Goal: Task Accomplishment & Management: Use online tool/utility

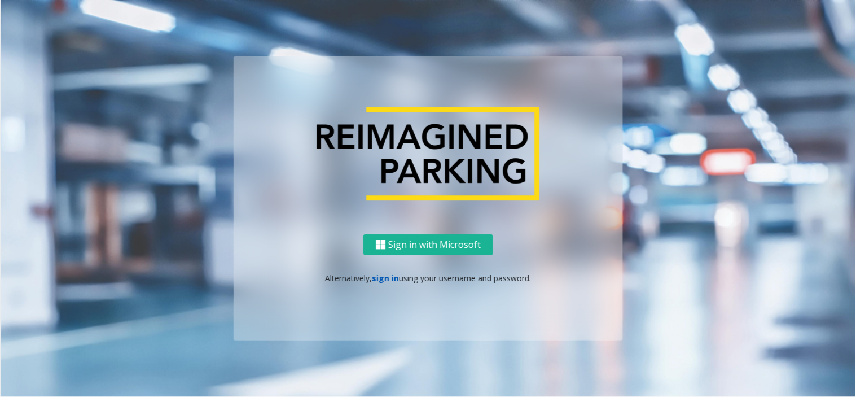
click at [388, 280] on link "sign in" at bounding box center [386, 278] width 27 height 11
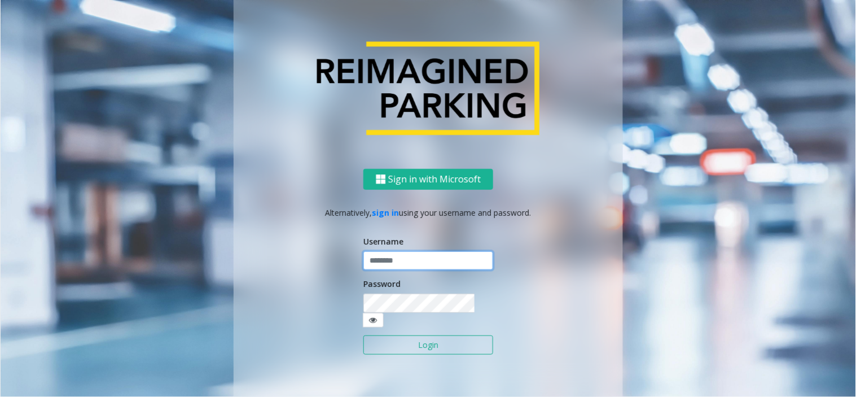
type input "**********"
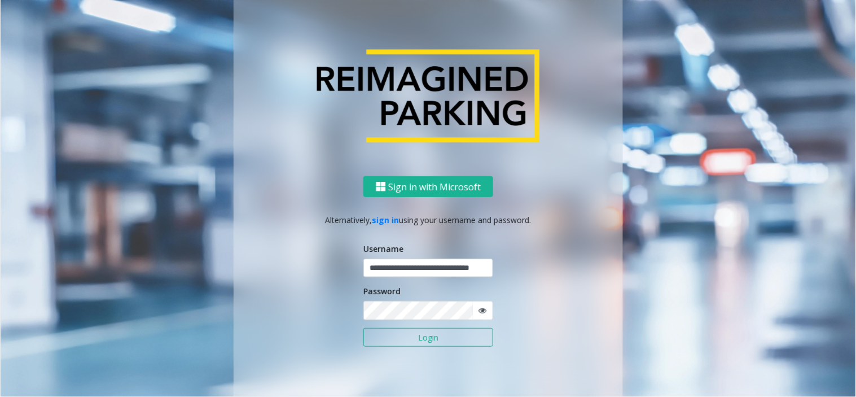
click at [432, 336] on button "Login" at bounding box center [429, 337] width 130 height 19
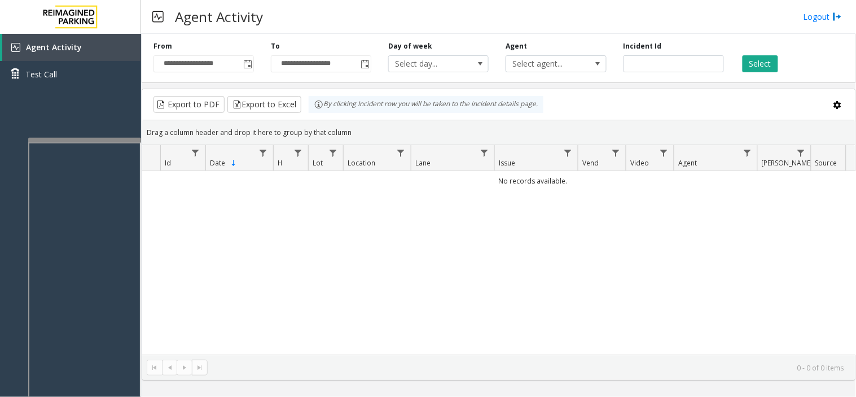
click at [102, 138] on div at bounding box center [84, 140] width 113 height 5
click at [252, 68] on span "Toggle popup" at bounding box center [247, 64] width 12 height 18
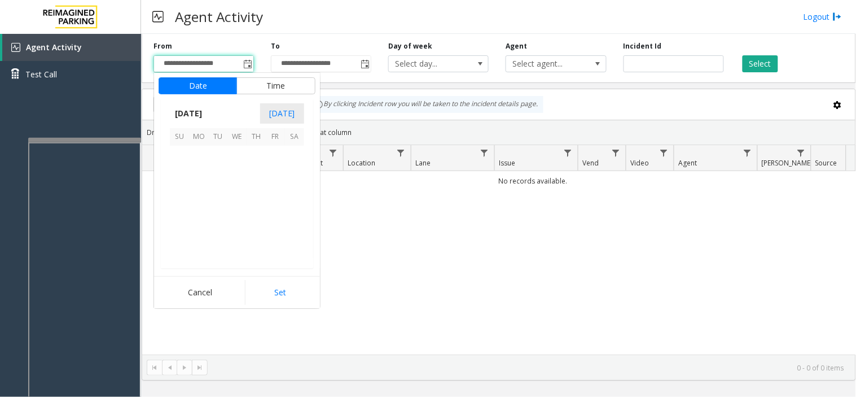
scroll to position [202423, 0]
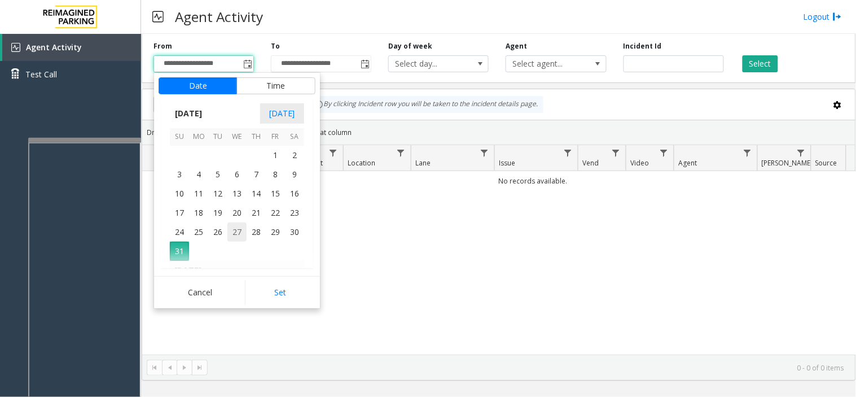
click at [245, 233] on span "27" at bounding box center [236, 231] width 19 height 19
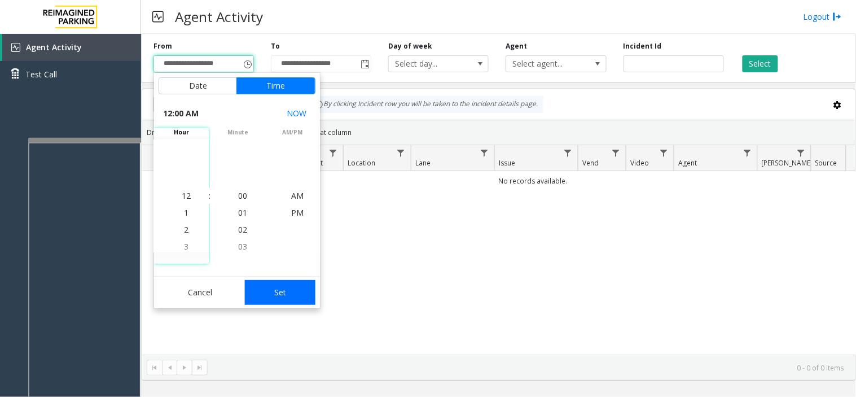
click at [284, 296] on button "Set" at bounding box center [280, 292] width 71 height 25
type input "**********"
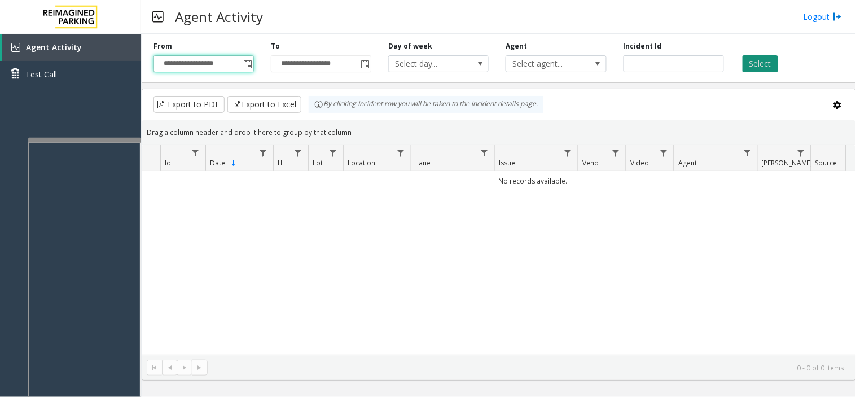
click at [765, 56] on button "Select" at bounding box center [761, 63] width 36 height 17
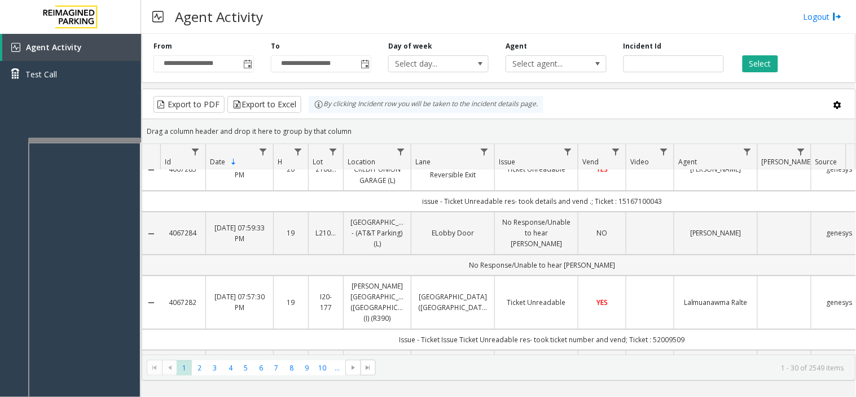
scroll to position [0, 0]
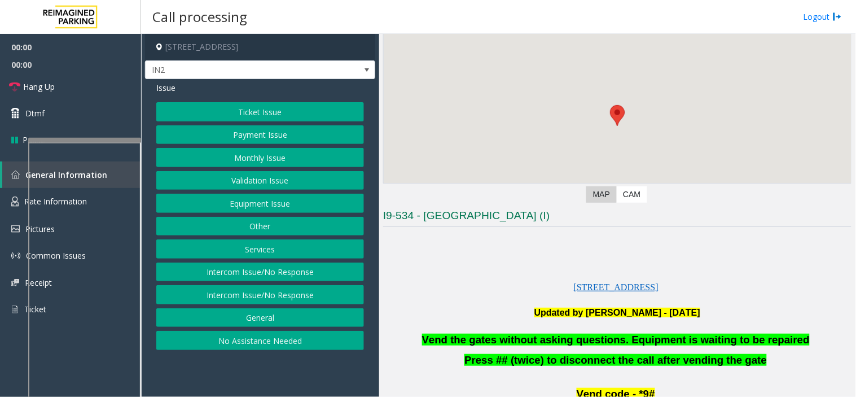
scroll to position [188, 0]
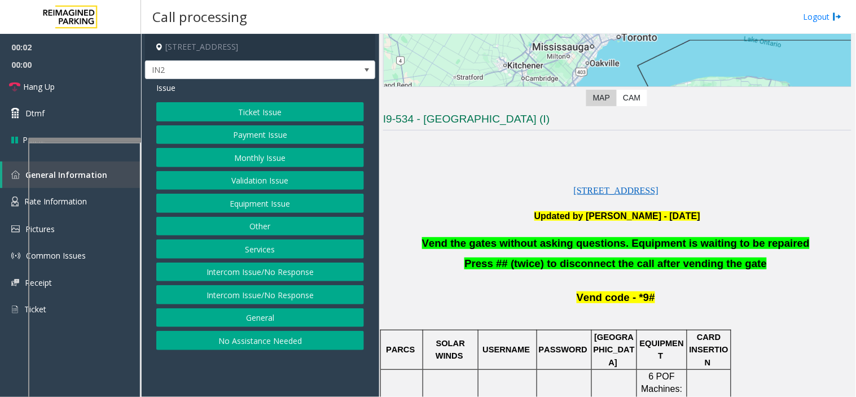
click at [249, 204] on button "Equipment Issue" at bounding box center [260, 203] width 208 height 19
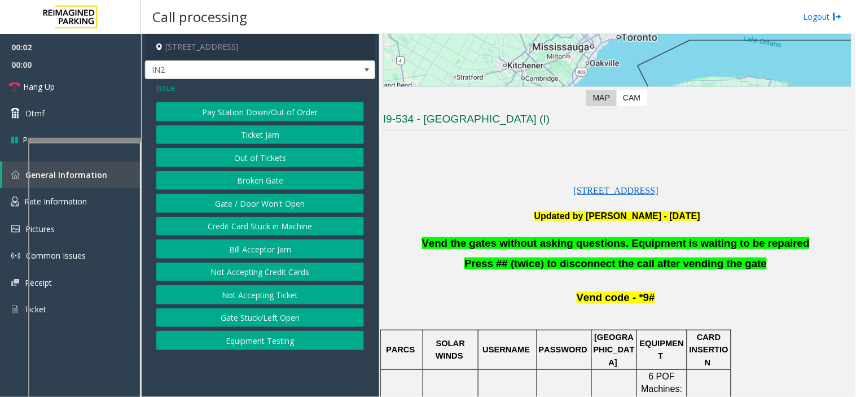
click at [249, 204] on button "Gate / Door Won't Open" at bounding box center [260, 203] width 208 height 19
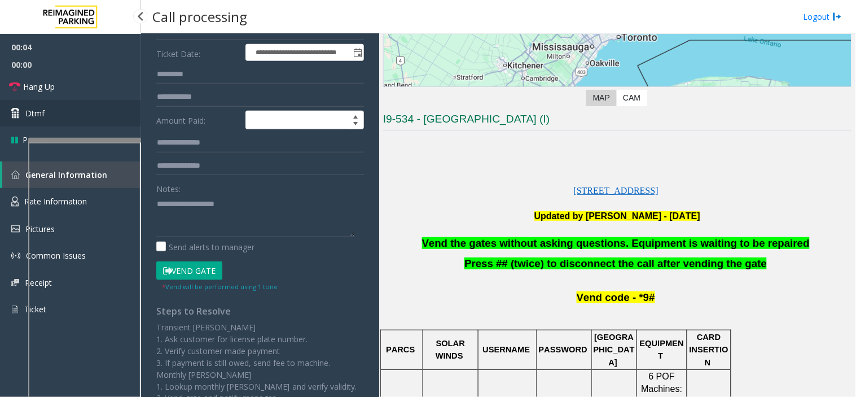
click at [19, 108] on icon at bounding box center [16, 113] width 11 height 11
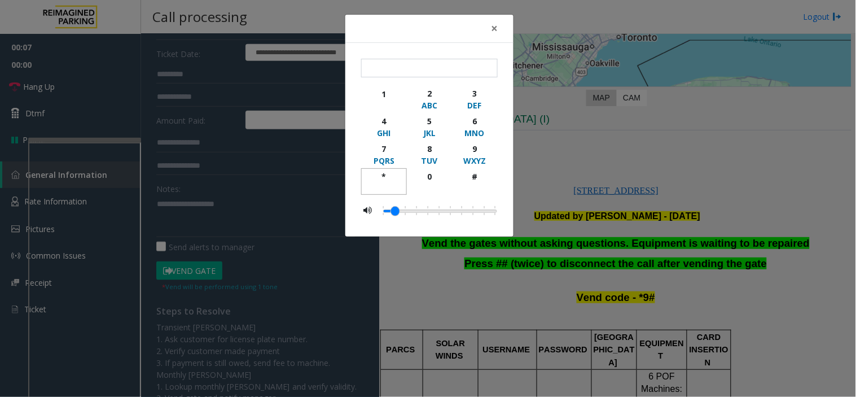
click at [384, 176] on div "*" at bounding box center [384, 176] width 31 height 12
click at [472, 147] on div "9" at bounding box center [474, 149] width 31 height 12
click at [477, 181] on div "#" at bounding box center [474, 176] width 31 height 12
type input "***"
click at [497, 32] on span "×" at bounding box center [494, 28] width 7 height 16
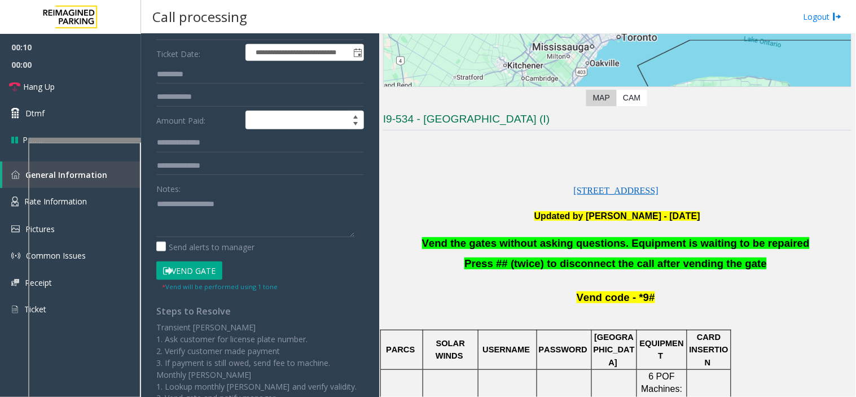
click at [524, 238] on span "Vend the gates without asking questions. Equipment is waiting to be repaired" at bounding box center [616, 243] width 388 height 12
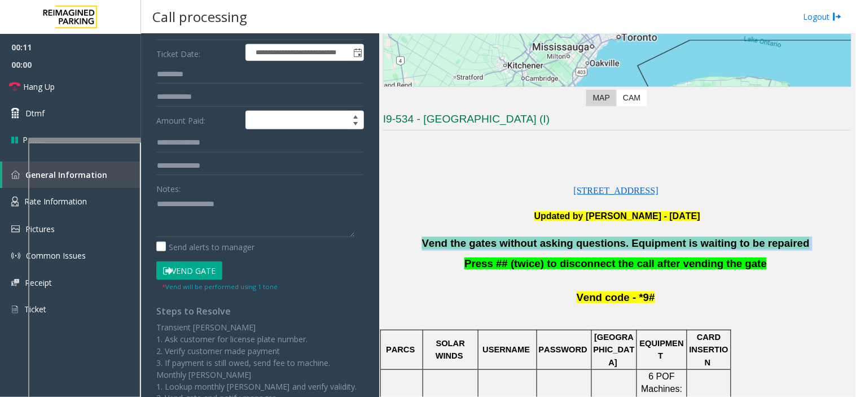
click at [524, 238] on span "Vend the gates without asking questions. Equipment is waiting to be repaired" at bounding box center [616, 243] width 388 height 12
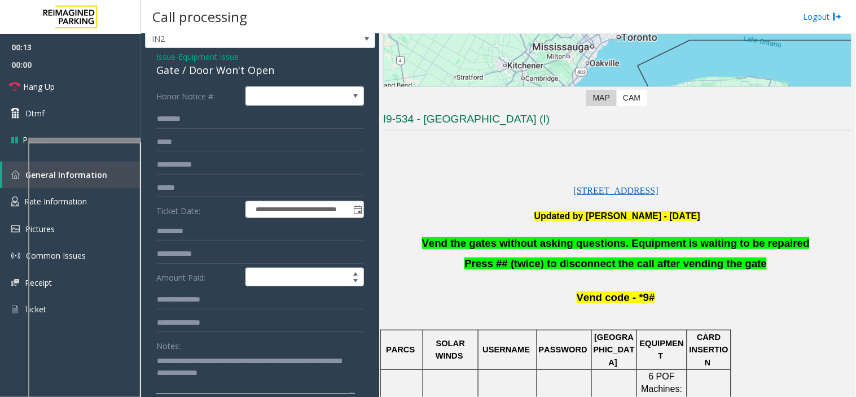
scroll to position [0, 0]
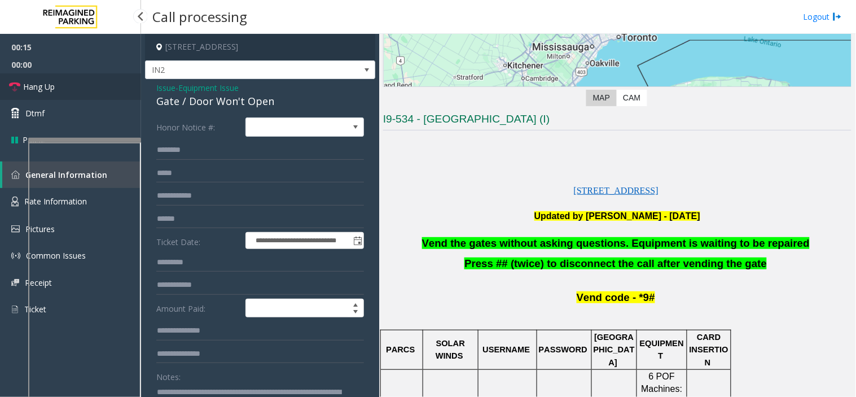
type textarea "**********"
click at [95, 86] on link "Hang Up" at bounding box center [70, 86] width 141 height 27
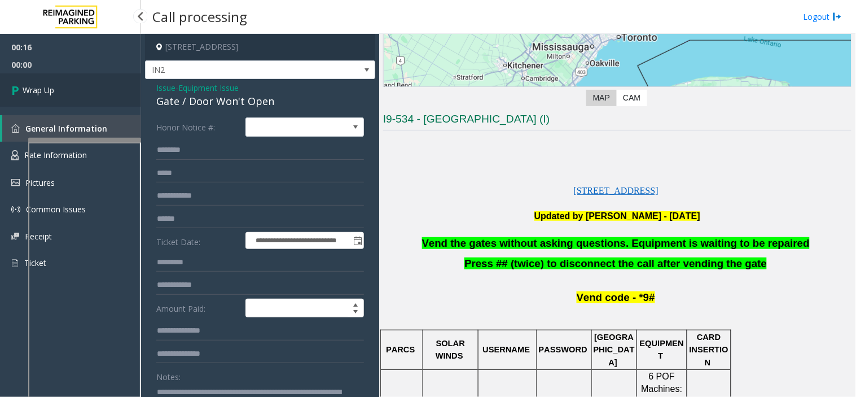
click at [95, 86] on link "Wrap Up" at bounding box center [70, 89] width 141 height 33
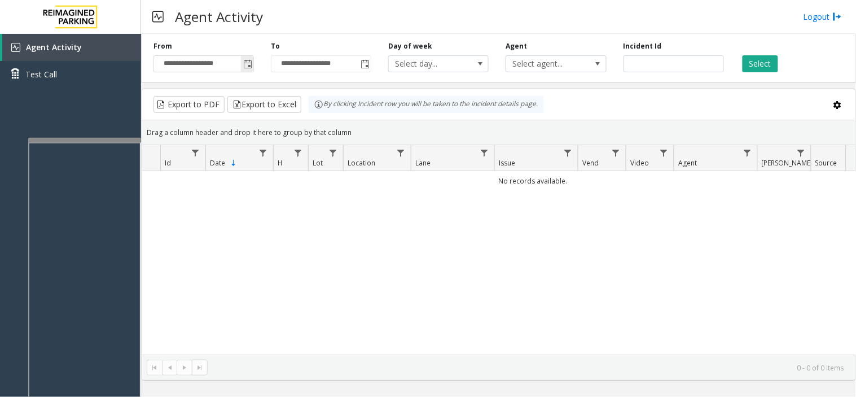
click at [247, 64] on span "Toggle popup" at bounding box center [247, 64] width 9 height 9
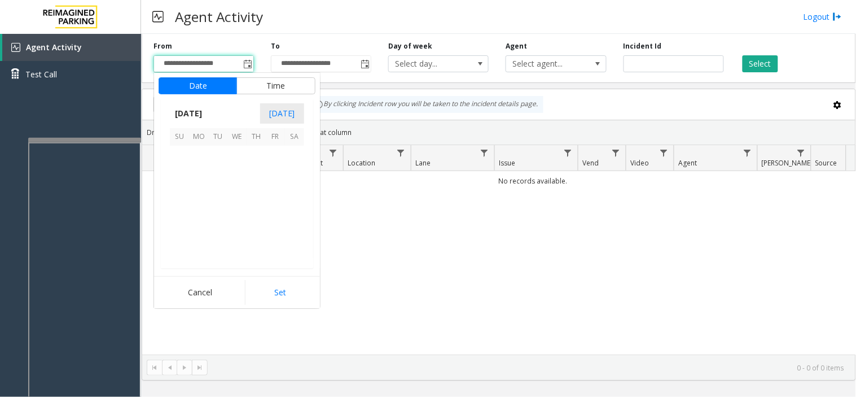
scroll to position [202423, 0]
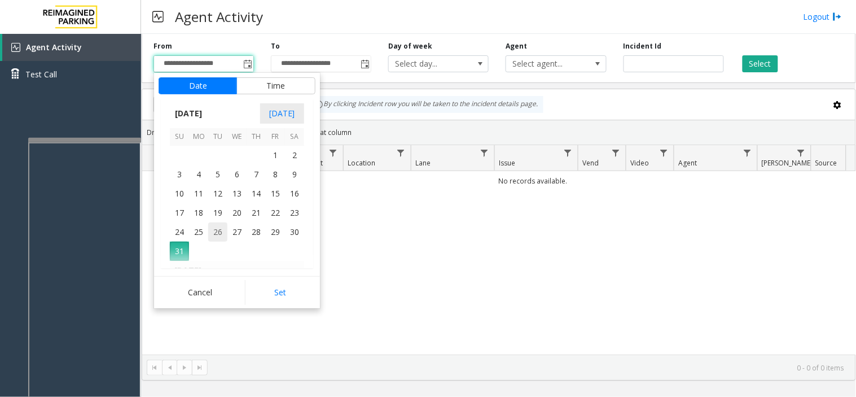
click at [213, 226] on span "26" at bounding box center [217, 231] width 19 height 19
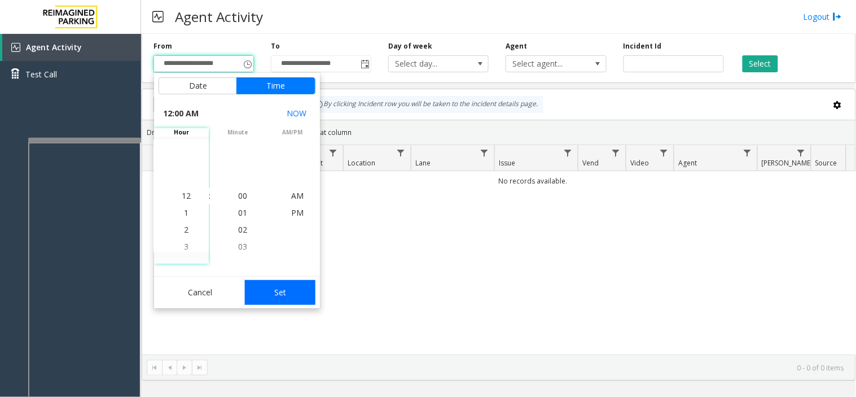
click at [295, 291] on button "Set" at bounding box center [280, 292] width 71 height 25
type input "**********"
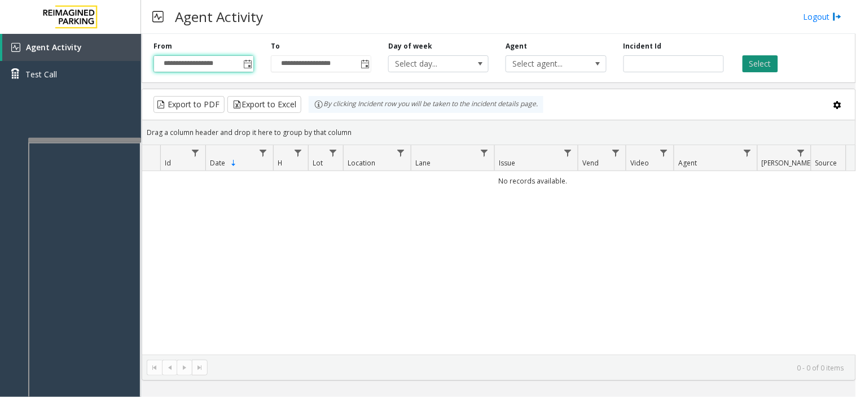
click at [768, 63] on button "Select" at bounding box center [761, 63] width 36 height 17
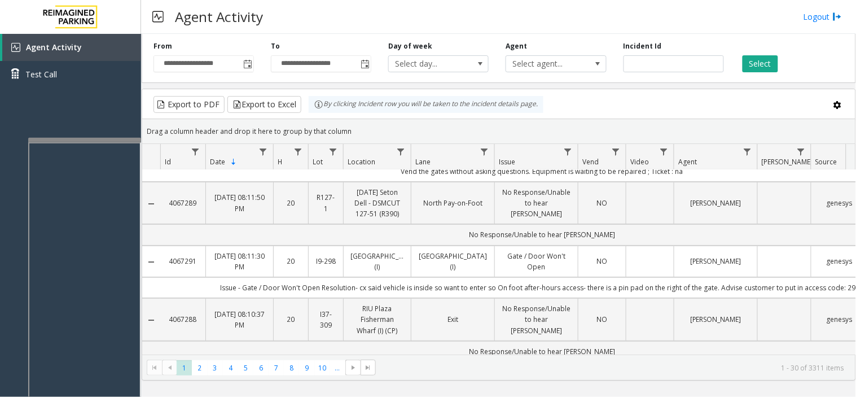
scroll to position [63, 0]
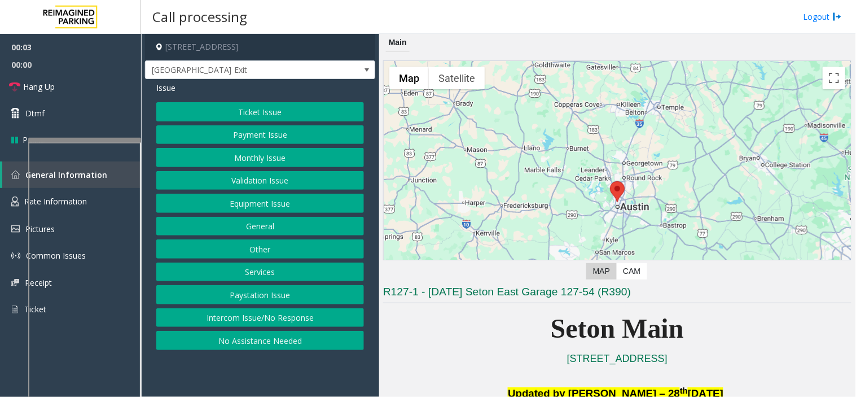
click at [253, 207] on button "Equipment Issue" at bounding box center [260, 203] width 208 height 19
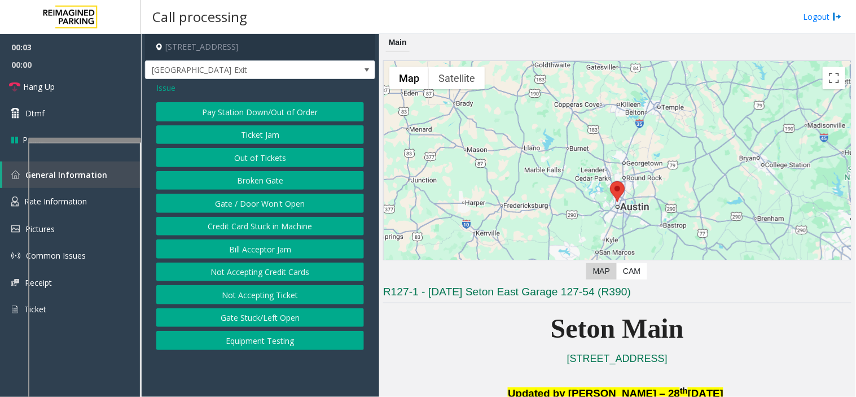
click at [253, 207] on button "Gate / Door Won't Open" at bounding box center [260, 203] width 208 height 19
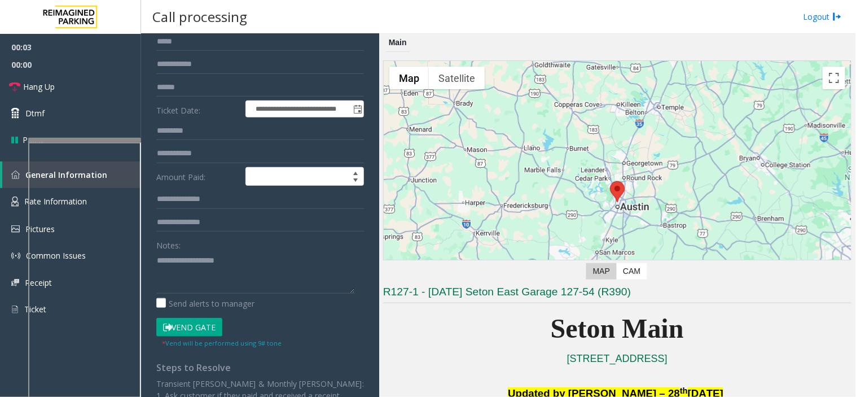
scroll to position [188, 0]
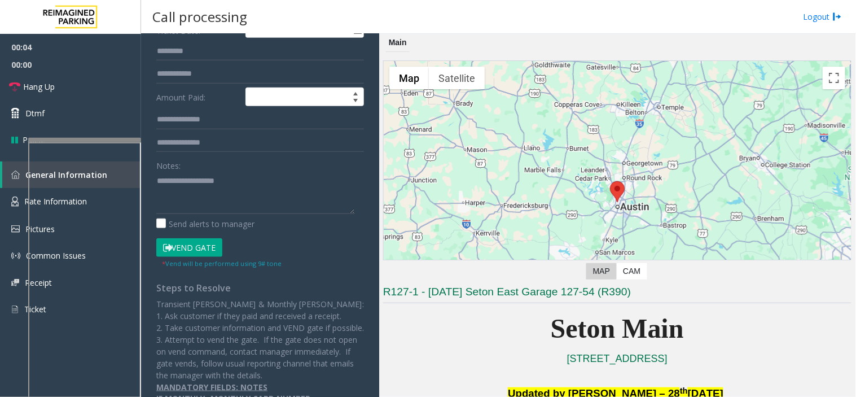
click at [202, 251] on button "Vend Gate" at bounding box center [189, 247] width 66 height 19
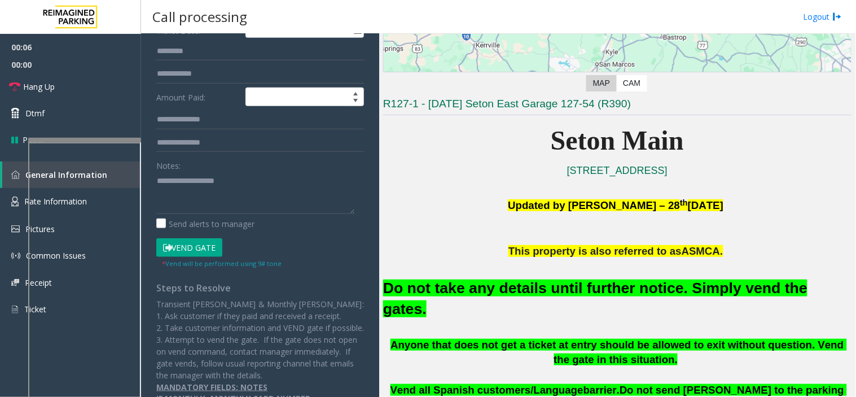
click at [536, 291] on font "Do not take any details until further notice. Simply vend the gates." at bounding box center [595, 298] width 424 height 38
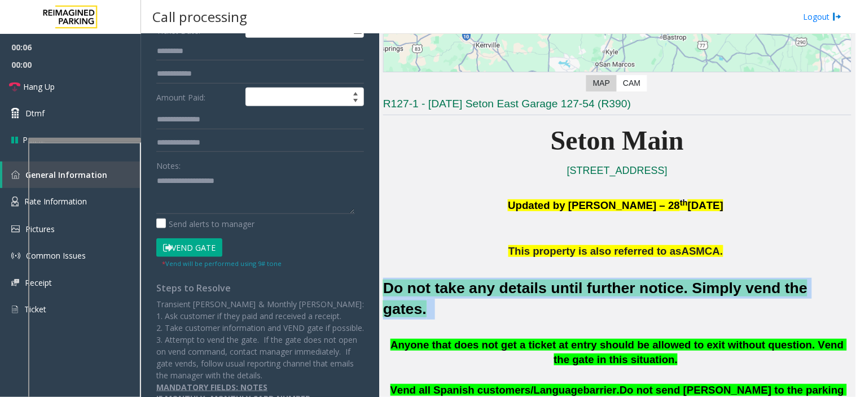
click at [536, 291] on font "Do not take any details until further notice. Simply vend the gates." at bounding box center [595, 298] width 424 height 38
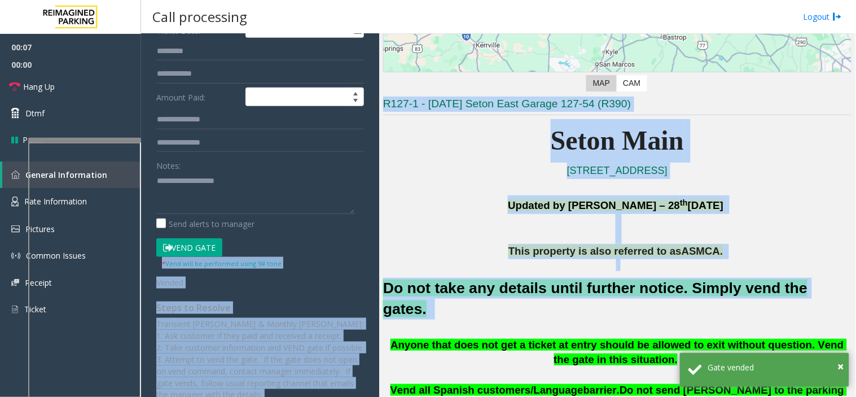
drag, startPoint x: 535, startPoint y: 291, endPoint x: 242, endPoint y: 207, distance: 304.7
click at [242, 207] on div "**********" at bounding box center [498, 215] width 715 height 363
click at [405, 226] on p "Updated by Pranav Babbar – 28 th August 2024" at bounding box center [617, 211] width 469 height 33
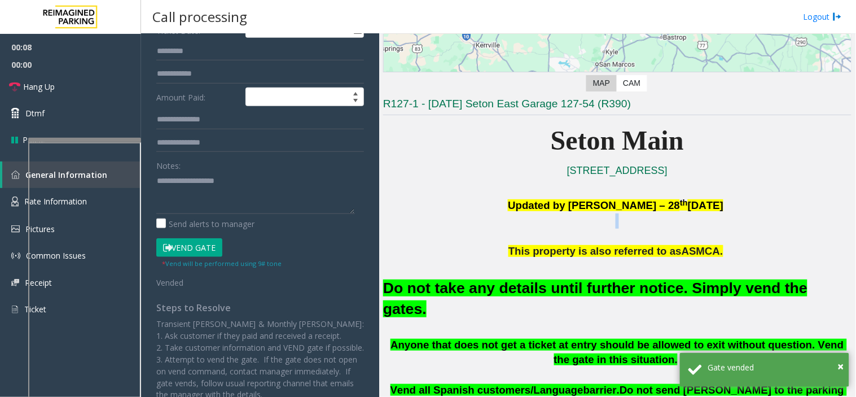
click at [405, 226] on p "Updated by Pranav Babbar – 28 th August 2024" at bounding box center [617, 211] width 469 height 33
click at [449, 291] on font "Do not take any details until further notice. Simply vend the gates." at bounding box center [595, 298] width 424 height 38
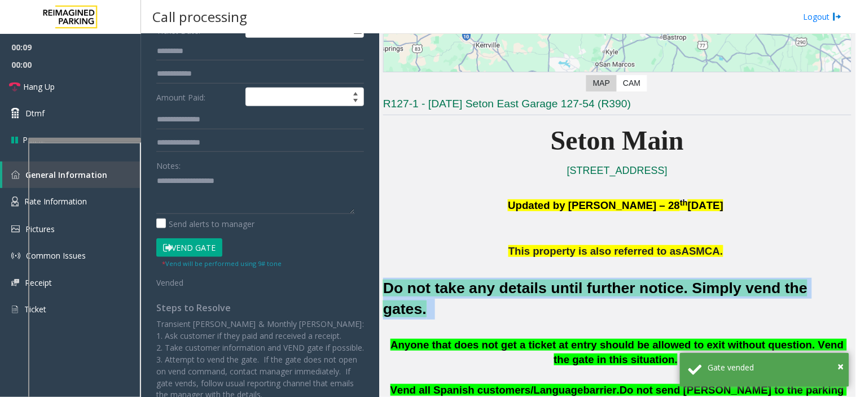
click at [449, 291] on font "Do not take any details until further notice. Simply vend the gates." at bounding box center [595, 298] width 424 height 38
type textarea "**********"
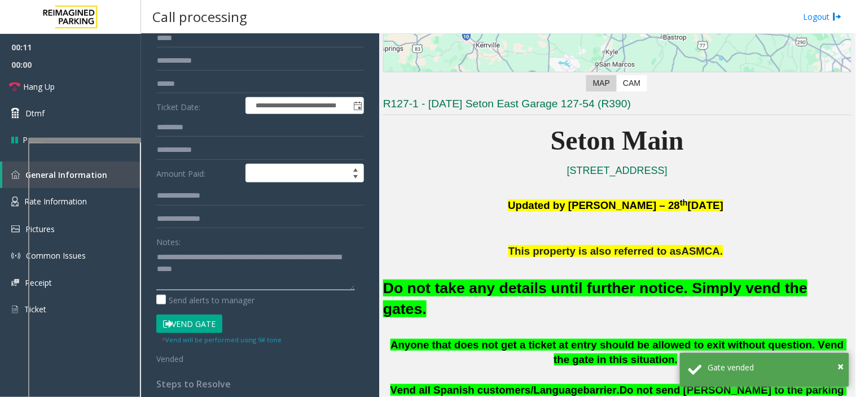
scroll to position [0, 0]
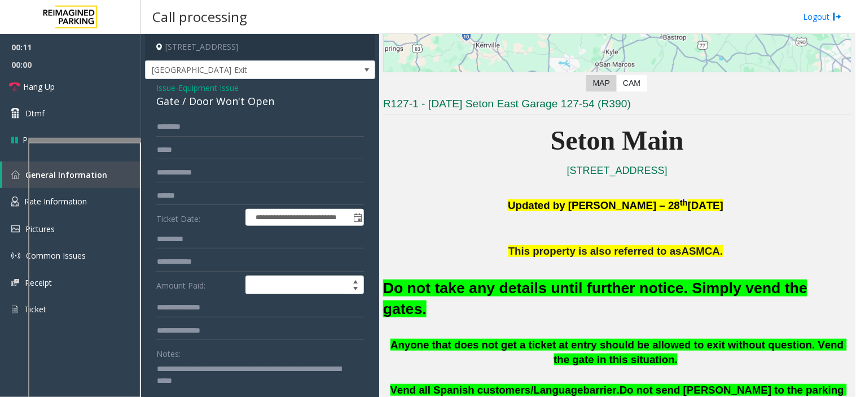
click at [168, 82] on span "Issue" at bounding box center [165, 88] width 19 height 12
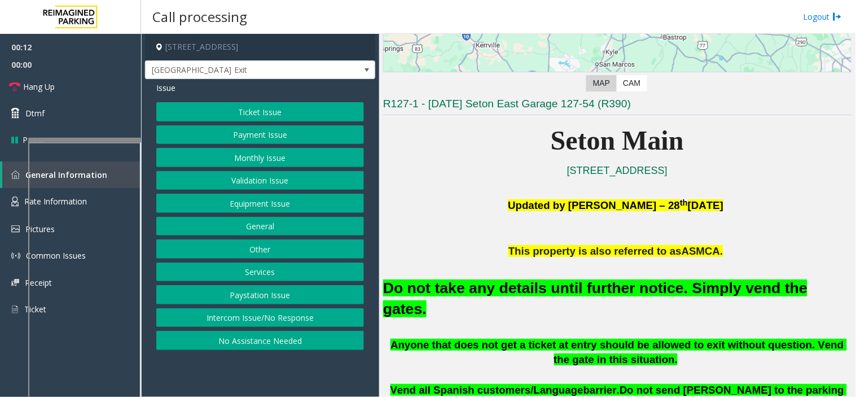
click at [221, 120] on button "Ticket Issue" at bounding box center [260, 111] width 208 height 19
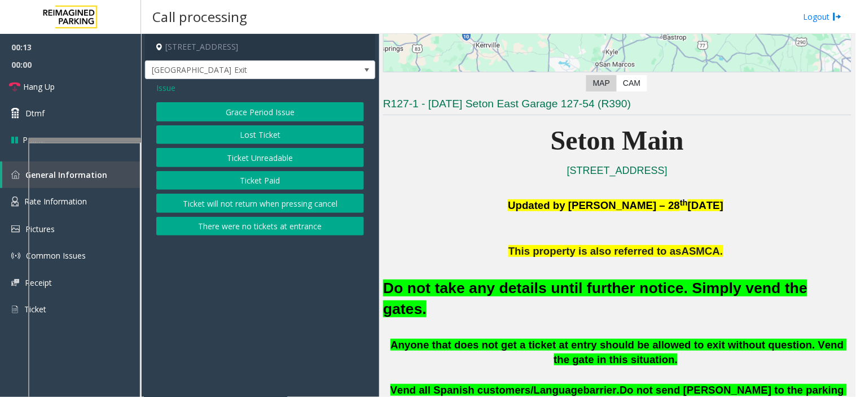
drag, startPoint x: 161, startPoint y: 85, endPoint x: 173, endPoint y: 91, distance: 13.4
click at [161, 85] on span "Issue" at bounding box center [165, 88] width 19 height 12
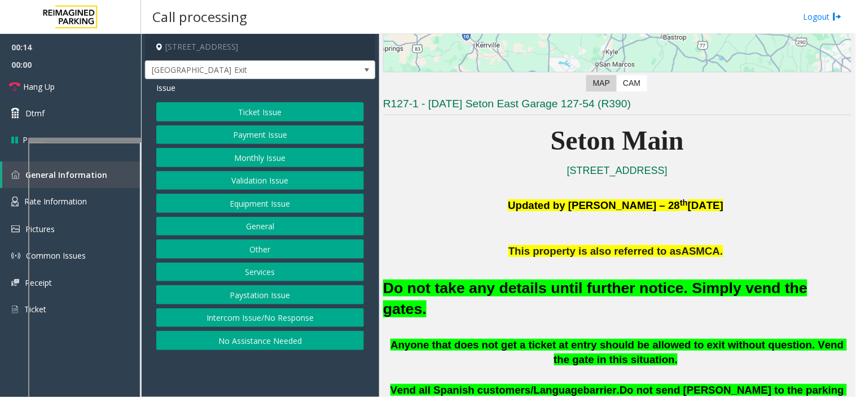
click at [224, 108] on button "Ticket Issue" at bounding box center [260, 111] width 208 height 19
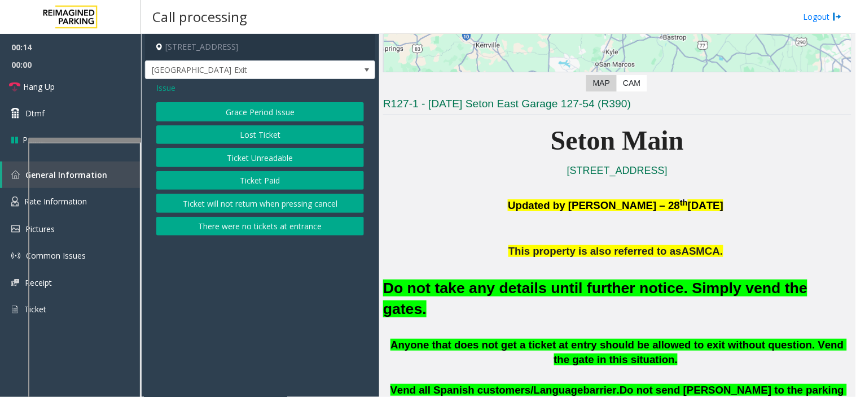
click at [238, 154] on button "Ticket Unreadable" at bounding box center [260, 157] width 208 height 19
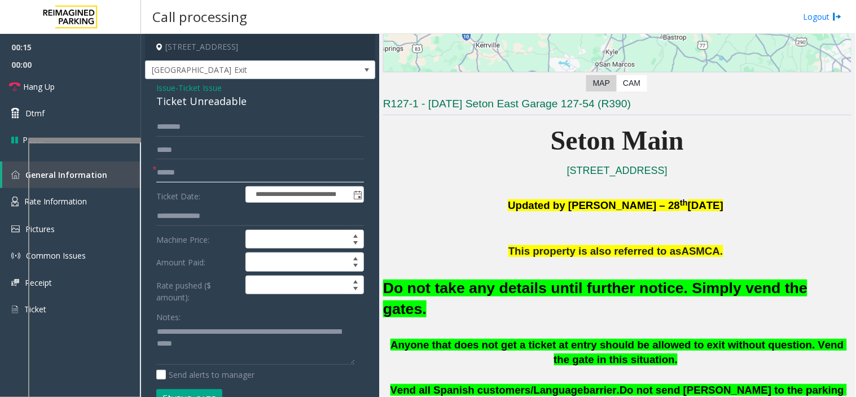
click at [185, 168] on input "text" at bounding box center [260, 172] width 208 height 19
type input "**"
click at [80, 86] on link "Hang Up" at bounding box center [70, 86] width 141 height 27
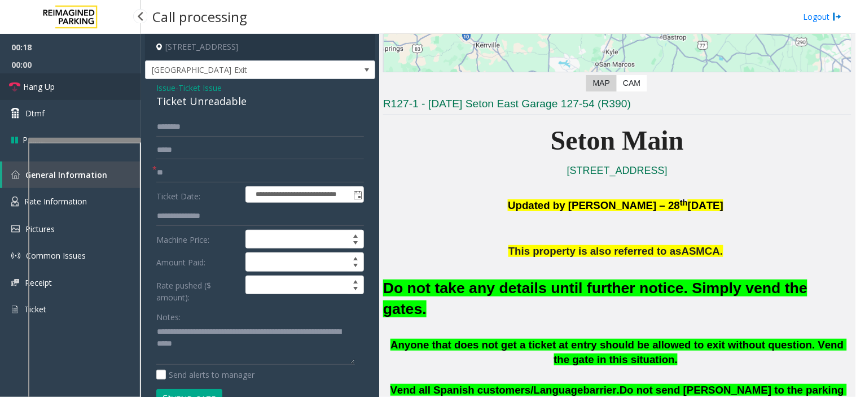
click at [80, 86] on link "Hang Up" at bounding box center [70, 86] width 141 height 27
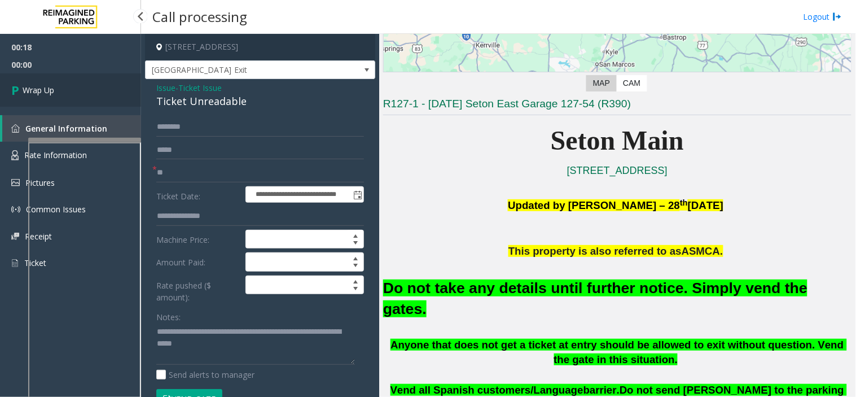
click at [80, 86] on link "Wrap Up" at bounding box center [70, 89] width 141 height 33
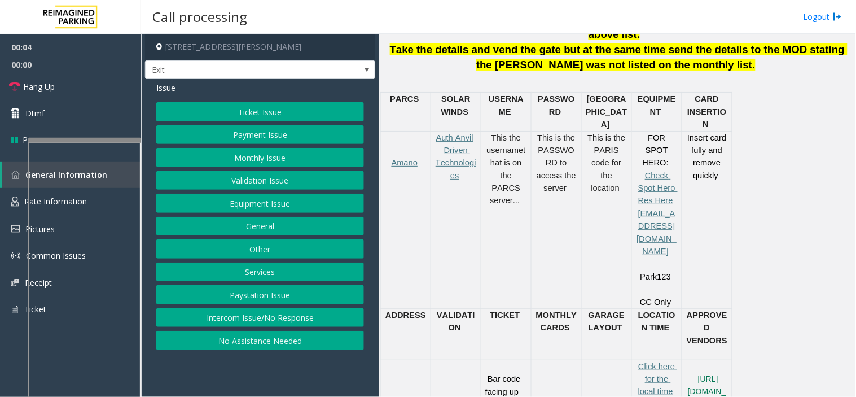
scroll to position [467, 0]
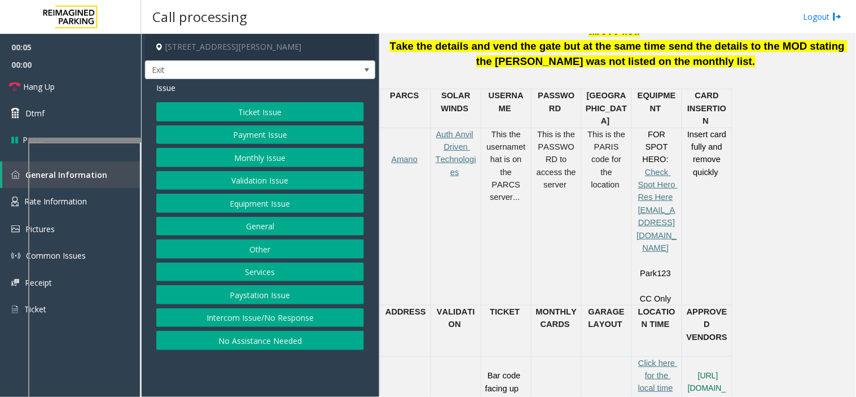
click at [261, 272] on button "Services" at bounding box center [260, 271] width 208 height 19
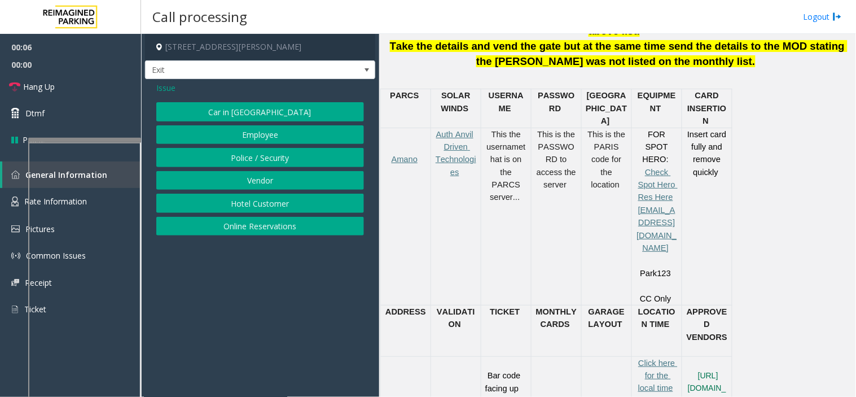
click at [254, 208] on button "Hotel Customer" at bounding box center [260, 203] width 208 height 19
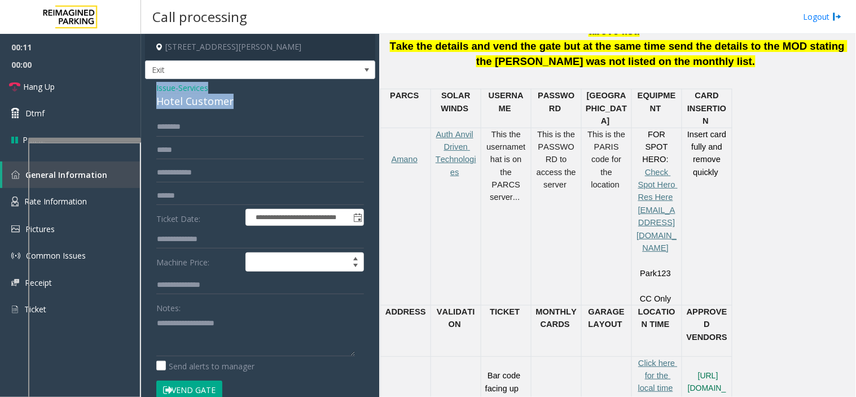
drag, startPoint x: 244, startPoint y: 100, endPoint x: 154, endPoint y: 86, distance: 91.3
click at [154, 86] on div "**********" at bounding box center [260, 288] width 230 height 419
click at [160, 95] on div "Hotel Customer" at bounding box center [260, 101] width 208 height 15
click at [168, 88] on span "Issue" at bounding box center [165, 88] width 19 height 12
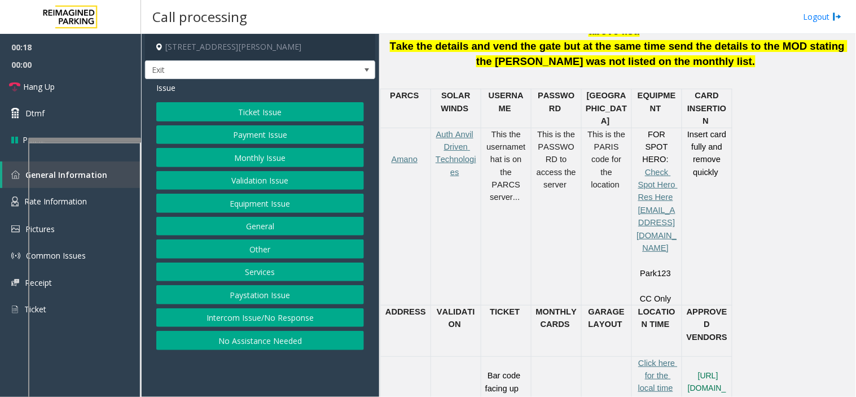
click at [212, 142] on button "Payment Issue" at bounding box center [260, 134] width 208 height 19
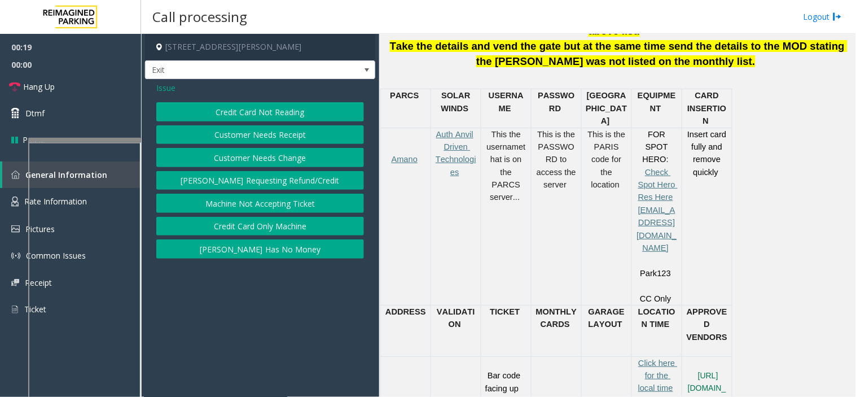
click at [224, 111] on button "Credit Card Not Reading" at bounding box center [260, 111] width 208 height 19
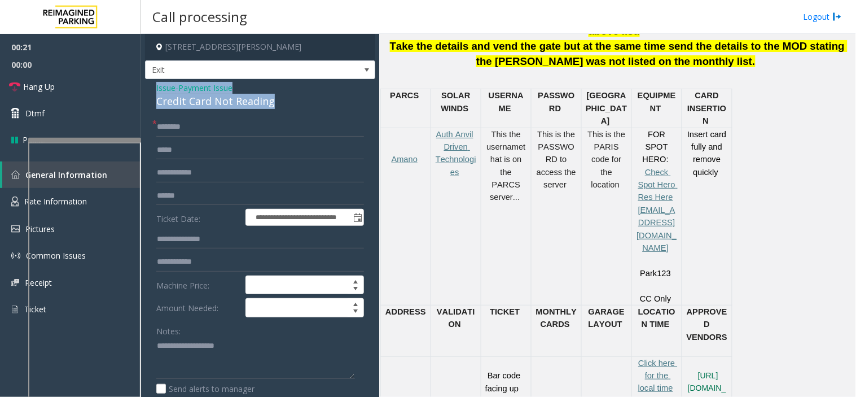
drag, startPoint x: 277, startPoint y: 103, endPoint x: 151, endPoint y: 89, distance: 126.7
click at [151, 89] on div "**********" at bounding box center [260, 365] width 230 height 573
copy div "Issue - Payment Issue Credit Card Not Reading"
click at [186, 343] on textarea at bounding box center [255, 358] width 199 height 42
paste textarea "**********"
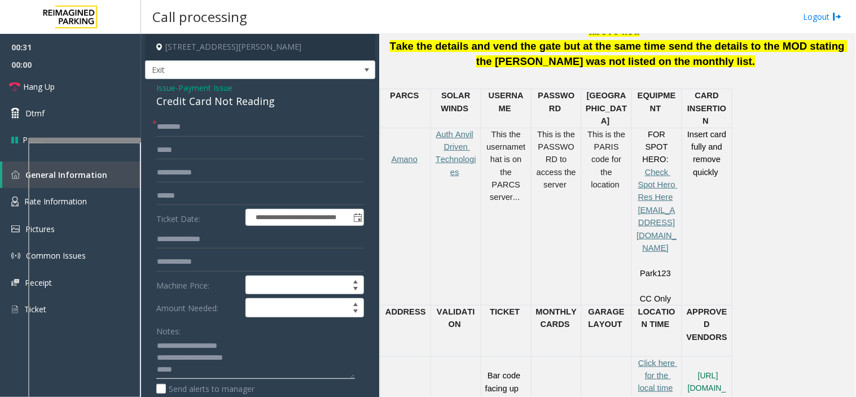
type textarea "**********"
click at [207, 132] on input "text" at bounding box center [260, 126] width 208 height 19
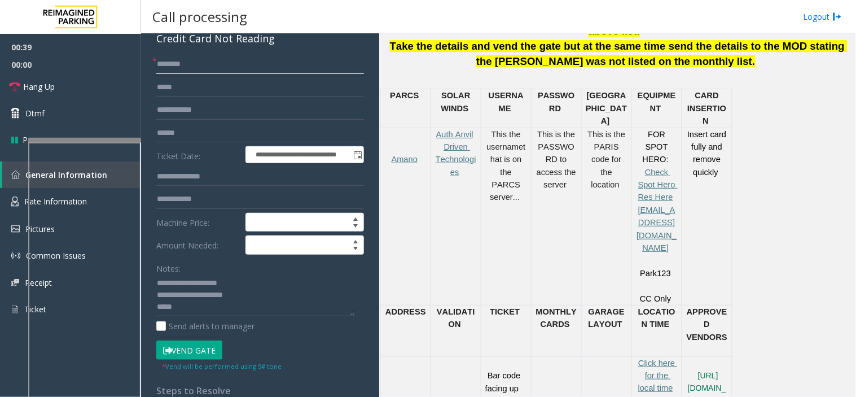
scroll to position [0, 0]
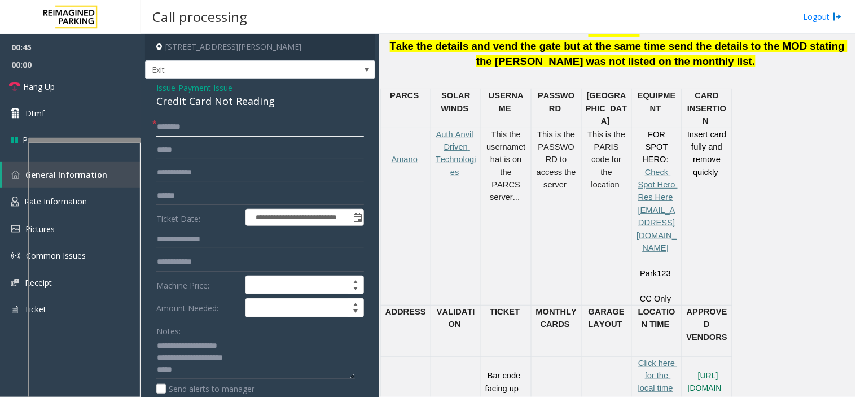
click at [199, 129] on input "text" at bounding box center [260, 126] width 208 height 19
click at [192, 126] on input "text" at bounding box center [260, 126] width 208 height 19
click at [195, 185] on form "**********" at bounding box center [260, 275] width 208 height 317
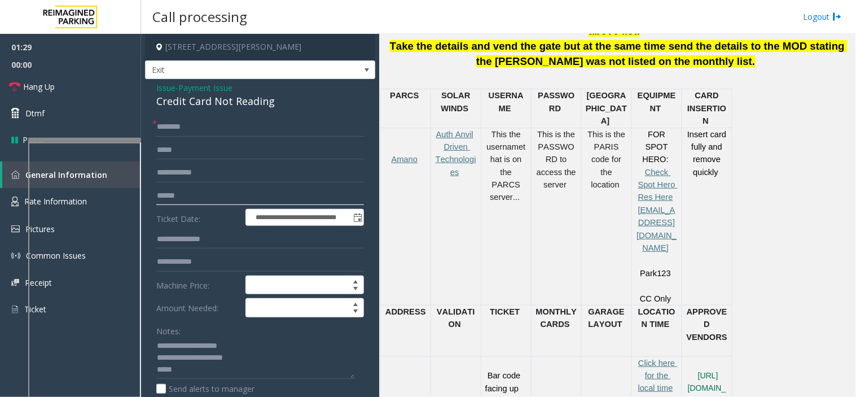
click at [194, 193] on input "text" at bounding box center [260, 195] width 208 height 19
click at [178, 128] on input "text" at bounding box center [260, 126] width 208 height 19
type input "*******"
click at [183, 200] on input "text" at bounding box center [260, 195] width 208 height 19
click at [191, 373] on textarea at bounding box center [255, 358] width 199 height 42
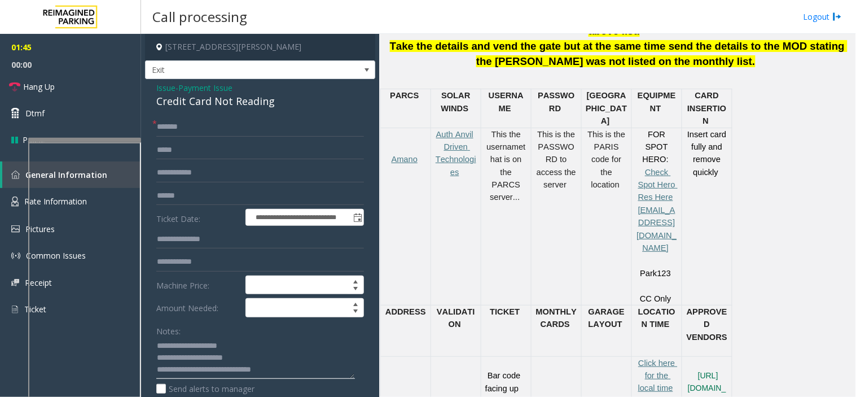
type textarea "**********"
click at [207, 193] on input "text" at bounding box center [260, 195] width 208 height 19
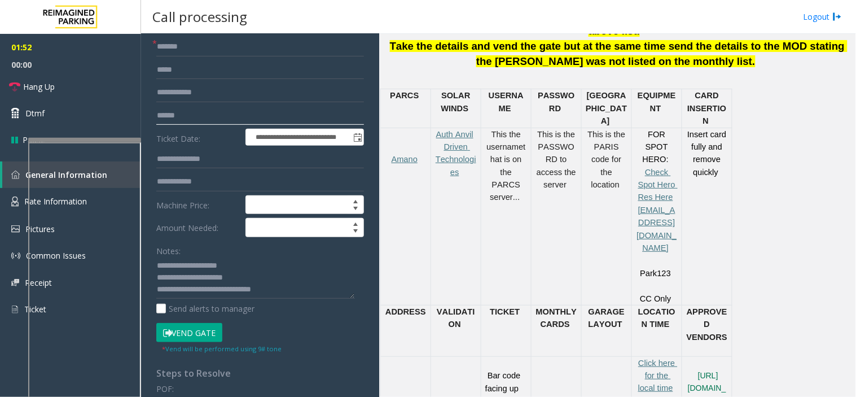
scroll to position [251, 0]
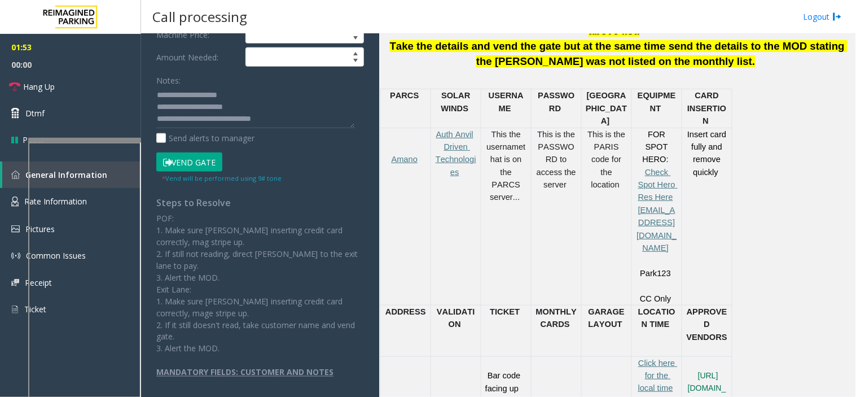
type input "******"
click at [200, 166] on button "Vend Gate" at bounding box center [189, 161] width 66 height 19
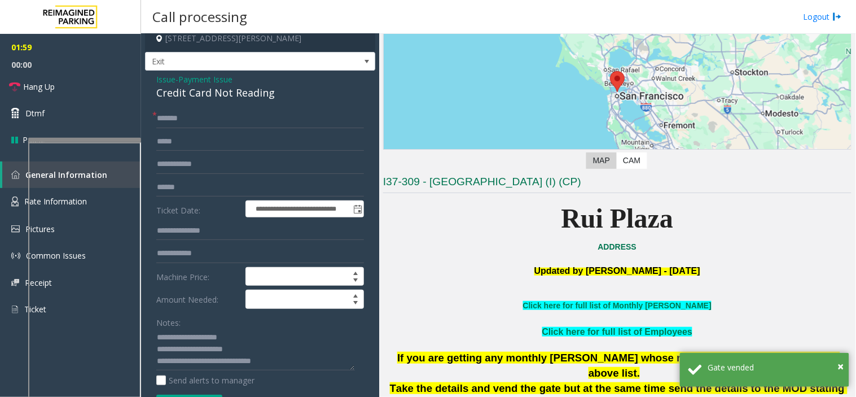
scroll to position [0, 0]
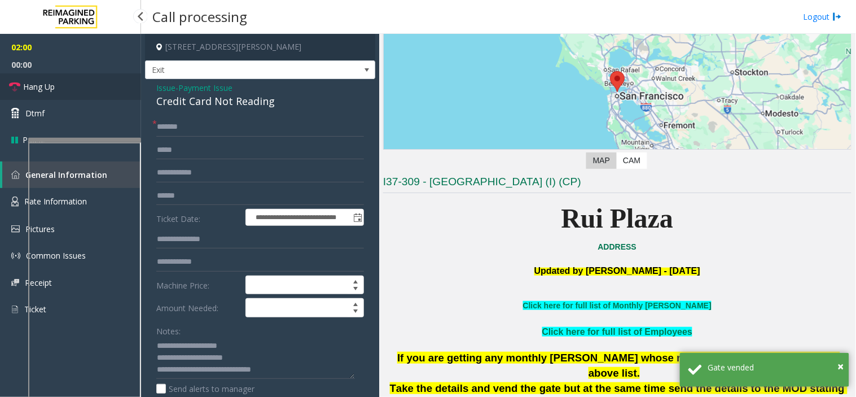
click at [89, 89] on link "Hang Up" at bounding box center [70, 86] width 141 height 27
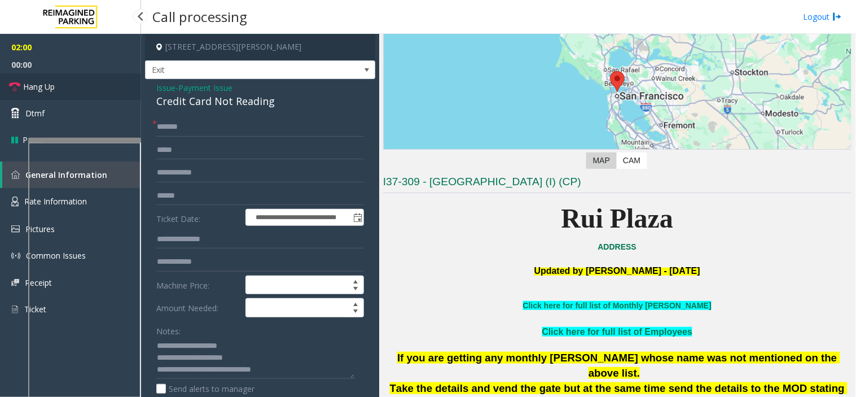
click at [89, 89] on link "Hang Up" at bounding box center [70, 86] width 141 height 27
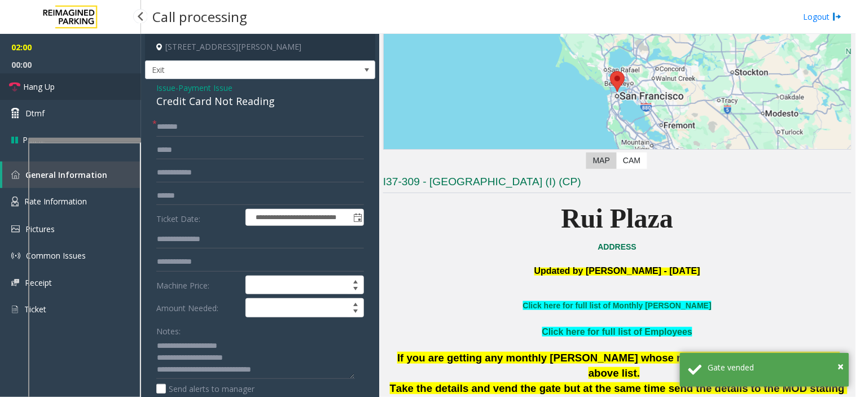
click at [89, 89] on link "Hang Up" at bounding box center [70, 86] width 141 height 27
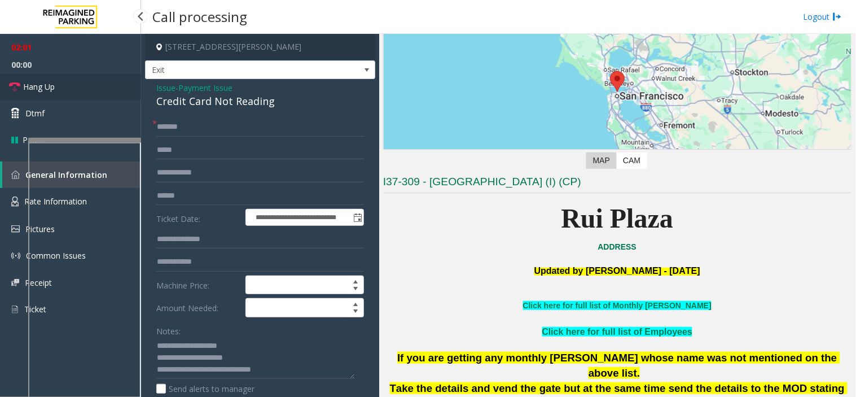
click at [89, 89] on link "Hang Up" at bounding box center [70, 86] width 141 height 27
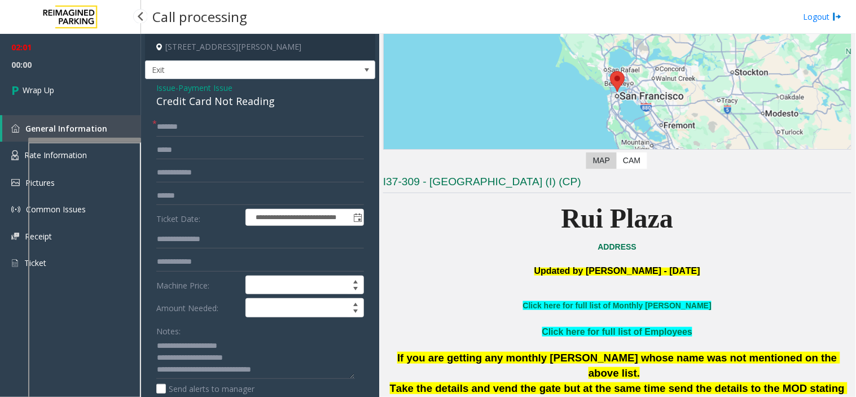
click at [89, 89] on link "Wrap Up" at bounding box center [70, 89] width 141 height 33
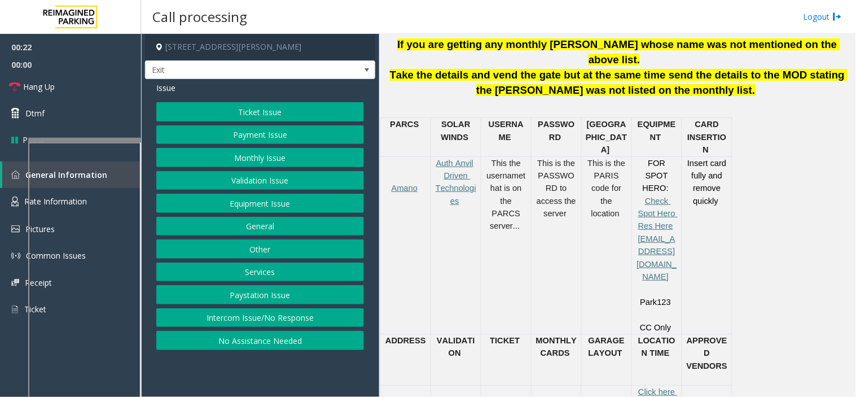
scroll to position [501, 0]
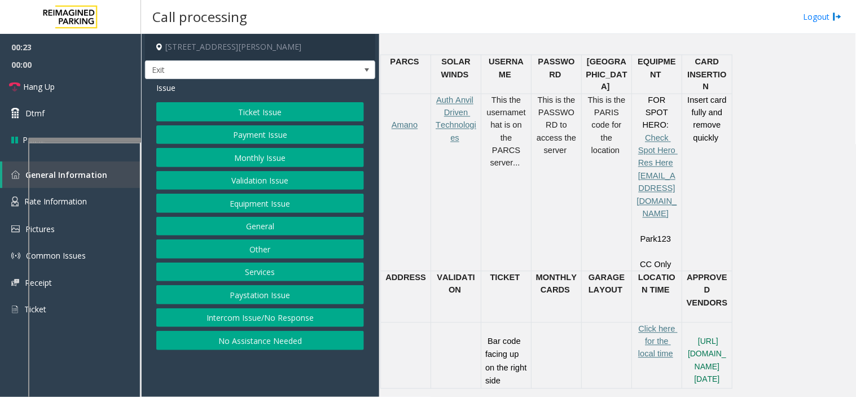
click at [280, 113] on button "Ticket Issue" at bounding box center [260, 111] width 208 height 19
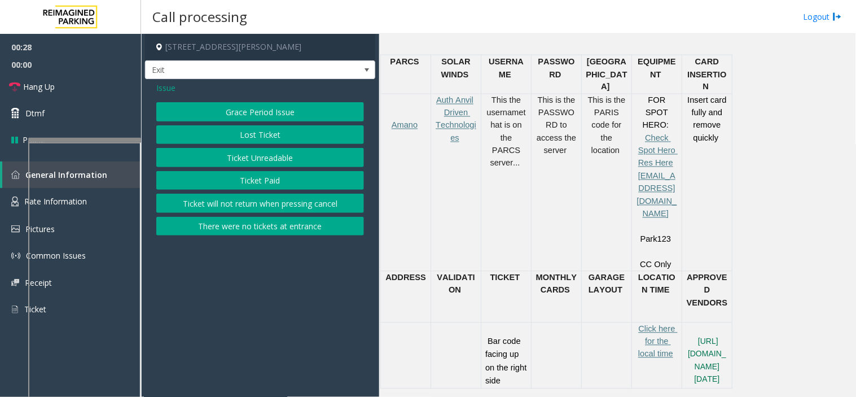
click at [259, 155] on button "Ticket Unreadable" at bounding box center [260, 157] width 208 height 19
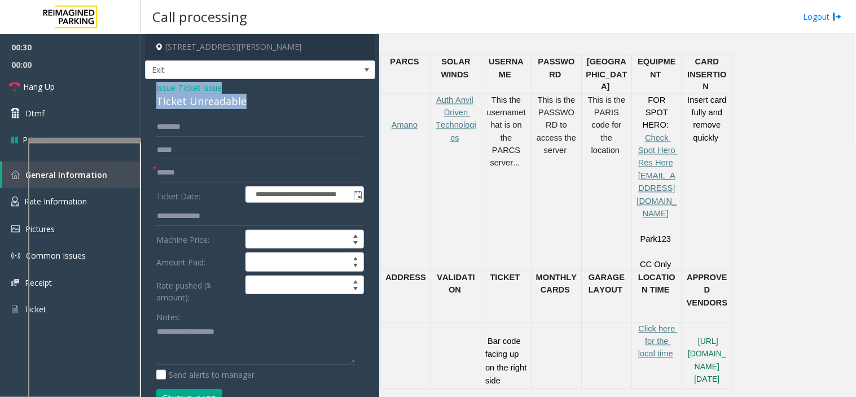
drag, startPoint x: 254, startPoint y: 106, endPoint x: 151, endPoint y: 90, distance: 104.5
click at [151, 90] on div "**********" at bounding box center [260, 382] width 230 height 606
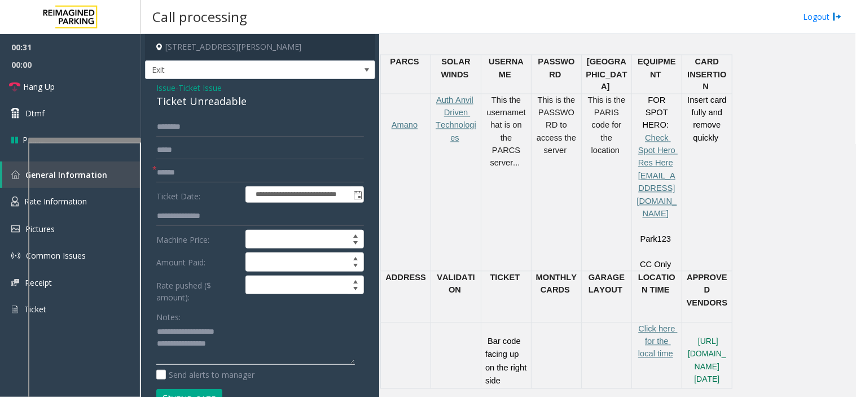
click at [239, 349] on textarea at bounding box center [255, 344] width 199 height 42
type textarea "**********"
click at [203, 174] on input "text" at bounding box center [260, 172] width 208 height 19
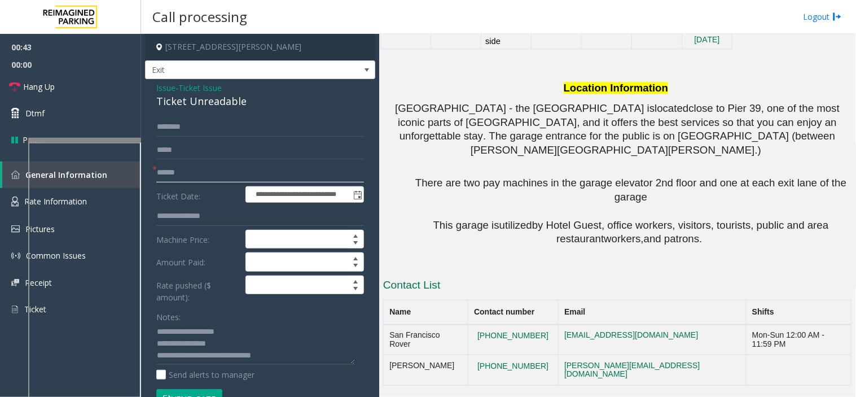
scroll to position [1032, 0]
click at [178, 181] on input "text" at bounding box center [260, 172] width 208 height 19
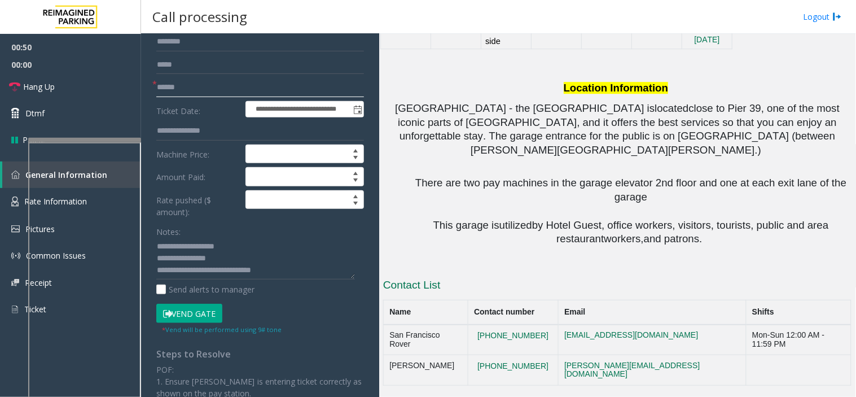
scroll to position [188, 0]
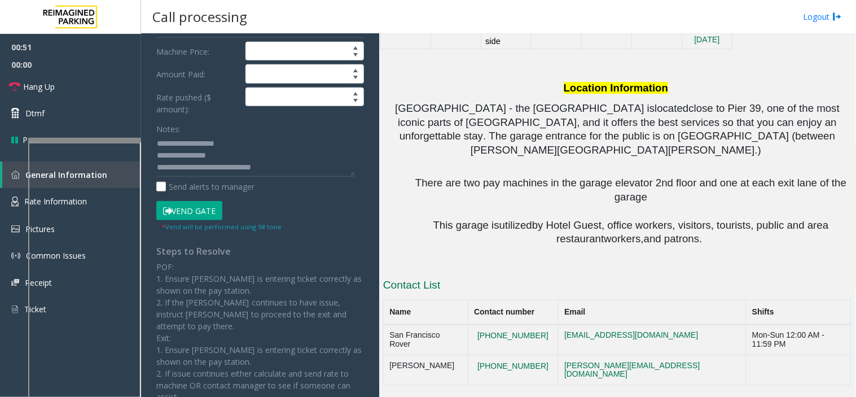
type input "******"
click at [181, 209] on button "Vend Gate" at bounding box center [189, 210] width 66 height 19
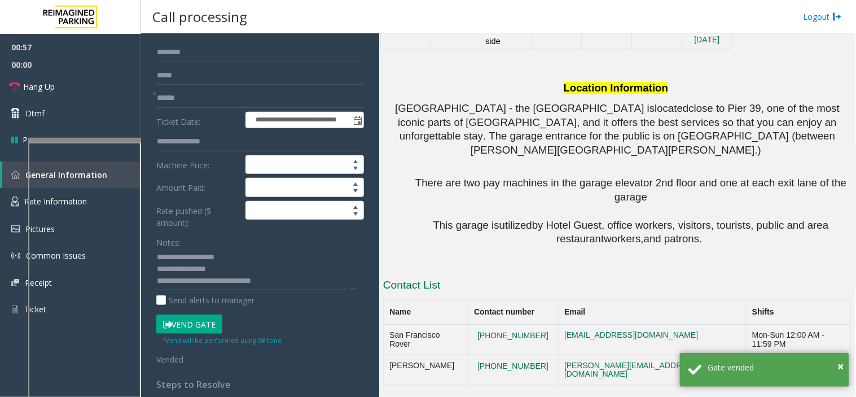
scroll to position [125, 0]
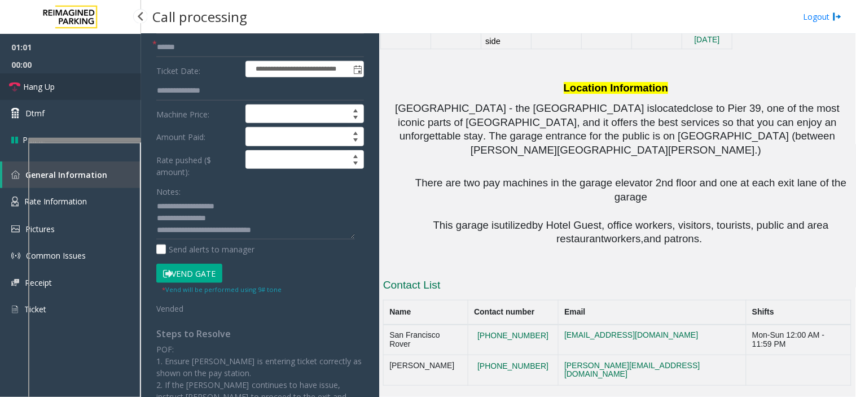
click at [98, 91] on link "Hang Up" at bounding box center [70, 86] width 141 height 27
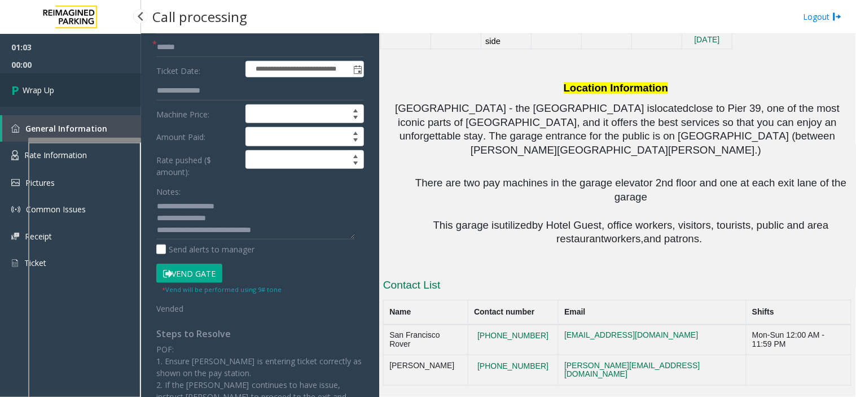
click at [98, 91] on link "Wrap Up" at bounding box center [70, 89] width 141 height 33
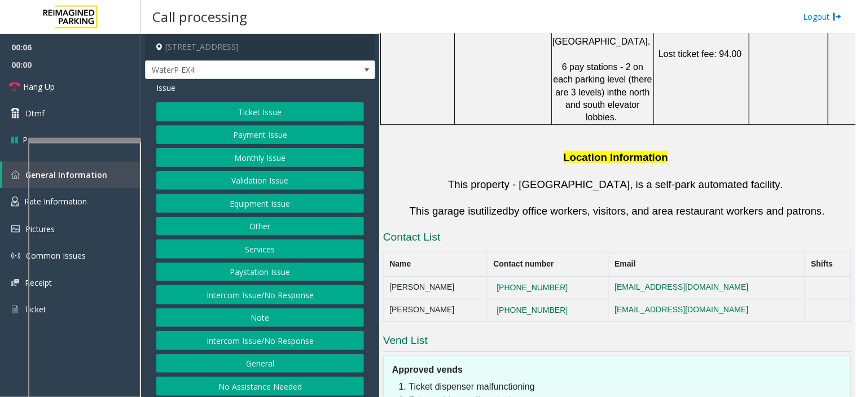
scroll to position [883, 0]
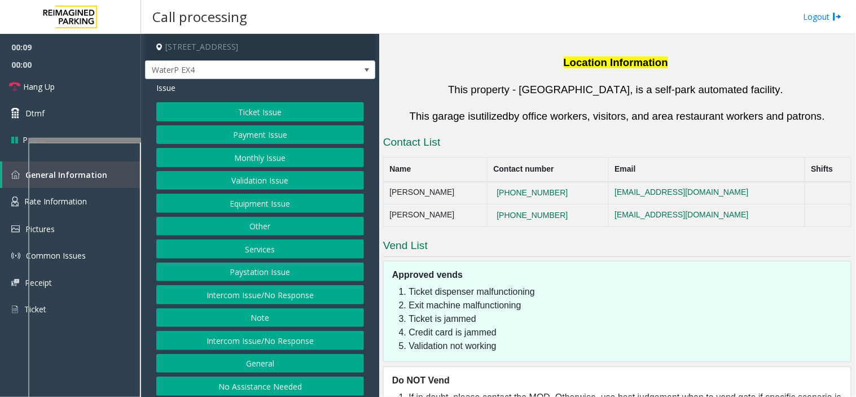
click at [281, 295] on button "Intercom Issue/No Response" at bounding box center [260, 294] width 208 height 19
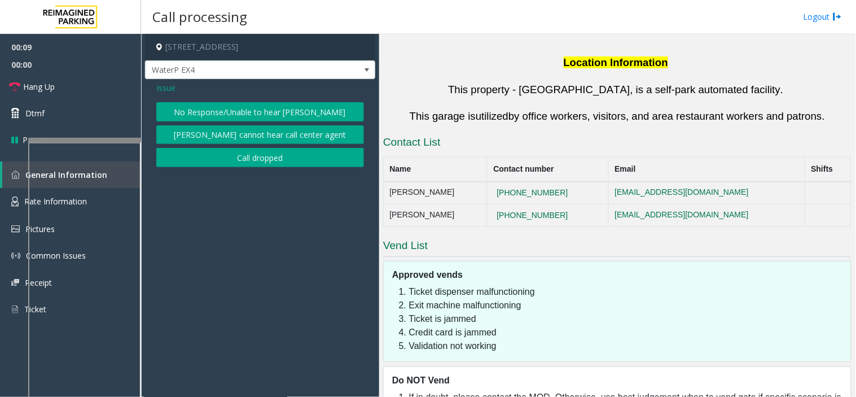
click at [273, 105] on button "No Response/Unable to hear [PERSON_NAME]" at bounding box center [260, 111] width 208 height 19
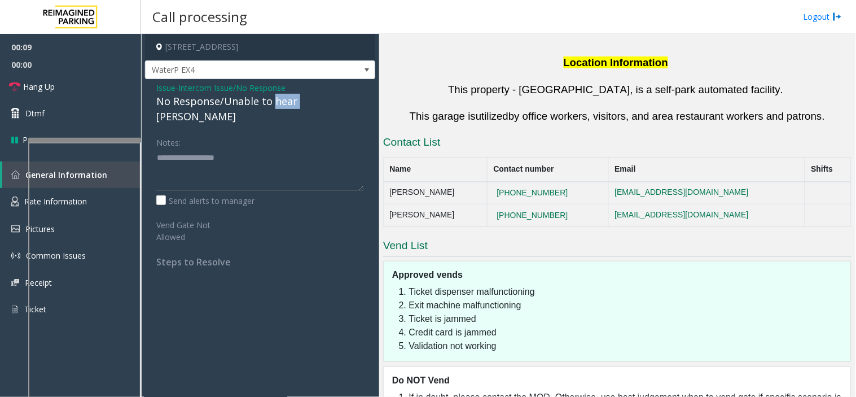
click at [273, 105] on div "No Response/Unable to hear [PERSON_NAME]" at bounding box center [260, 109] width 208 height 30
type textarea "**********"
click at [76, 86] on link "Hang Up" at bounding box center [70, 86] width 141 height 27
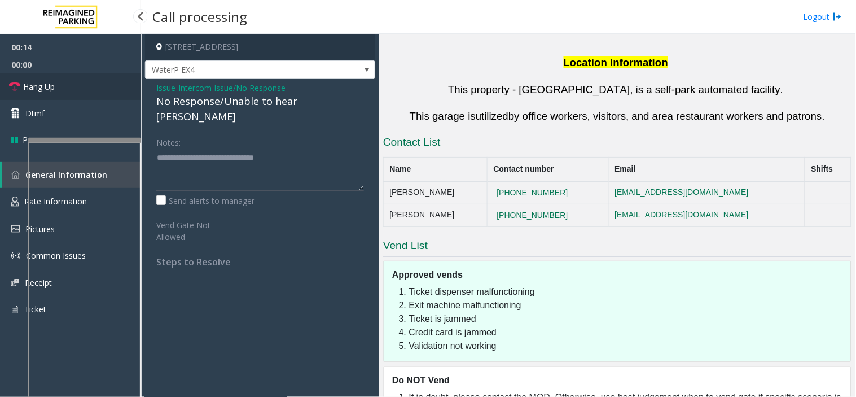
click at [76, 86] on link "Hang Up" at bounding box center [70, 86] width 141 height 27
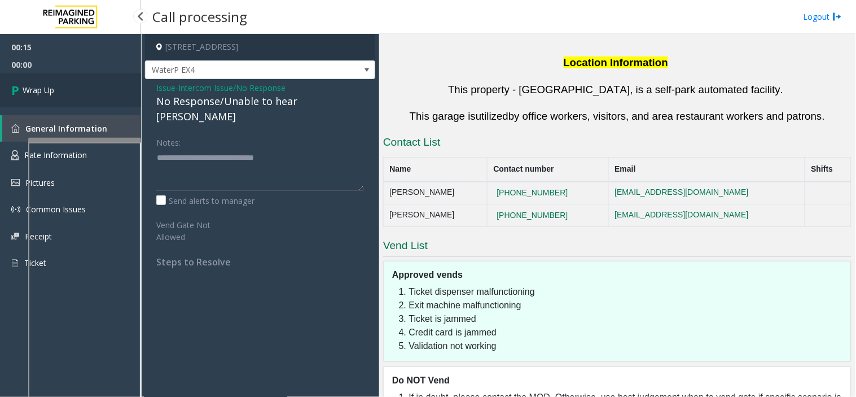
click at [76, 86] on link "Wrap Up" at bounding box center [70, 89] width 141 height 33
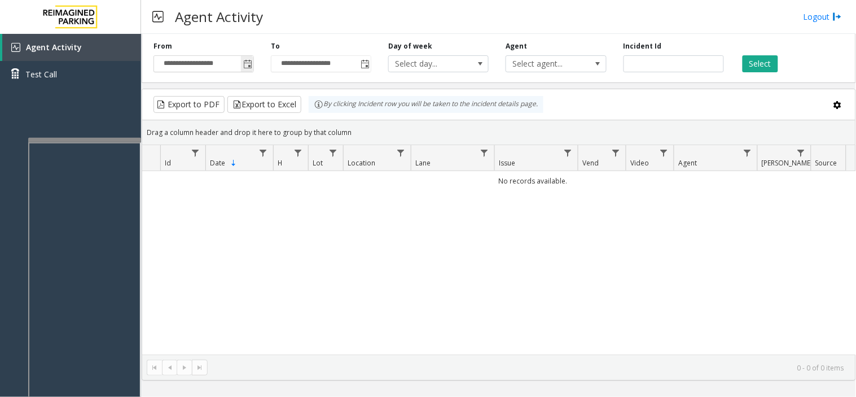
click at [245, 63] on span "Toggle popup" at bounding box center [247, 64] width 9 height 9
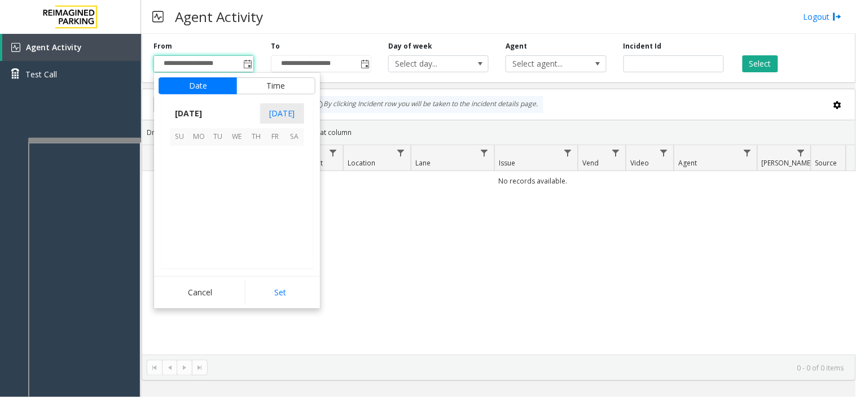
scroll to position [202423, 0]
click at [229, 230] on span "27" at bounding box center [236, 231] width 19 height 19
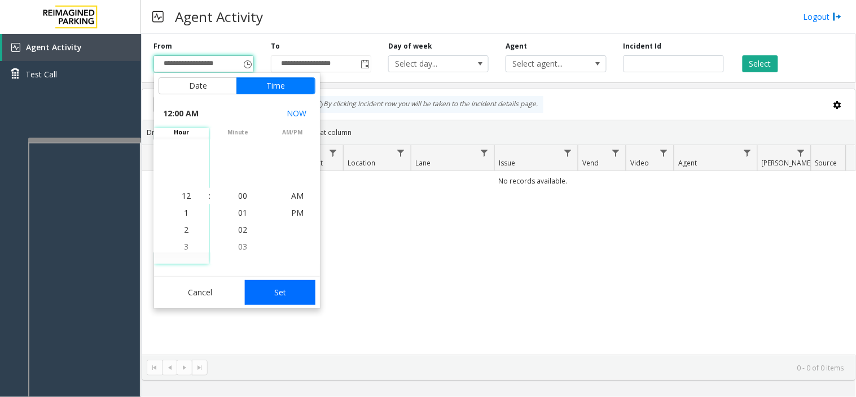
click at [303, 291] on button "Set" at bounding box center [280, 292] width 71 height 25
type input "**********"
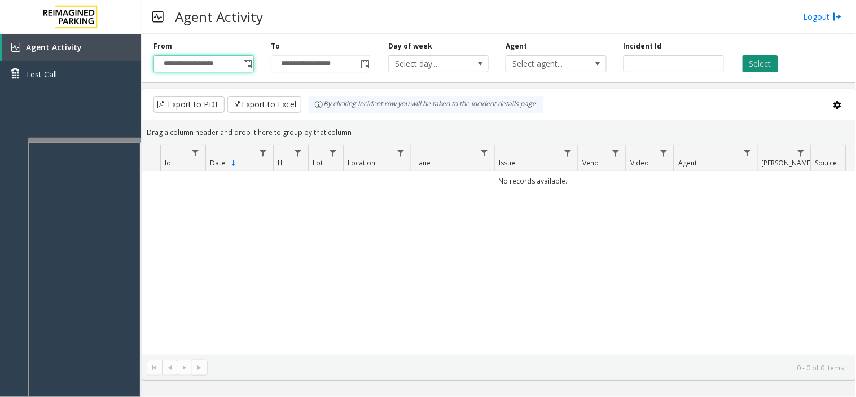
click at [758, 64] on button "Select" at bounding box center [761, 63] width 36 height 17
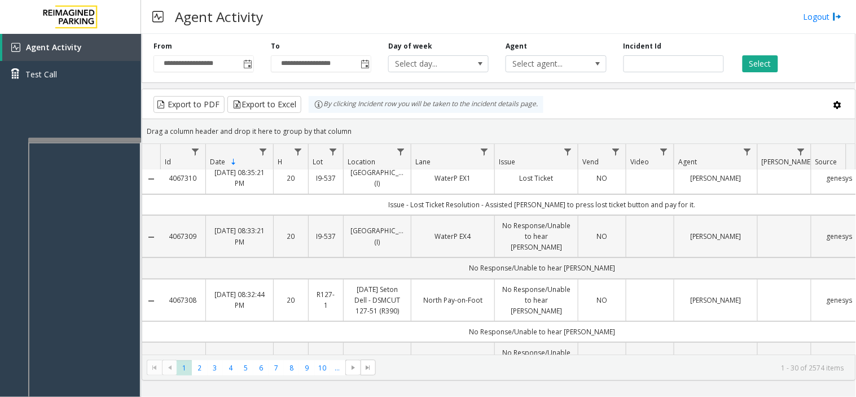
scroll to position [0, 0]
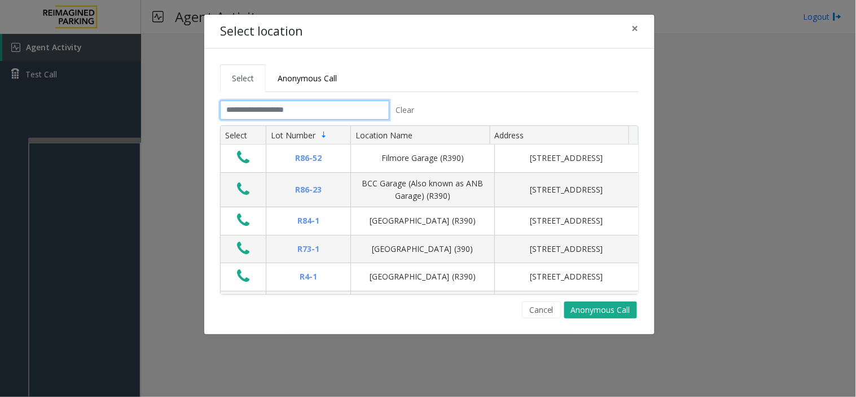
click at [263, 107] on input "text" at bounding box center [304, 109] width 169 height 19
click at [348, 116] on input "text" at bounding box center [304, 109] width 169 height 19
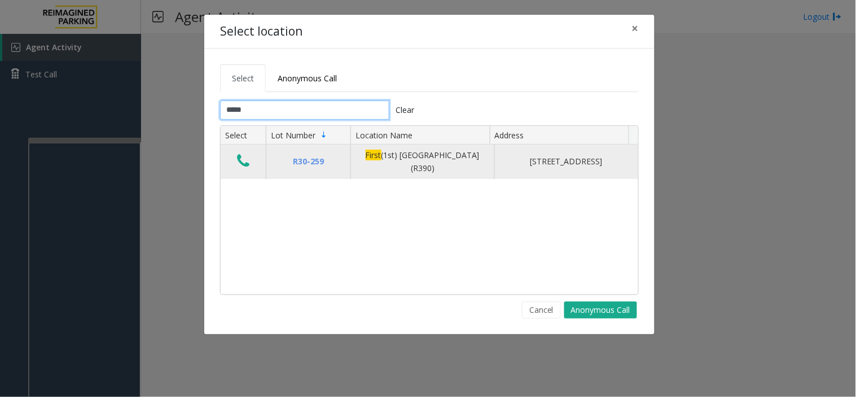
type input "*****"
click at [236, 167] on button "Data table" at bounding box center [243, 161] width 19 height 18
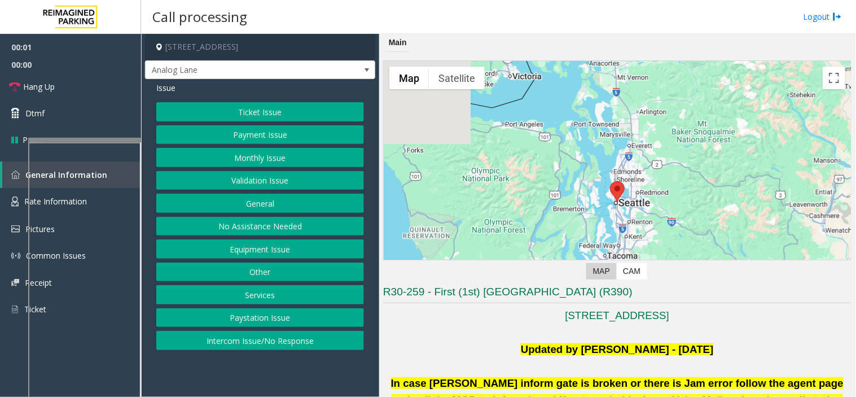
click at [256, 110] on button "Ticket Issue" at bounding box center [260, 111] width 208 height 19
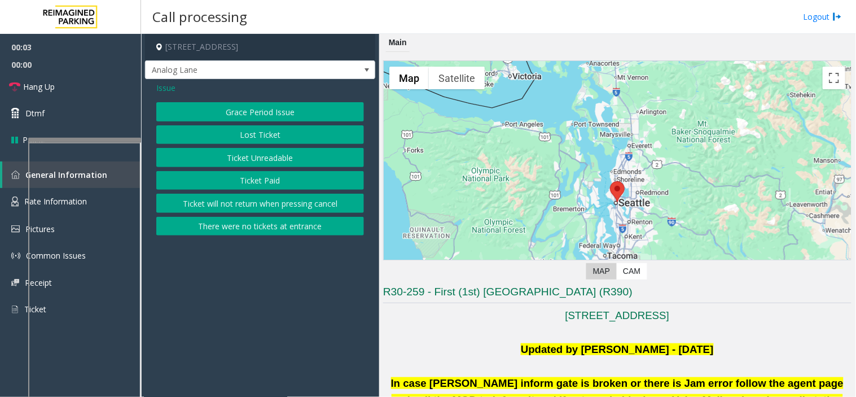
click at [230, 155] on button "Ticket Unreadable" at bounding box center [260, 157] width 208 height 19
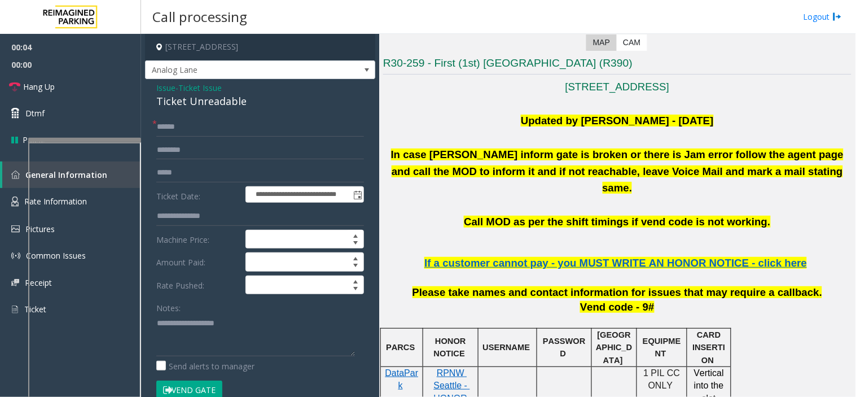
scroll to position [251, 0]
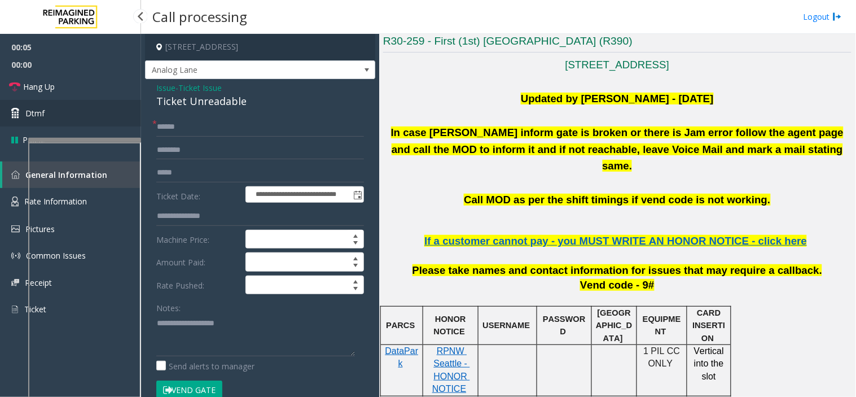
click at [85, 116] on link "Dtmf" at bounding box center [70, 113] width 141 height 27
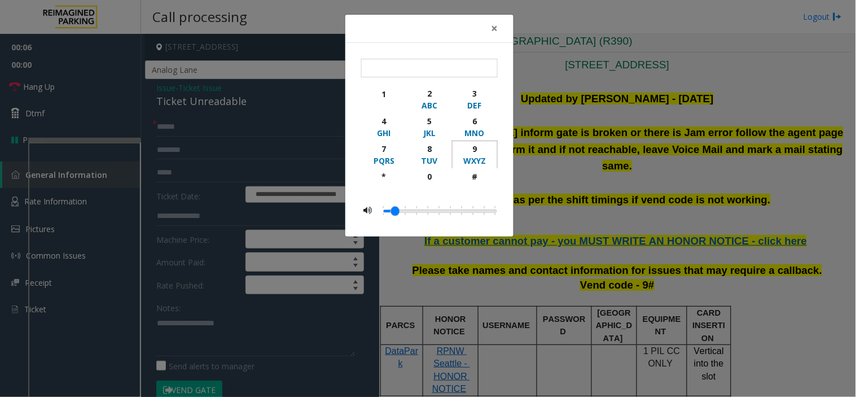
click at [467, 151] on div "9" at bounding box center [474, 149] width 31 height 12
click at [476, 170] on div "#" at bounding box center [474, 176] width 31 height 12
type input "**"
click at [491, 33] on span "×" at bounding box center [494, 28] width 7 height 16
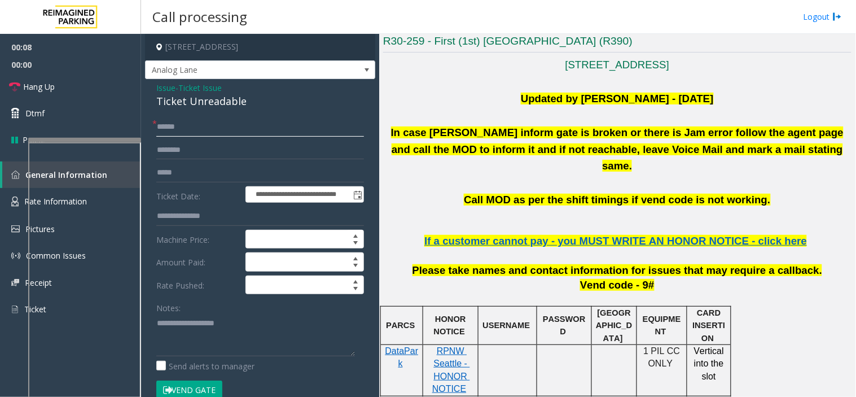
click at [235, 126] on input "text" at bounding box center [260, 126] width 208 height 19
click at [186, 125] on input "text" at bounding box center [260, 126] width 208 height 19
paste input "*******"
type input "*******"
drag, startPoint x: 252, startPoint y: 102, endPoint x: 148, endPoint y: 83, distance: 105.5
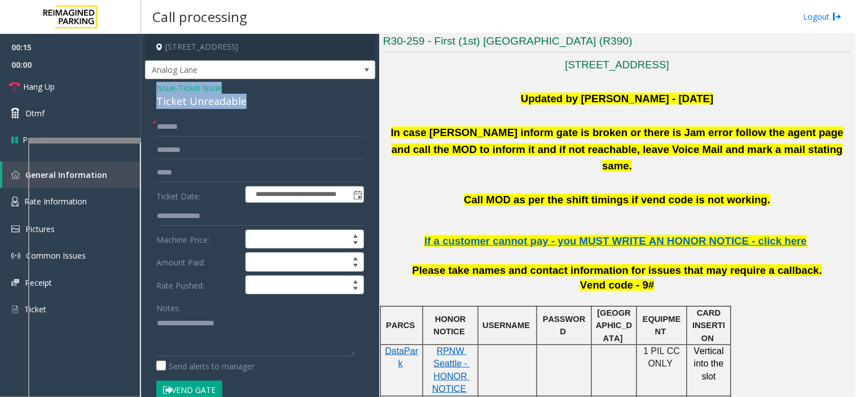
click at [148, 83] on div "**********" at bounding box center [260, 377] width 230 height 597
copy div "Issue - Ticket Issue Ticket Unreadable"
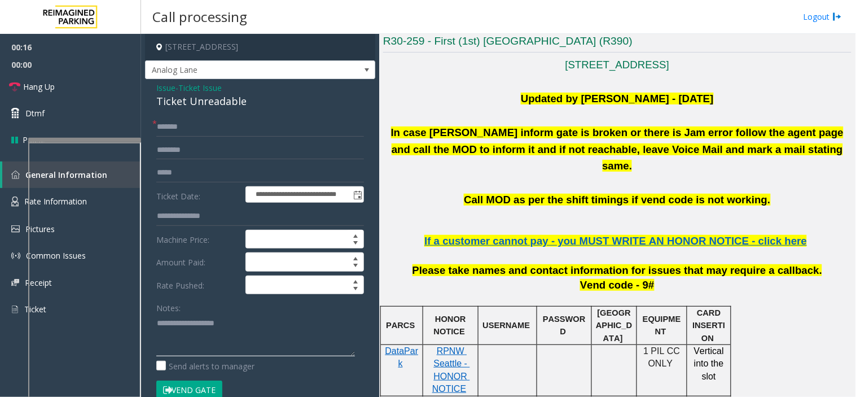
click at [204, 317] on textarea at bounding box center [255, 335] width 199 height 42
paste textarea "**********"
type textarea "**********"
click at [110, 84] on link "Hang Up" at bounding box center [70, 86] width 141 height 27
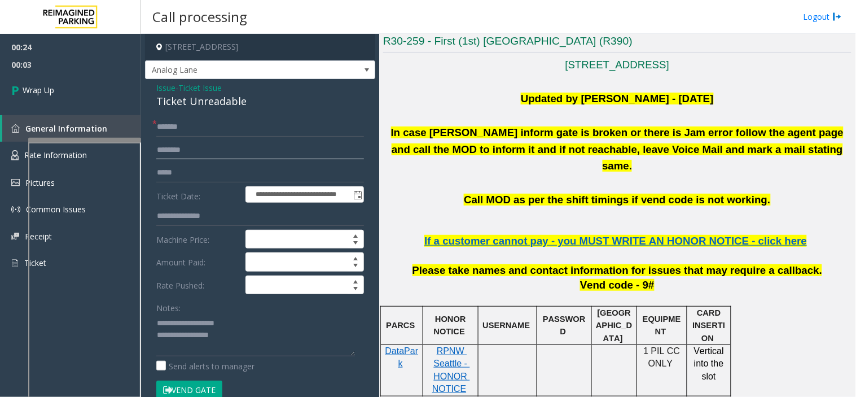
click at [177, 154] on input "text" at bounding box center [260, 150] width 208 height 19
paste input "******"
type input "******"
click at [239, 336] on textarea at bounding box center [255, 335] width 199 height 42
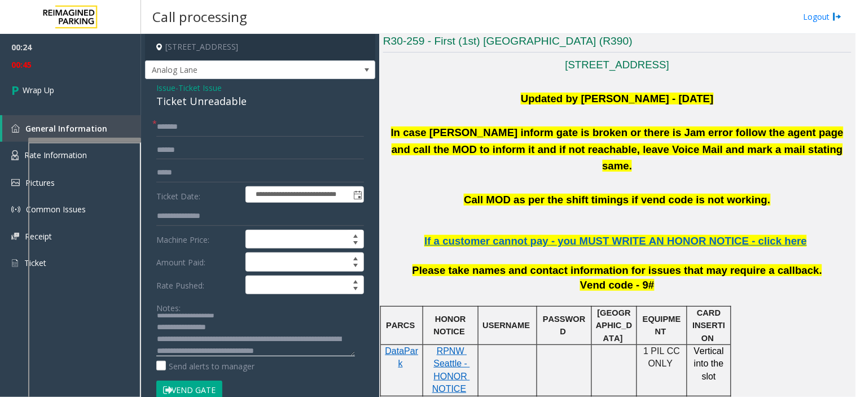
scroll to position [19, 0]
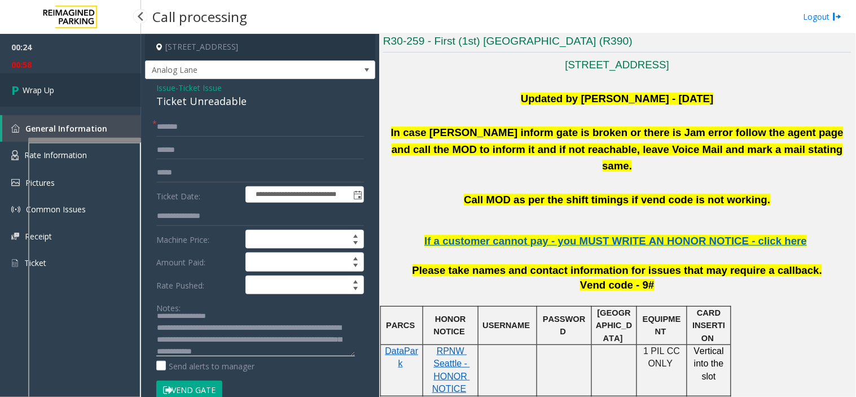
type textarea "**********"
click at [64, 81] on link "Wrap Up" at bounding box center [70, 89] width 141 height 33
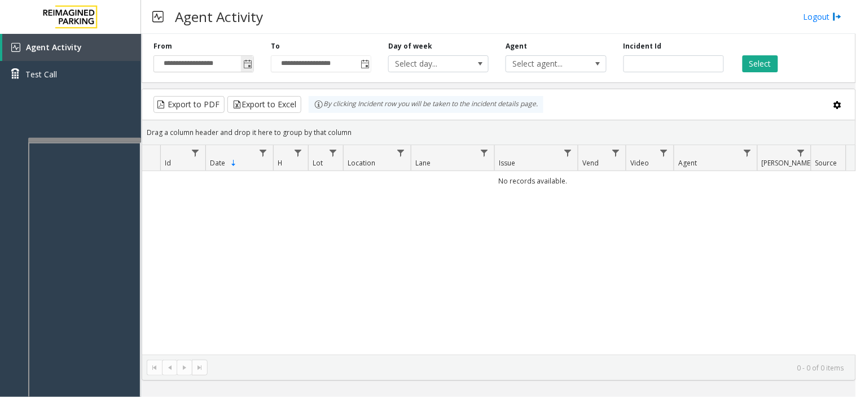
click at [243, 68] on span "Toggle popup" at bounding box center [247, 64] width 12 height 18
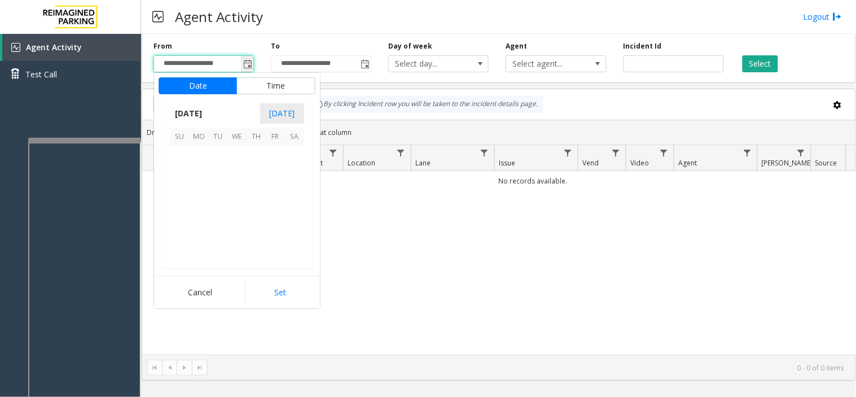
scroll to position [202423, 0]
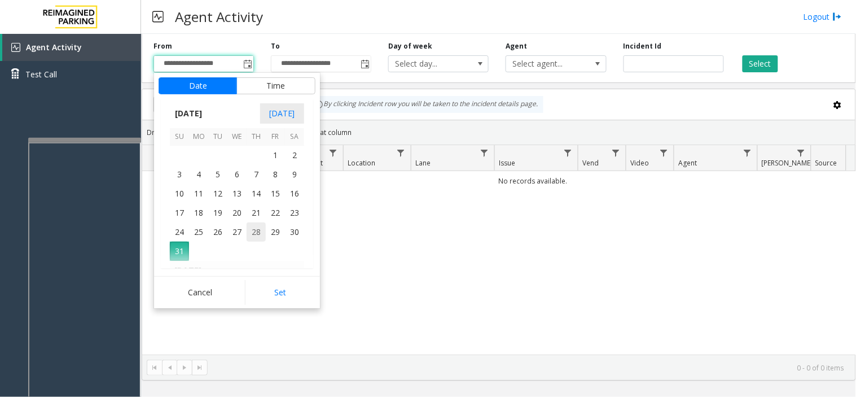
click at [251, 235] on span "28" at bounding box center [256, 231] width 19 height 19
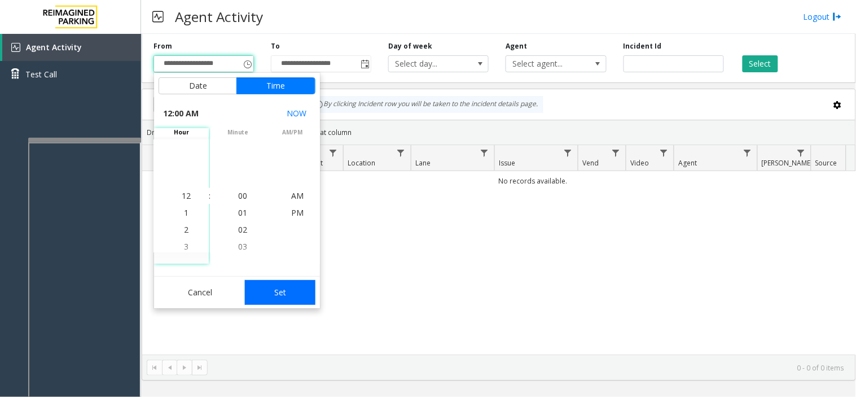
click at [290, 284] on button "Set" at bounding box center [280, 292] width 71 height 25
type input "**********"
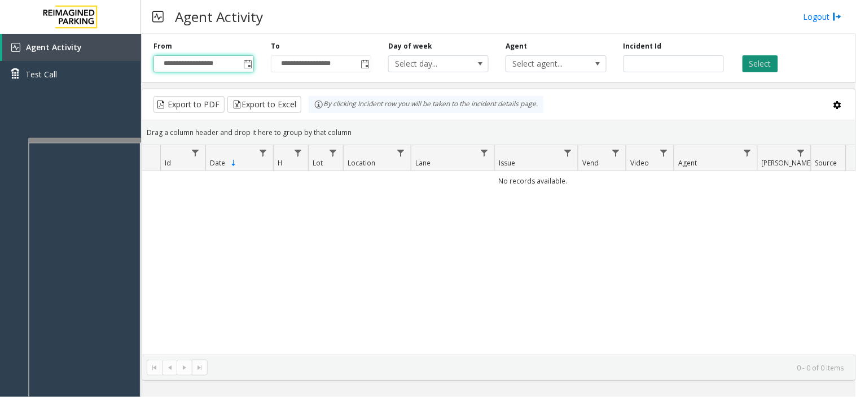
click at [746, 58] on button "Select" at bounding box center [761, 63] width 36 height 17
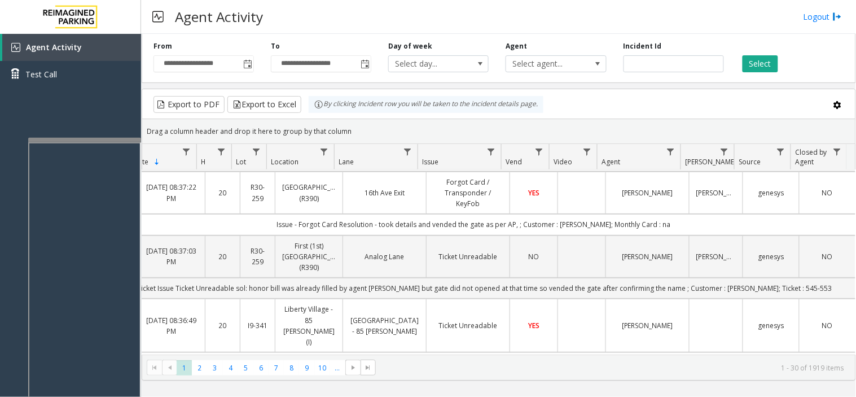
scroll to position [0, 0]
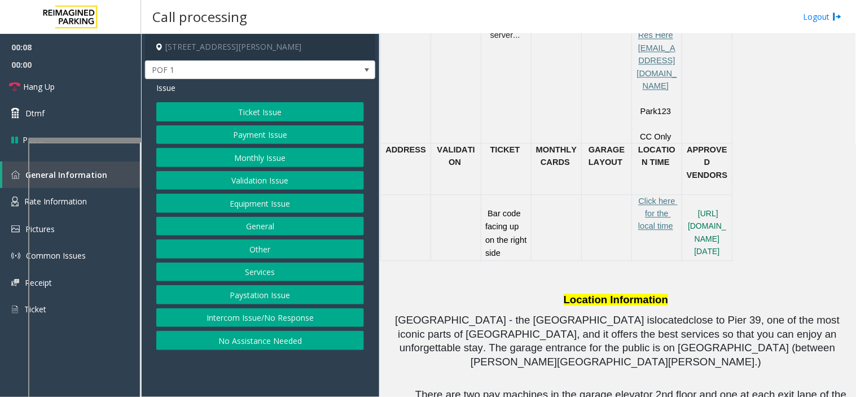
scroll to position [627, 0]
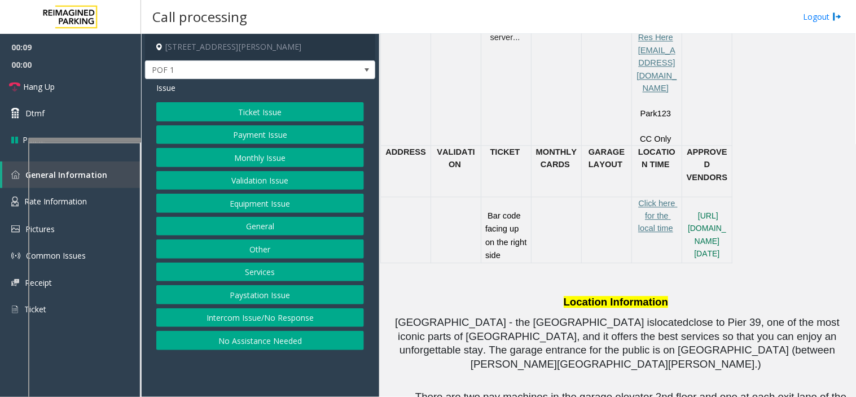
click at [248, 108] on button "Ticket Issue" at bounding box center [260, 111] width 208 height 19
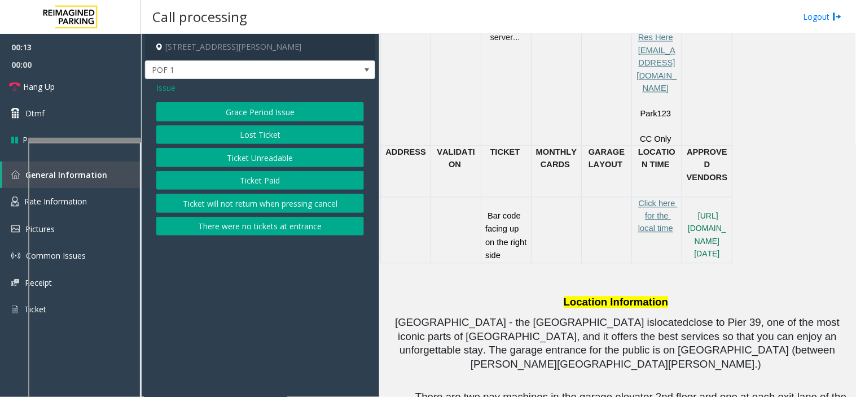
click at [261, 159] on button "Ticket Unreadable" at bounding box center [260, 157] width 208 height 19
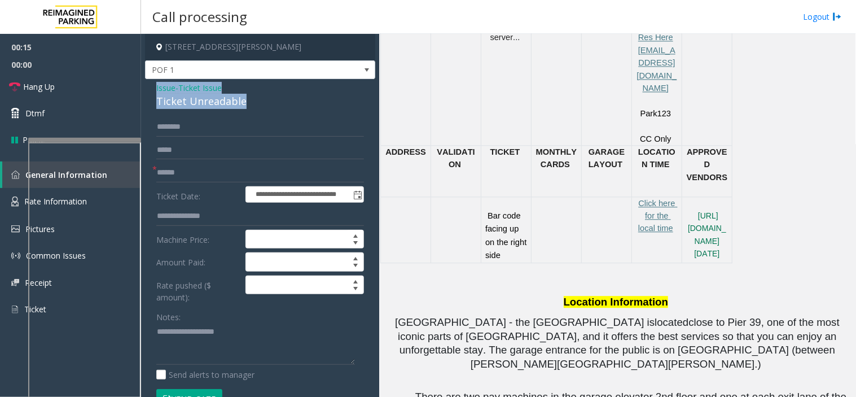
drag, startPoint x: 257, startPoint y: 102, endPoint x: 154, endPoint y: 89, distance: 104.1
click at [154, 89] on div "**********" at bounding box center [260, 382] width 230 height 606
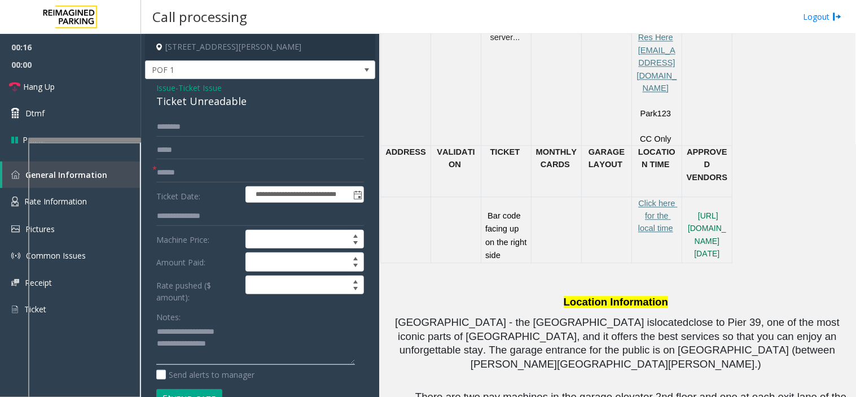
click at [252, 355] on textarea at bounding box center [255, 344] width 199 height 42
type textarea "**********"
click at [185, 176] on input "text" at bounding box center [260, 172] width 208 height 19
type input "**"
click at [187, 354] on textarea at bounding box center [255, 344] width 199 height 42
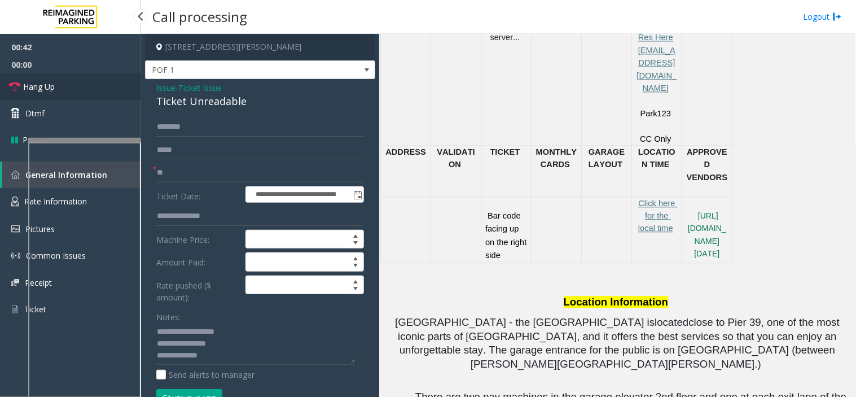
click at [121, 91] on link "Hang Up" at bounding box center [70, 86] width 141 height 27
click at [210, 357] on textarea at bounding box center [255, 344] width 199 height 42
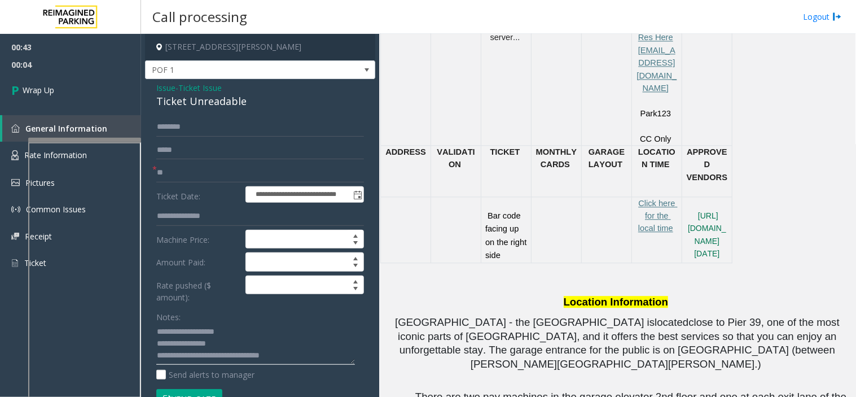
click at [267, 362] on textarea at bounding box center [255, 344] width 199 height 42
type textarea "**********"
click at [80, 87] on link "Wrap Up" at bounding box center [70, 89] width 141 height 33
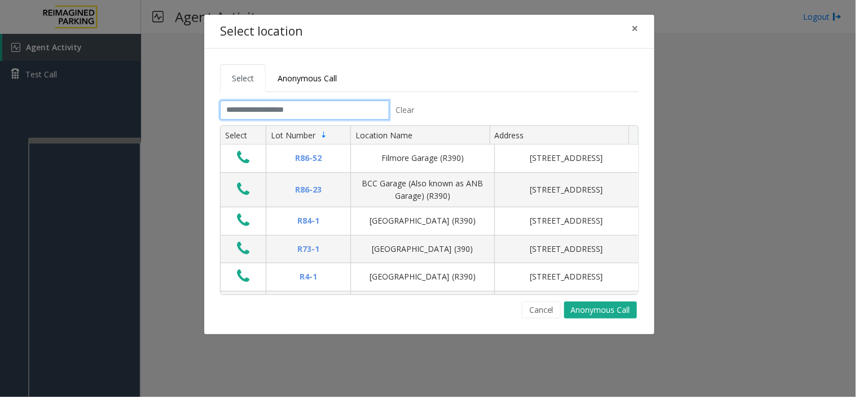
click at [244, 108] on input "text" at bounding box center [304, 109] width 169 height 19
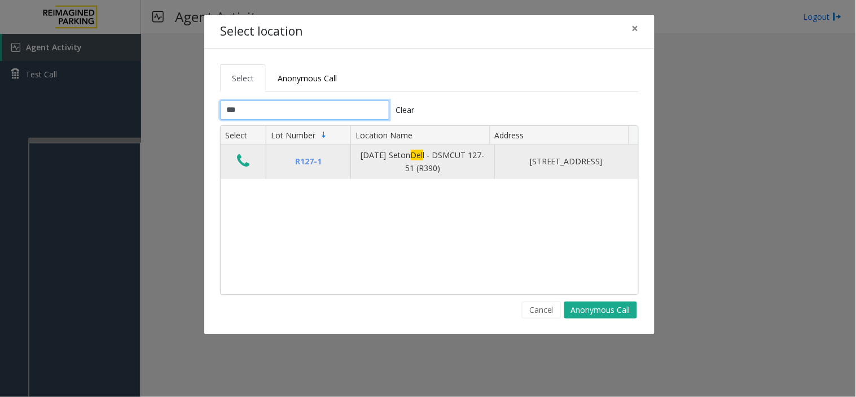
type input "***"
click at [238, 151] on td "Data table" at bounding box center [243, 162] width 45 height 34
click at [238, 156] on icon "Data table" at bounding box center [243, 161] width 12 height 16
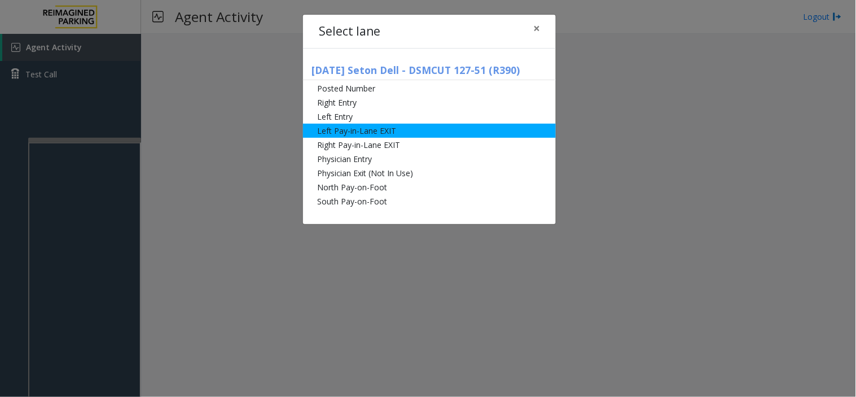
click at [376, 126] on li "Left Pay-in-Lane EXIT" at bounding box center [429, 131] width 253 height 14
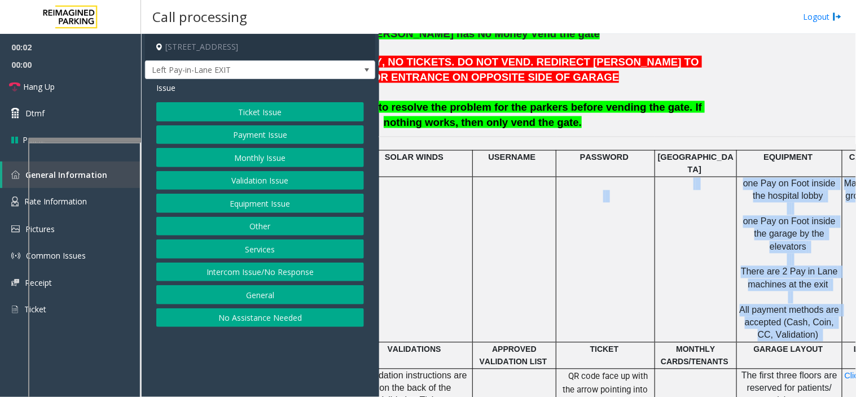
scroll to position [439, 222]
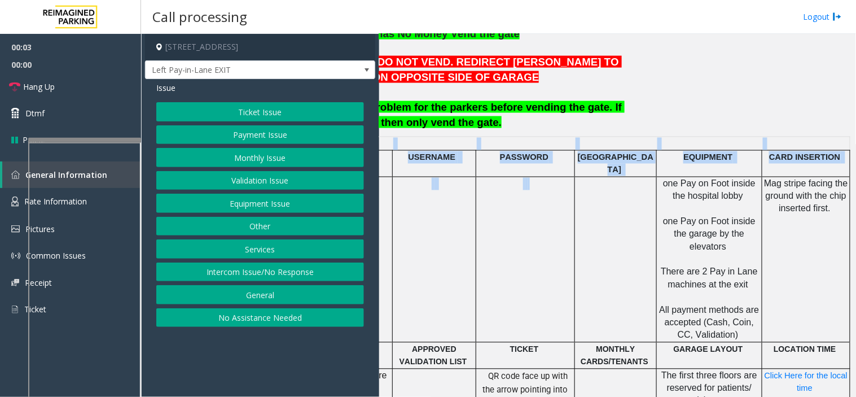
drag, startPoint x: 704, startPoint y: 262, endPoint x: 856, endPoint y: 253, distance: 151.6
click at [856, 253] on div "Main ← Move left → Move right ↑ Move up ↓ Move down + Zoom in - Zoom out Home J…" at bounding box center [617, 215] width 476 height 363
click at [609, 265] on td at bounding box center [616, 259] width 82 height 165
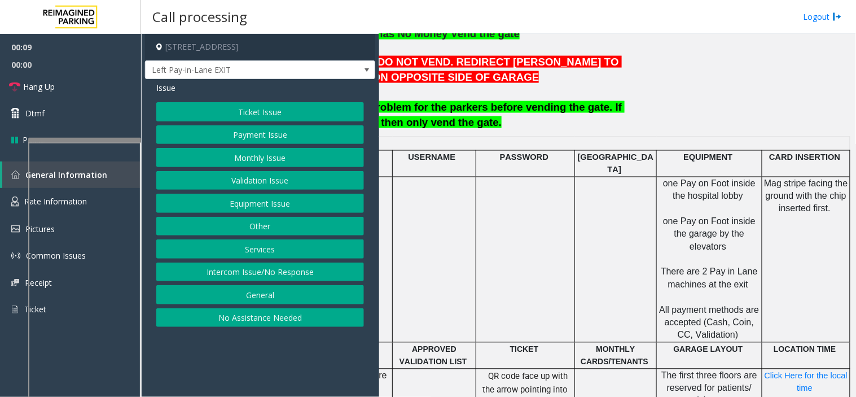
click at [248, 137] on button "Payment Issue" at bounding box center [260, 134] width 208 height 19
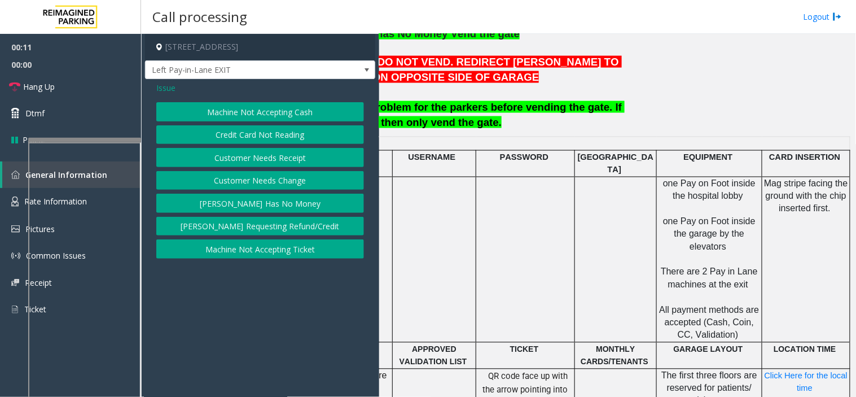
click at [255, 206] on button "[PERSON_NAME] Has No Money" at bounding box center [260, 203] width 208 height 19
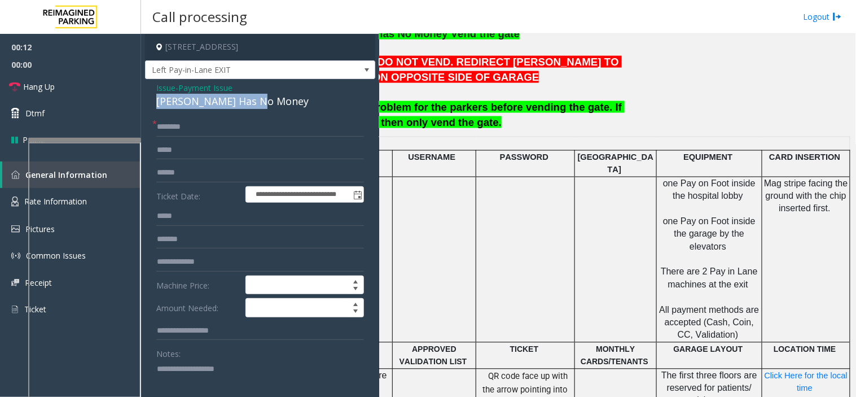
drag, startPoint x: 267, startPoint y: 100, endPoint x: 147, endPoint y: 94, distance: 120.4
click at [147, 94] on div "**********" at bounding box center [260, 322] width 230 height 486
drag, startPoint x: 279, startPoint y: 100, endPoint x: 147, endPoint y: 86, distance: 133.3
click at [147, 86] on div "**********" at bounding box center [260, 322] width 230 height 486
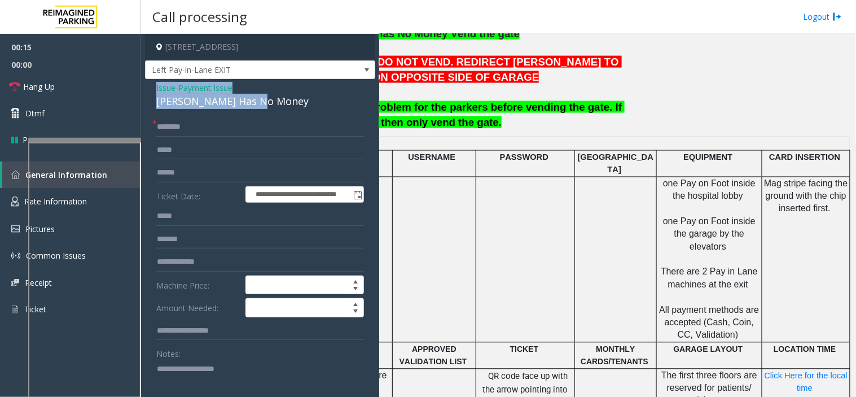
copy div "Issue - Payment Issue Parker Has No Money"
click at [200, 366] on textarea at bounding box center [255, 381] width 199 height 42
paste textarea "**********"
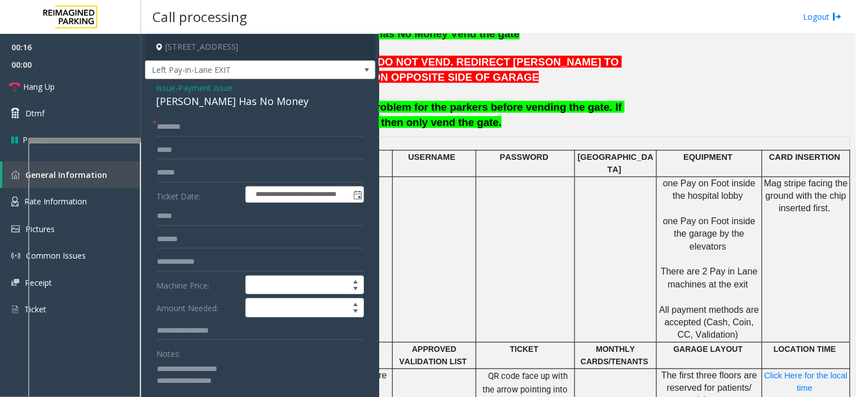
type textarea "**********"
click at [181, 122] on input "text" at bounding box center [260, 126] width 208 height 19
click at [198, 130] on input "*********" at bounding box center [260, 126] width 208 height 19
click at [161, 125] on input "*****" at bounding box center [260, 126] width 208 height 19
type input "*****"
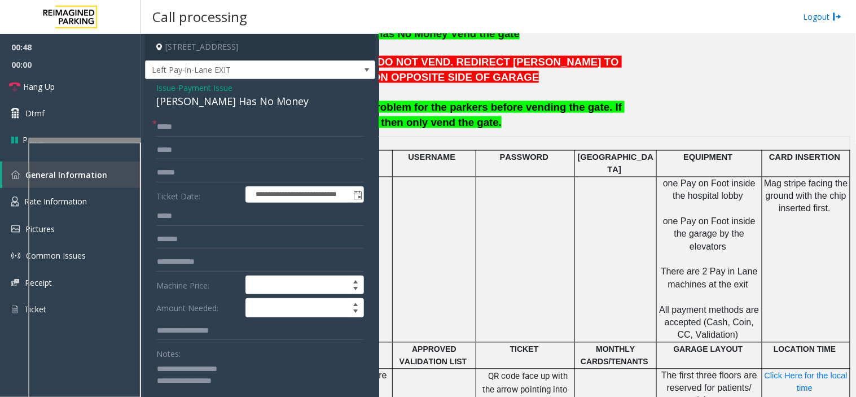
drag, startPoint x: 177, startPoint y: 126, endPoint x: 167, endPoint y: 116, distance: 14.0
click at [167, 116] on div "**********" at bounding box center [260, 322] width 230 height 486
click at [182, 126] on input "*****" at bounding box center [260, 126] width 208 height 19
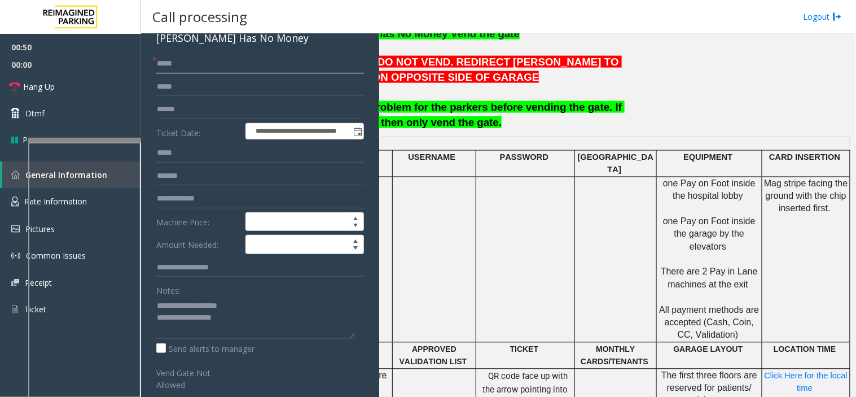
scroll to position [63, 0]
drag, startPoint x: 186, startPoint y: 67, endPoint x: 144, endPoint y: 64, distance: 42.4
click at [144, 64] on app-call-processing-form "**********" at bounding box center [260, 215] width 238 height 363
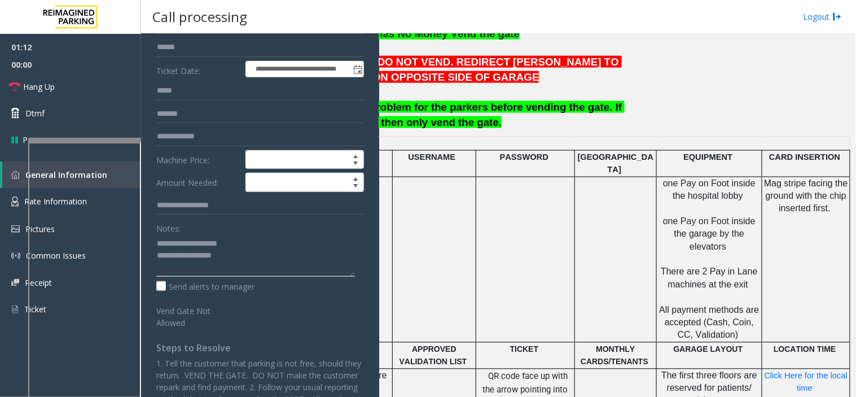
click at [254, 263] on textarea at bounding box center [255, 255] width 199 height 42
click at [181, 52] on input "text" at bounding box center [260, 47] width 208 height 19
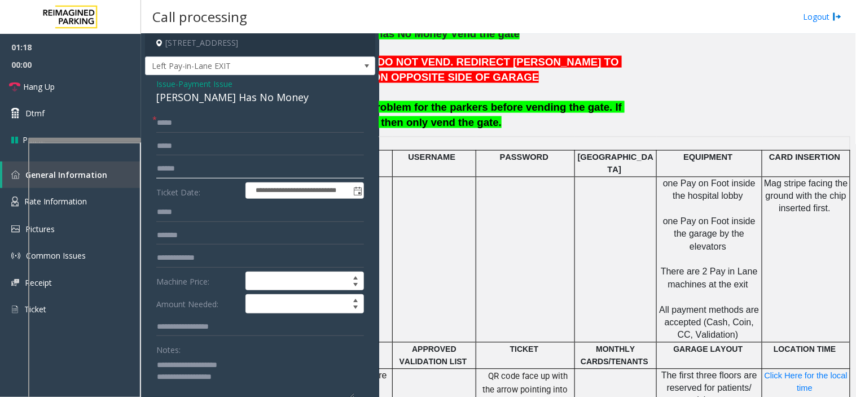
scroll to position [0, 0]
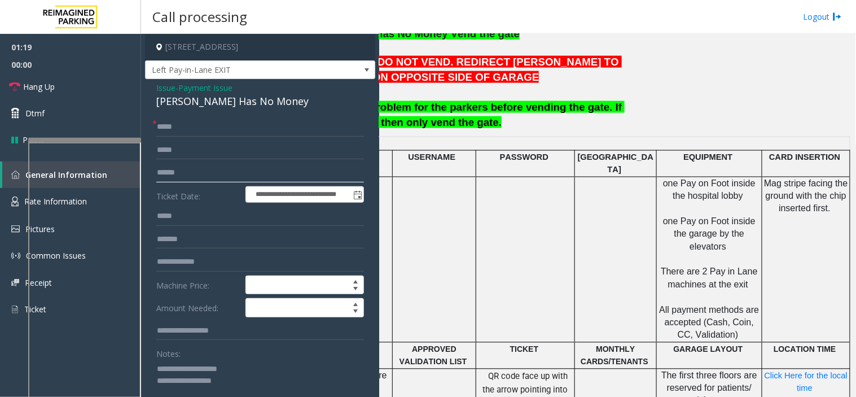
type input "******"
click at [182, 128] on input "*****" at bounding box center [260, 126] width 208 height 19
click at [258, 379] on textarea at bounding box center [255, 381] width 199 height 42
click at [171, 130] on input "*****" at bounding box center [260, 126] width 208 height 19
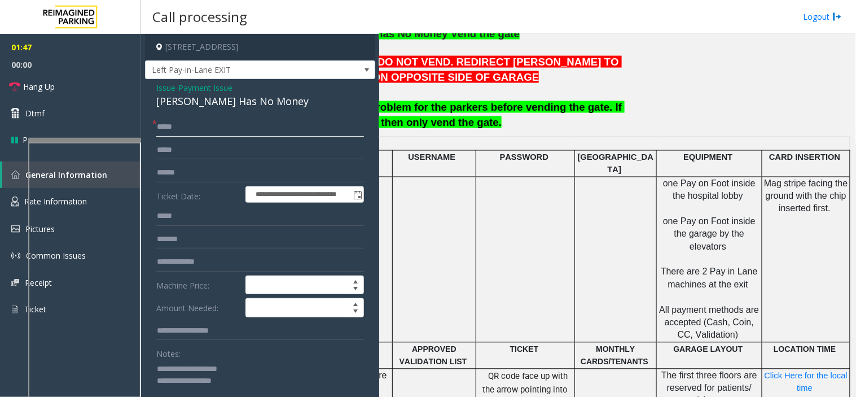
click at [179, 130] on input "*****" at bounding box center [260, 126] width 208 height 19
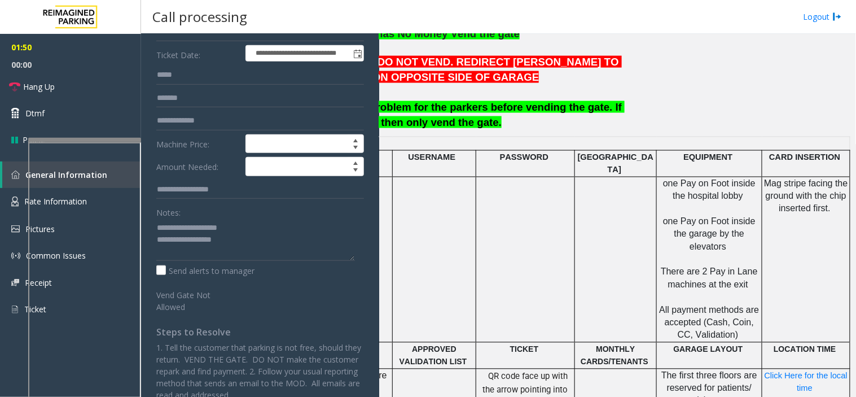
scroll to position [168, 0]
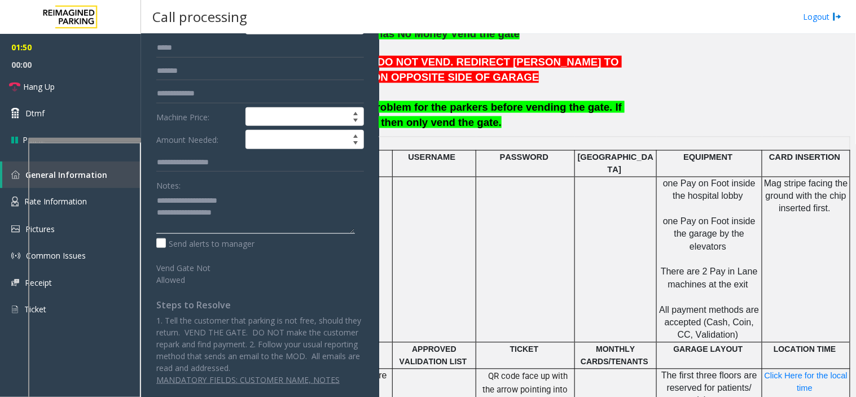
click at [282, 215] on textarea at bounding box center [255, 212] width 199 height 42
click at [106, 93] on link "Hang Up" at bounding box center [70, 86] width 141 height 27
click at [174, 221] on textarea at bounding box center [255, 212] width 199 height 42
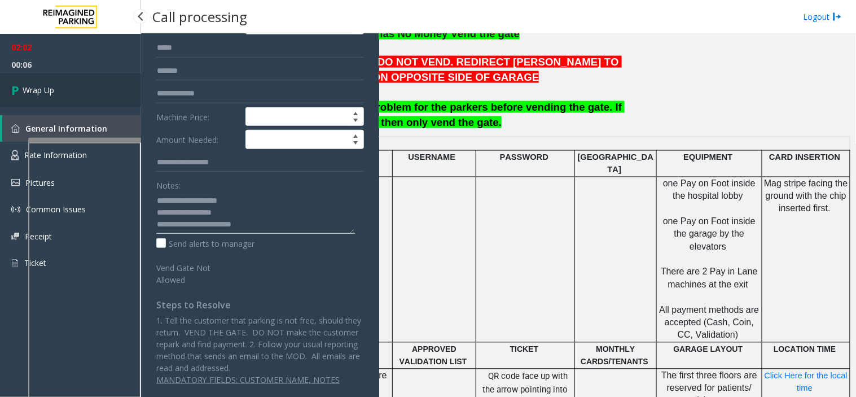
type textarea "**********"
click at [100, 78] on link "Wrap Up" at bounding box center [70, 89] width 141 height 33
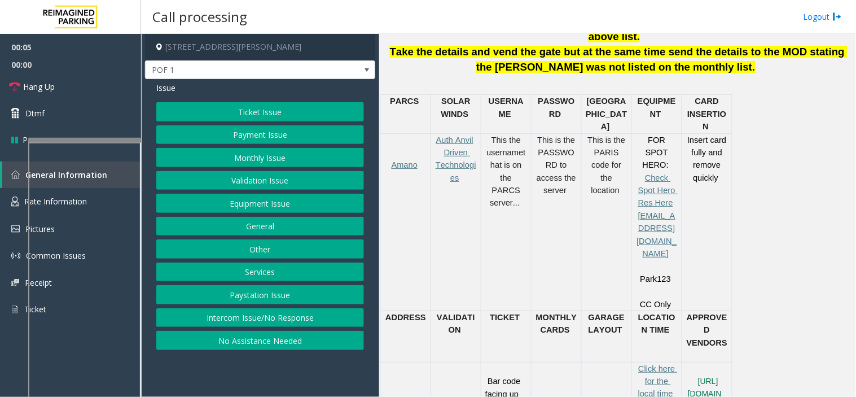
scroll to position [627, 0]
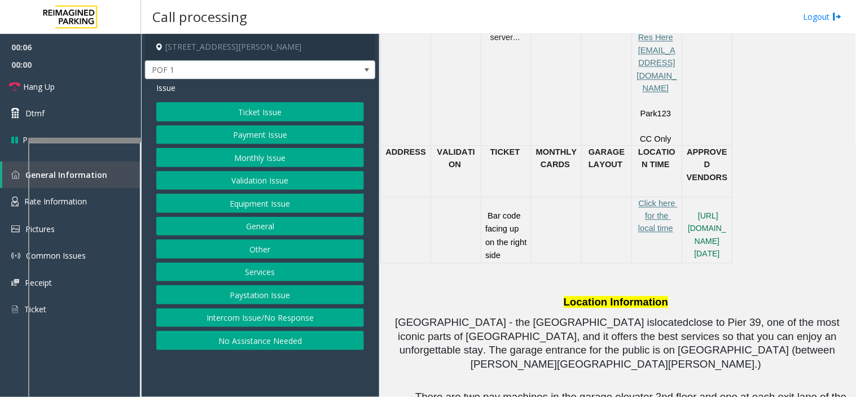
click at [252, 119] on button "Ticket Issue" at bounding box center [260, 111] width 208 height 19
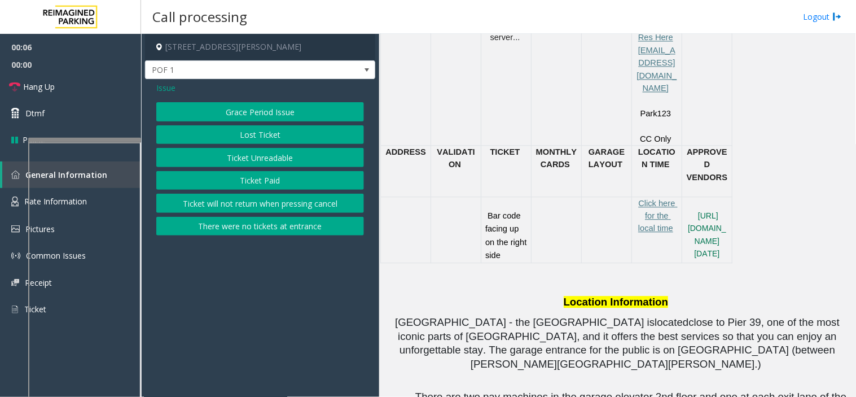
click at [246, 159] on button "Ticket Unreadable" at bounding box center [260, 157] width 208 height 19
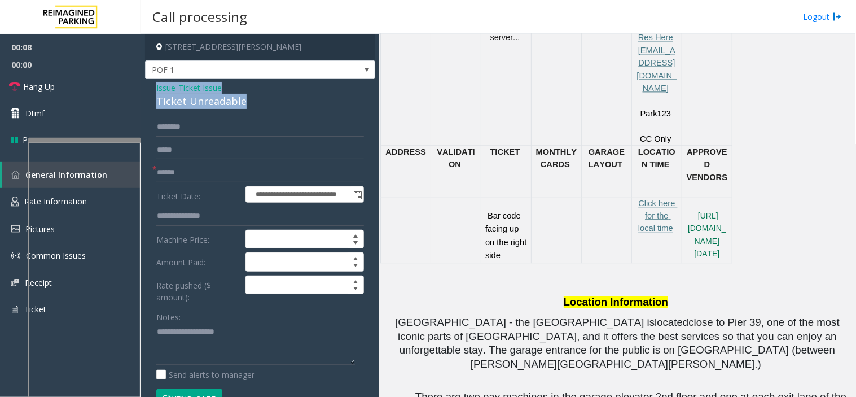
drag, startPoint x: 252, startPoint y: 104, endPoint x: 149, endPoint y: 86, distance: 104.8
click at [149, 86] on div "**********" at bounding box center [260, 382] width 230 height 606
copy div "Issue - Ticket Issue Ticket Unreadable"
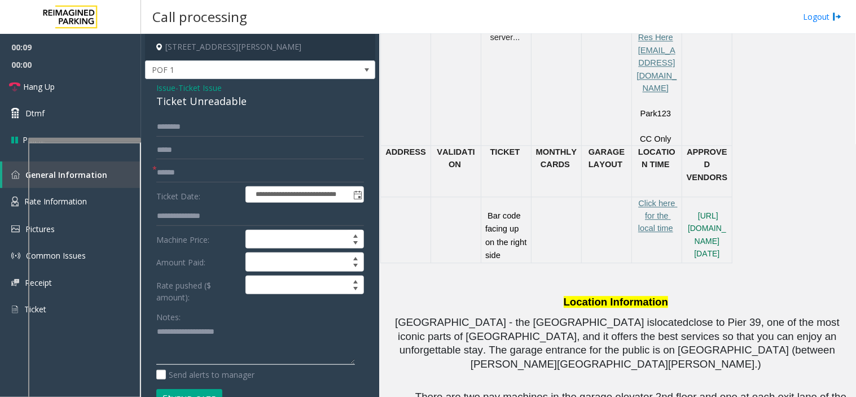
click at [211, 345] on textarea at bounding box center [255, 344] width 199 height 42
paste textarea "**********"
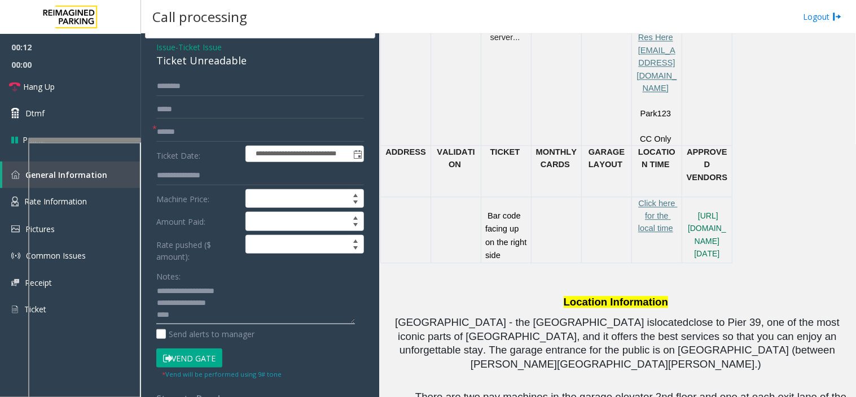
scroll to position [63, 0]
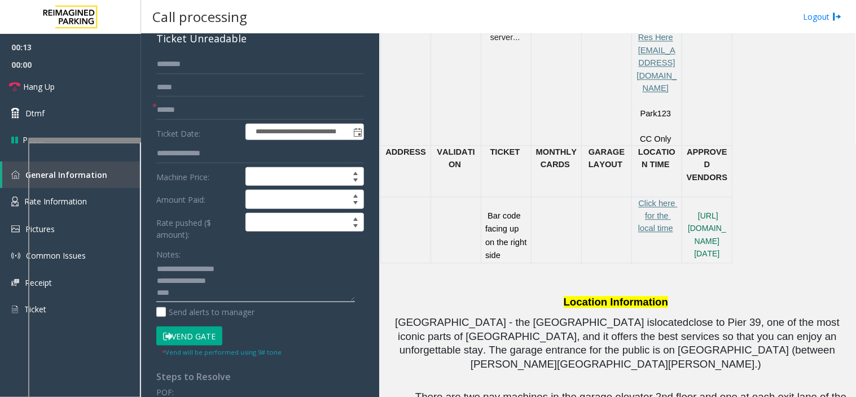
type textarea "**********"
click at [190, 110] on input "text" at bounding box center [260, 109] width 208 height 19
type input "**"
click at [190, 297] on textarea at bounding box center [255, 281] width 199 height 42
click at [170, 292] on textarea at bounding box center [255, 281] width 199 height 42
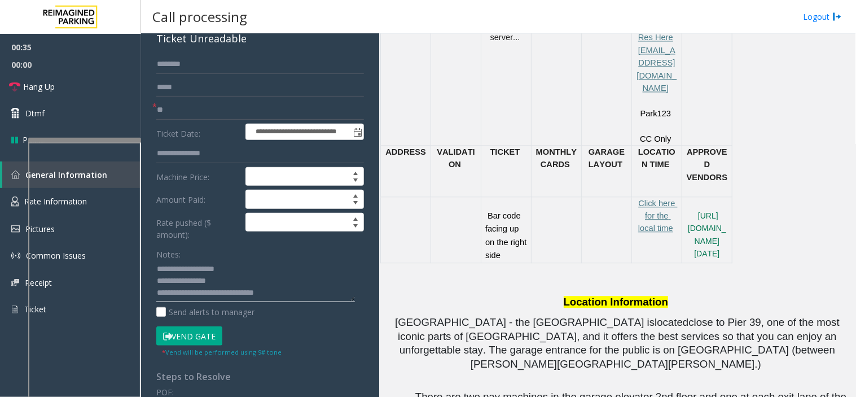
type textarea "**********"
click at [86, 82] on link "Hang Up" at bounding box center [70, 86] width 141 height 27
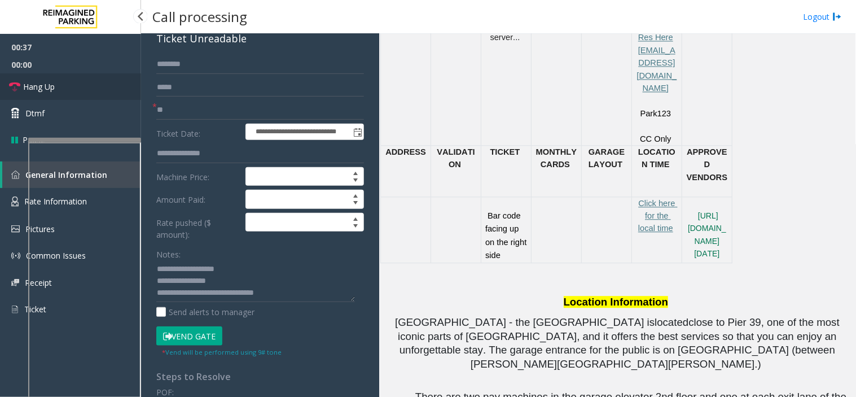
click at [86, 82] on link "Hang Up" at bounding box center [70, 86] width 141 height 27
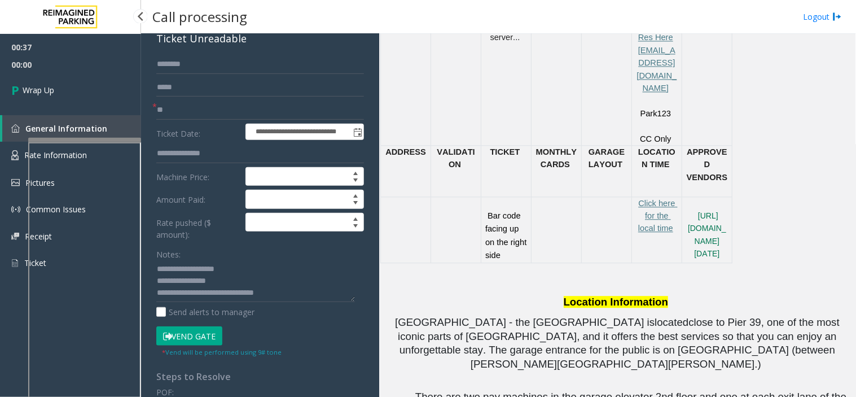
click at [86, 82] on link "Wrap Up" at bounding box center [70, 89] width 141 height 33
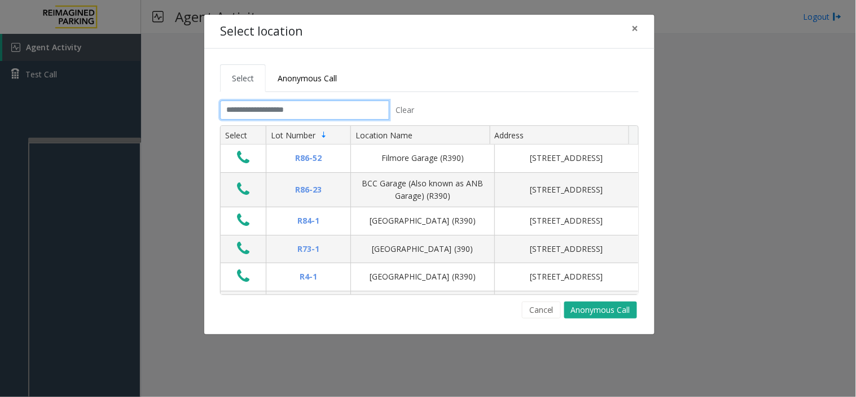
click at [273, 111] on input "text" at bounding box center [304, 109] width 169 height 19
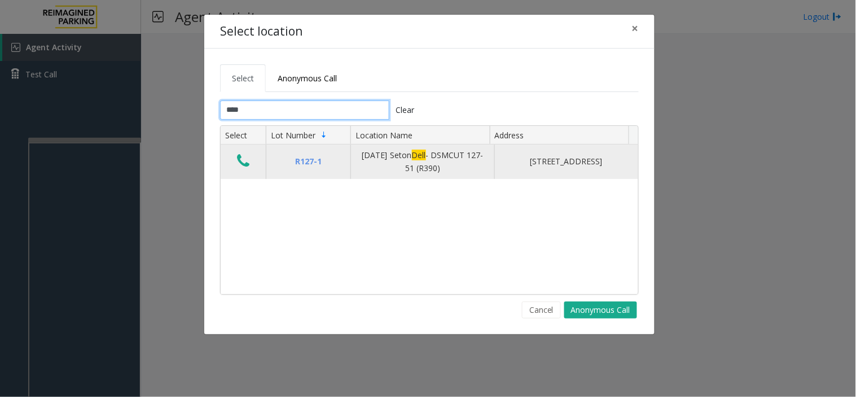
type input "****"
click at [250, 165] on icon "Data table" at bounding box center [243, 161] width 12 height 16
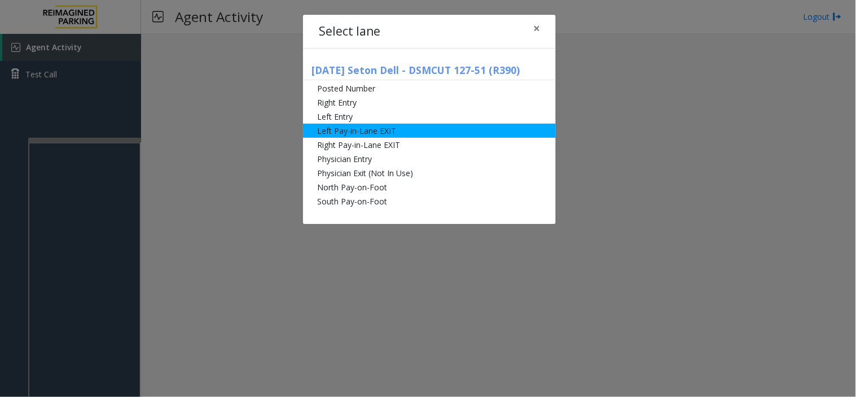
click at [380, 132] on li "Left Pay-in-Lane EXIT" at bounding box center [429, 131] width 253 height 14
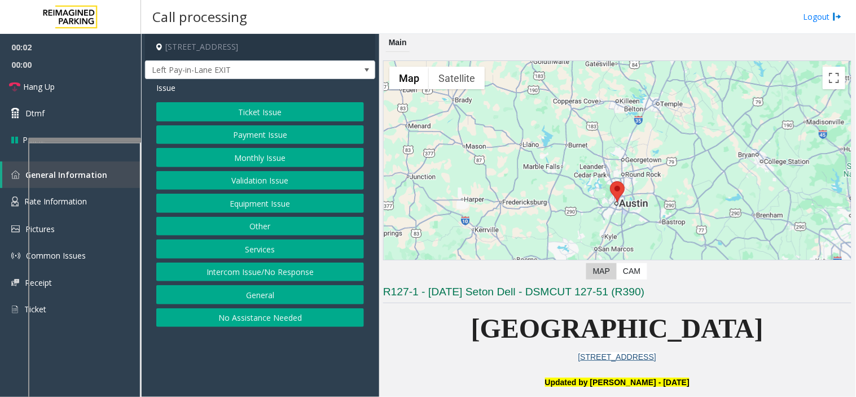
click at [251, 117] on button "Ticket Issue" at bounding box center [260, 111] width 208 height 19
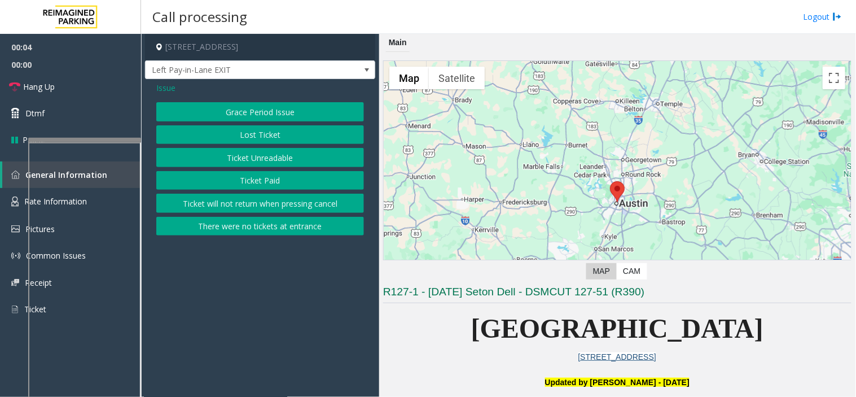
click at [243, 183] on button "Ticket Paid" at bounding box center [260, 180] width 208 height 19
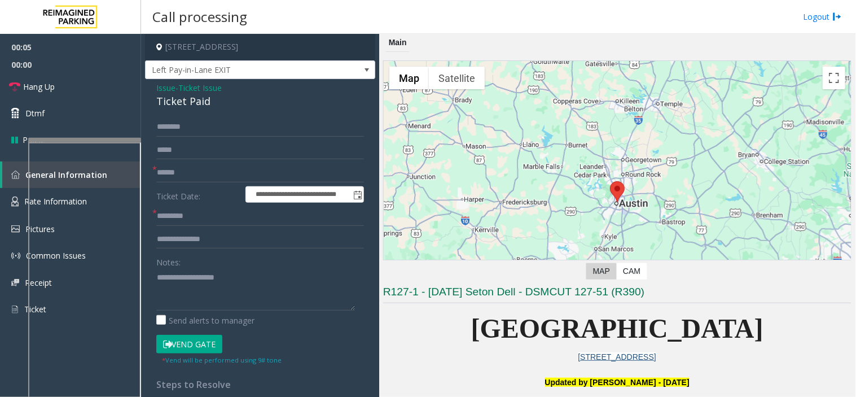
scroll to position [63, 0]
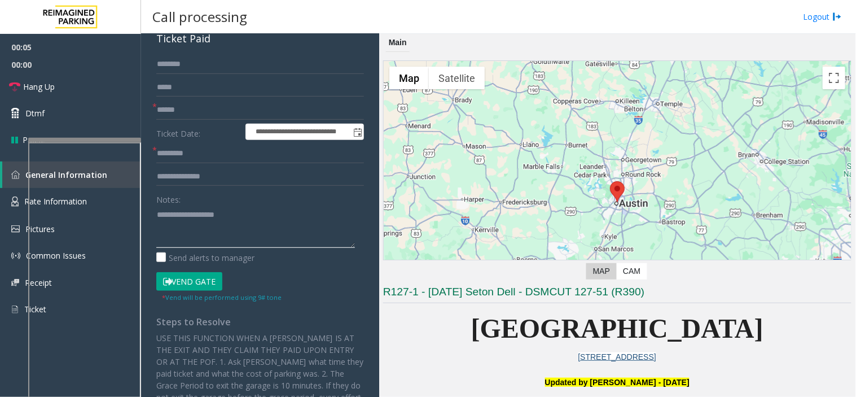
click at [210, 212] on textarea at bounding box center [255, 226] width 199 height 42
click at [171, 234] on textarea at bounding box center [255, 226] width 199 height 42
click at [204, 228] on textarea at bounding box center [255, 226] width 199 height 42
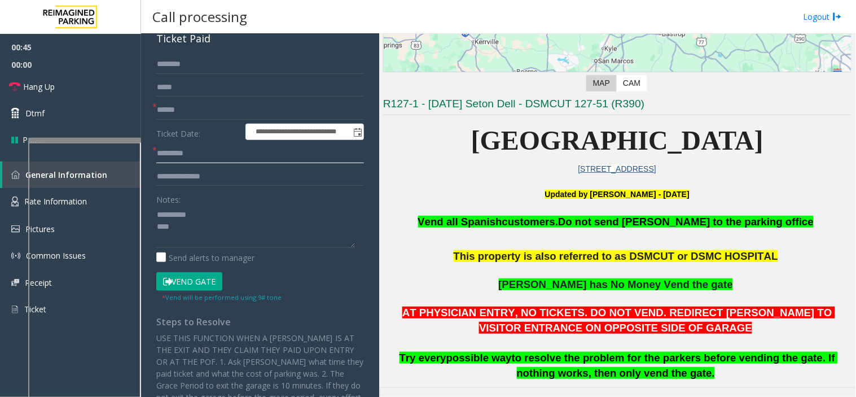
click at [191, 155] on input "text" at bounding box center [260, 153] width 208 height 19
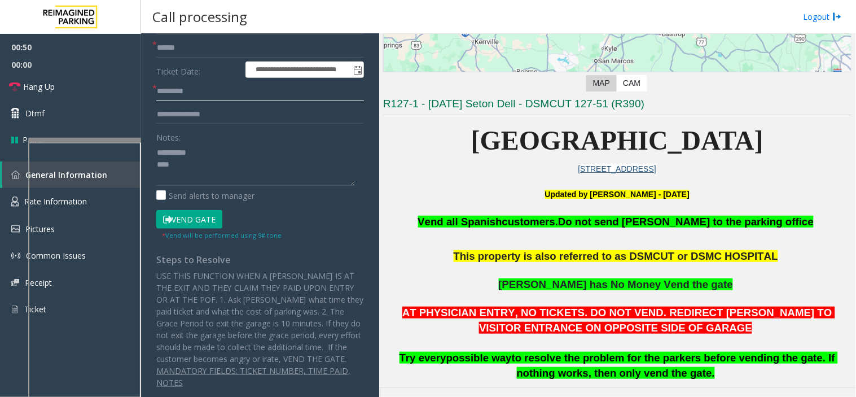
scroll to position [125, 0]
click at [189, 168] on textarea at bounding box center [255, 164] width 199 height 42
click at [181, 226] on button "Vend Gate" at bounding box center [189, 218] width 66 height 19
click at [198, 171] on textarea at bounding box center [255, 164] width 199 height 42
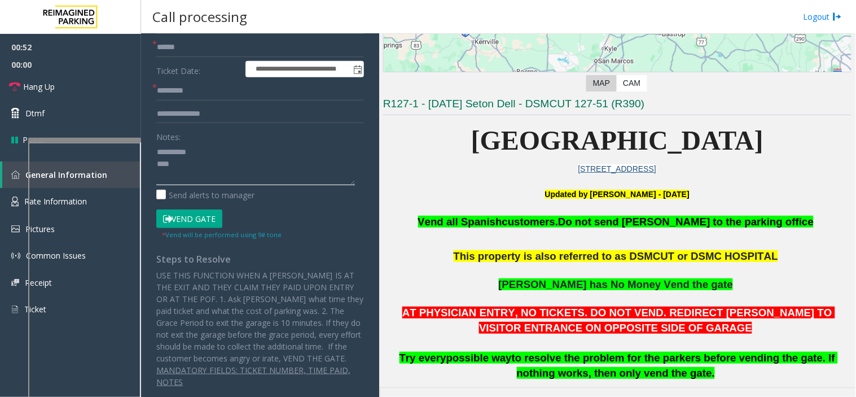
click at [198, 171] on textarea at bounding box center [255, 164] width 199 height 42
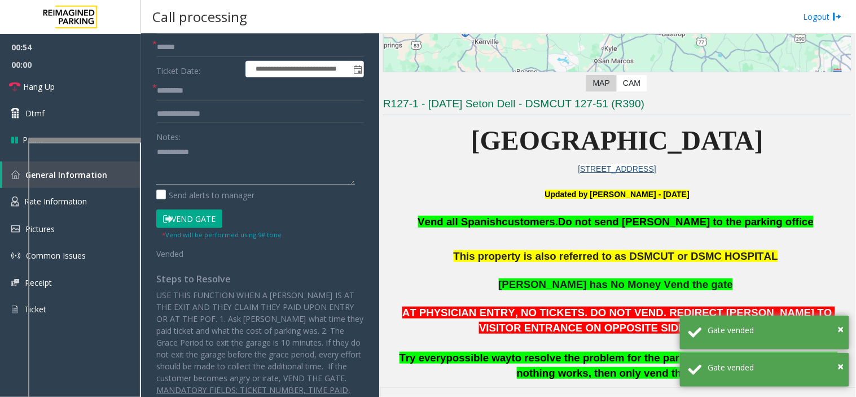
scroll to position [63, 0]
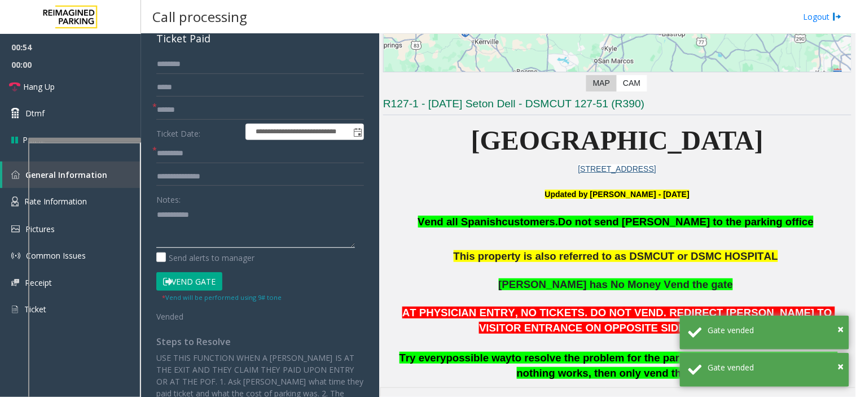
type textarea "**********"
click at [201, 151] on input "text" at bounding box center [260, 153] width 208 height 19
type input "**"
click at [206, 113] on input "text" at bounding box center [260, 109] width 208 height 19
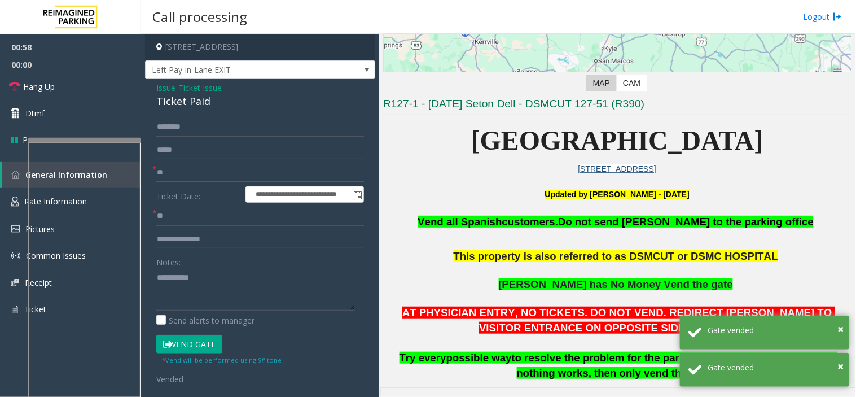
type input "**"
drag, startPoint x: 178, startPoint y: 91, endPoint x: 151, endPoint y: 85, distance: 27.7
click at [151, 85] on div "**********" at bounding box center [260, 311] width 230 height 465
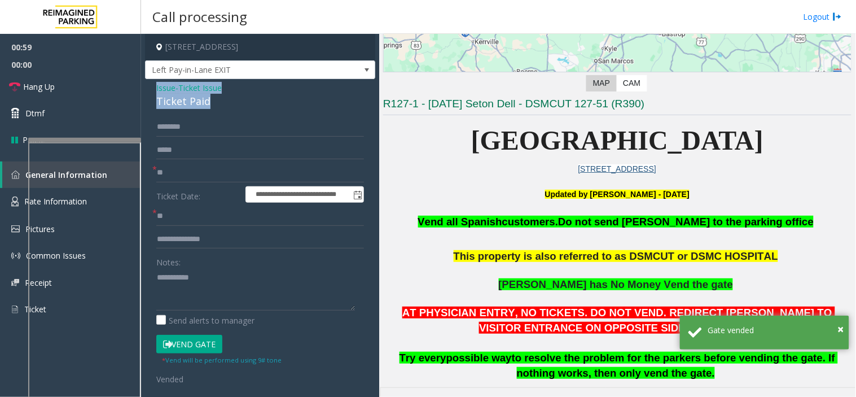
copy div "Issue - Ticket Issue Ticket Paid"
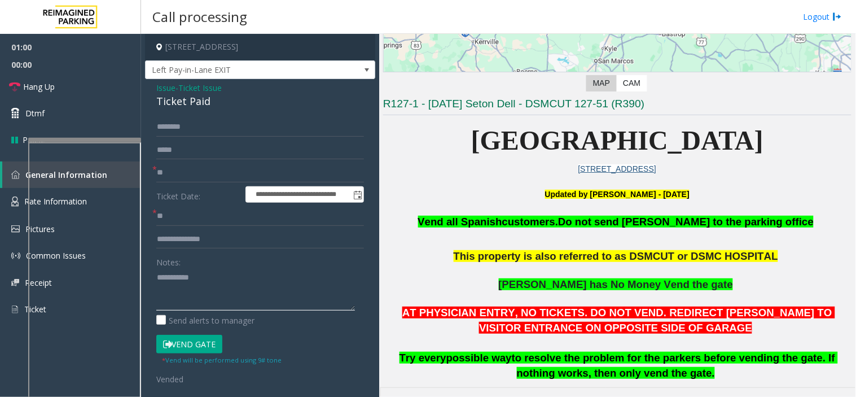
click at [217, 290] on textarea at bounding box center [255, 289] width 199 height 42
paste textarea "**********"
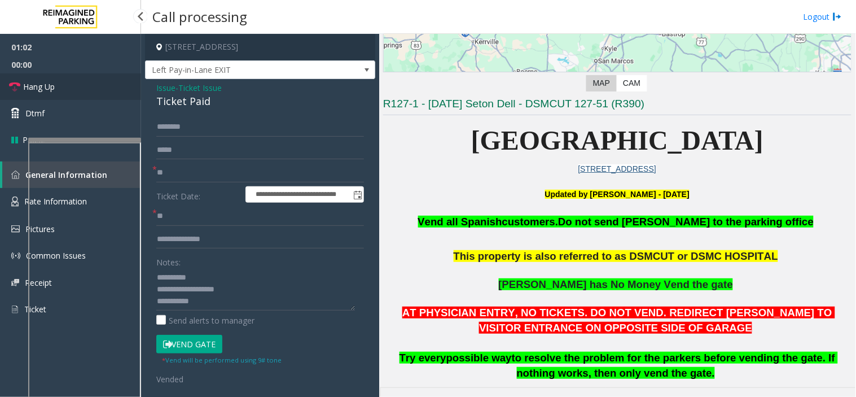
click at [95, 74] on link "Hang Up" at bounding box center [70, 86] width 141 height 27
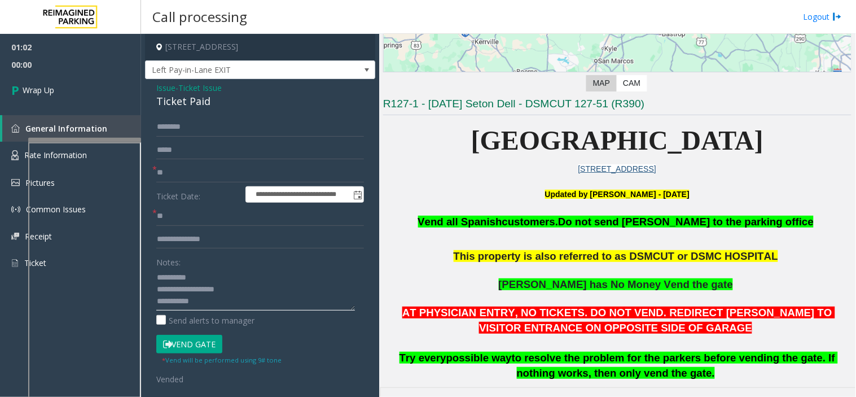
click at [217, 306] on textarea at bounding box center [255, 289] width 199 height 42
type textarea "**********"
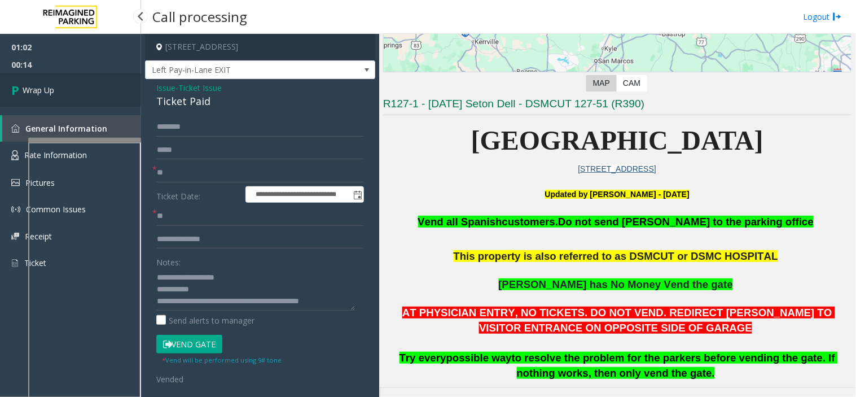
click at [71, 86] on link "Wrap Up" at bounding box center [70, 89] width 141 height 33
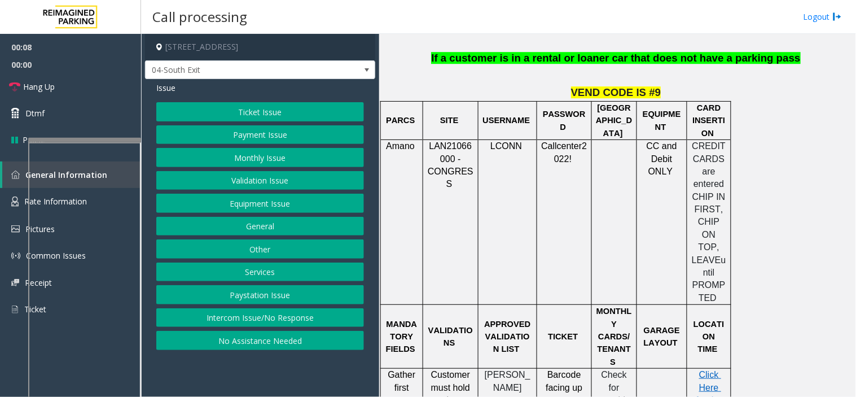
scroll to position [1066, 0]
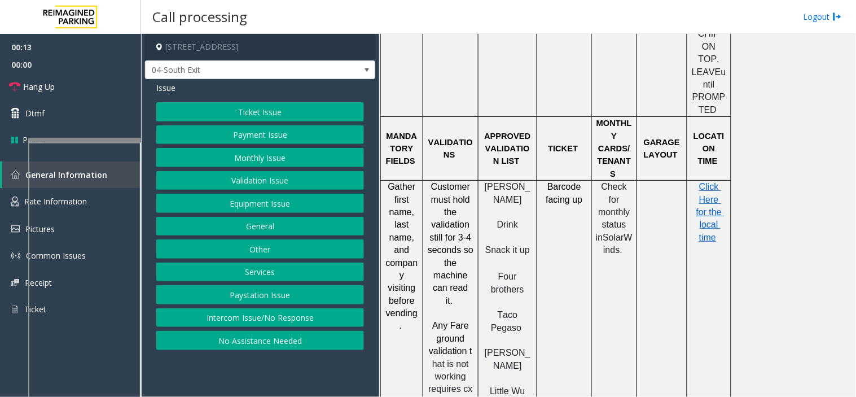
drag, startPoint x: 314, startPoint y: 313, endPoint x: 292, endPoint y: 313, distance: 22.6
click at [292, 313] on button "Intercom Issue/No Response" at bounding box center [260, 317] width 208 height 19
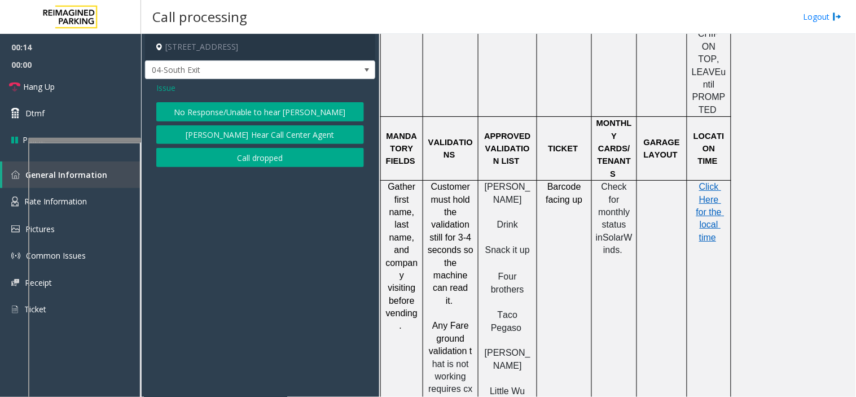
click at [216, 106] on button "No Response/Unable to hear [PERSON_NAME]" at bounding box center [260, 111] width 208 height 19
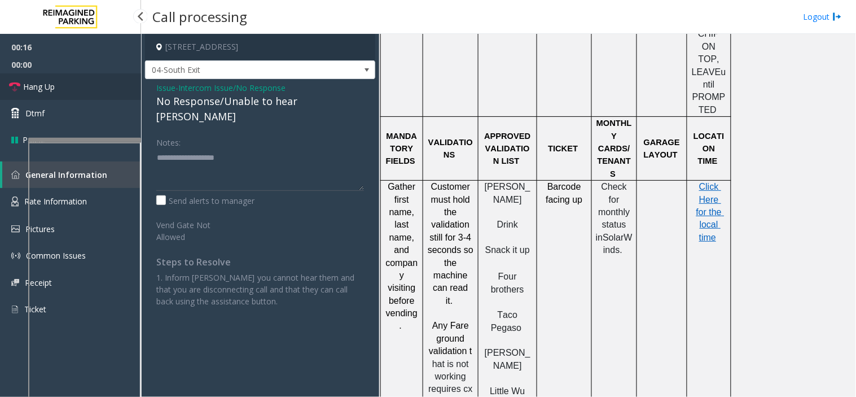
click at [50, 86] on span "Hang Up" at bounding box center [39, 87] width 32 height 12
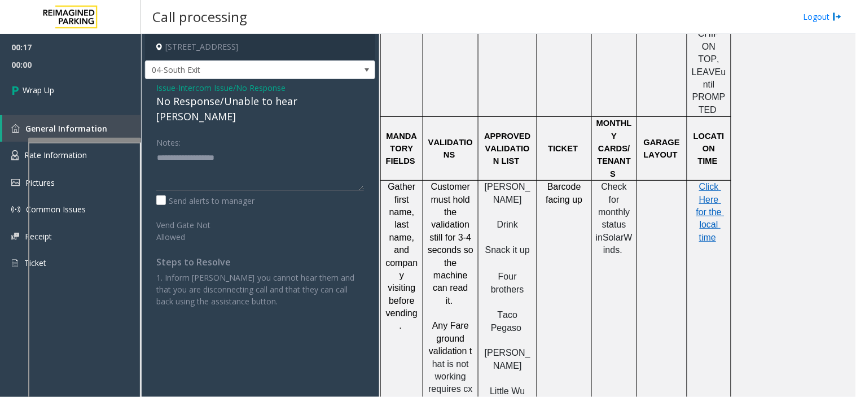
click at [185, 108] on div "No Response/Unable to hear [PERSON_NAME]" at bounding box center [260, 109] width 208 height 30
drag, startPoint x: 182, startPoint y: 99, endPoint x: 213, endPoint y: 154, distance: 62.7
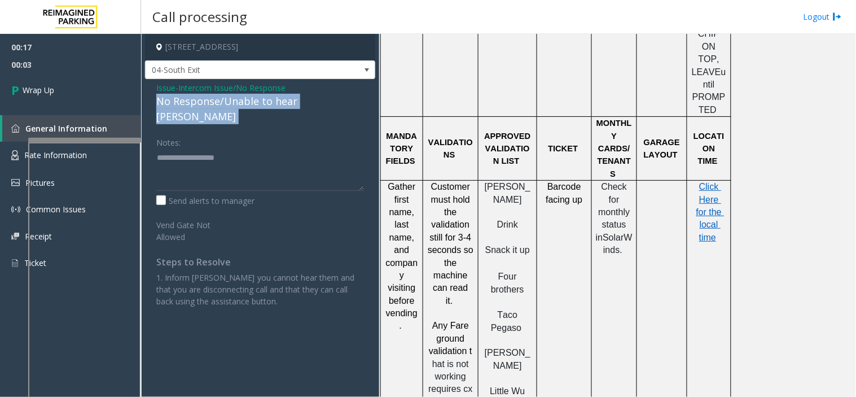
drag, startPoint x: 213, startPoint y: 154, endPoint x: 204, endPoint y: 109, distance: 46.1
click at [204, 109] on div "No Response/Unable to hear [PERSON_NAME]" at bounding box center [260, 109] width 208 height 30
click at [200, 100] on div "No Response/Unable to hear [PERSON_NAME]" at bounding box center [260, 109] width 208 height 30
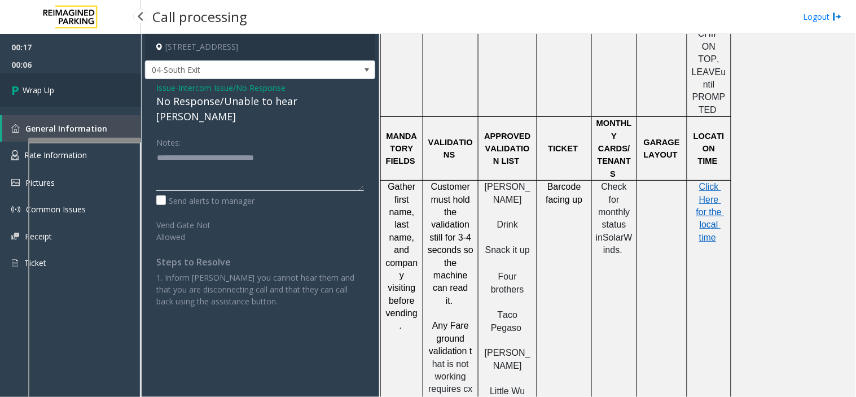
type textarea "**********"
click at [49, 86] on span "Wrap Up" at bounding box center [39, 90] width 32 height 12
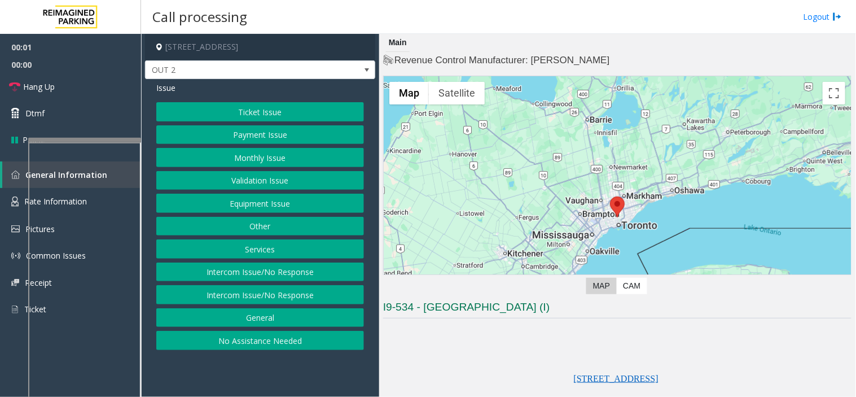
click at [278, 205] on button "Equipment Issue" at bounding box center [260, 203] width 208 height 19
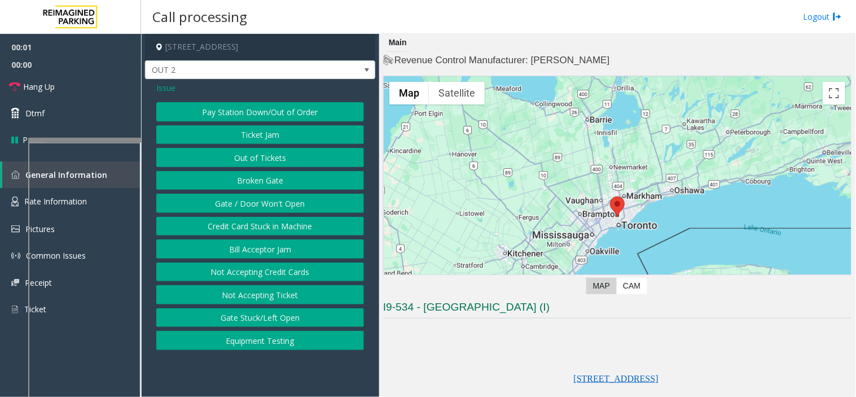
click at [277, 205] on button "Gate / Door Won't Open" at bounding box center [260, 203] width 208 height 19
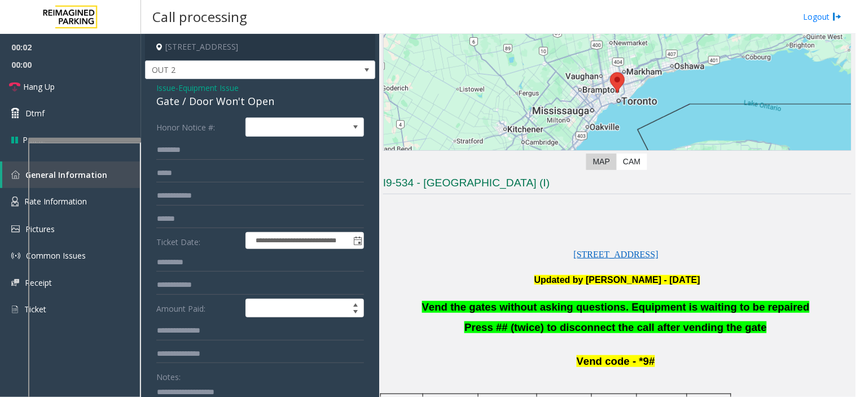
scroll to position [251, 0]
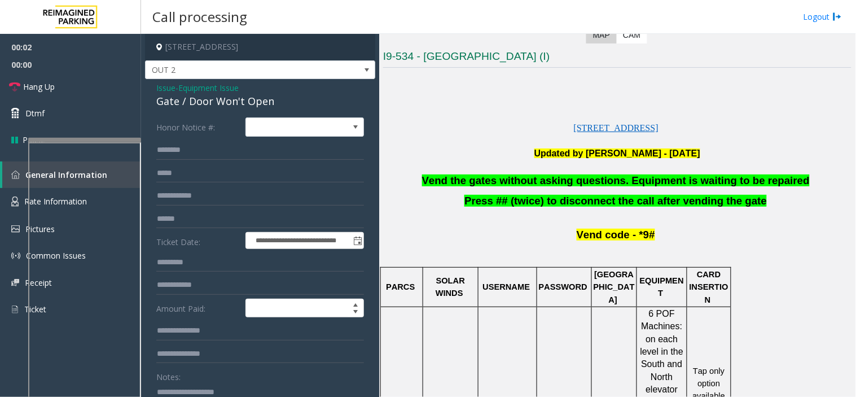
click at [469, 176] on span "Vend the gates without asking questions. Equipment is waiting to be repaired" at bounding box center [616, 180] width 388 height 12
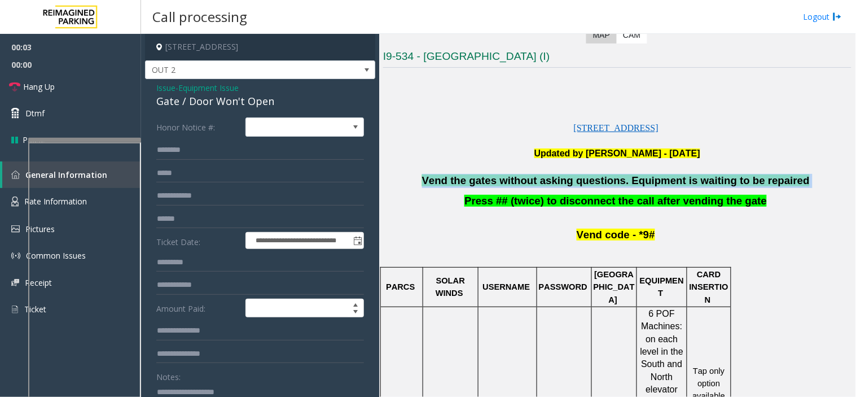
click at [469, 176] on span "Vend the gates without asking questions. Equipment is waiting to be repaired" at bounding box center [616, 180] width 388 height 12
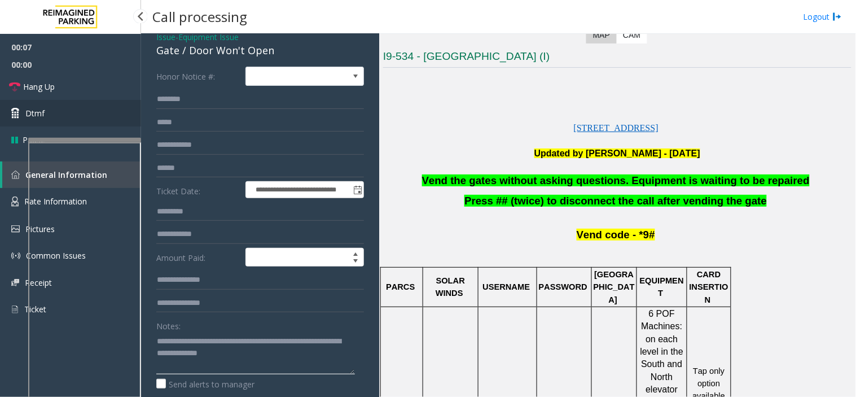
type textarea "**********"
click at [100, 112] on link "Dtmf" at bounding box center [70, 113] width 141 height 27
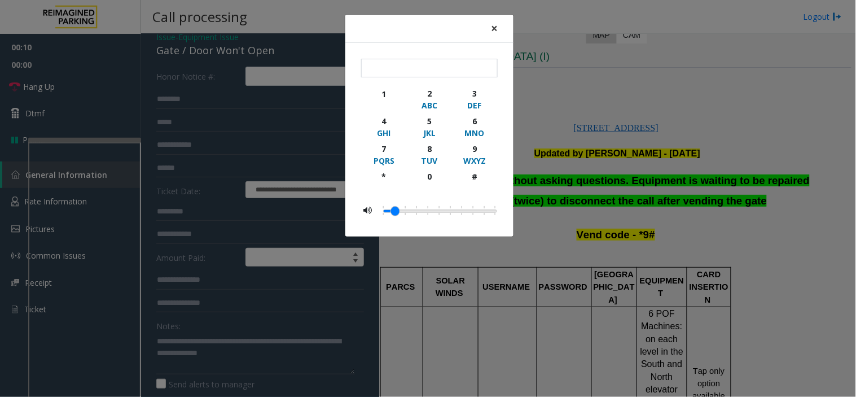
click at [498, 29] on span "×" at bounding box center [494, 28] width 7 height 16
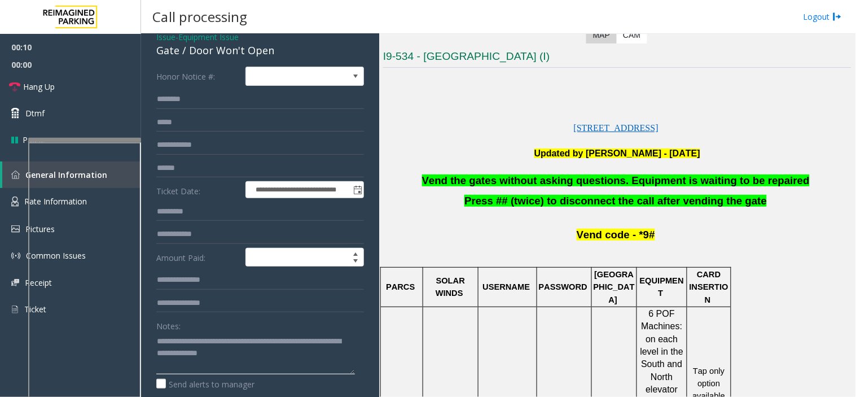
click at [253, 348] on textarea at bounding box center [255, 353] width 199 height 42
click at [252, 348] on textarea at bounding box center [255, 353] width 199 height 42
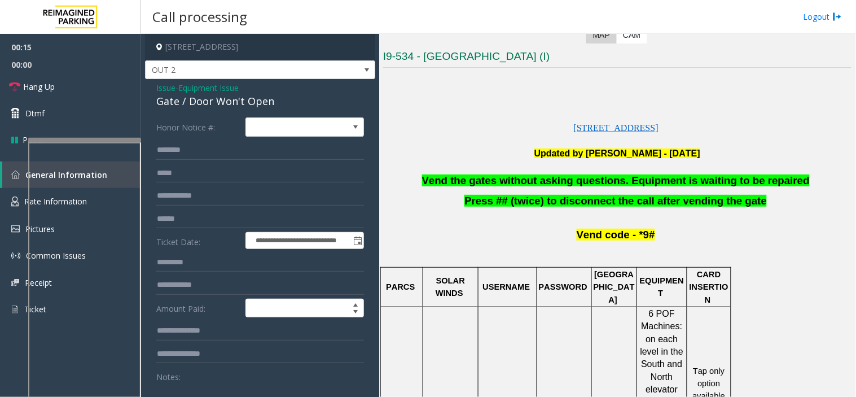
click at [167, 91] on span "Issue" at bounding box center [165, 88] width 19 height 12
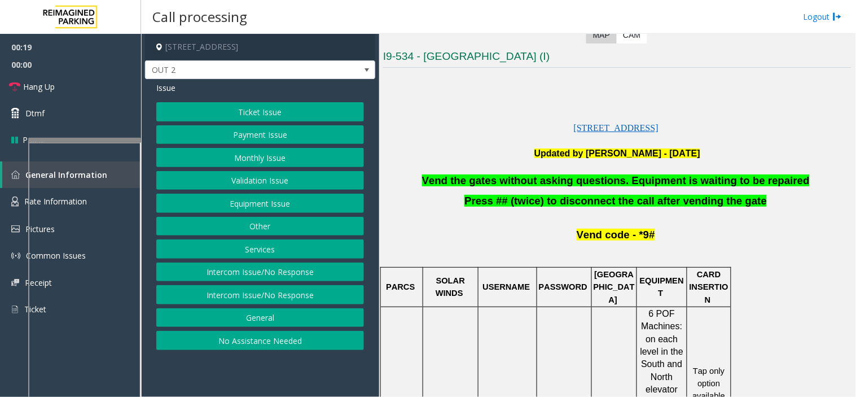
click at [245, 345] on button "No Assistance Needed" at bounding box center [260, 340] width 208 height 19
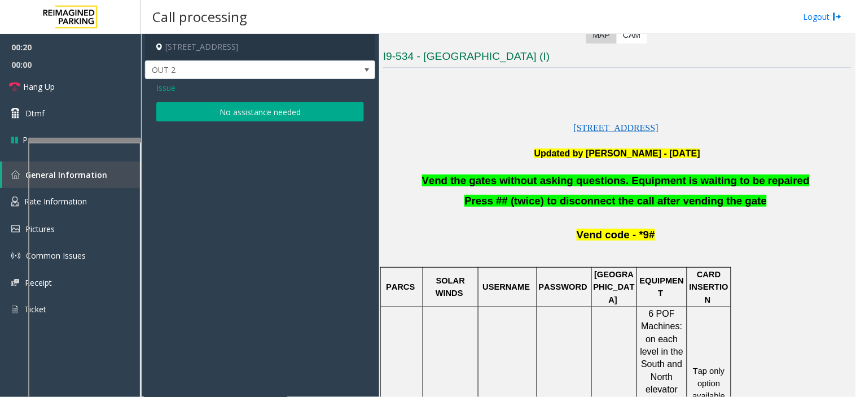
click at [160, 85] on span "Issue" at bounding box center [165, 88] width 19 height 12
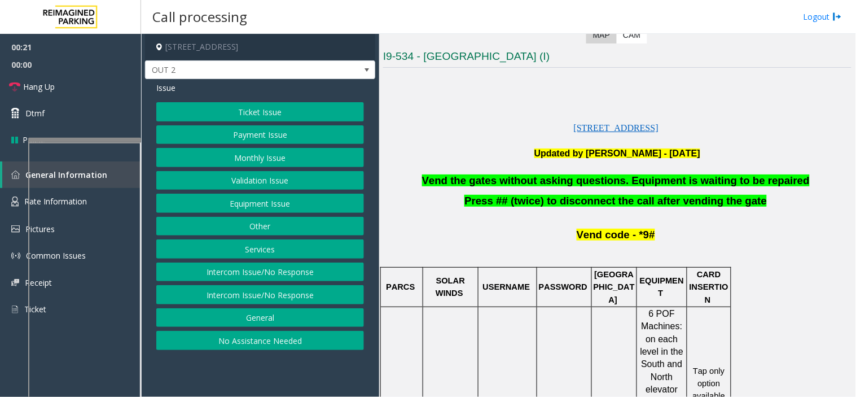
click at [247, 339] on button "No Assistance Needed" at bounding box center [260, 340] width 208 height 19
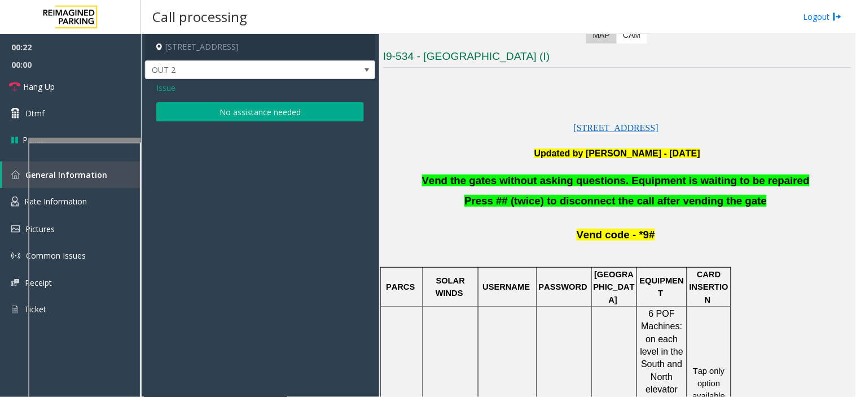
click at [189, 104] on button "No assistance needed" at bounding box center [260, 111] width 208 height 19
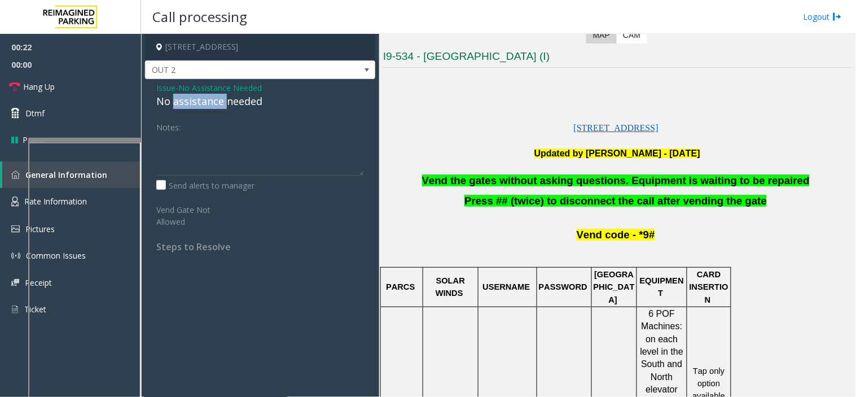
click at [189, 104] on div "No assistance needed" at bounding box center [260, 101] width 208 height 15
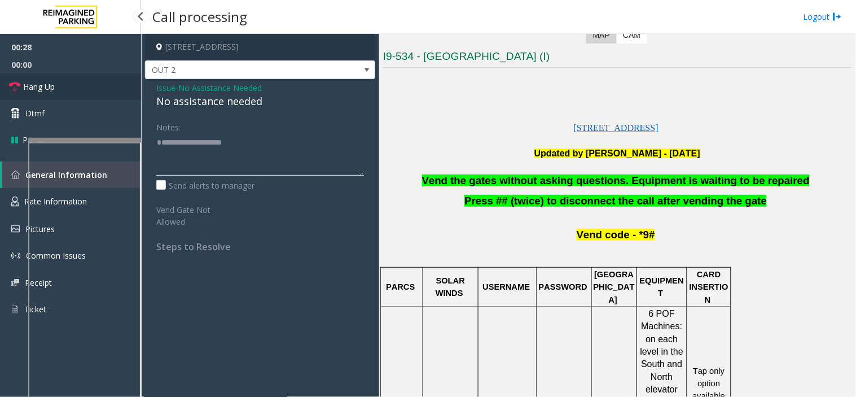
type textarea "**********"
click at [116, 89] on link "Hang Up" at bounding box center [70, 86] width 141 height 27
click at [114, 89] on link "Hang Up" at bounding box center [70, 86] width 141 height 27
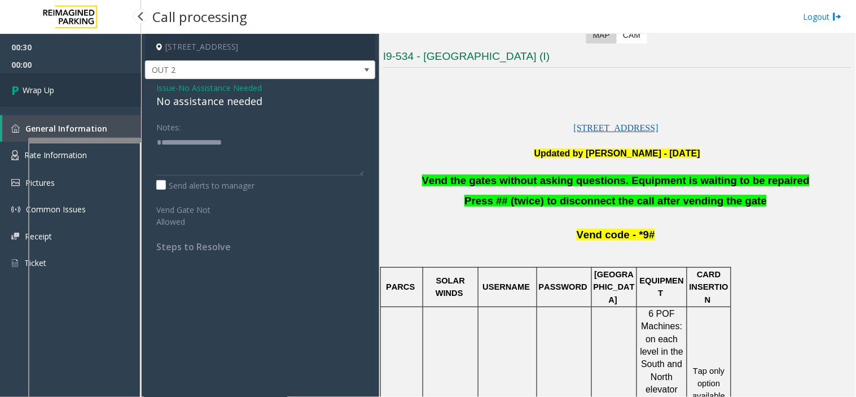
click at [114, 89] on link "Wrap Up" at bounding box center [70, 89] width 141 height 33
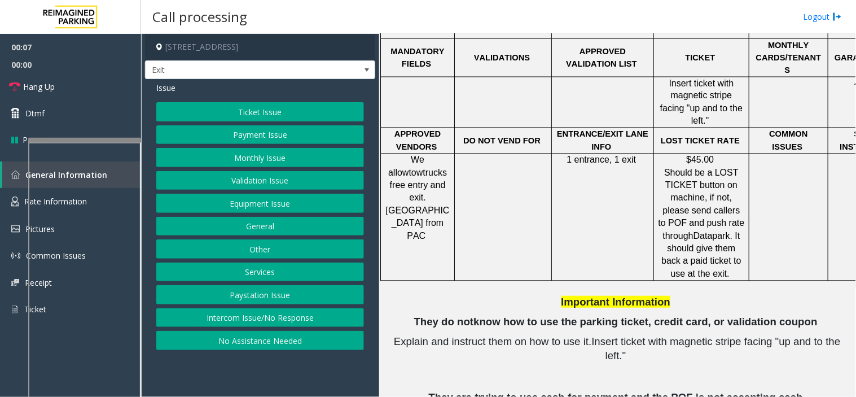
scroll to position [376, 0]
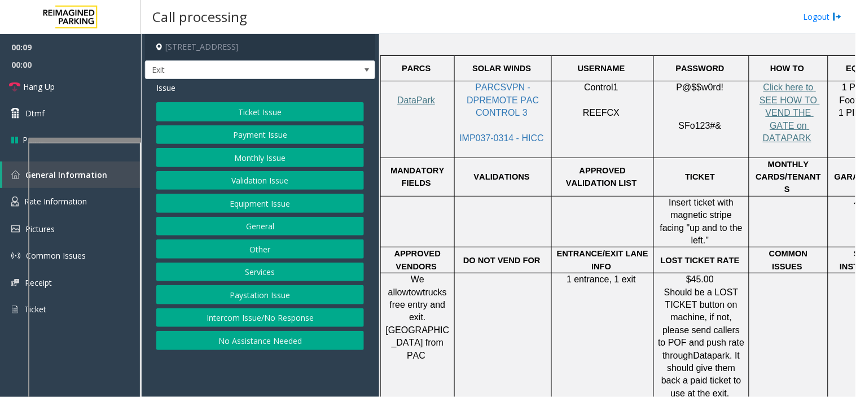
click at [298, 106] on button "Ticket Issue" at bounding box center [260, 111] width 208 height 19
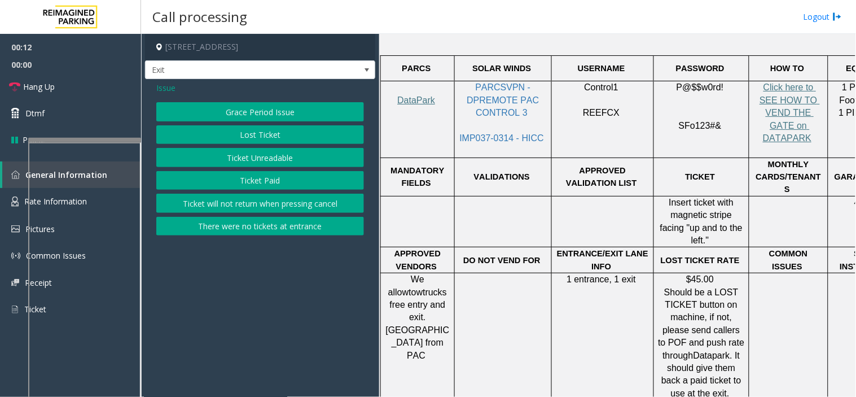
click at [232, 172] on button "Ticket Paid" at bounding box center [260, 180] width 208 height 19
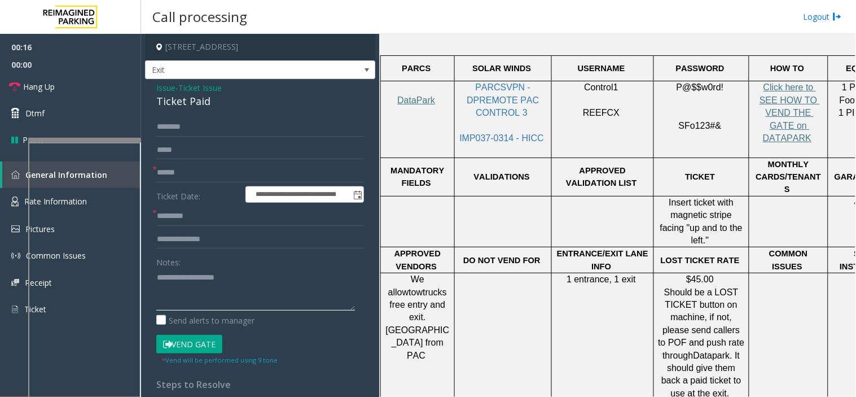
click at [212, 305] on textarea at bounding box center [255, 289] width 199 height 42
type textarea "*"
click at [169, 88] on span "Issue" at bounding box center [165, 88] width 19 height 12
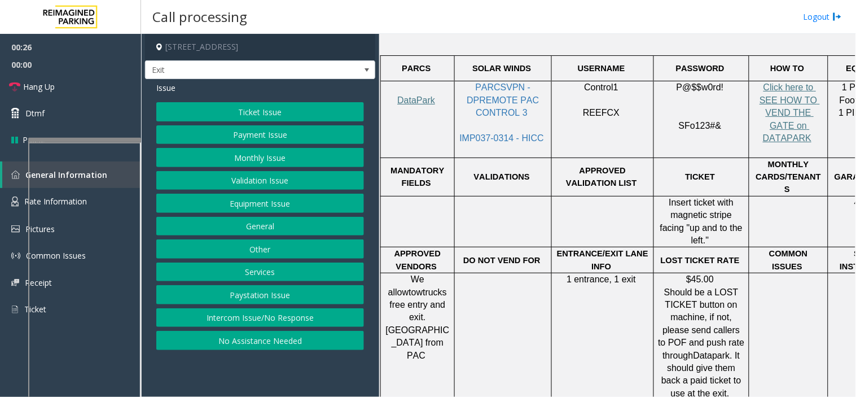
click at [183, 115] on button "Ticket Issue" at bounding box center [260, 111] width 208 height 19
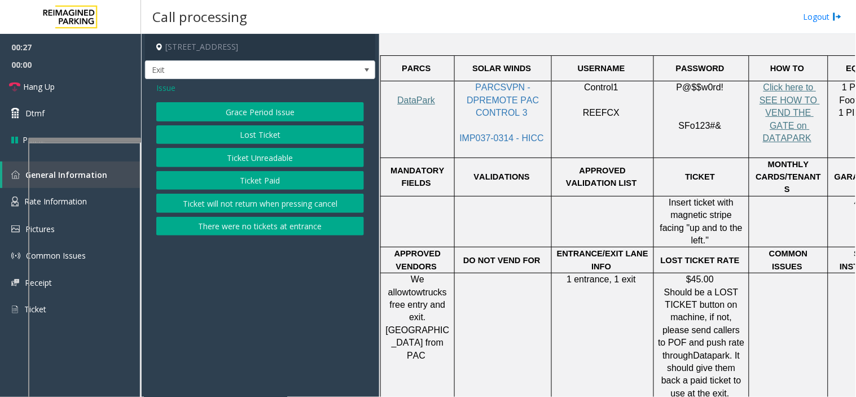
click at [196, 133] on button "Lost Ticket" at bounding box center [260, 134] width 208 height 19
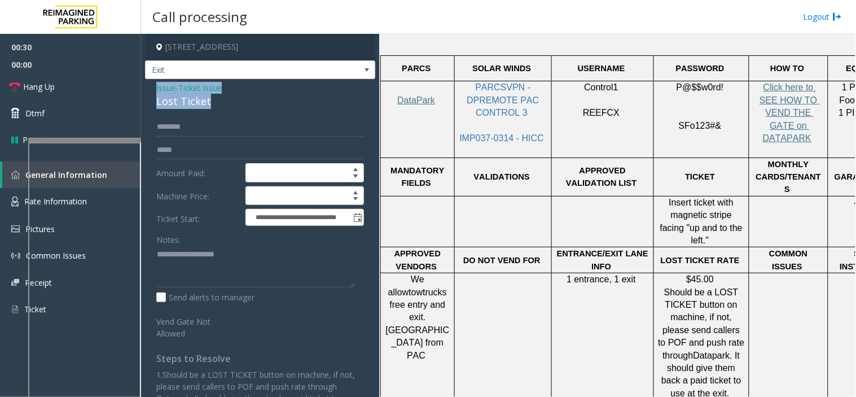
drag, startPoint x: 227, startPoint y: 97, endPoint x: 144, endPoint y: 82, distance: 84.4
click at [144, 82] on app-call-processing-form "**********" at bounding box center [260, 215] width 238 height 363
click at [196, 264] on textarea at bounding box center [255, 267] width 199 height 42
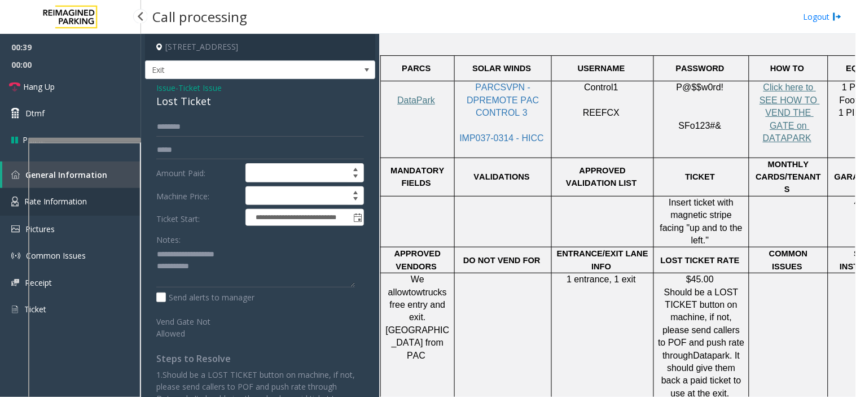
click at [7, 195] on link "Rate Information" at bounding box center [70, 202] width 141 height 28
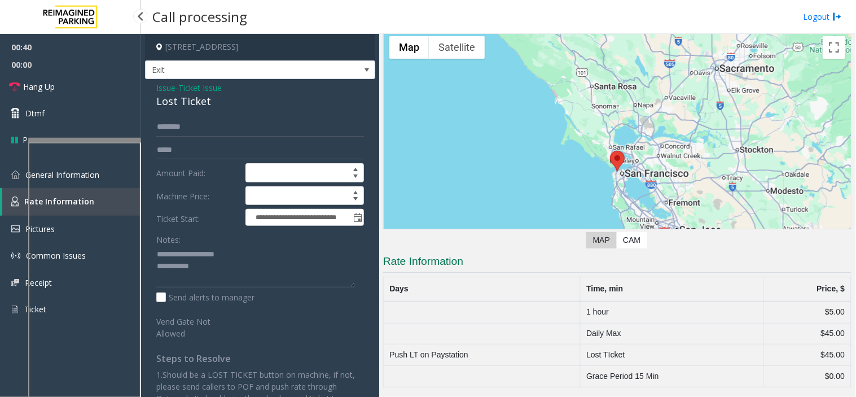
scroll to position [46, 0]
click at [205, 272] on textarea at bounding box center [255, 267] width 199 height 42
type textarea "*"
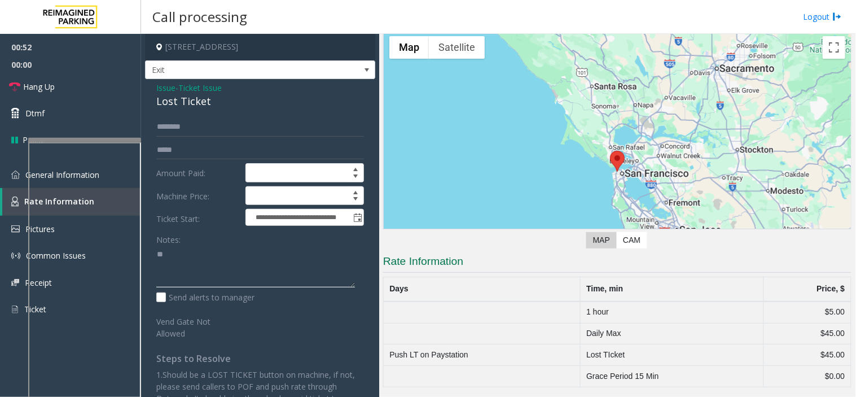
type textarea "*"
click at [173, 90] on span "Issue" at bounding box center [165, 88] width 19 height 12
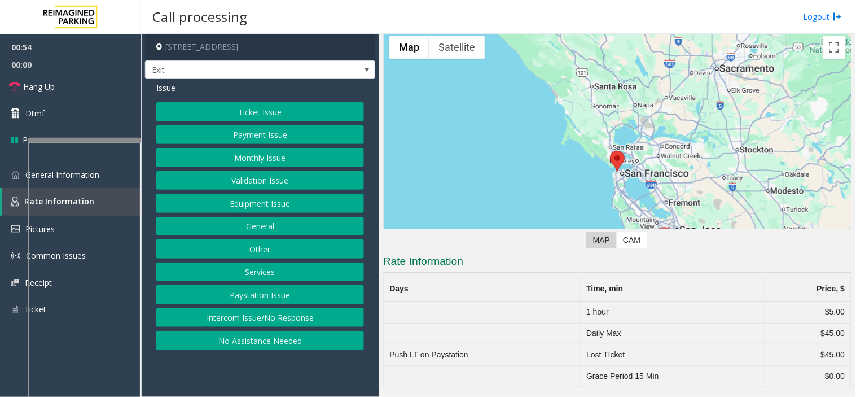
click at [260, 268] on button "Services" at bounding box center [260, 271] width 208 height 19
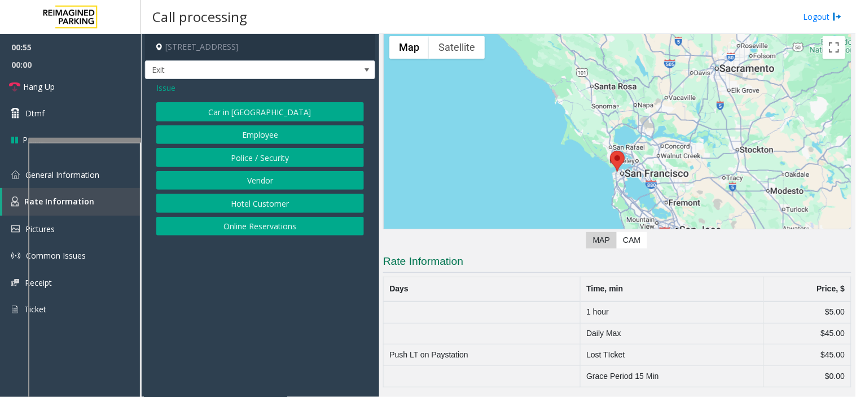
click at [260, 200] on button "Hotel Customer" at bounding box center [260, 203] width 208 height 19
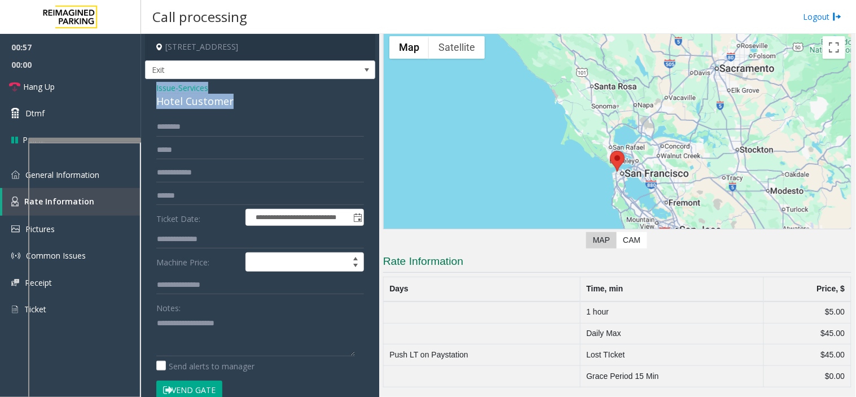
drag, startPoint x: 246, startPoint y: 97, endPoint x: 150, endPoint y: 85, distance: 97.3
click at [150, 85] on div "**********" at bounding box center [260, 271] width 230 height 384
copy div "Issue - Services Hotel Customer"
click at [178, 342] on textarea at bounding box center [255, 335] width 199 height 42
paste textarea "**********"
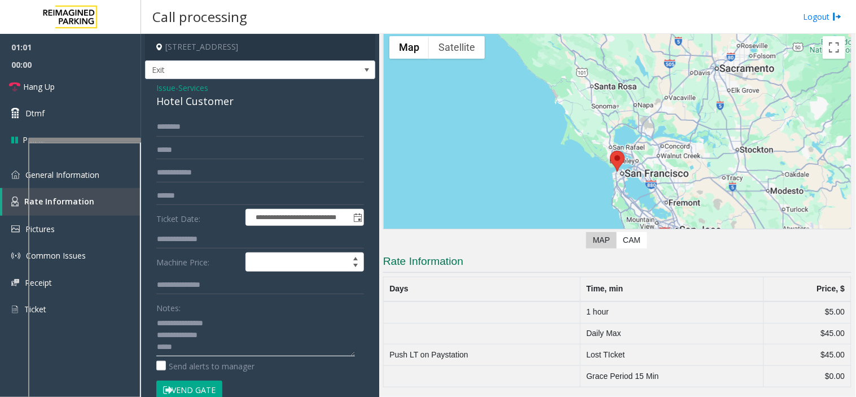
type textarea "**********"
click at [202, 246] on input "text" at bounding box center [260, 239] width 208 height 19
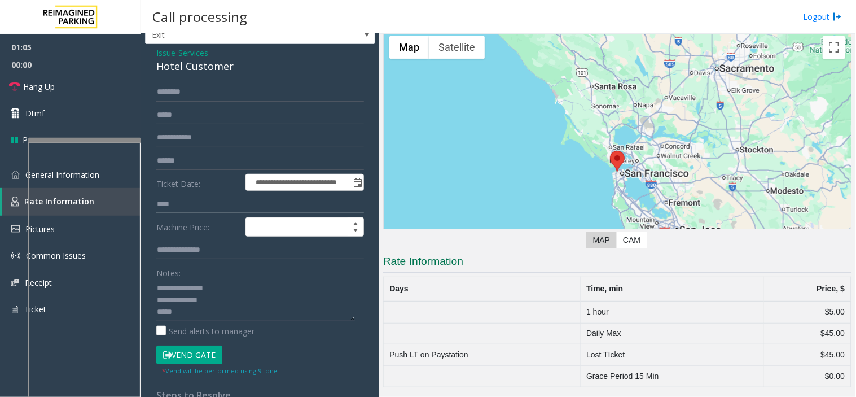
scroll to position [66, 0]
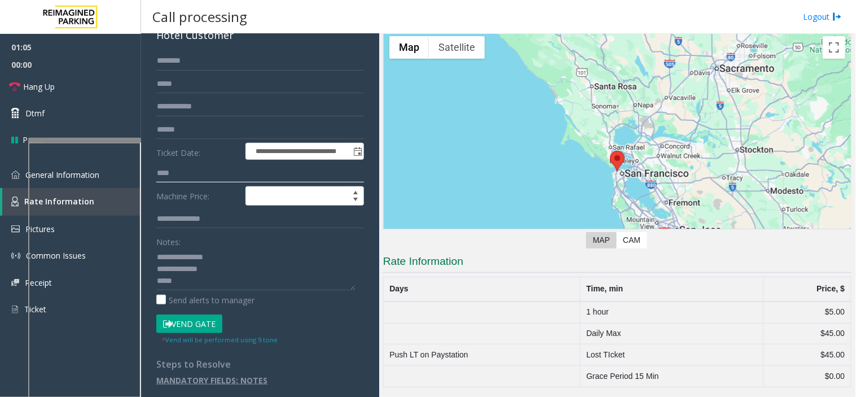
type input "****"
click at [189, 322] on button "Vend Gate" at bounding box center [189, 323] width 66 height 19
click at [189, 278] on textarea at bounding box center [255, 269] width 199 height 42
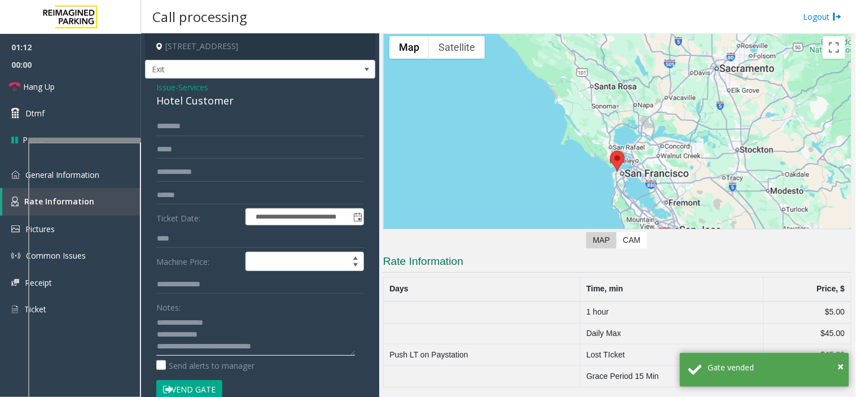
scroll to position [0, 0]
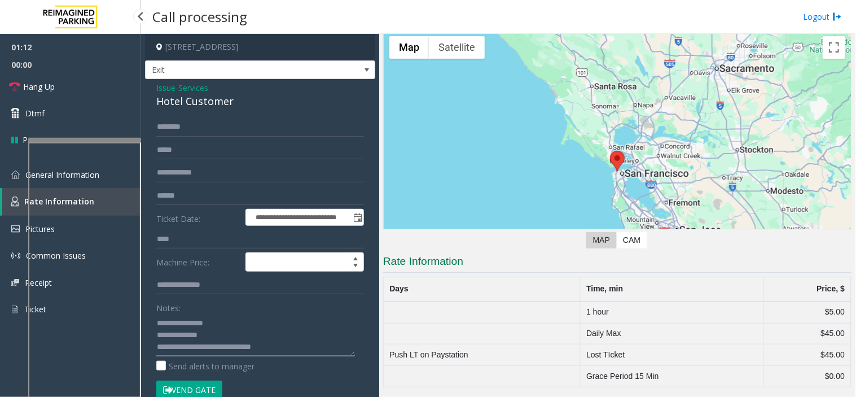
type textarea "**********"
click at [105, 70] on span "00:00" at bounding box center [70, 64] width 141 height 17
click at [91, 93] on link "Hang Up" at bounding box center [70, 86] width 141 height 27
click at [89, 90] on link "Hang Up" at bounding box center [70, 86] width 141 height 27
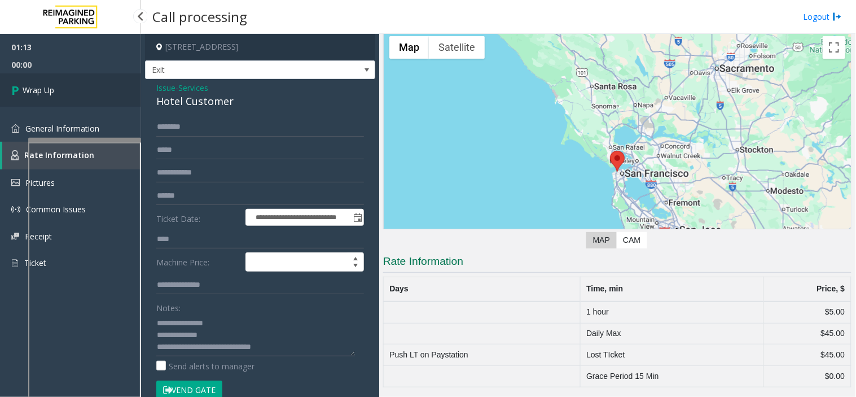
click at [89, 90] on link "Wrap Up" at bounding box center [70, 89] width 141 height 33
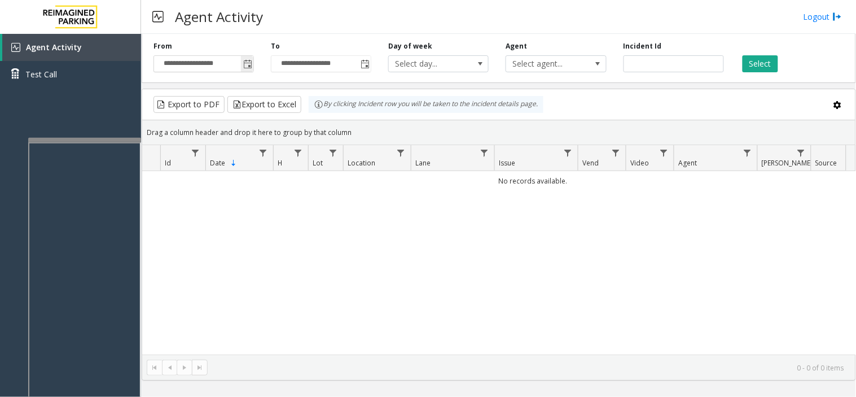
click at [252, 65] on span "Toggle popup" at bounding box center [247, 64] width 9 height 9
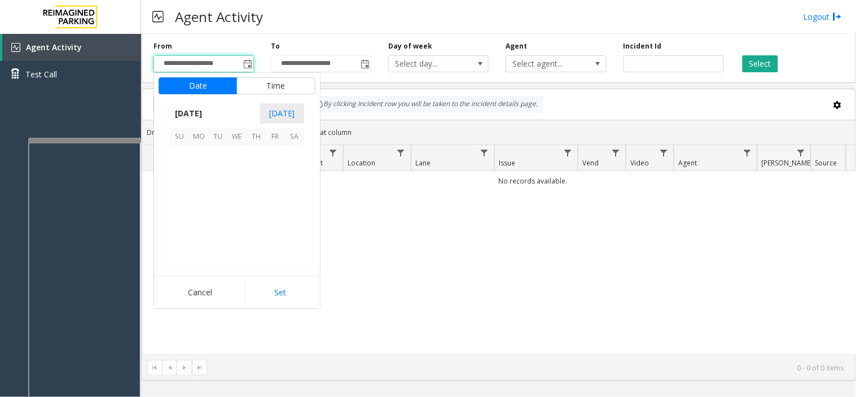
scroll to position [202423, 0]
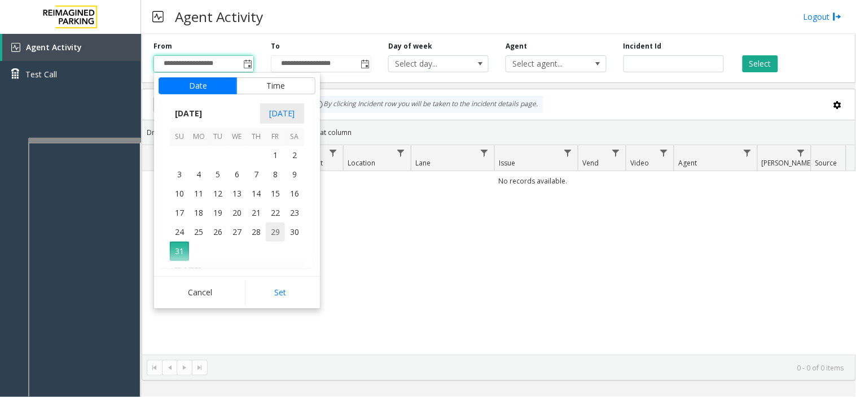
click at [268, 230] on span "29" at bounding box center [275, 231] width 19 height 19
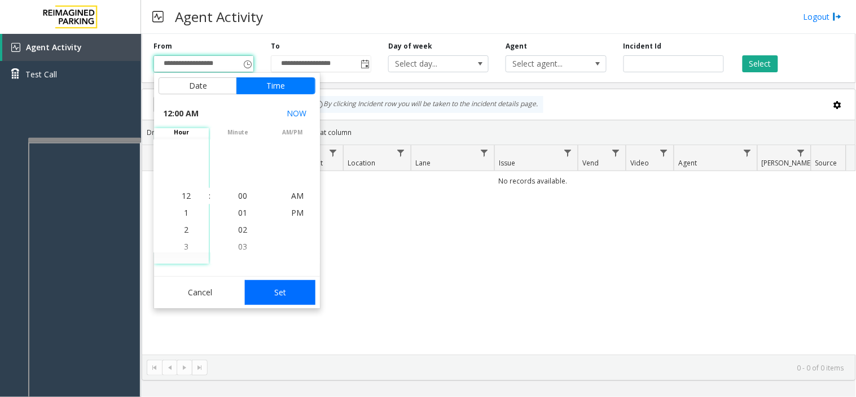
click at [274, 299] on button "Set" at bounding box center [280, 292] width 71 height 25
type input "**********"
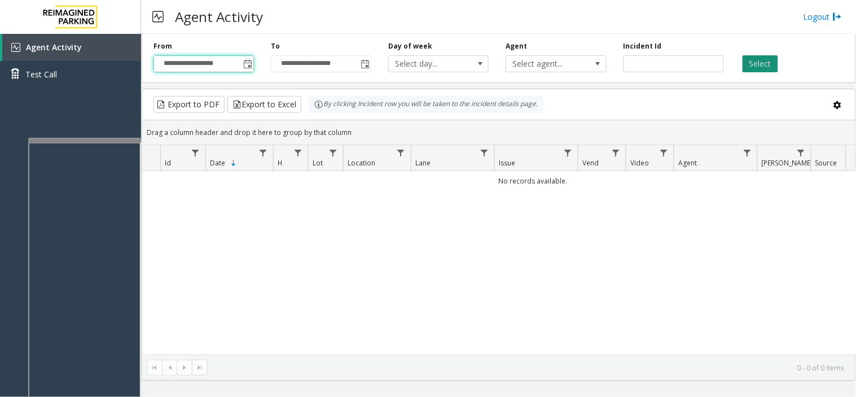
click at [771, 67] on button "Select" at bounding box center [761, 63] width 36 height 17
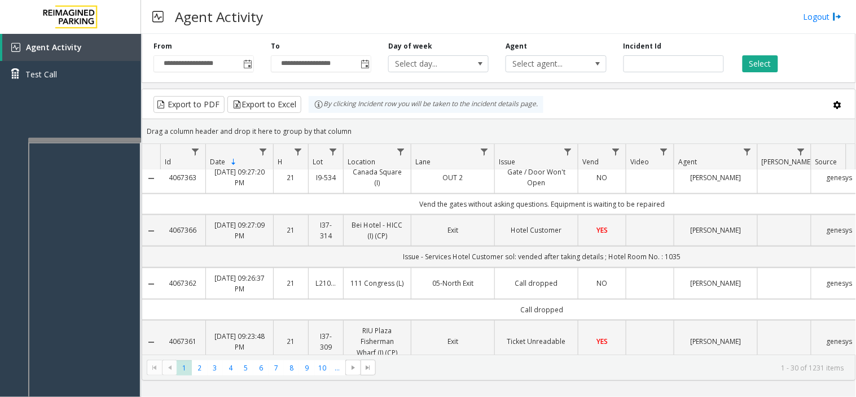
scroll to position [376, 0]
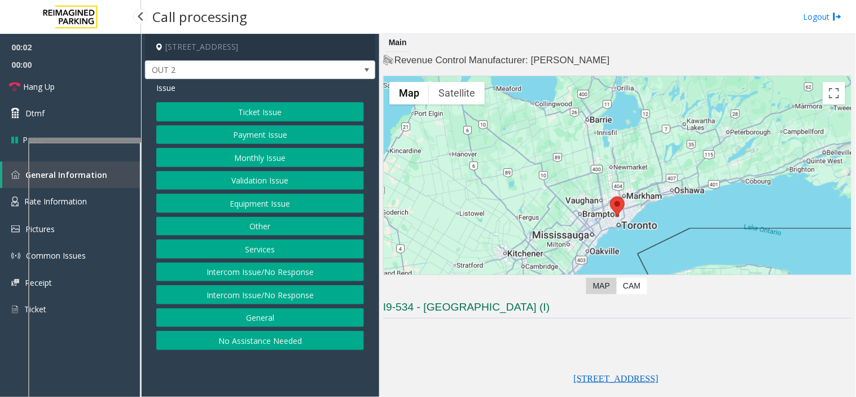
click at [252, 199] on button "Equipment Issue" at bounding box center [260, 203] width 208 height 19
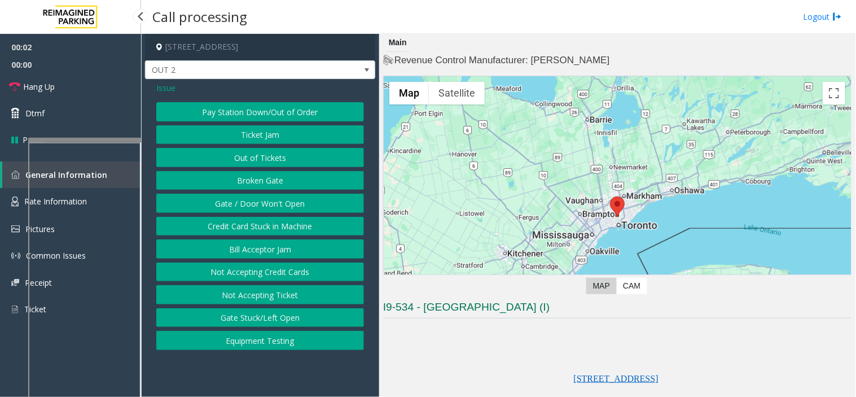
click at [252, 199] on button "Gate / Door Won't Open" at bounding box center [260, 203] width 208 height 19
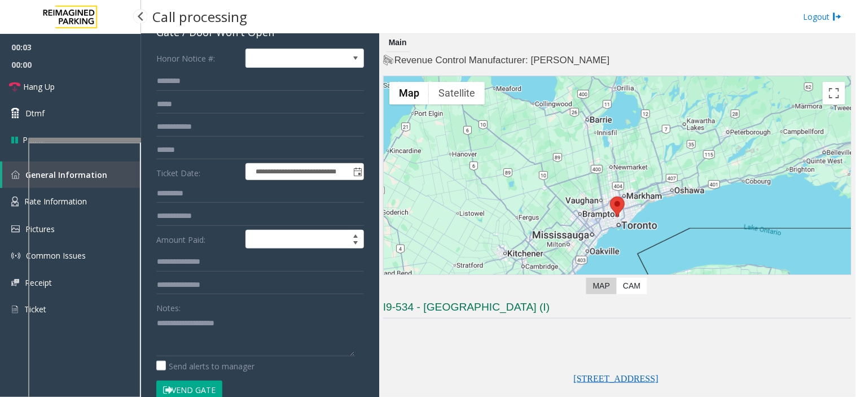
scroll to position [188, 0]
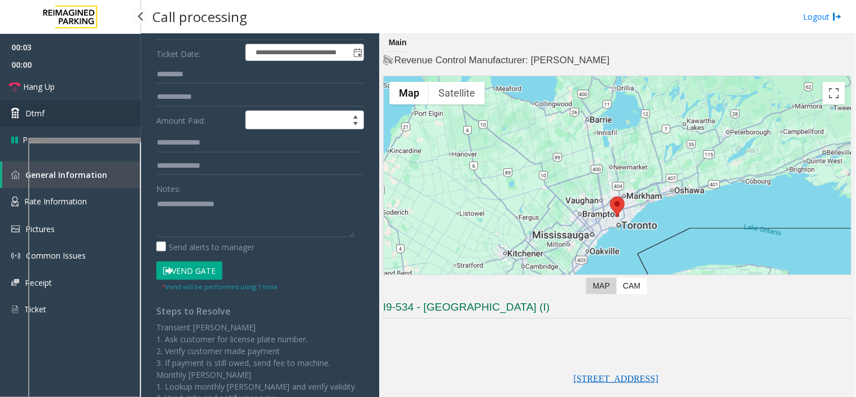
click at [63, 115] on link "Dtmf" at bounding box center [70, 113] width 141 height 27
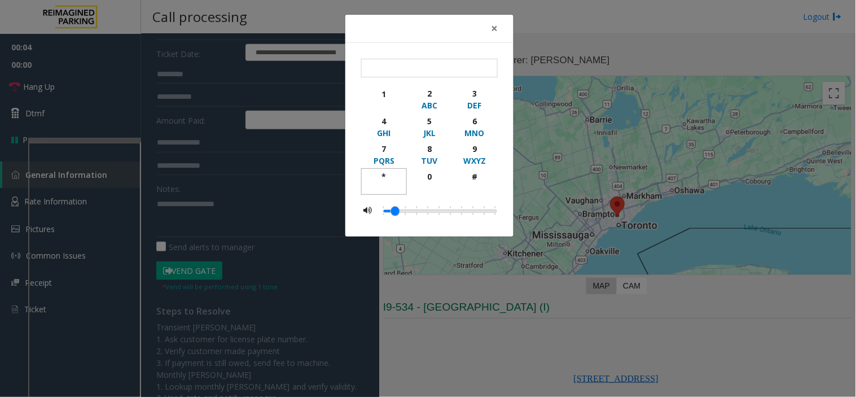
click at [382, 181] on div "*" at bounding box center [384, 176] width 31 height 12
click at [475, 150] on div "9" at bounding box center [474, 149] width 31 height 12
click at [478, 179] on div "#" at bounding box center [474, 176] width 31 height 12
type input "***"
click at [493, 27] on span "×" at bounding box center [494, 28] width 7 height 16
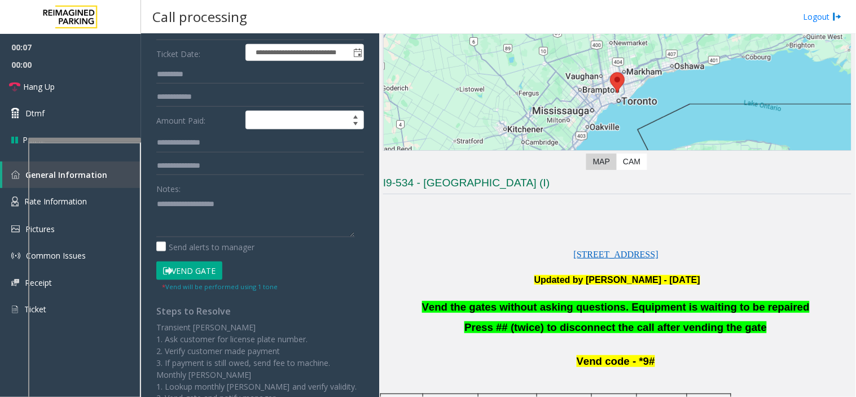
scroll to position [125, 0]
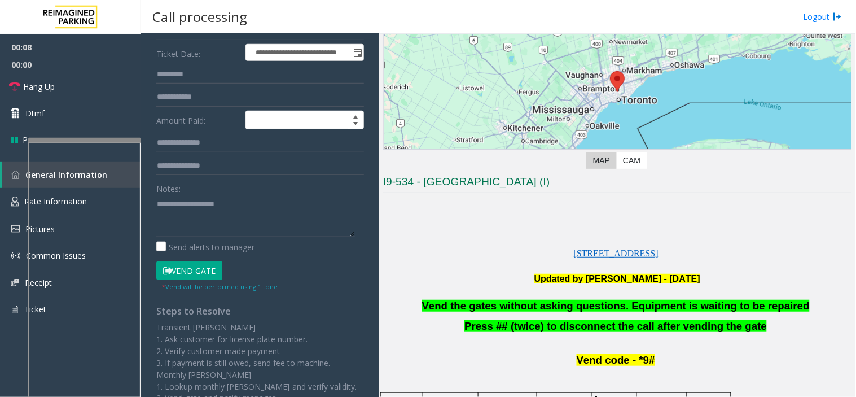
click at [486, 305] on span "Vend the gates without asking questions. Equipment is waiting to be repaired" at bounding box center [616, 306] width 388 height 12
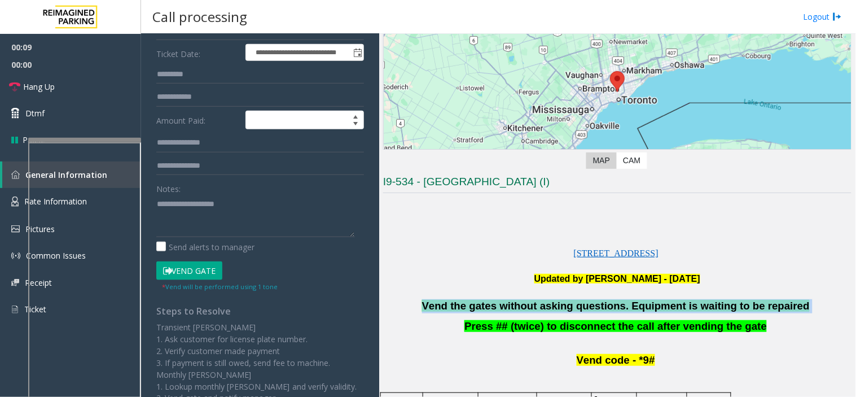
click at [486, 305] on span "Vend the gates without asking questions. Equipment is waiting to be repaired" at bounding box center [616, 306] width 388 height 12
copy p "Vend the gates without asking questions. Equipment is waiting to be repaired"
click at [234, 205] on textarea at bounding box center [255, 216] width 199 height 42
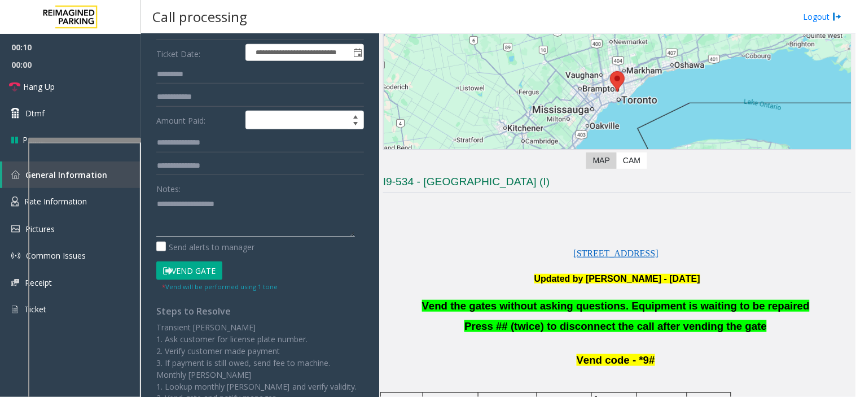
paste textarea "**********"
type textarea "**********"
click at [81, 81] on link "Hang Up" at bounding box center [70, 86] width 141 height 27
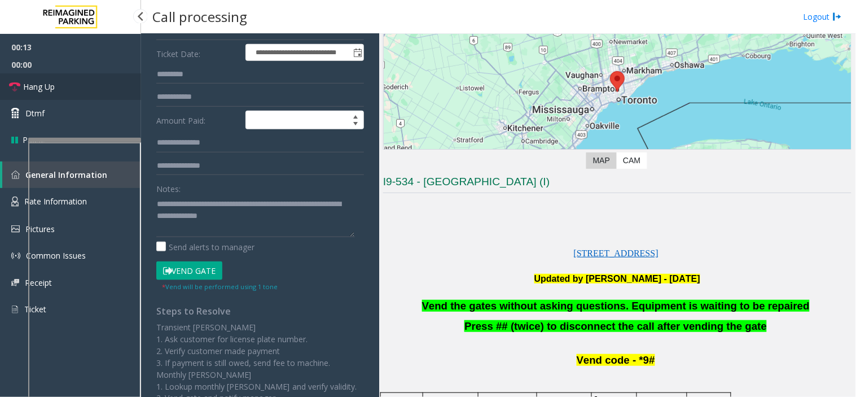
click at [81, 81] on link "Hang Up" at bounding box center [70, 86] width 141 height 27
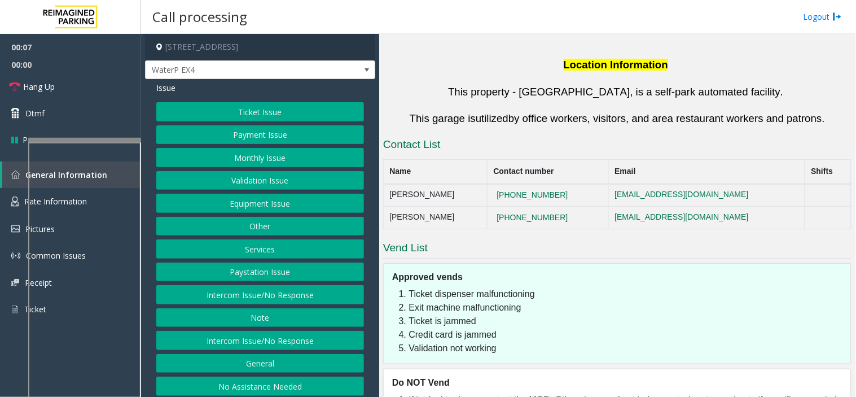
scroll to position [883, 0]
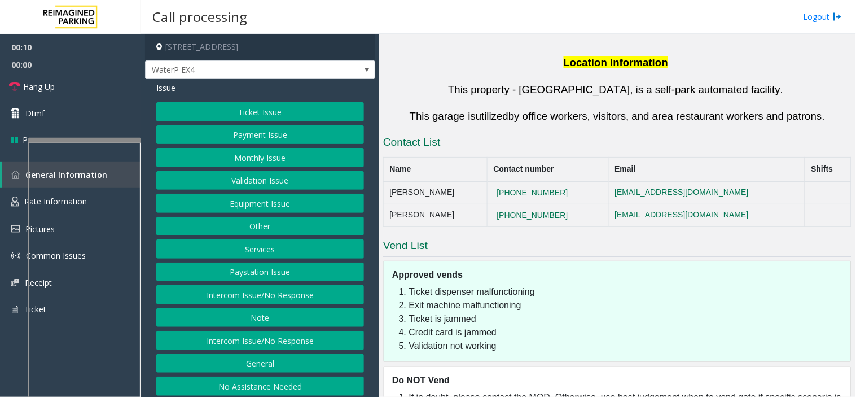
click at [322, 339] on button "Intercom Issue/No Response" at bounding box center [260, 340] width 208 height 19
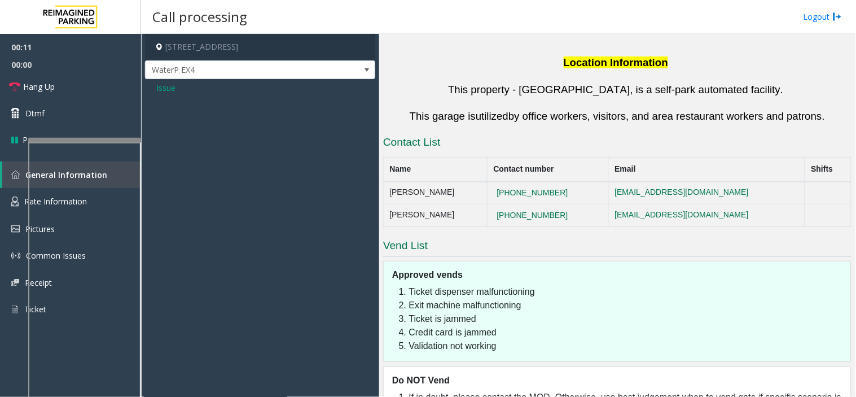
click at [172, 91] on span "Issue" at bounding box center [165, 88] width 19 height 12
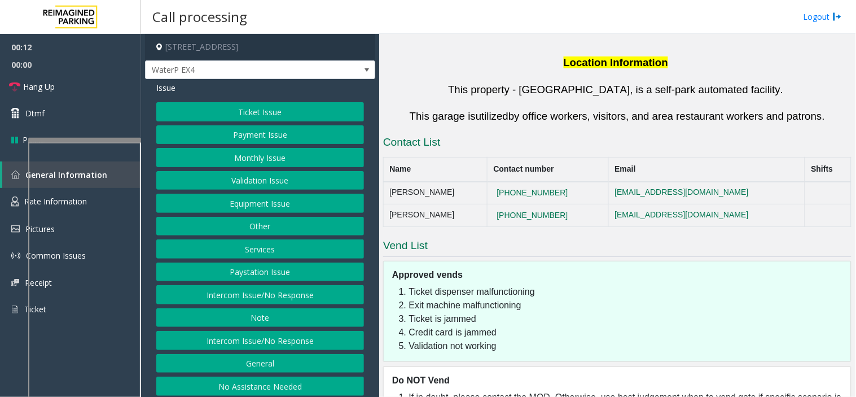
click at [261, 298] on button "Intercom Issue/No Response" at bounding box center [260, 294] width 208 height 19
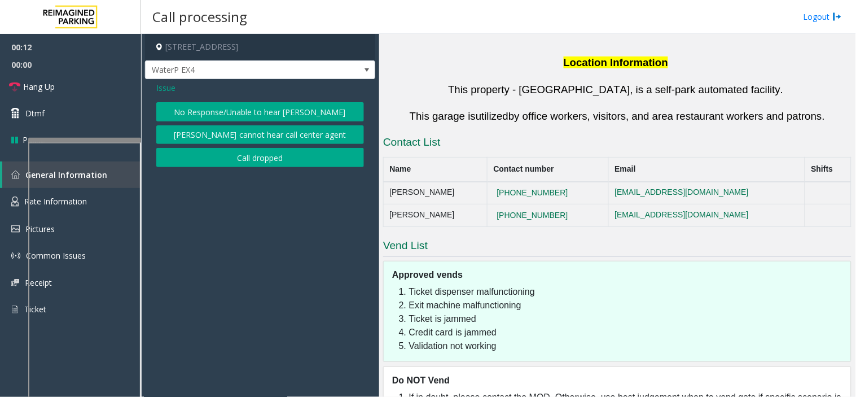
click at [233, 108] on button "No Response/Unable to hear [PERSON_NAME]" at bounding box center [260, 111] width 208 height 19
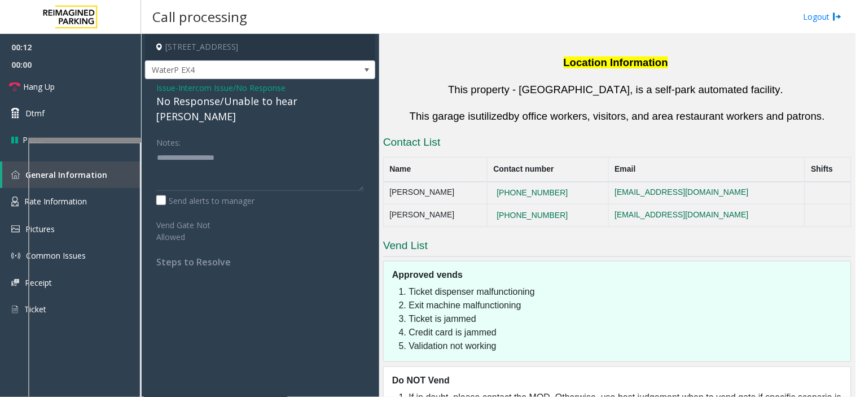
click at [230, 105] on div "No Response/Unable to hear [PERSON_NAME]" at bounding box center [260, 109] width 208 height 30
type textarea "**********"
click at [120, 94] on link "Hang Up" at bounding box center [70, 86] width 141 height 27
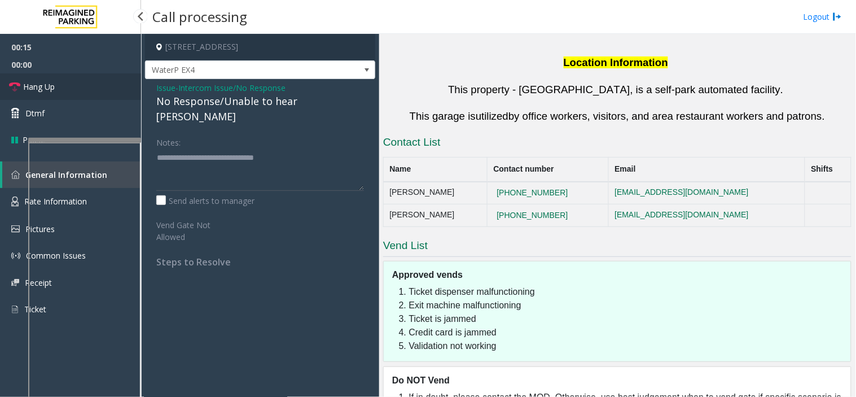
click at [120, 94] on link "Hang Up" at bounding box center [70, 86] width 141 height 27
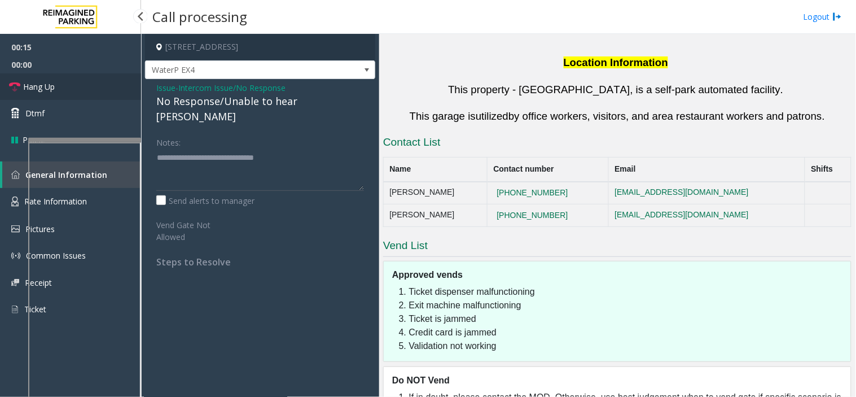
click at [120, 94] on link "Hang Up" at bounding box center [70, 86] width 141 height 27
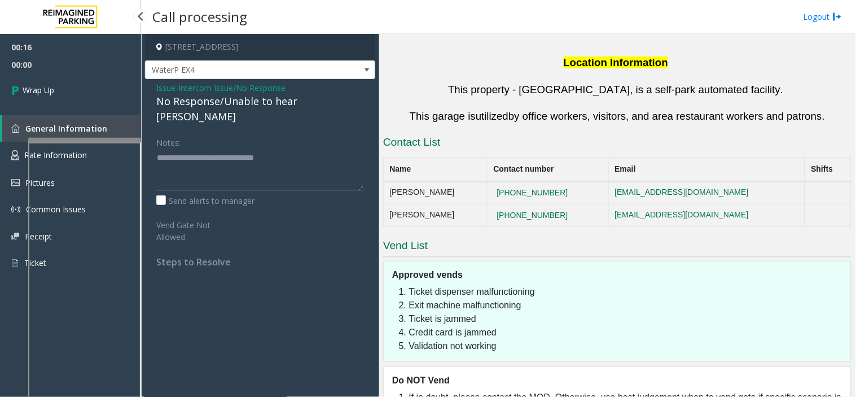
click at [120, 94] on link "Wrap Up" at bounding box center [70, 89] width 141 height 33
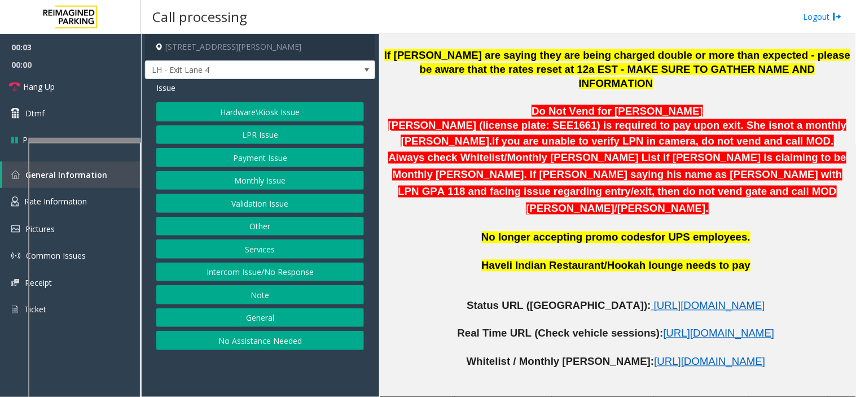
scroll to position [627, 0]
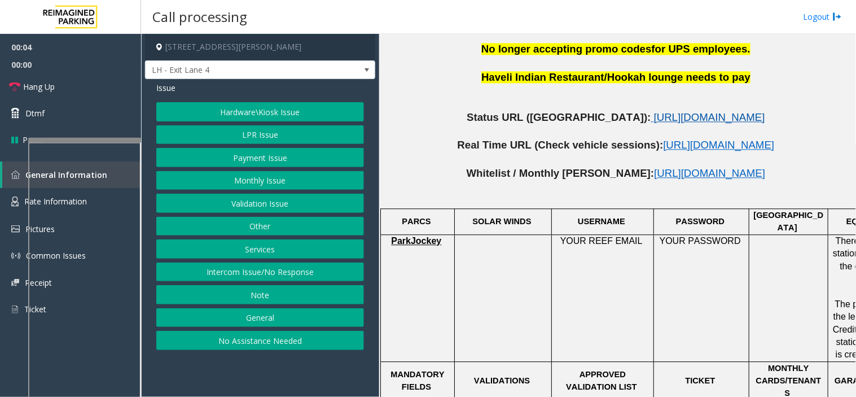
click at [654, 111] on span "https://www.parkjockey.com/en-us/manage/1633/status" at bounding box center [709, 117] width 111 height 12
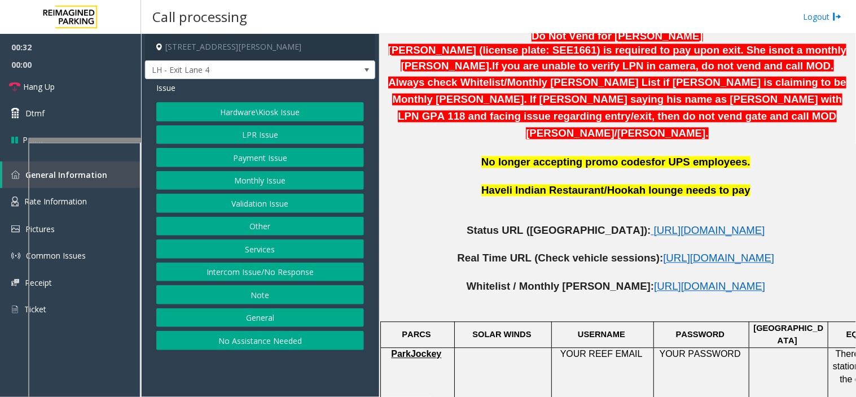
scroll to position [501, 0]
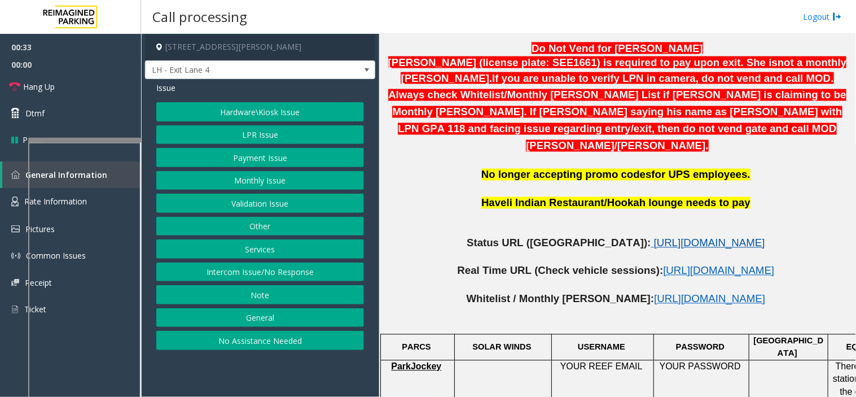
click at [654, 237] on span "https://www.parkjockey.com/en-us/manage/1633/status" at bounding box center [709, 243] width 111 height 12
click at [247, 107] on button "Hardware\Kiosk Issue" at bounding box center [260, 111] width 208 height 19
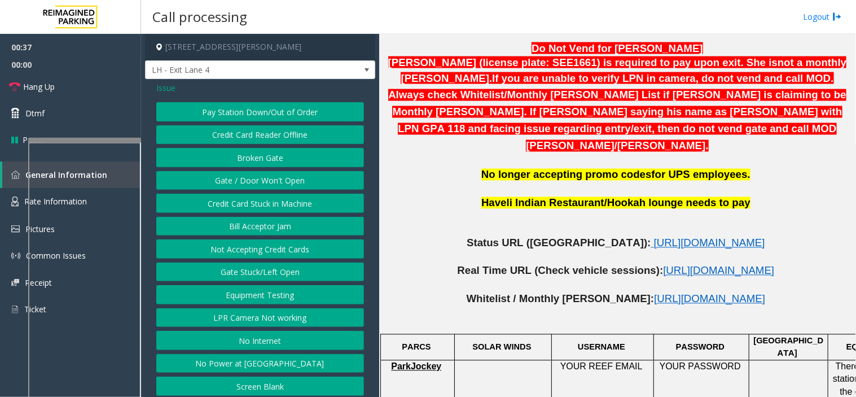
click at [247, 107] on button "Pay Station Down/Out of Order" at bounding box center [260, 111] width 208 height 19
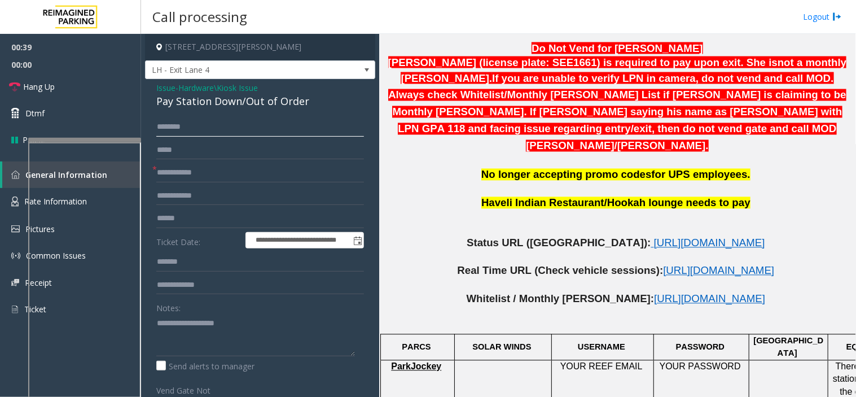
click at [202, 128] on input "text" at bounding box center [260, 126] width 208 height 19
click at [194, 165] on input "text" at bounding box center [260, 172] width 208 height 19
type input "**"
click at [195, 123] on input "text" at bounding box center [260, 126] width 208 height 19
type input "****"
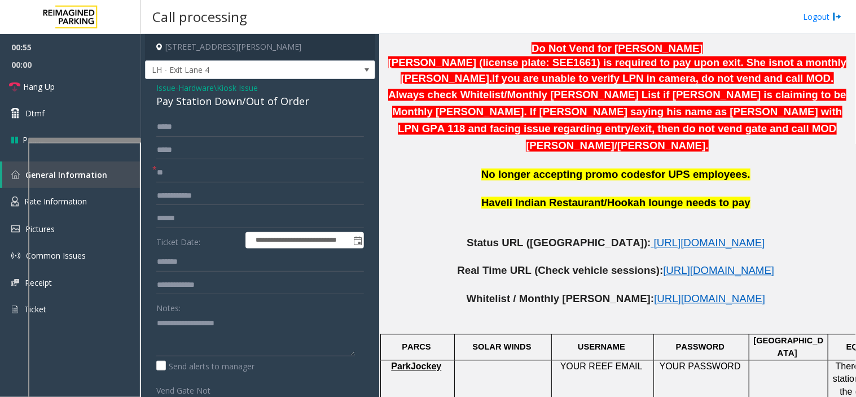
click at [192, 313] on div "Notes:" at bounding box center [260, 327] width 208 height 58
click at [193, 345] on textarea at bounding box center [255, 335] width 199 height 42
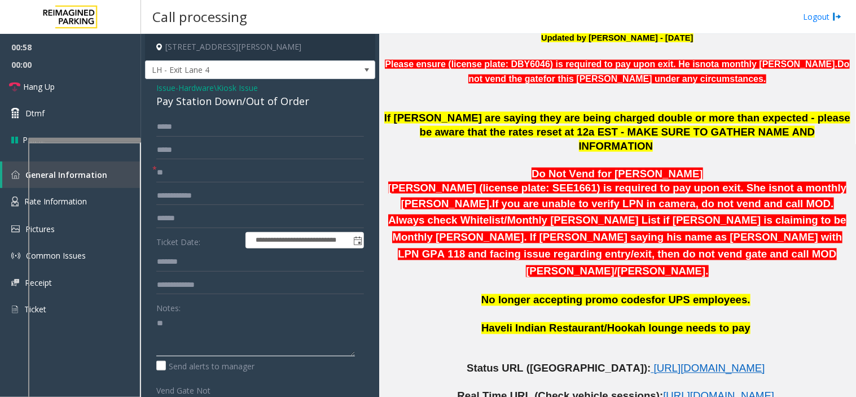
scroll to position [313, 0]
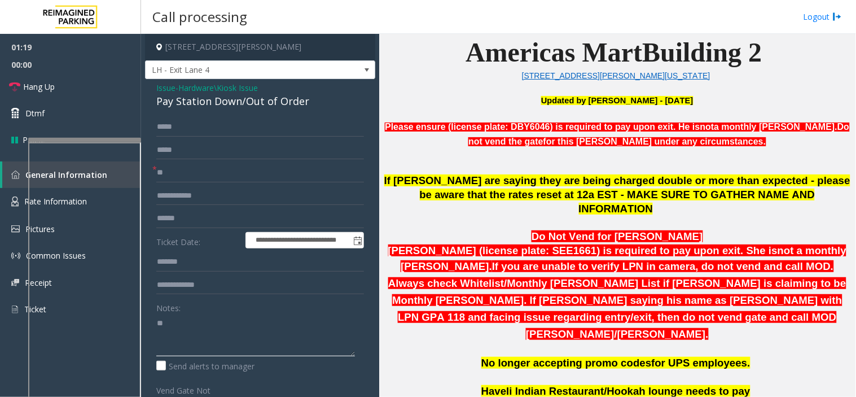
type textarea "*"
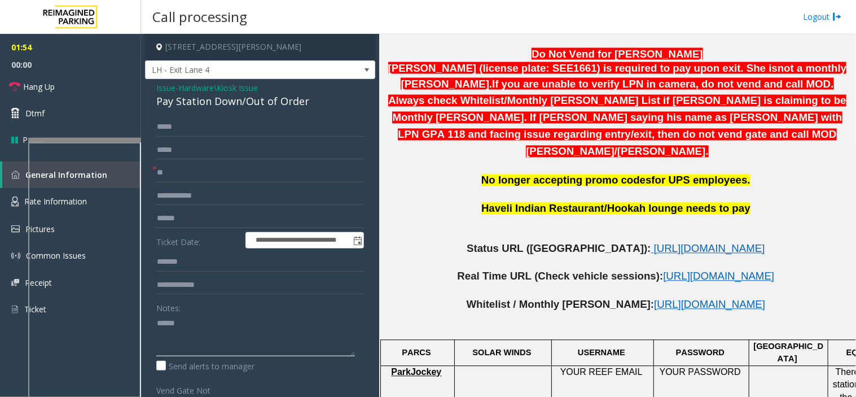
scroll to position [501, 0]
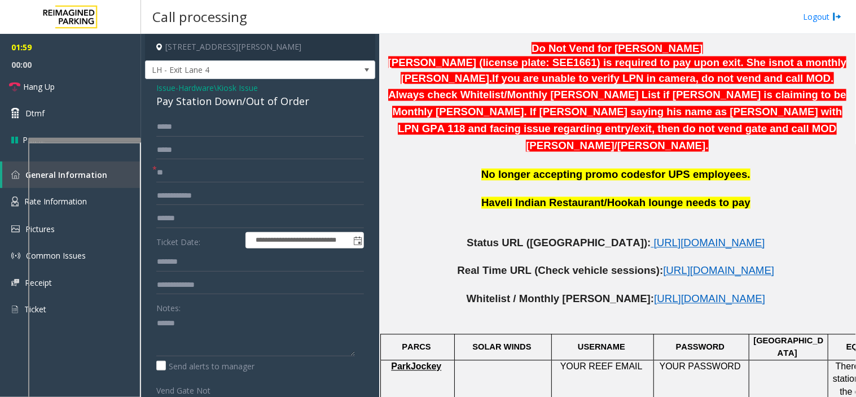
click at [155, 323] on div "**********" at bounding box center [260, 342] width 225 height 450
click at [157, 323] on textarea at bounding box center [255, 335] width 199 height 42
click at [205, 330] on textarea at bounding box center [255, 335] width 199 height 42
drag, startPoint x: 69, startPoint y: 95, endPoint x: 98, endPoint y: 86, distance: 30.7
click at [69, 95] on link "Hang Up" at bounding box center [70, 86] width 141 height 27
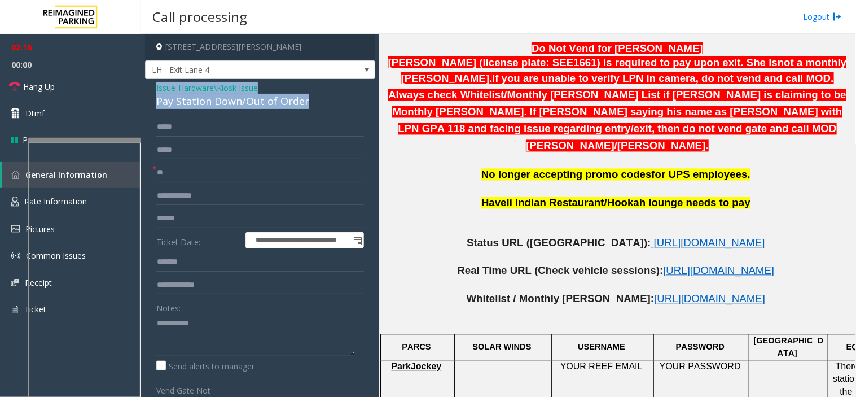
drag, startPoint x: 330, startPoint y: 102, endPoint x: 155, endPoint y: 87, distance: 176.2
click at [155, 87] on div "**********" at bounding box center [260, 329] width 230 height 500
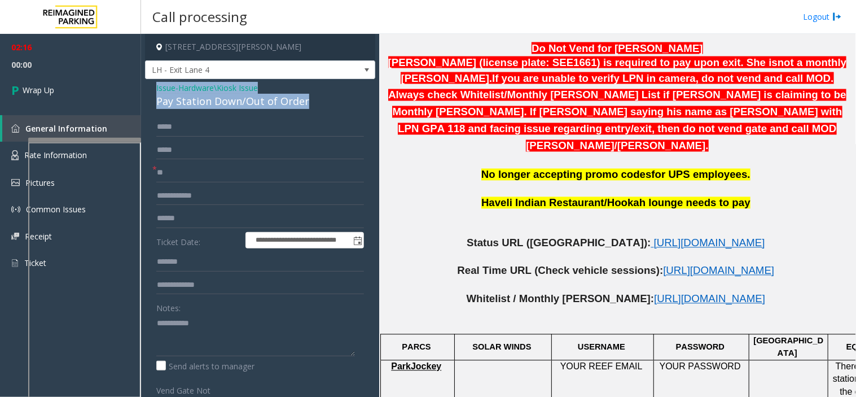
copy div "Issue - Hardware\Kiosk Issue Pay Station Down/Out of Order"
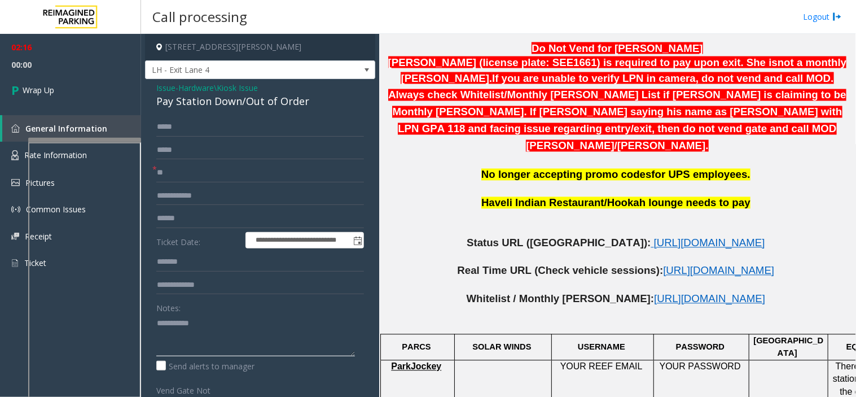
click at [212, 322] on textarea at bounding box center [255, 335] width 199 height 42
paste textarea "**********"
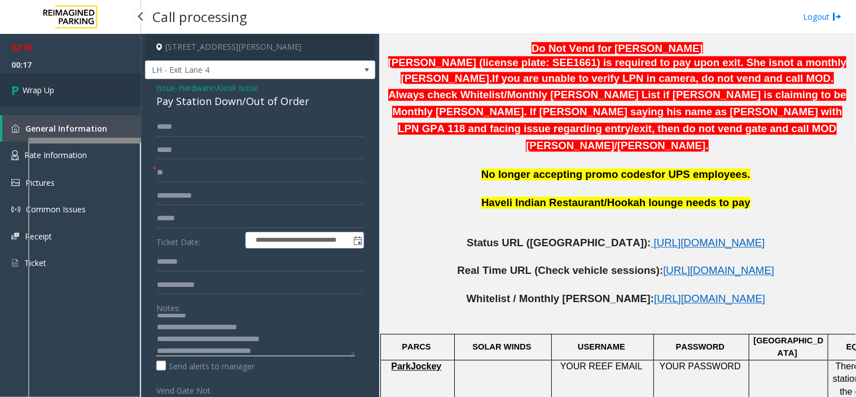
type textarea "**********"
click at [104, 86] on link "Wrap Up" at bounding box center [70, 89] width 141 height 33
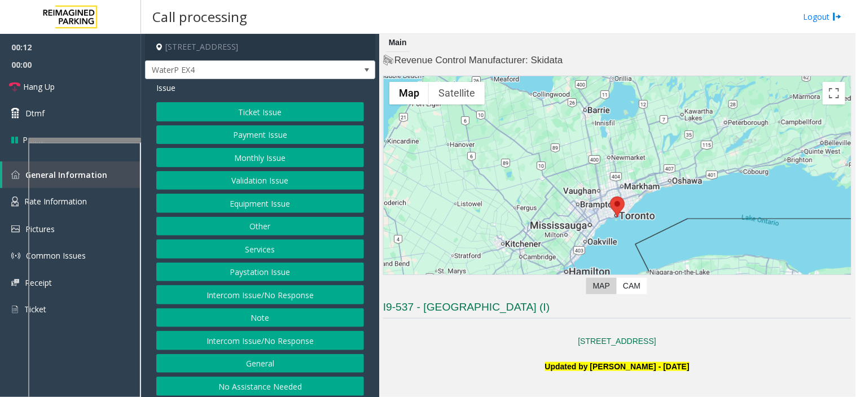
click at [268, 300] on button "Intercom Issue/No Response" at bounding box center [260, 294] width 208 height 19
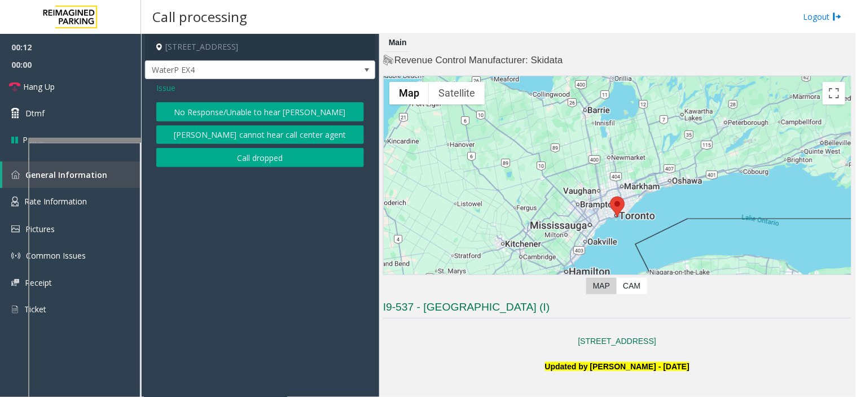
click at [235, 111] on button "No Response/Unable to hear [PERSON_NAME]" at bounding box center [260, 111] width 208 height 19
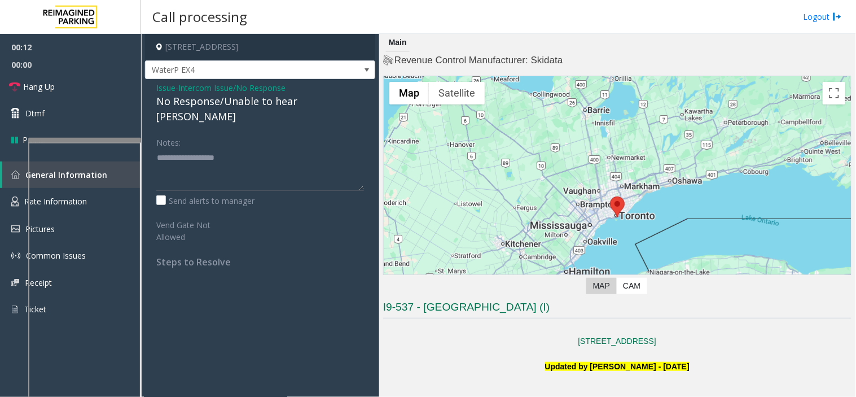
click at [211, 106] on div "No Response/Unable to hear [PERSON_NAME]" at bounding box center [260, 109] width 208 height 30
click at [210, 106] on div "No Response/Unable to hear [PERSON_NAME]" at bounding box center [260, 109] width 208 height 30
type textarea "**********"
click at [126, 93] on link "Hang Up" at bounding box center [70, 86] width 141 height 27
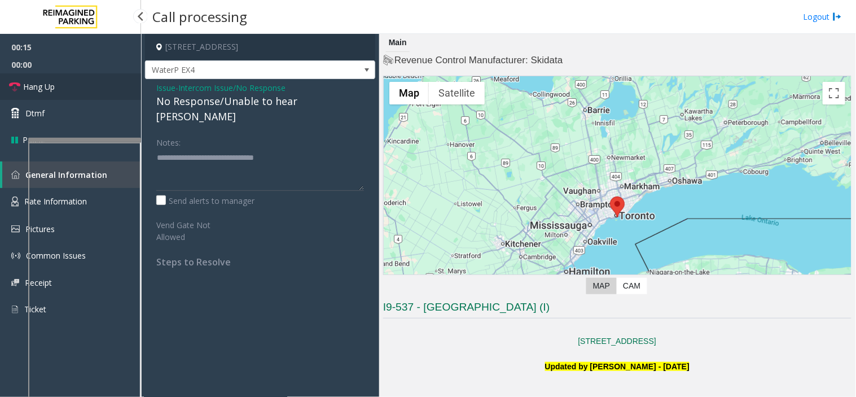
click at [126, 93] on link "Hang Up" at bounding box center [70, 86] width 141 height 27
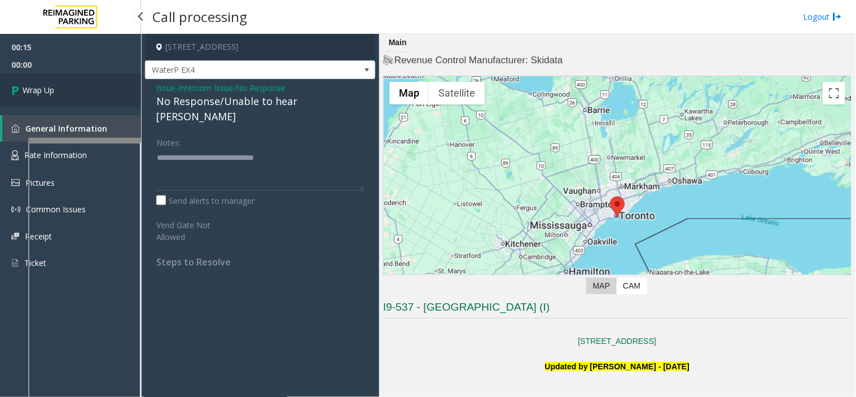
click at [126, 93] on link "Wrap Up" at bounding box center [70, 89] width 141 height 33
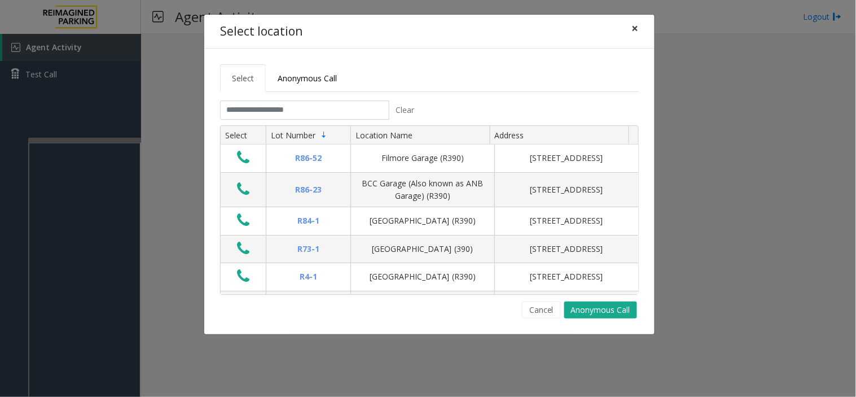
click at [632, 23] on span "×" at bounding box center [635, 28] width 7 height 16
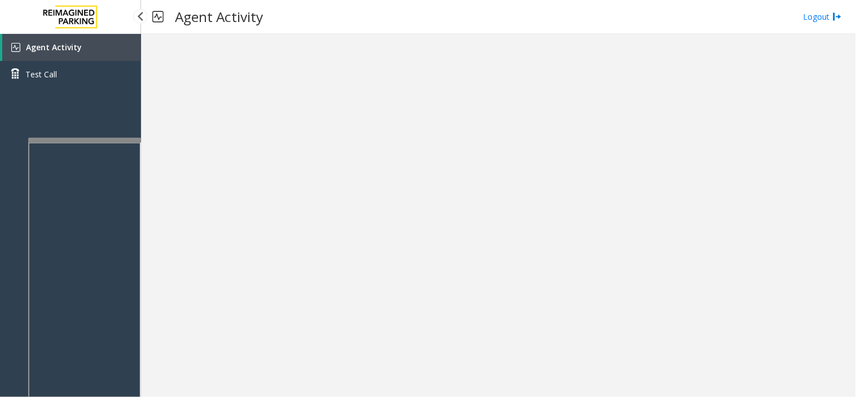
click at [85, 44] on link "Agent Activity" at bounding box center [71, 47] width 139 height 27
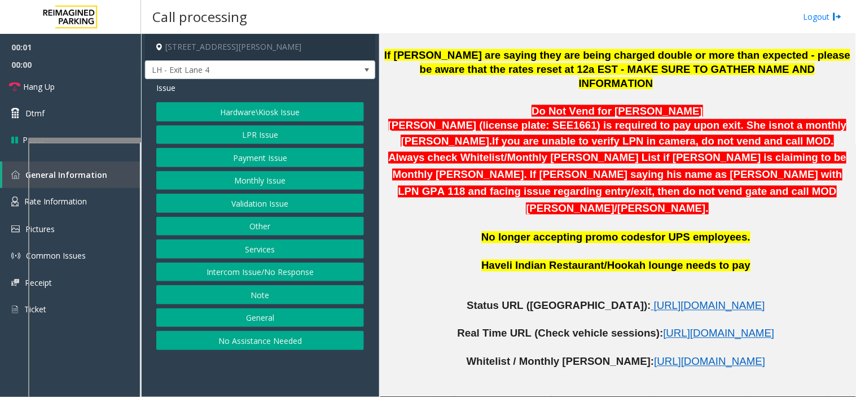
scroll to position [627, 0]
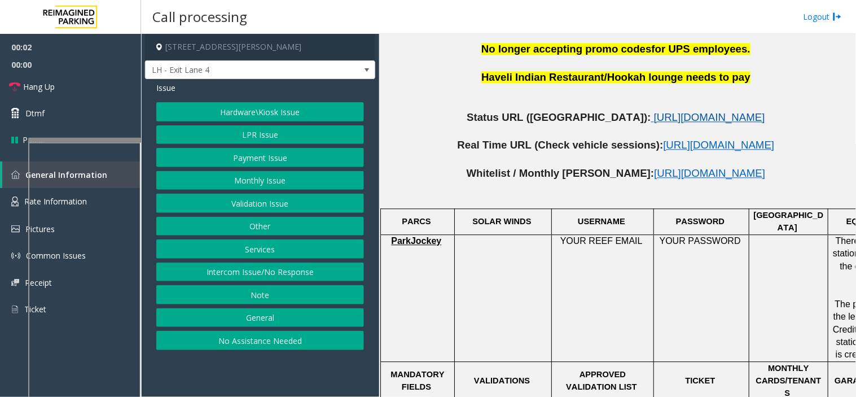
click at [654, 111] on span "https://www.parkjockey.com/en-us/manage/1633/status" at bounding box center [709, 117] width 111 height 12
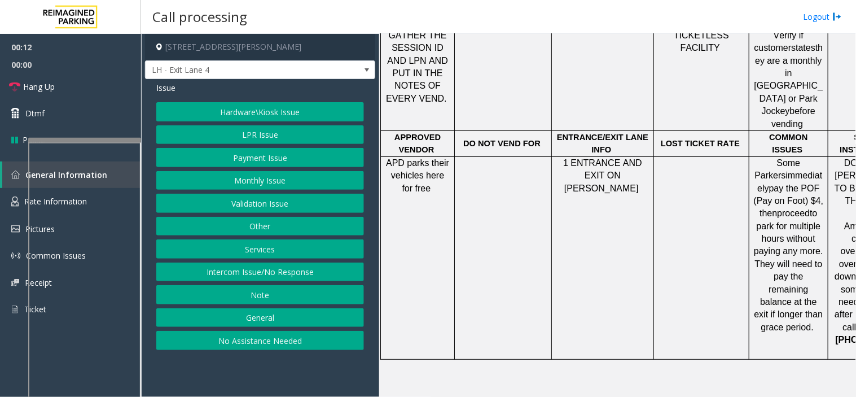
scroll to position [1003, 0]
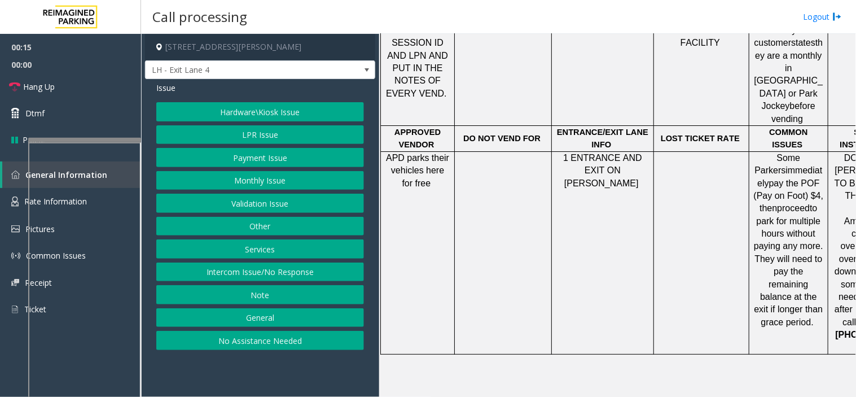
click at [238, 245] on button "Services" at bounding box center [260, 248] width 208 height 19
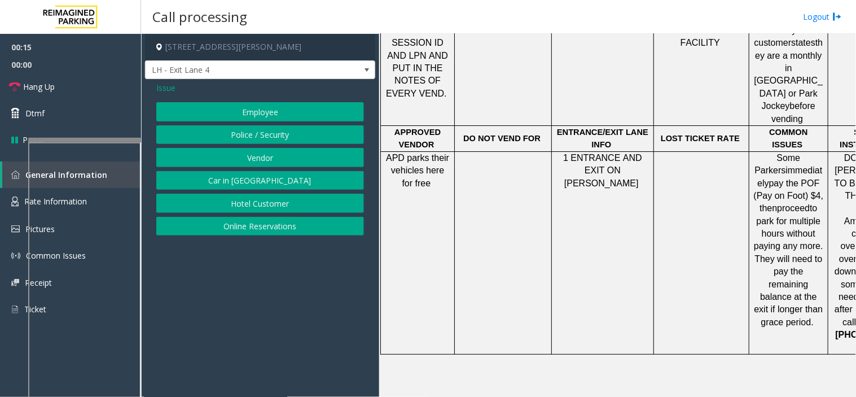
click at [230, 220] on button "Online Reservations" at bounding box center [260, 226] width 208 height 19
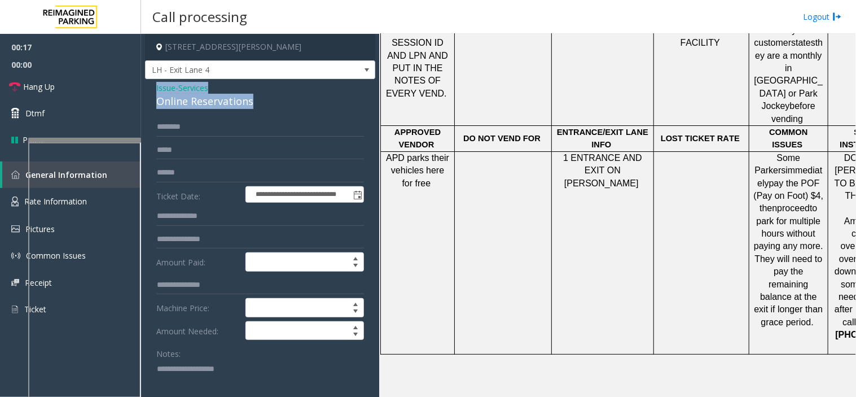
drag, startPoint x: 268, startPoint y: 98, endPoint x: 147, endPoint y: 82, distance: 121.2
click at [147, 82] on div "**********" at bounding box center [260, 322] width 230 height 486
copy div "Issue - Services Online Reservations"
click at [190, 385] on textarea at bounding box center [255, 381] width 199 height 42
paste textarea "**********"
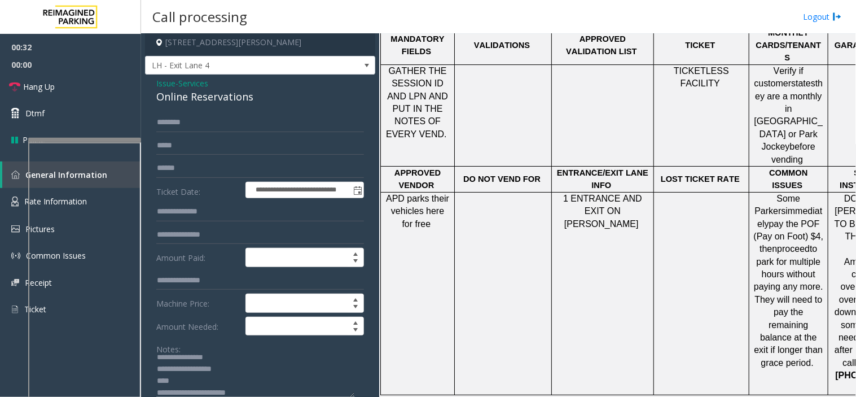
scroll to position [940, 0]
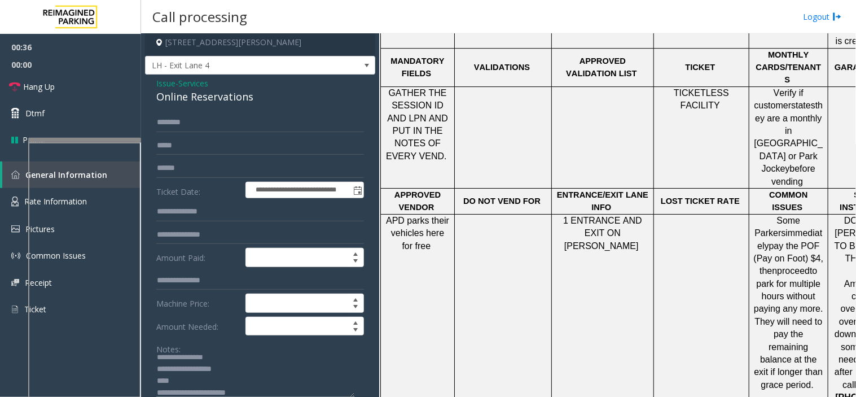
click at [251, 391] on textarea at bounding box center [255, 376] width 199 height 42
click at [244, 392] on textarea at bounding box center [255, 376] width 199 height 42
click at [241, 378] on textarea at bounding box center [255, 376] width 199 height 42
click at [246, 391] on textarea at bounding box center [255, 376] width 199 height 42
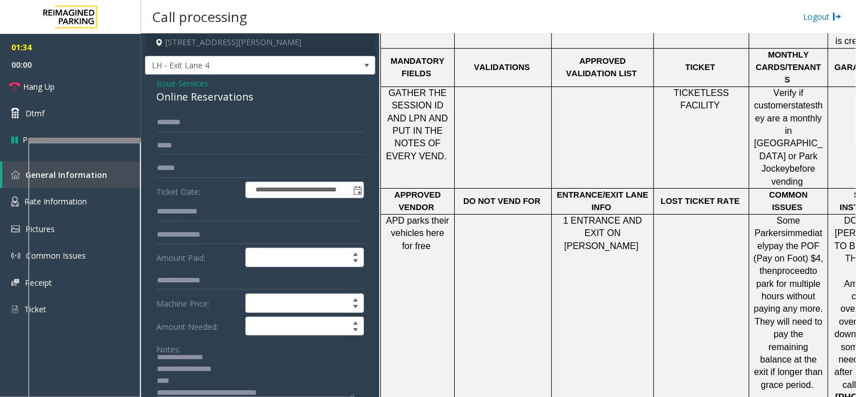
click at [212, 380] on textarea at bounding box center [255, 376] width 199 height 42
click at [49, 85] on span "Hang Up" at bounding box center [39, 87] width 32 height 12
click at [236, 384] on textarea at bounding box center [255, 376] width 199 height 42
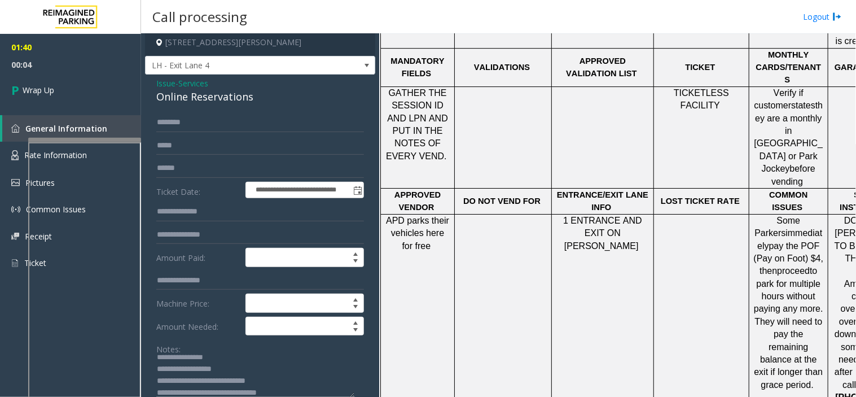
click at [171, 381] on textarea at bounding box center [255, 376] width 199 height 42
type textarea "**********"
click at [79, 81] on link "Wrap Up" at bounding box center [70, 89] width 141 height 33
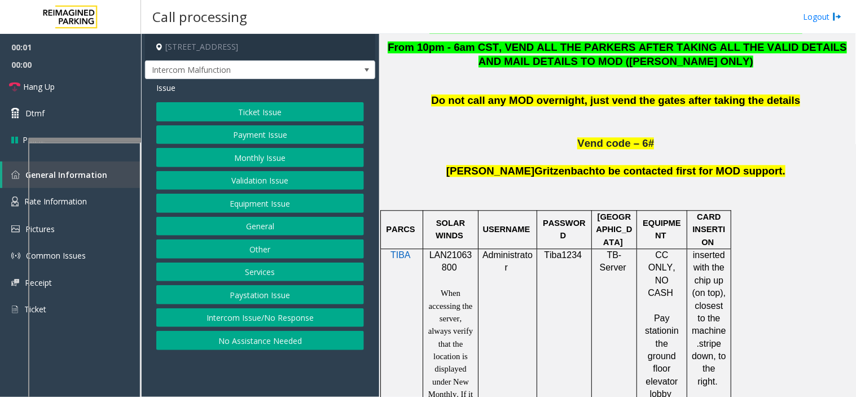
scroll to position [627, 0]
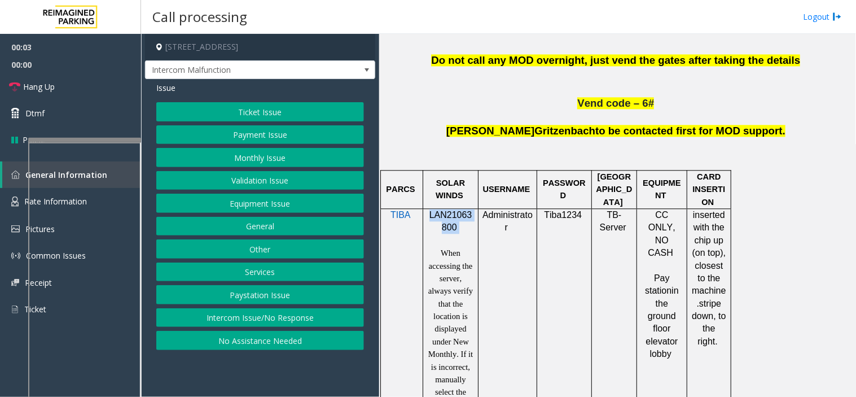
drag, startPoint x: 444, startPoint y: 219, endPoint x: 431, endPoint y: 213, distance: 14.4
click at [431, 213] on p "LAN21063800" at bounding box center [450, 221] width 47 height 25
click at [294, 110] on button "Ticket Issue" at bounding box center [260, 111] width 208 height 19
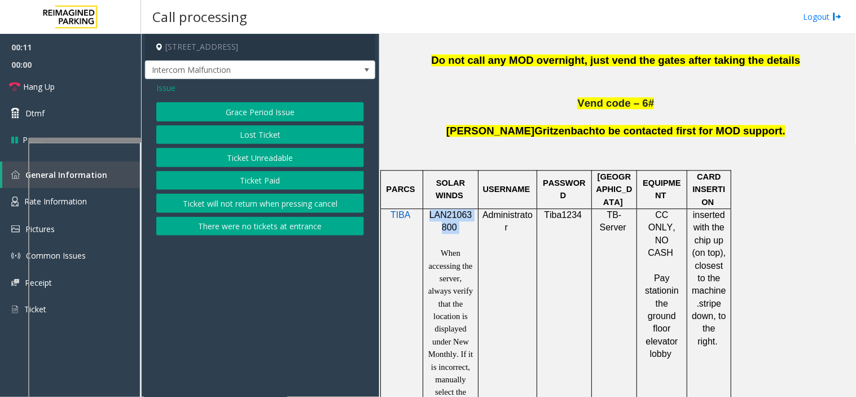
click at [242, 181] on button "Ticket Paid" at bounding box center [260, 180] width 208 height 19
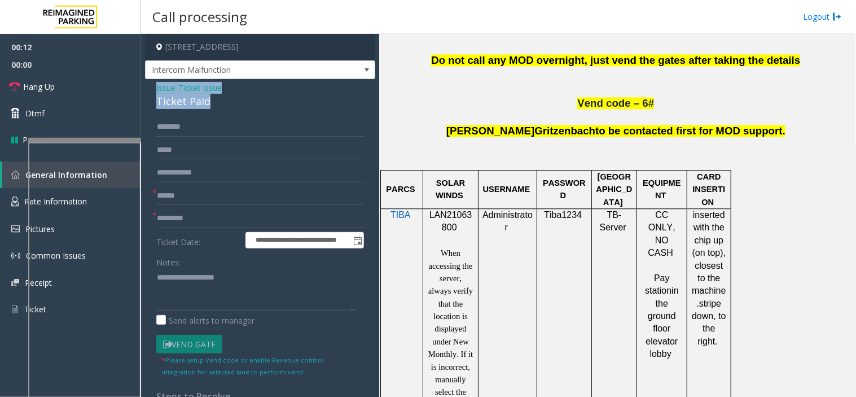
drag, startPoint x: 218, startPoint y: 103, endPoint x: 154, endPoint y: 85, distance: 66.8
click at [154, 85] on div "**********" at bounding box center [260, 307] width 230 height 457
copy div "Issue - Ticket Issue Ticket Paid"
click at [202, 269] on textarea at bounding box center [255, 289] width 199 height 42
paste textarea "**********"
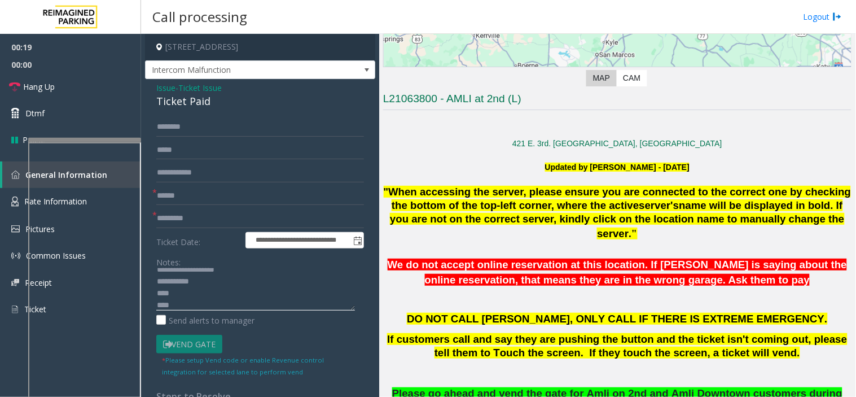
scroll to position [188, 0]
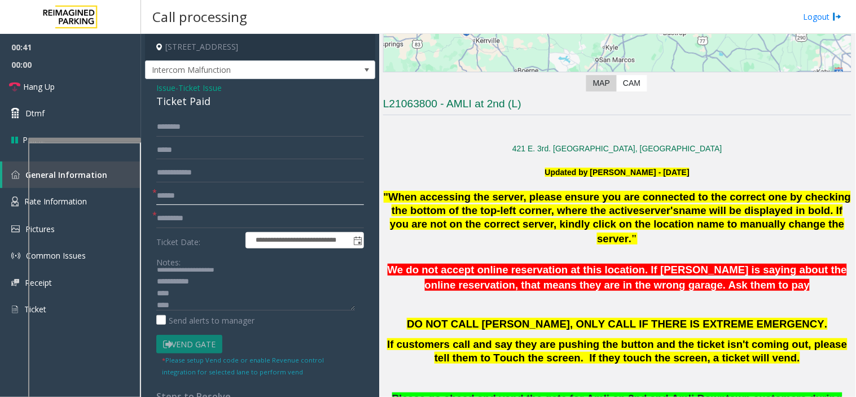
click at [209, 195] on input "text" at bounding box center [260, 195] width 208 height 19
click at [164, 218] on input "text" at bounding box center [260, 218] width 208 height 19
click at [176, 304] on textarea at bounding box center [255, 289] width 199 height 42
click at [274, 301] on textarea at bounding box center [255, 289] width 199 height 42
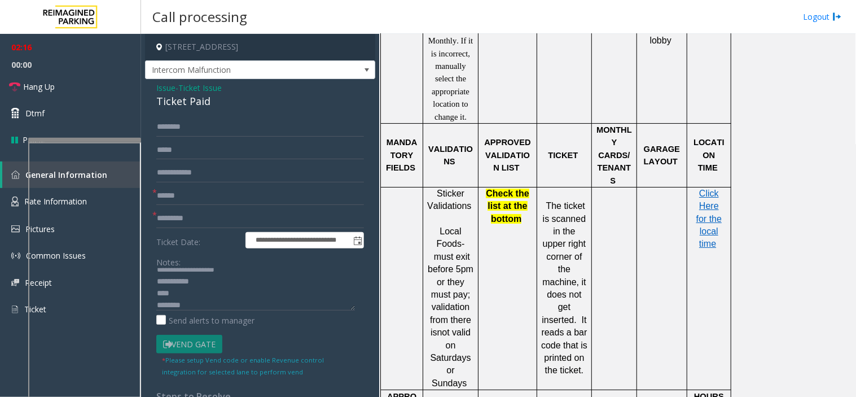
scroll to position [1066, 0]
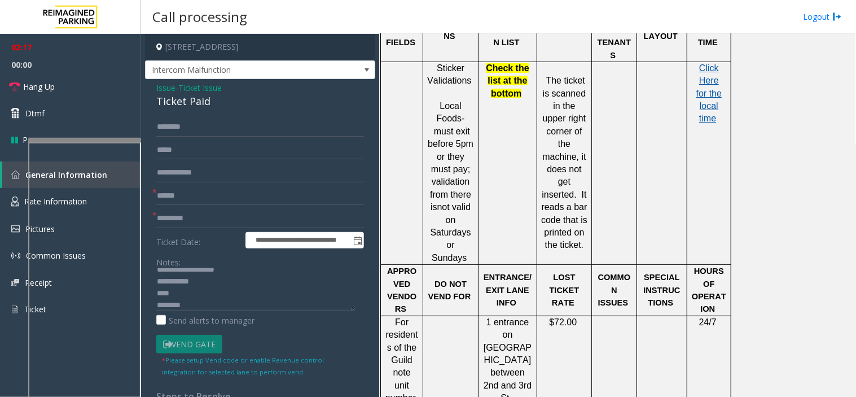
click at [702, 86] on span "Click Here for the local time" at bounding box center [709, 93] width 25 height 60
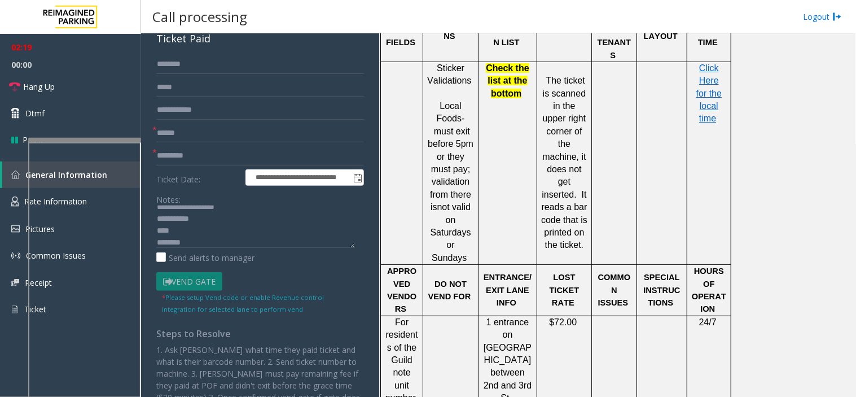
scroll to position [0, 0]
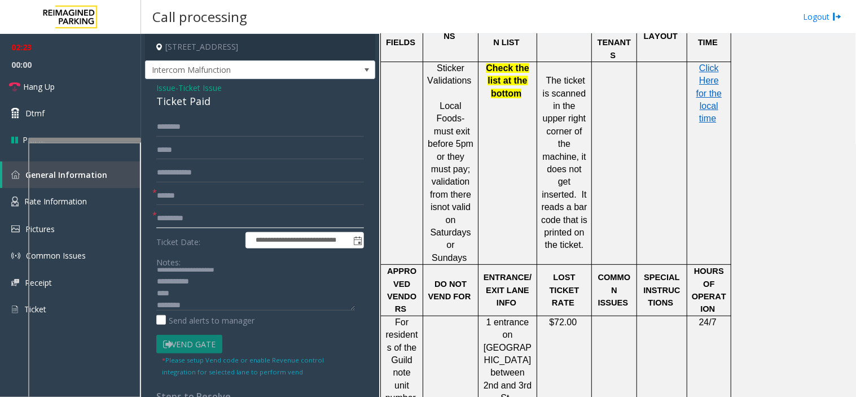
click at [191, 218] on input "text" at bounding box center [260, 218] width 208 height 19
click at [200, 307] on textarea at bounding box center [255, 289] width 199 height 42
type textarea "**********"
click at [230, 190] on input "text" at bounding box center [260, 195] width 208 height 19
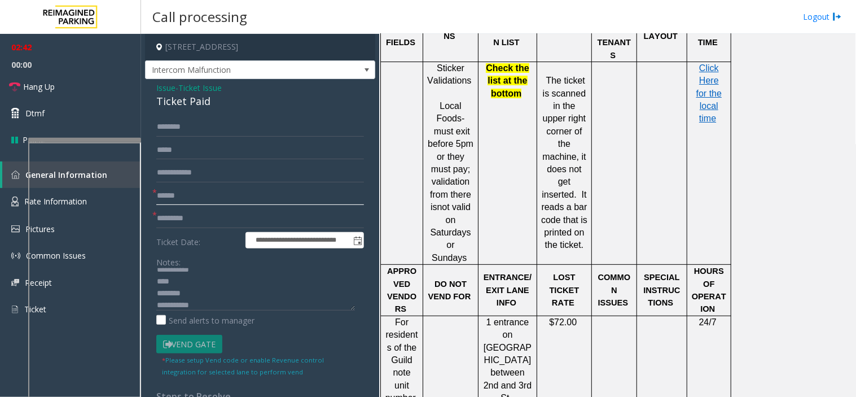
type input "******"
click at [222, 216] on input "text" at bounding box center [260, 218] width 208 height 19
type input "**"
click at [75, 86] on link "Hang Up" at bounding box center [70, 86] width 141 height 27
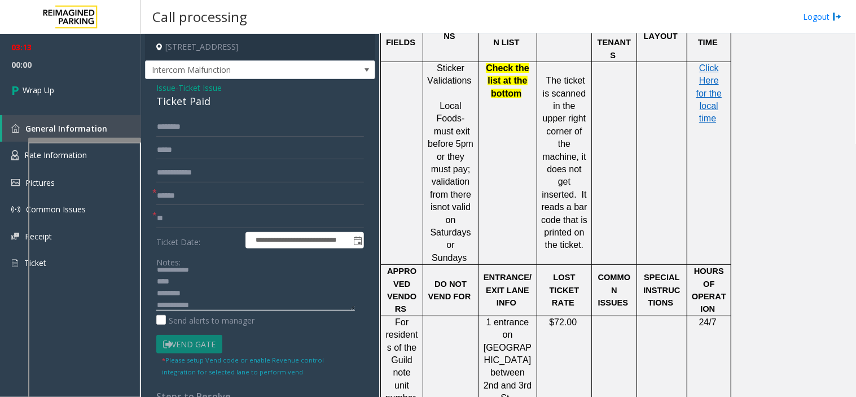
click at [183, 287] on textarea at bounding box center [255, 289] width 199 height 42
click at [173, 280] on textarea at bounding box center [255, 289] width 199 height 42
type textarea "**********"
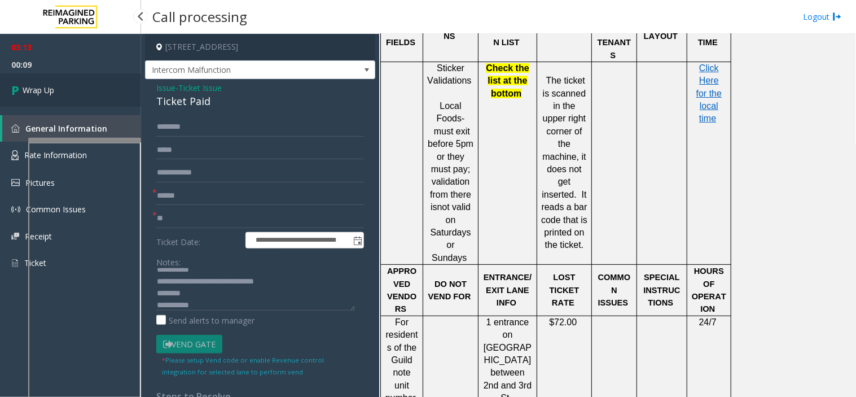
click at [47, 94] on span "Wrap Up" at bounding box center [39, 90] width 32 height 12
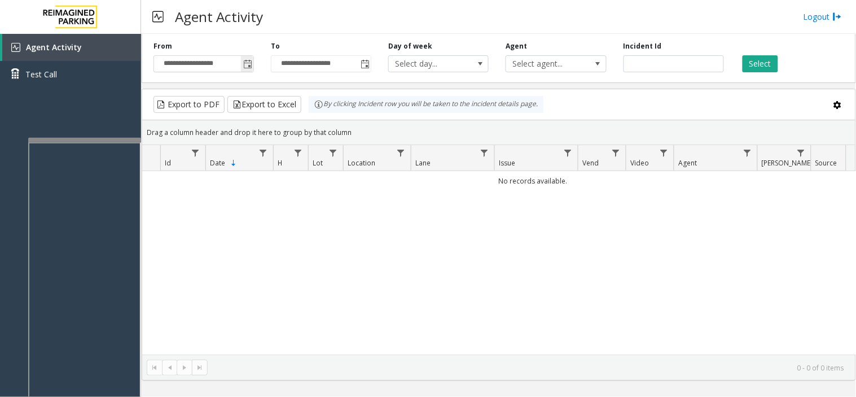
click at [247, 68] on span "Toggle popup" at bounding box center [247, 64] width 9 height 9
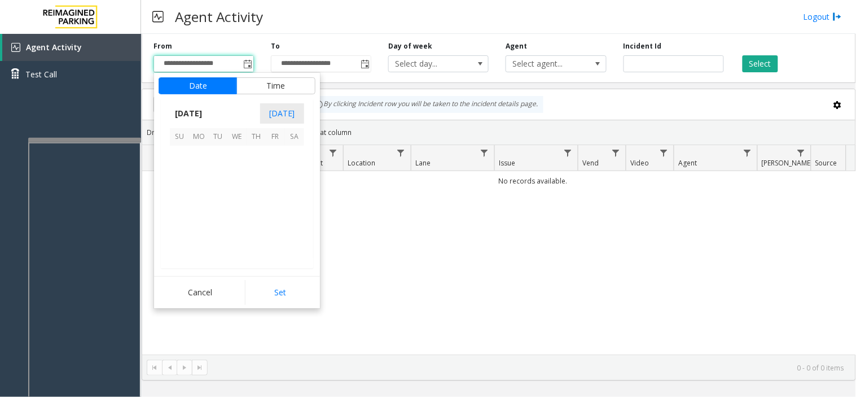
scroll to position [202423, 0]
click at [256, 229] on span "28" at bounding box center [256, 231] width 19 height 19
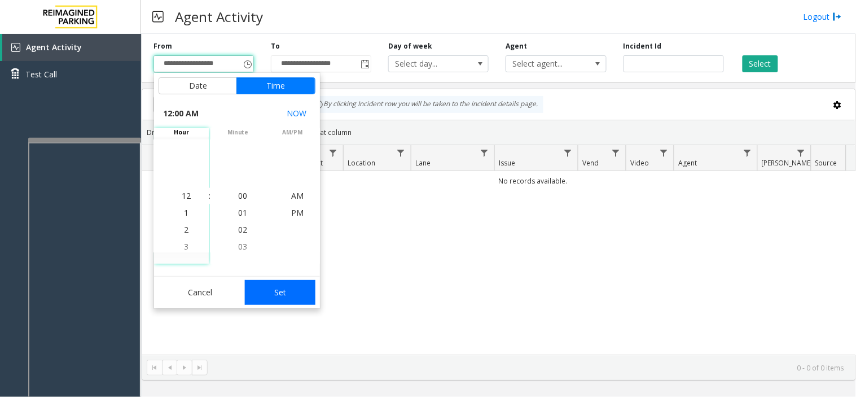
click at [277, 292] on button "Set" at bounding box center [280, 292] width 71 height 25
type input "**********"
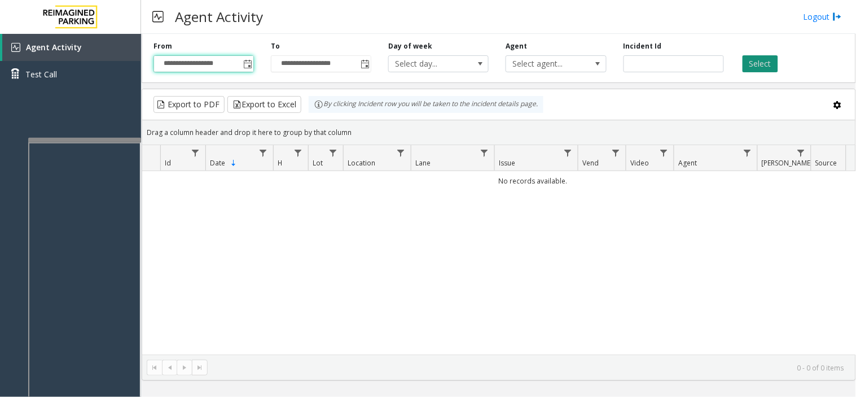
click at [746, 65] on button "Select" at bounding box center [761, 63] width 36 height 17
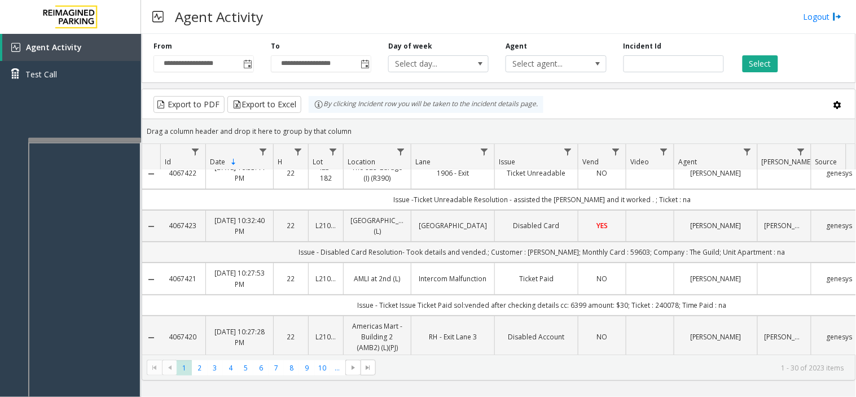
scroll to position [0, 0]
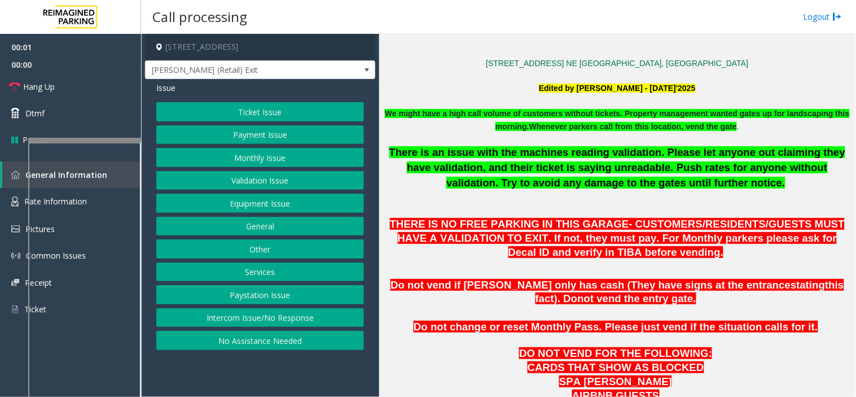
scroll to position [501, 0]
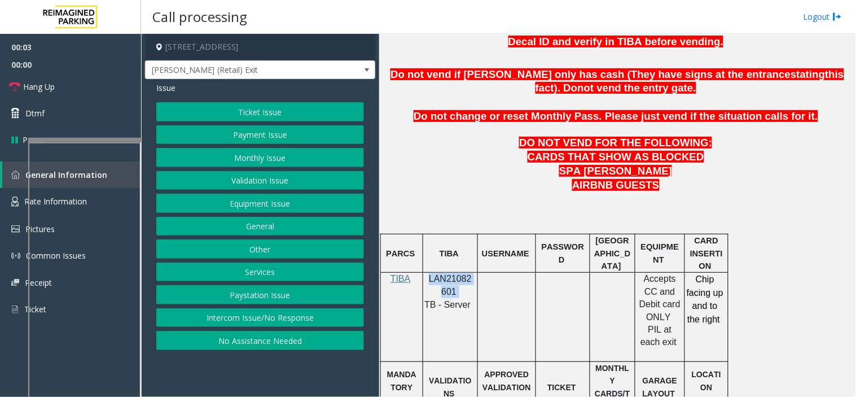
drag, startPoint x: 460, startPoint y: 294, endPoint x: 430, endPoint y: 279, distance: 33.3
click at [430, 279] on p "LAN21082601" at bounding box center [450, 285] width 46 height 25
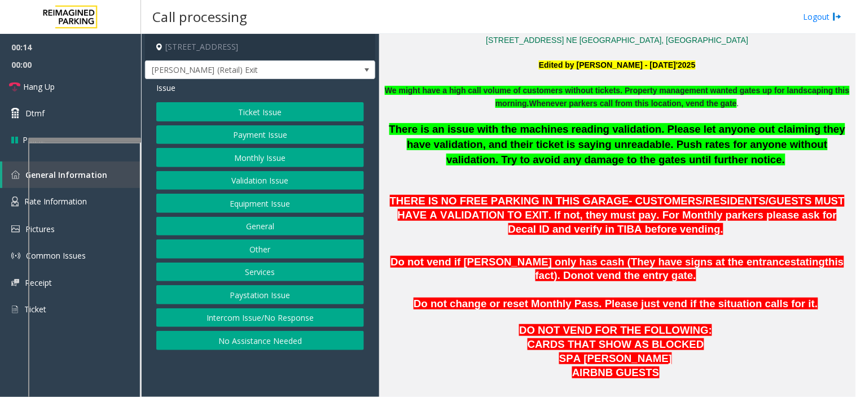
scroll to position [313, 0]
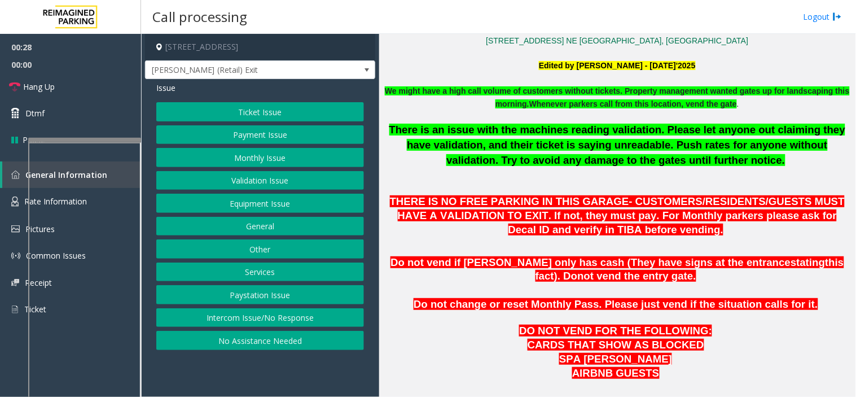
click at [234, 207] on button "Equipment Issue" at bounding box center [260, 203] width 208 height 19
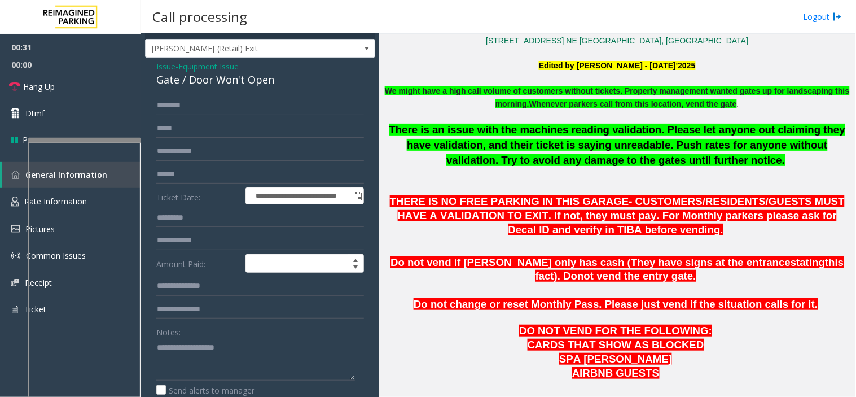
scroll to position [0, 0]
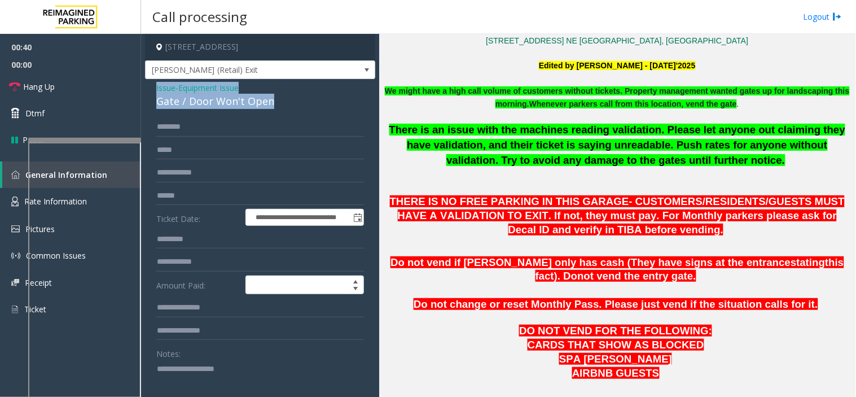
drag, startPoint x: 285, startPoint y: 108, endPoint x: 152, endPoint y: 86, distance: 134.5
click at [152, 86] on div "**********" at bounding box center [260, 359] width 230 height 560
click at [172, 361] on textarea at bounding box center [255, 381] width 199 height 42
paste textarea "**********"
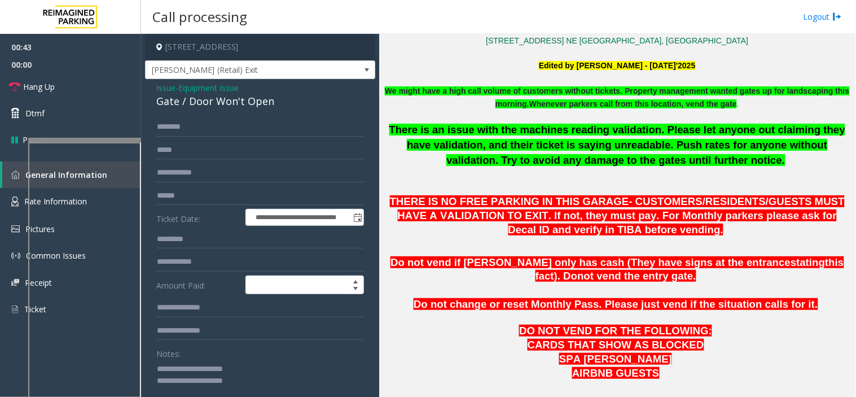
scroll to position [1, 0]
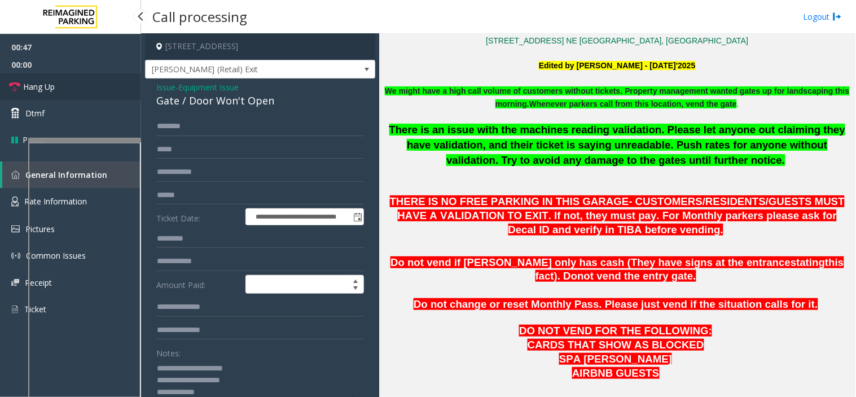
click at [99, 93] on link "Hang Up" at bounding box center [70, 86] width 141 height 27
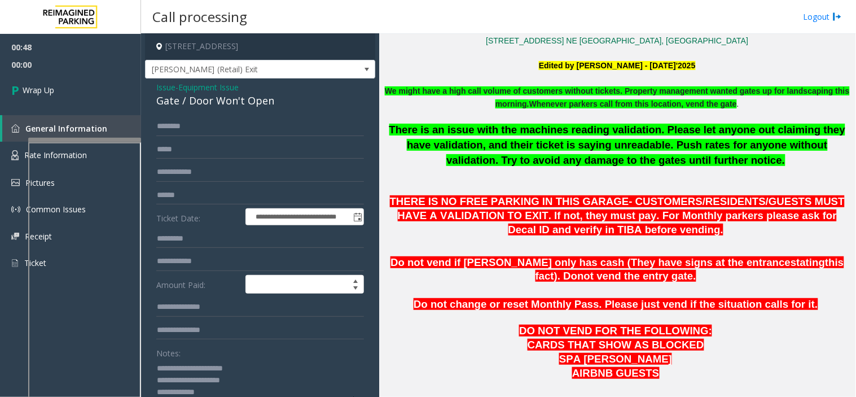
click at [205, 388] on textarea at bounding box center [255, 380] width 199 height 42
type textarea "**********"
click at [77, 103] on link "Wrap Up" at bounding box center [70, 89] width 141 height 33
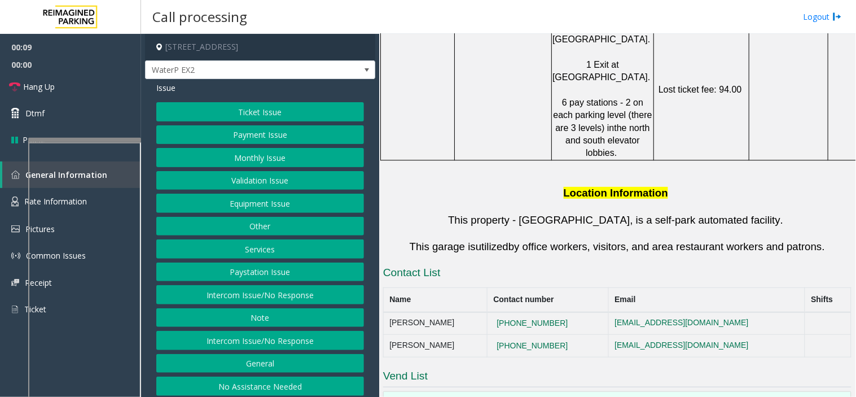
scroll to position [690, 0]
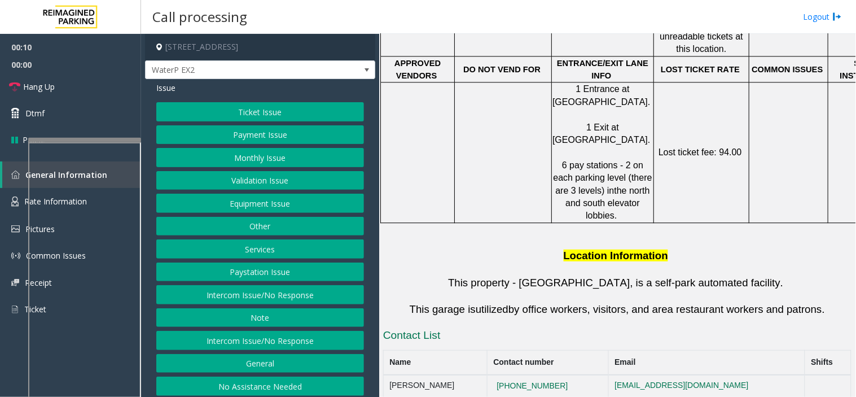
click at [264, 254] on button "Services" at bounding box center [260, 248] width 208 height 19
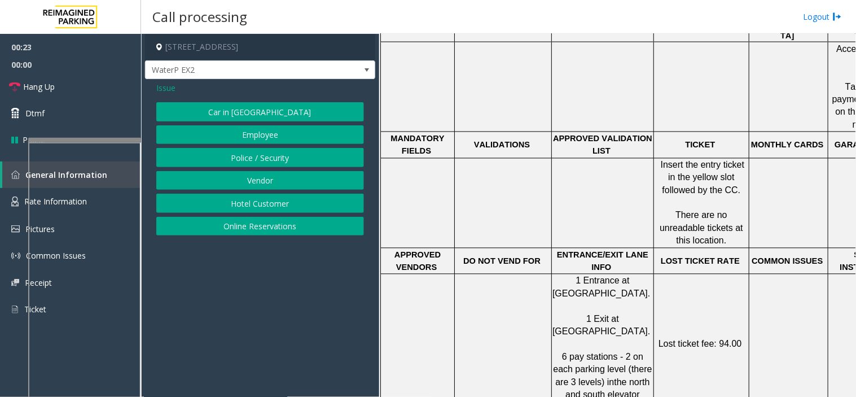
scroll to position [501, 0]
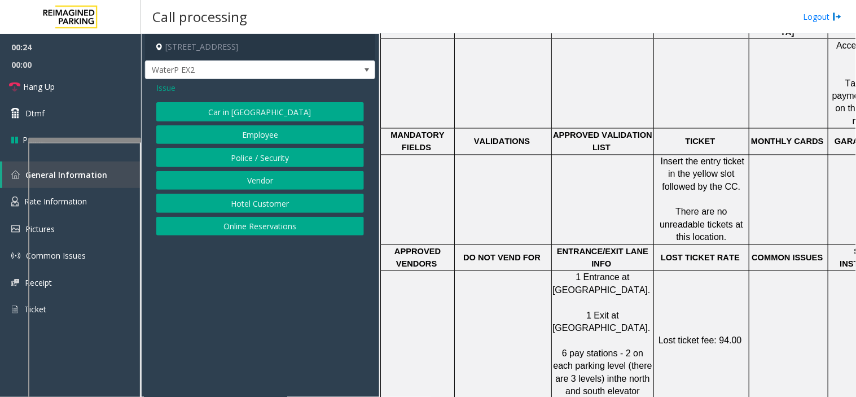
click at [151, 92] on div "Issue Car in Tow Employee Police / Security Vendor Hotel Customer Online Reserv…" at bounding box center [260, 160] width 230 height 162
click at [163, 86] on span "Issue" at bounding box center [165, 88] width 19 height 12
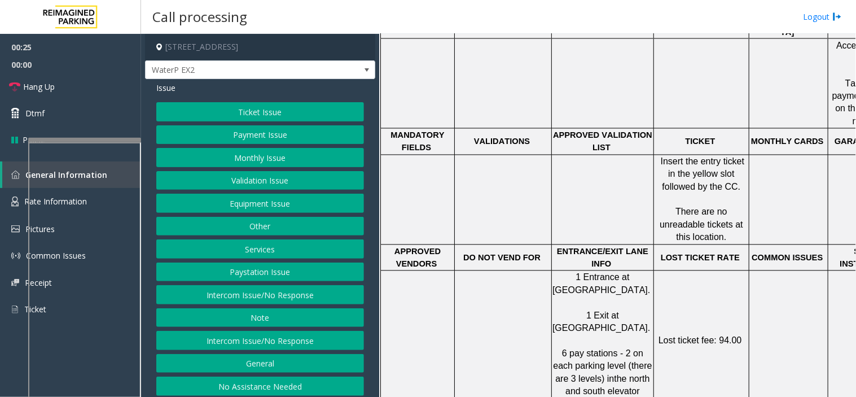
click at [213, 113] on button "Ticket Issue" at bounding box center [260, 111] width 208 height 19
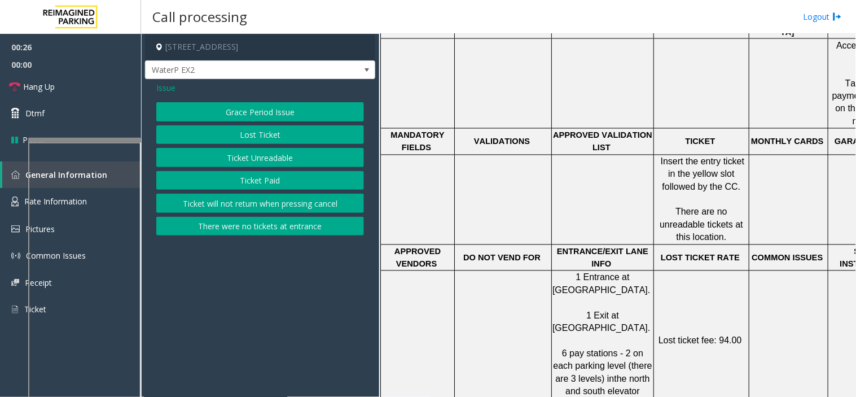
click at [234, 159] on button "Ticket Unreadable" at bounding box center [260, 157] width 208 height 19
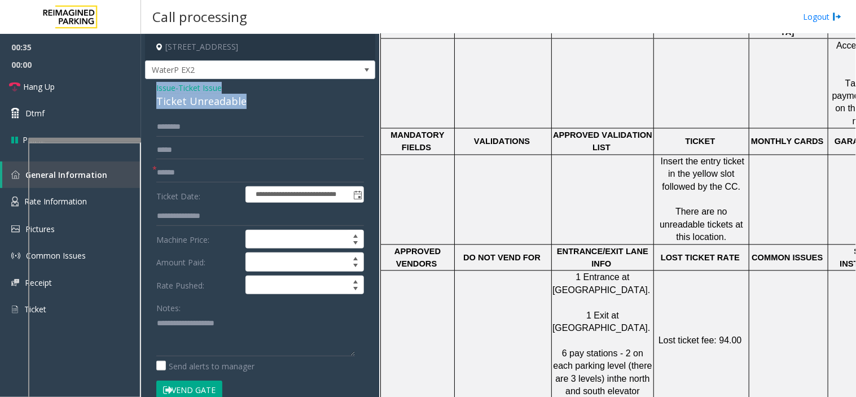
drag, startPoint x: 256, startPoint y: 100, endPoint x: 146, endPoint y: 87, distance: 110.8
click at [146, 87] on div "**********" at bounding box center [260, 377] width 230 height 597
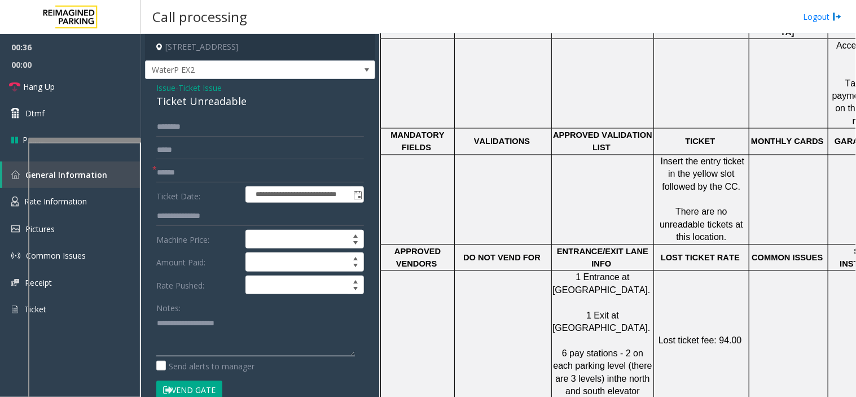
click at [191, 336] on textarea at bounding box center [255, 335] width 199 height 42
paste textarea "**********"
type textarea "**********"
click at [178, 173] on input "text" at bounding box center [260, 172] width 208 height 19
type input "**"
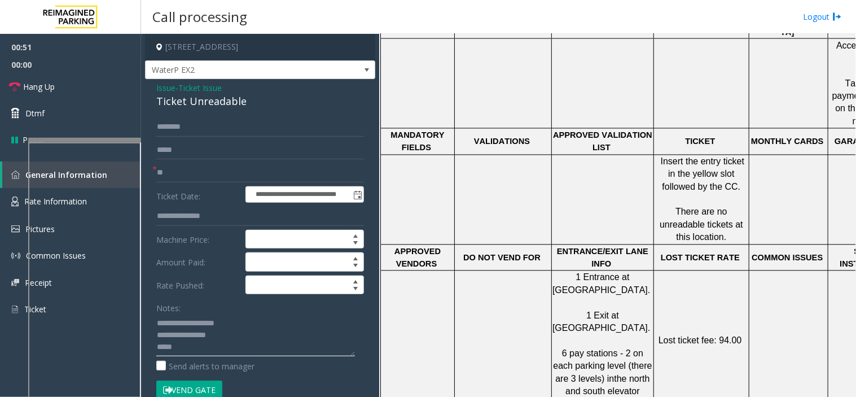
click at [195, 341] on textarea at bounding box center [255, 335] width 199 height 42
click at [195, 345] on textarea at bounding box center [255, 335] width 199 height 42
click at [81, 87] on link "Hang Up" at bounding box center [70, 86] width 141 height 27
click at [194, 351] on textarea at bounding box center [255, 335] width 199 height 42
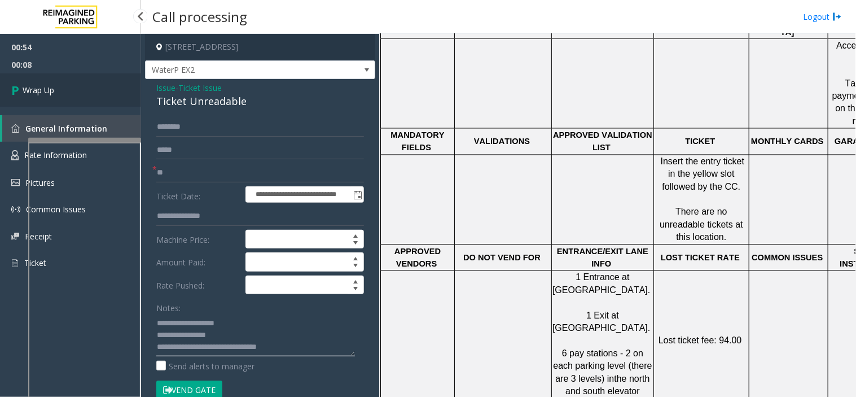
type textarea "**********"
click at [85, 76] on link "Wrap Up" at bounding box center [70, 89] width 141 height 33
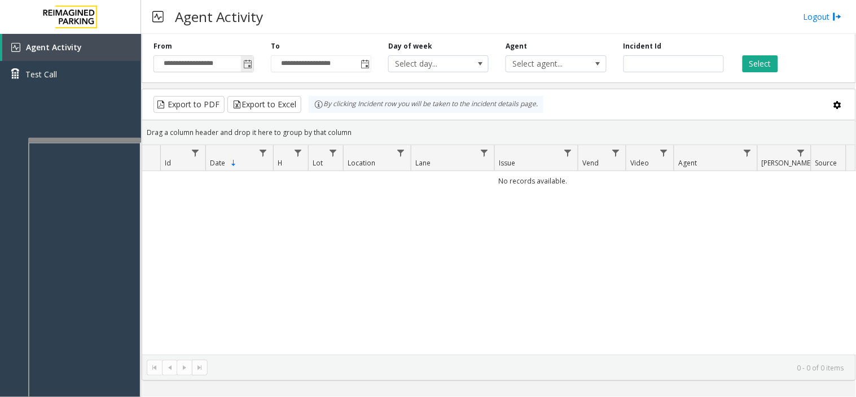
click at [238, 58] on input "**********" at bounding box center [203, 64] width 99 height 16
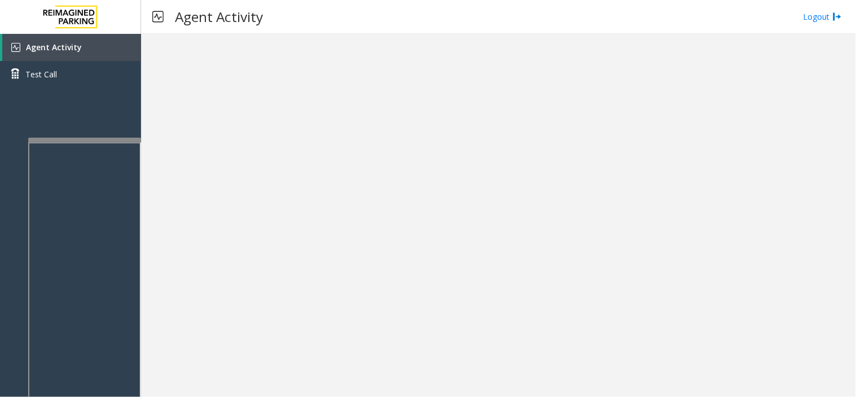
click at [242, 60] on div at bounding box center [498, 215] width 715 height 363
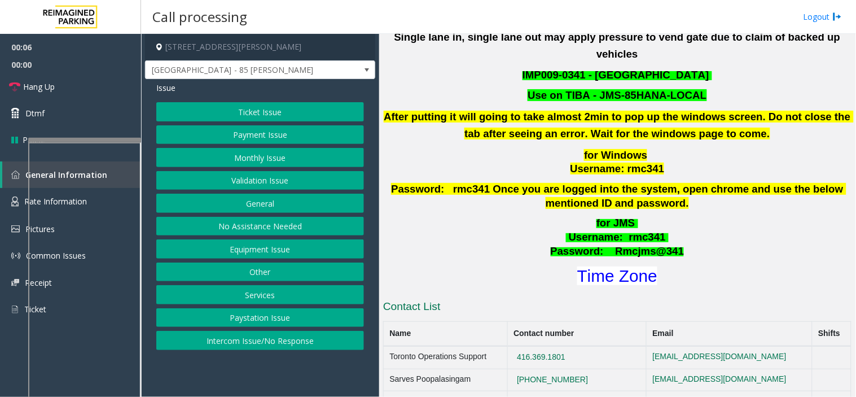
scroll to position [564, 0]
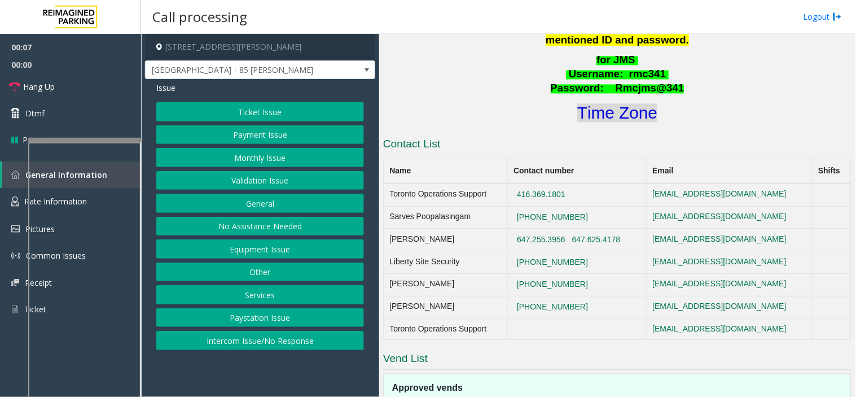
click at [594, 104] on font "Time Zone" at bounding box center [617, 113] width 80 height 19
click at [254, 177] on button "Validation Issue" at bounding box center [260, 180] width 208 height 19
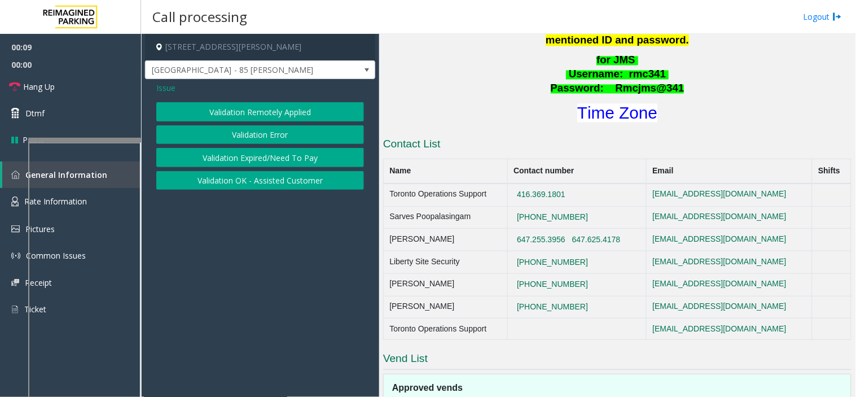
click at [251, 139] on button "Validation Error" at bounding box center [260, 134] width 208 height 19
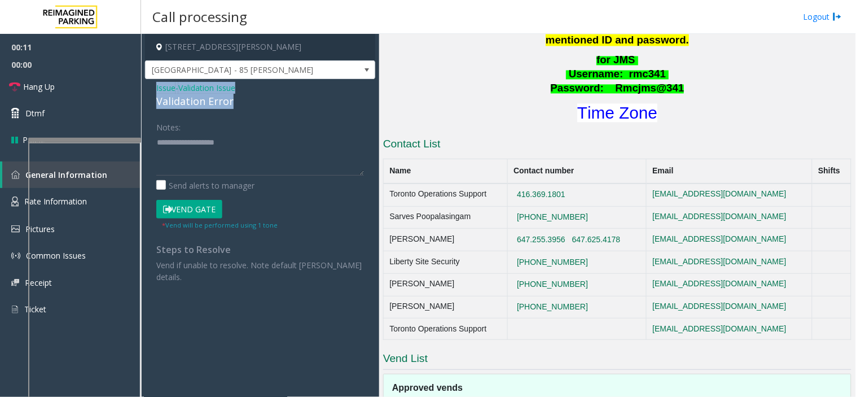
drag, startPoint x: 242, startPoint y: 103, endPoint x: 154, endPoint y: 81, distance: 90.2
click at [154, 81] on div "Issue - Validation Issue Validation Error Notes: Send alerts to manager Vend Ga…" at bounding box center [260, 186] width 230 height 215
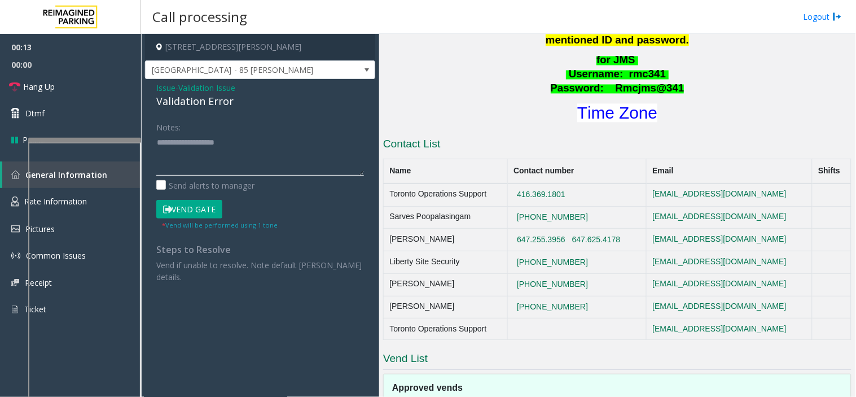
click at [212, 154] on textarea at bounding box center [260, 154] width 208 height 42
paste textarea "**********"
type textarea "*"
click at [163, 90] on span "Issue" at bounding box center [165, 88] width 19 height 12
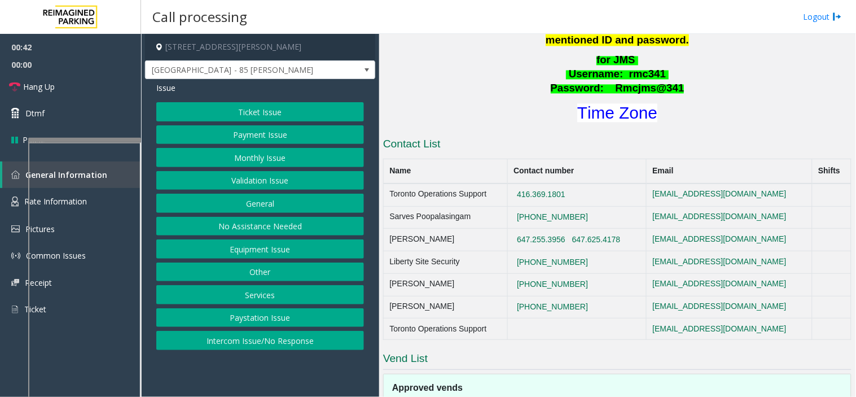
click at [209, 115] on button "Ticket Issue" at bounding box center [260, 111] width 208 height 19
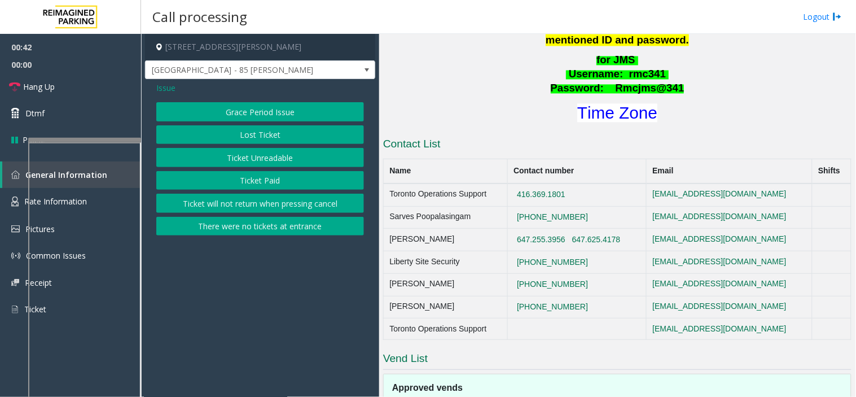
click at [230, 155] on button "Ticket Unreadable" at bounding box center [260, 157] width 208 height 19
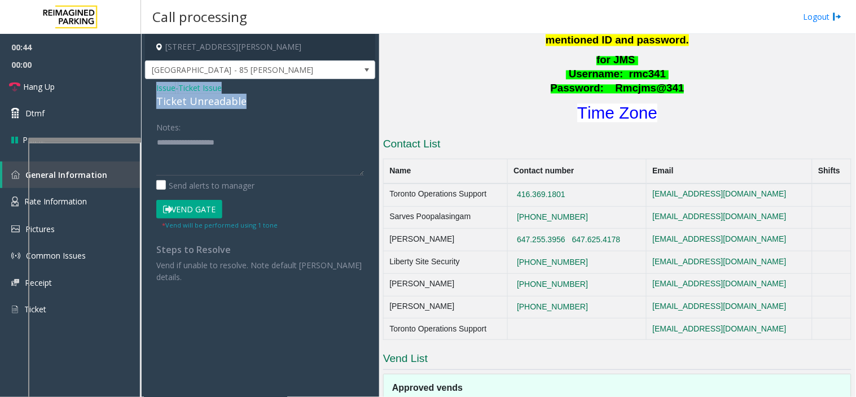
drag, startPoint x: 250, startPoint y: 100, endPoint x: 150, endPoint y: 91, distance: 100.3
click at [150, 91] on div "Issue - Ticket Issue Ticket Unreadable Notes: Send alerts to manager Vend Gate …" at bounding box center [260, 186] width 230 height 215
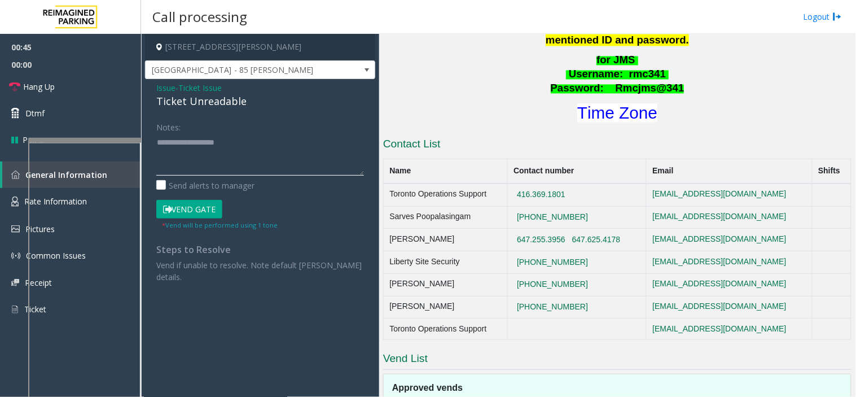
click at [168, 165] on textarea at bounding box center [260, 154] width 208 height 42
paste textarea "**********"
click at [179, 209] on button "Vend Gate" at bounding box center [189, 209] width 66 height 19
click at [173, 155] on textarea at bounding box center [260, 154] width 208 height 42
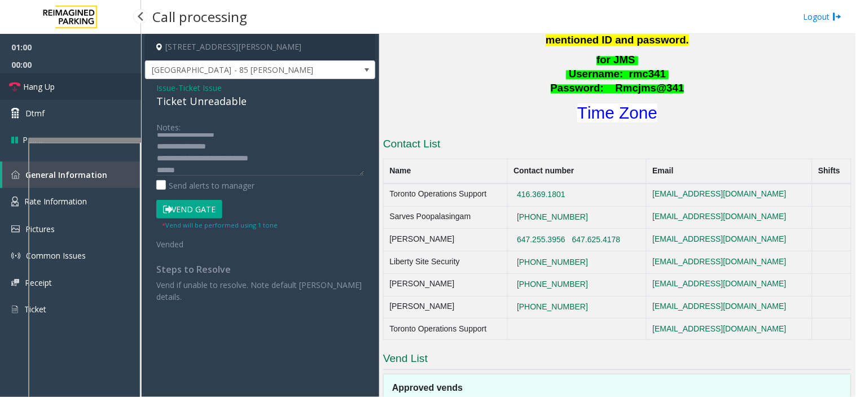
click at [99, 93] on link "Hang Up" at bounding box center [70, 86] width 141 height 27
click at [155, 166] on div "Notes: Send alerts to manager Vend Gate * Vend will be performed using 1 tone V…" at bounding box center [260, 209] width 225 height 185
click at [156, 167] on textarea at bounding box center [260, 154] width 208 height 42
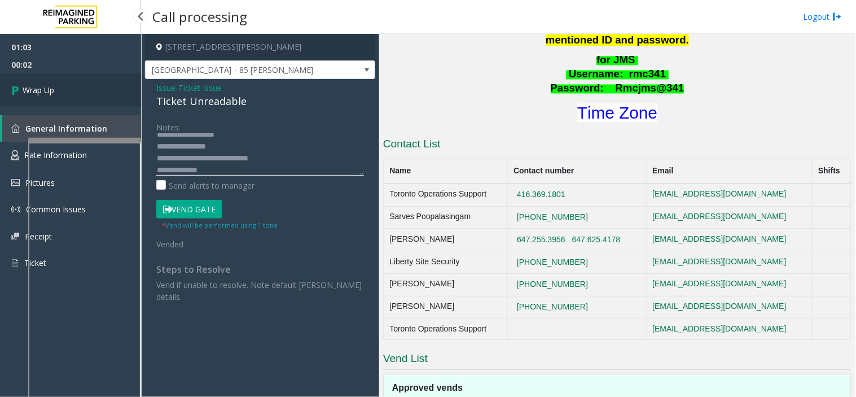
type textarea "**********"
click at [35, 82] on link "Wrap Up" at bounding box center [70, 89] width 141 height 33
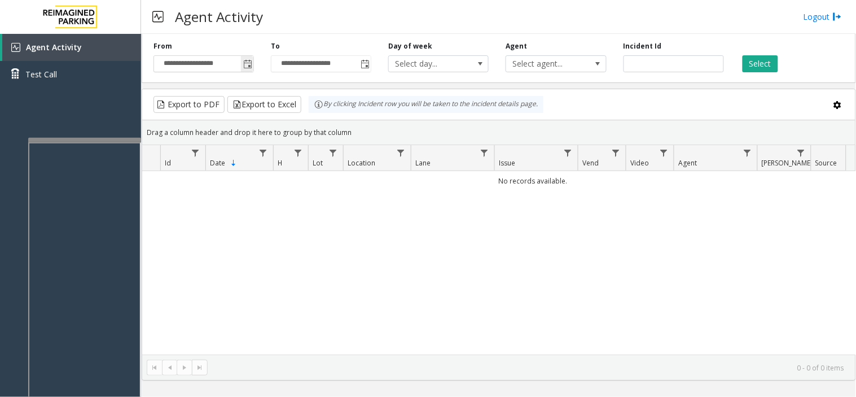
click at [247, 57] on span "Toggle popup" at bounding box center [247, 64] width 12 height 18
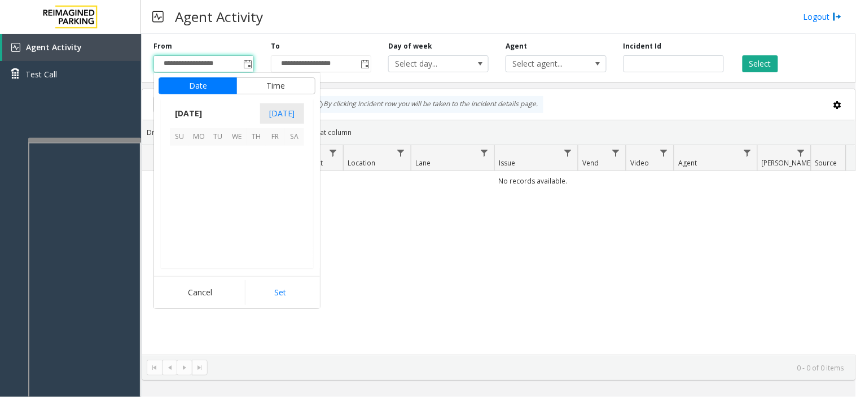
scroll to position [202423, 0]
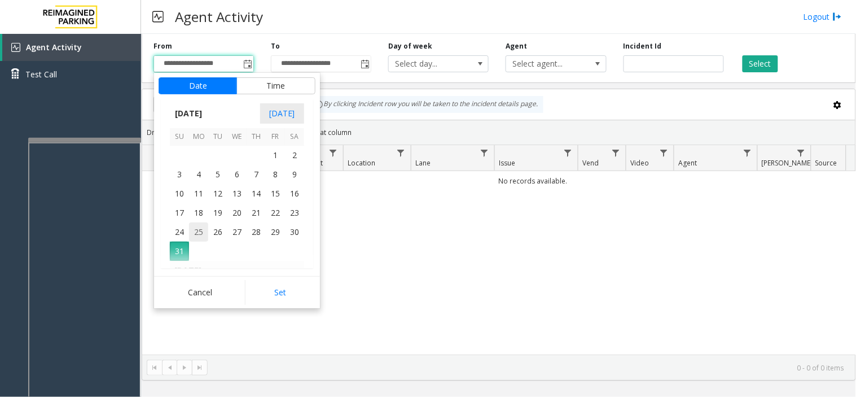
click at [201, 230] on span "25" at bounding box center [198, 231] width 19 height 19
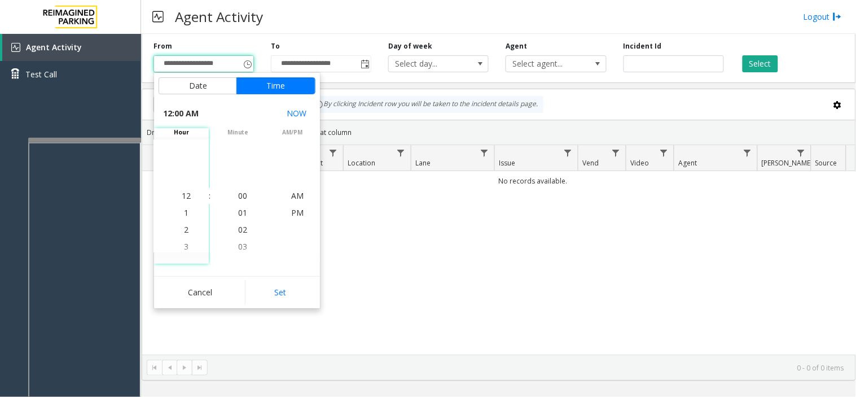
click at [277, 288] on button "Set" at bounding box center [280, 292] width 71 height 25
type input "**********"
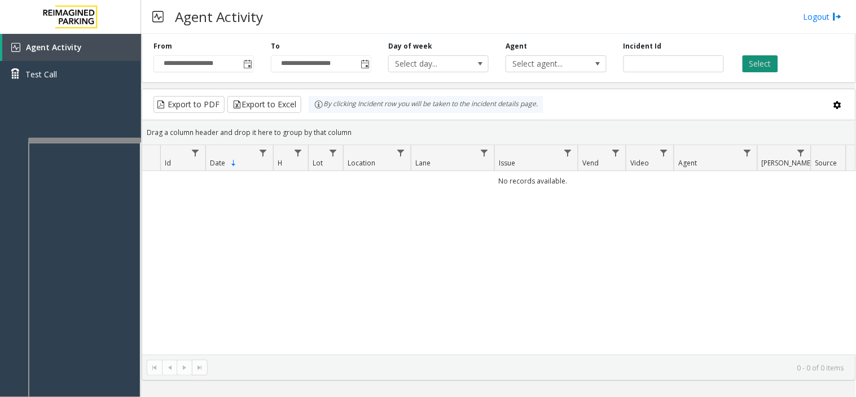
click at [770, 59] on button "Select" at bounding box center [761, 63] width 36 height 17
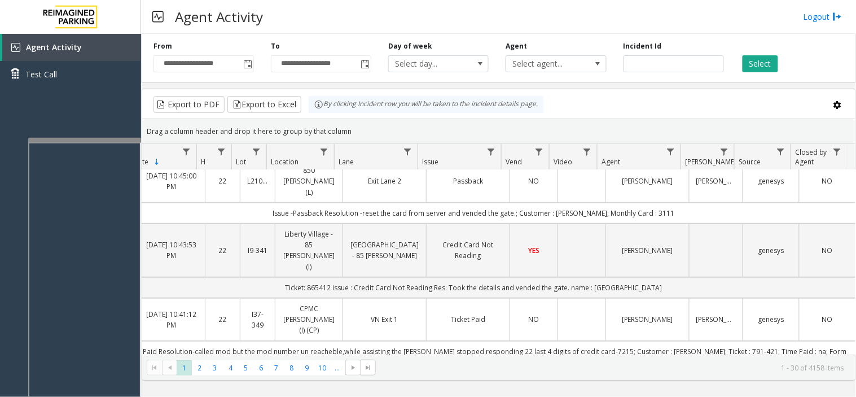
scroll to position [188, 77]
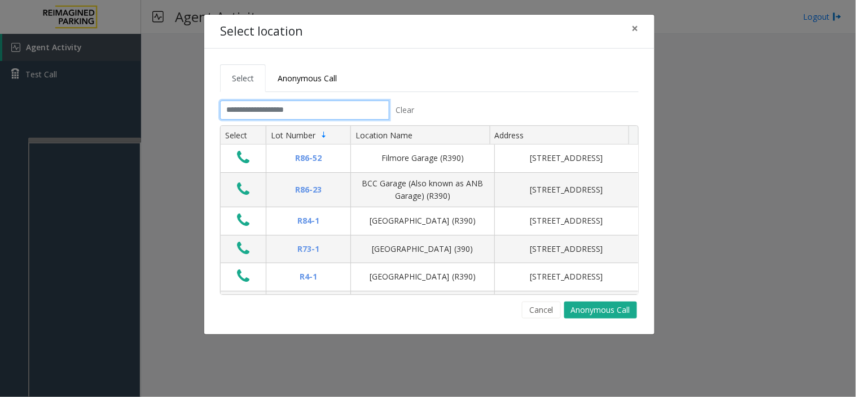
click at [301, 103] on input "text" at bounding box center [304, 109] width 169 height 19
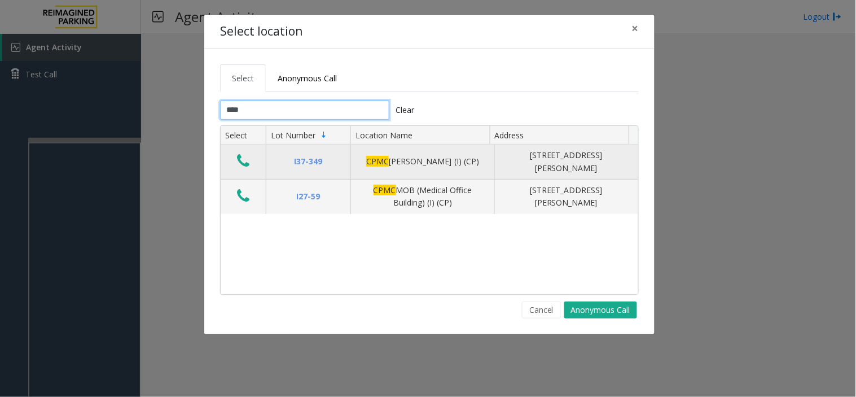
type input "****"
click at [238, 170] on button "Data table" at bounding box center [243, 161] width 19 height 18
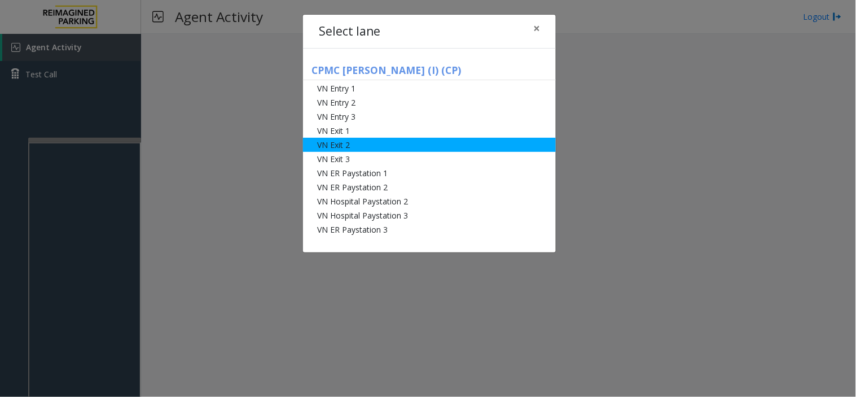
click at [329, 143] on li "VN Exit 2" at bounding box center [429, 145] width 253 height 14
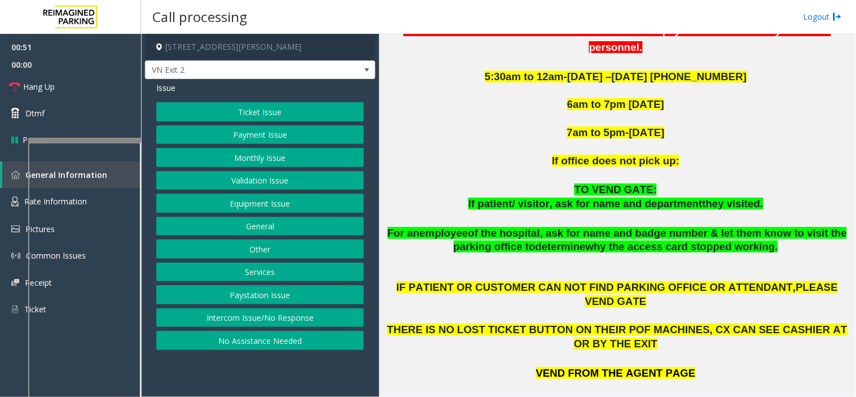
scroll to position [501, 0]
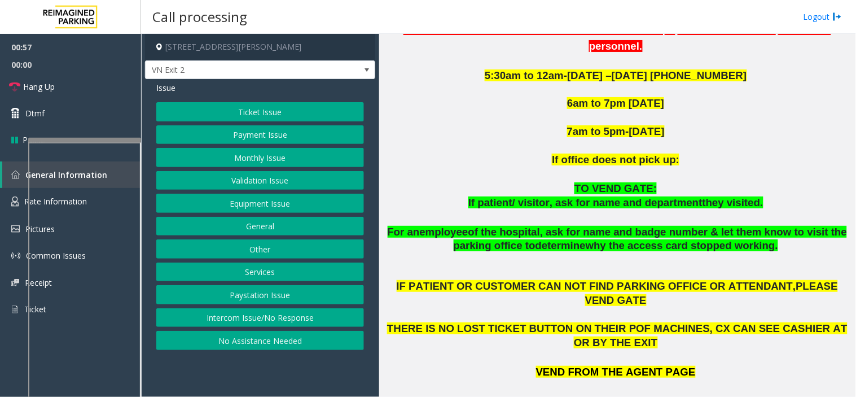
click at [269, 194] on button "Equipment Issue" at bounding box center [260, 203] width 208 height 19
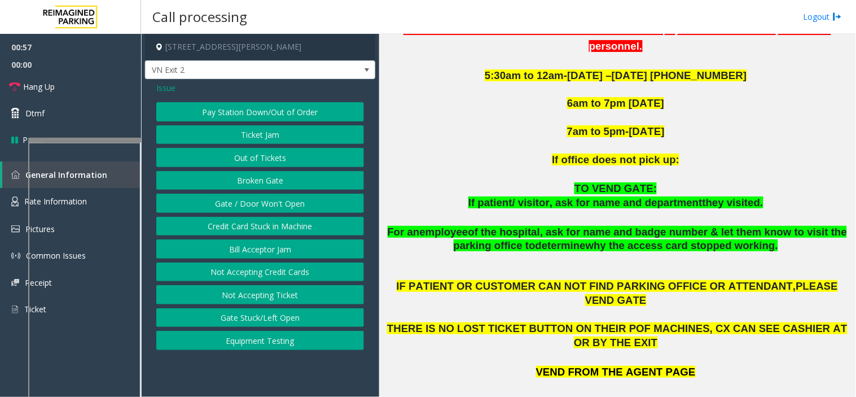
click at [269, 194] on button "Gate / Door Won't Open" at bounding box center [260, 203] width 208 height 19
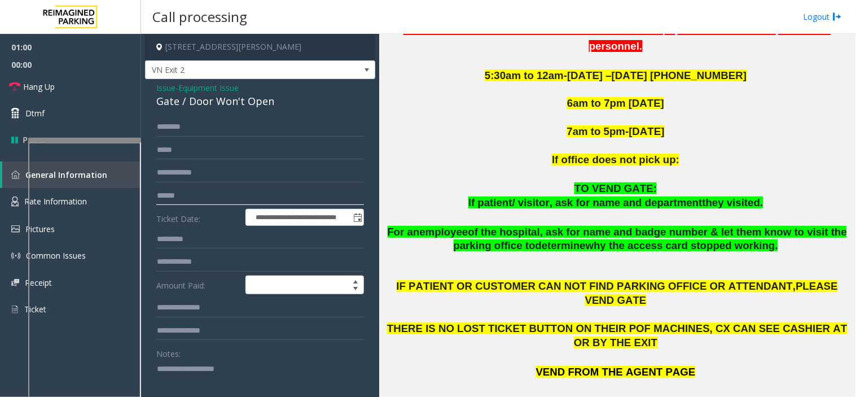
click at [236, 199] on input "text" at bounding box center [260, 195] width 208 height 19
click at [173, 384] on textarea at bounding box center [255, 381] width 199 height 42
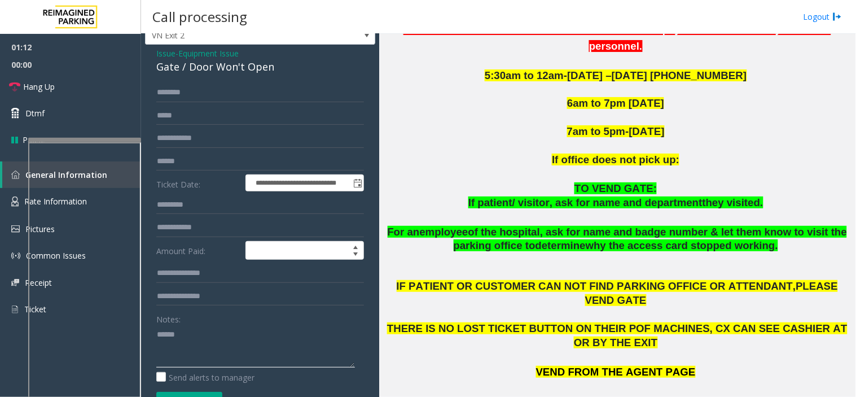
scroll to position [63, 0]
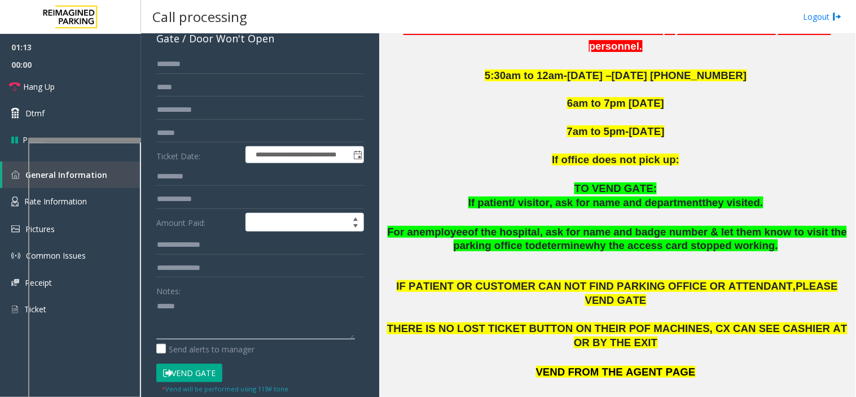
click at [198, 305] on textarea at bounding box center [255, 318] width 199 height 42
click at [206, 141] on input "text" at bounding box center [260, 133] width 208 height 19
click at [170, 306] on textarea at bounding box center [255, 318] width 199 height 42
drag, startPoint x: 170, startPoint y: 306, endPoint x: 153, endPoint y: 300, distance: 17.9
click at [153, 300] on div "**********" at bounding box center [260, 310] width 225 height 510
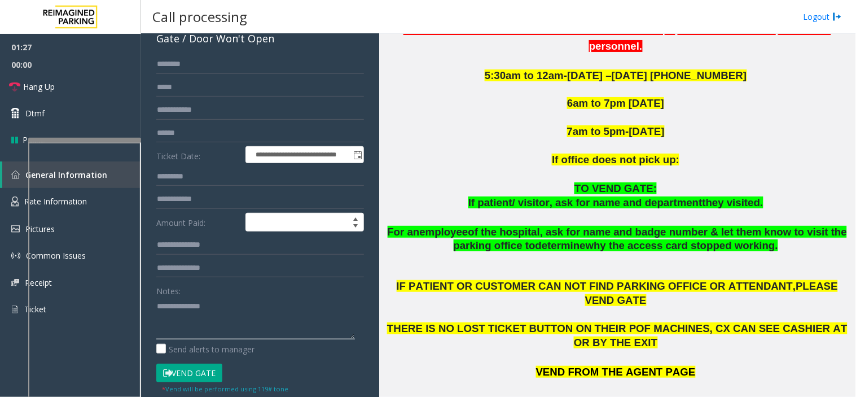
type textarea "**********"
click at [205, 68] on input "text" at bounding box center [260, 64] width 208 height 19
drag, startPoint x: 178, startPoint y: 64, endPoint x: 170, endPoint y: 71, distance: 10.4
click at [170, 71] on input "*******" at bounding box center [260, 64] width 208 height 19
click at [217, 313] on textarea at bounding box center [255, 318] width 199 height 42
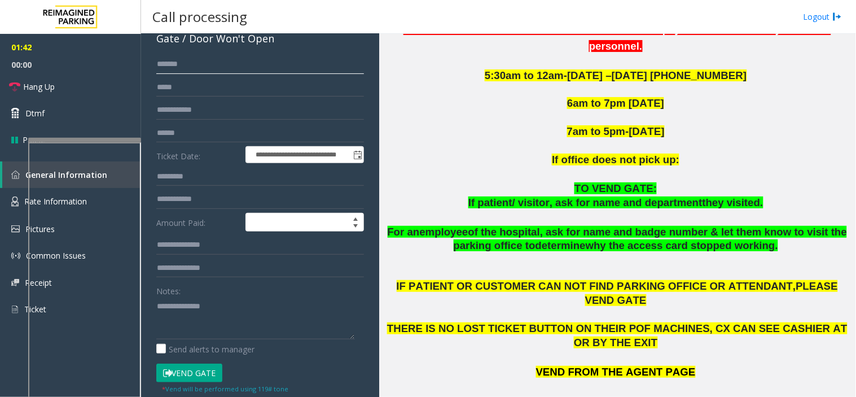
click at [165, 69] on input "*******" at bounding box center [260, 64] width 208 height 19
drag, startPoint x: 165, startPoint y: 69, endPoint x: 207, endPoint y: 61, distance: 43.2
click at [207, 61] on input "*******" at bounding box center [260, 64] width 208 height 19
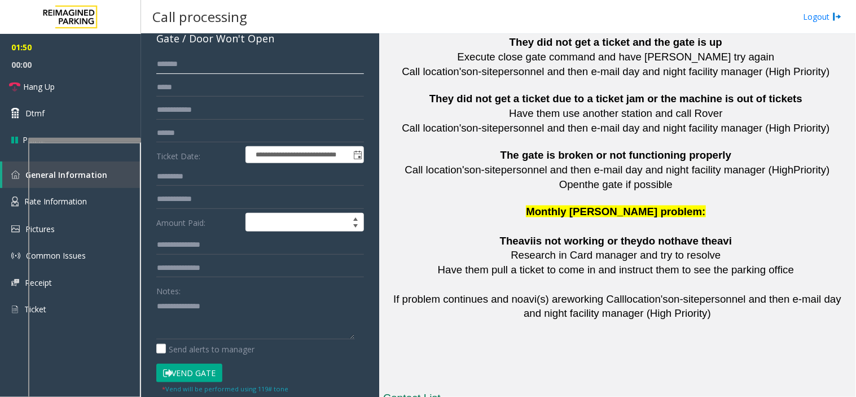
scroll to position [2567, 0]
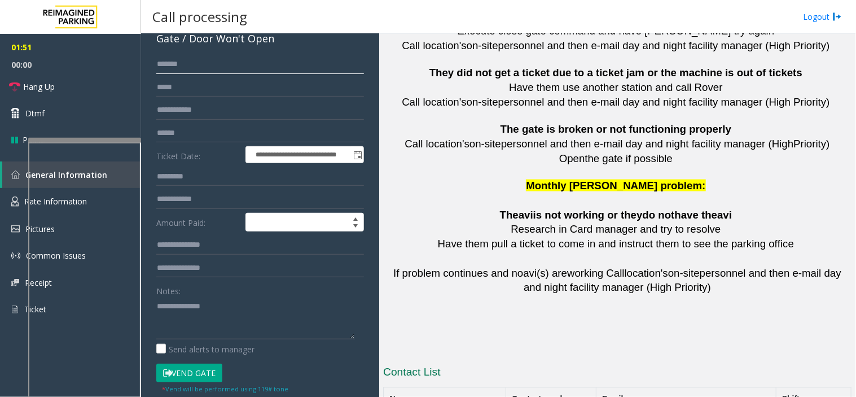
type input "*******"
drag, startPoint x: 576, startPoint y: 329, endPoint x: 505, endPoint y: 334, distance: 70.7
drag, startPoint x: 571, startPoint y: 328, endPoint x: 511, endPoint y: 326, distance: 60.4
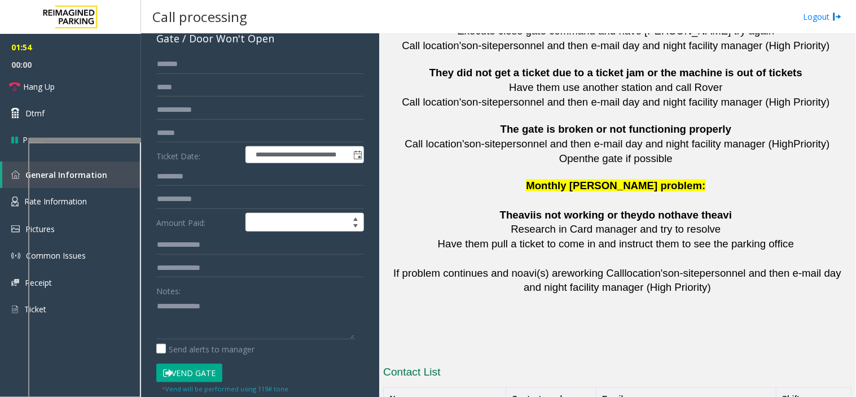
click at [187, 307] on textarea at bounding box center [255, 318] width 199 height 42
click at [205, 309] on textarea at bounding box center [255, 318] width 199 height 42
click at [156, 307] on textarea at bounding box center [255, 318] width 199 height 42
click at [279, 303] on textarea at bounding box center [255, 318] width 199 height 42
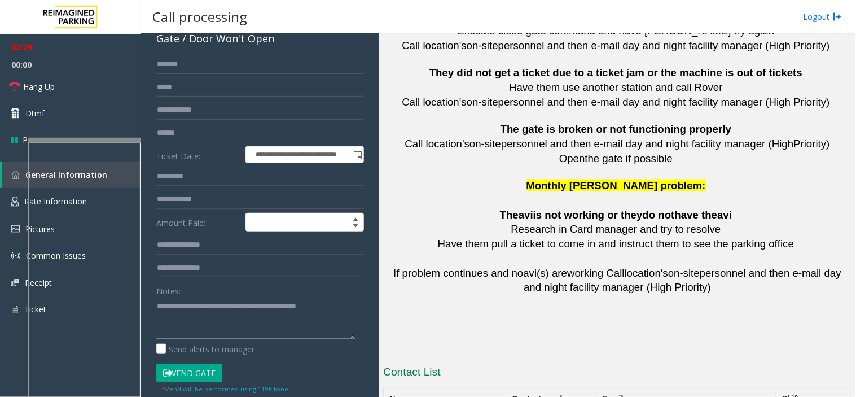
click at [336, 303] on textarea at bounding box center [255, 318] width 199 height 42
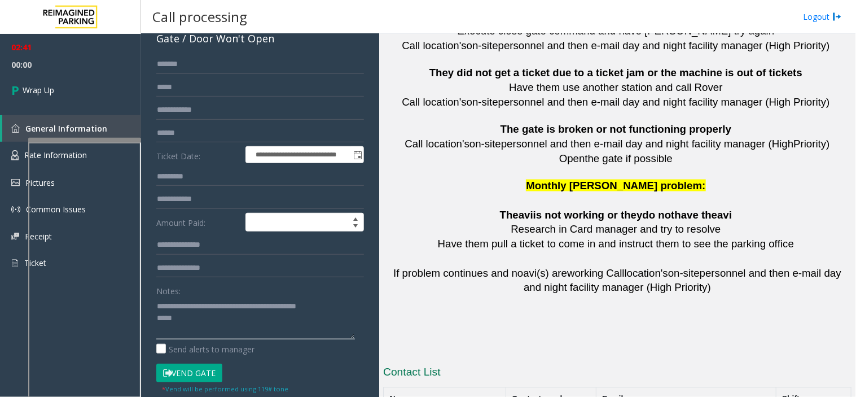
click at [191, 323] on textarea at bounding box center [255, 318] width 199 height 42
type textarea "**********"
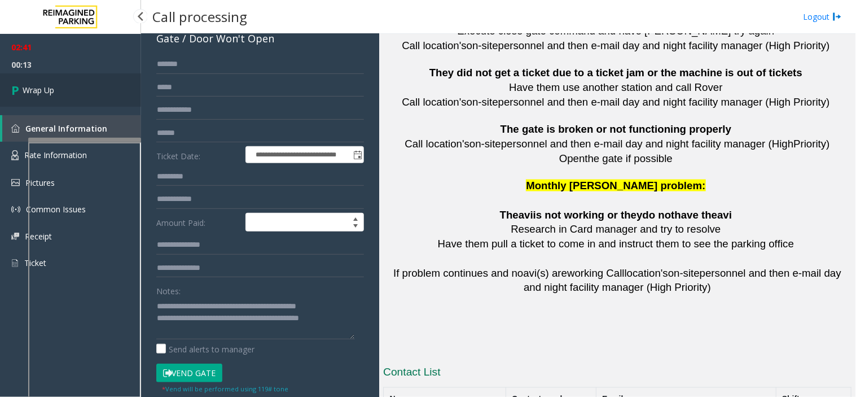
click at [18, 77] on link "Wrap Up" at bounding box center [70, 89] width 141 height 33
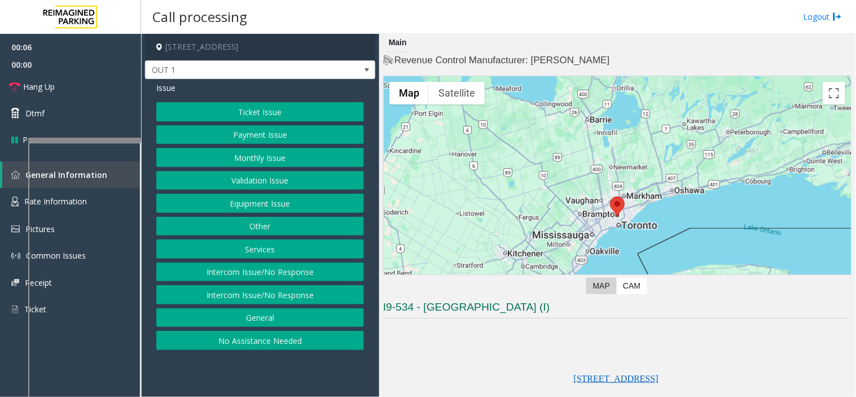
click at [263, 202] on button "Equipment Issue" at bounding box center [260, 203] width 208 height 19
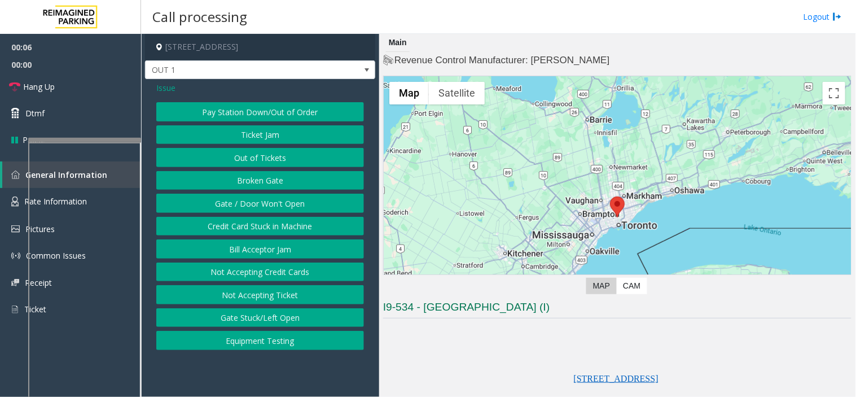
click at [263, 202] on button "Gate / Door Won't Open" at bounding box center [260, 203] width 208 height 19
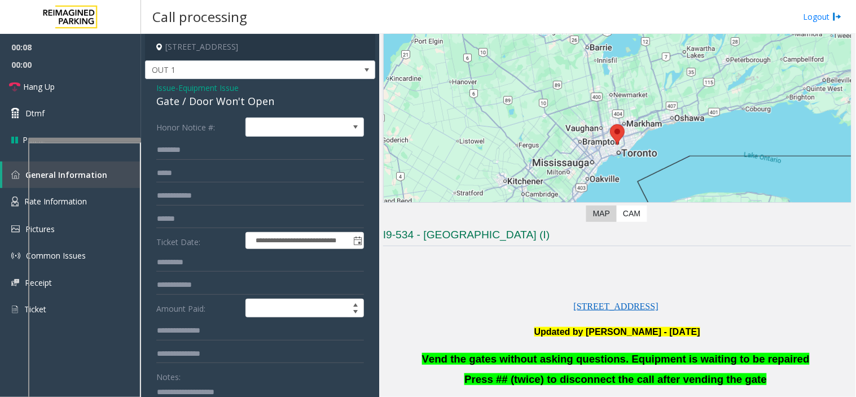
scroll to position [188, 0]
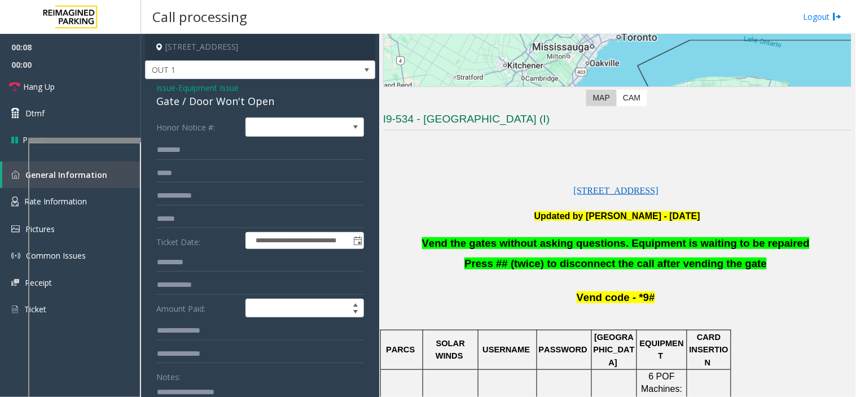
click at [492, 245] on span "Vend the gates without asking questions. Equipment is waiting to be repaired" at bounding box center [616, 243] width 388 height 12
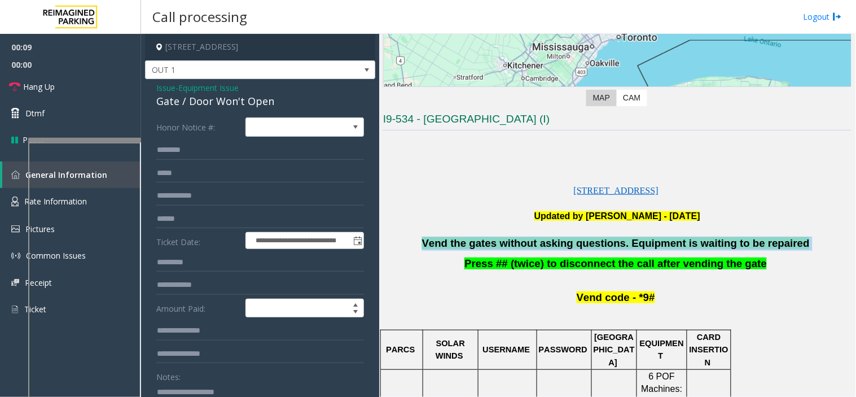
click at [492, 245] on span "Vend the gates without asking questions. Equipment is waiting to be repaired" at bounding box center [616, 243] width 388 height 12
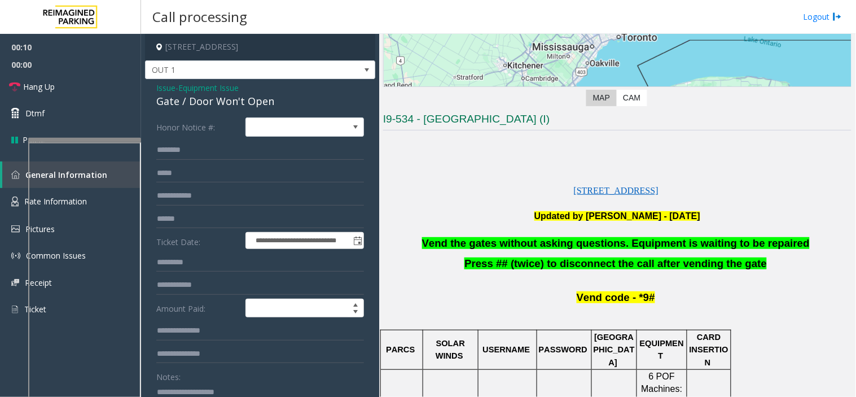
click at [279, 377] on div "Notes:" at bounding box center [260, 396] width 208 height 58
click at [268, 392] on textarea at bounding box center [255, 404] width 199 height 42
paste textarea "**********"
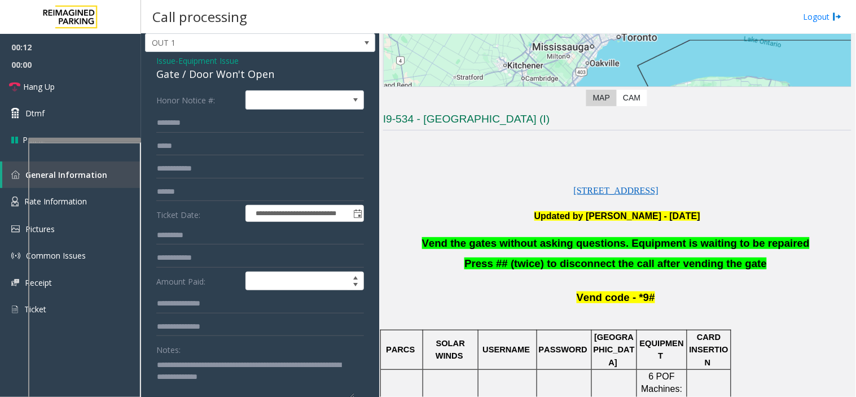
scroll to position [0, 0]
type textarea "**********"
click at [91, 87] on link "Hang Up" at bounding box center [70, 86] width 141 height 27
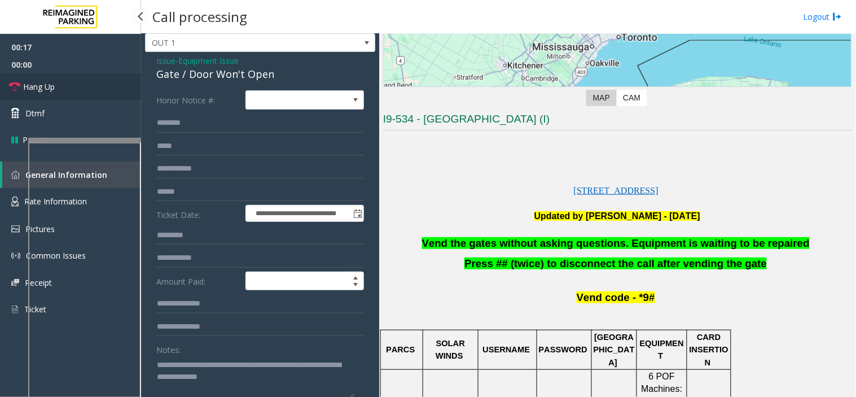
click at [91, 87] on link "Hang Up" at bounding box center [70, 86] width 141 height 27
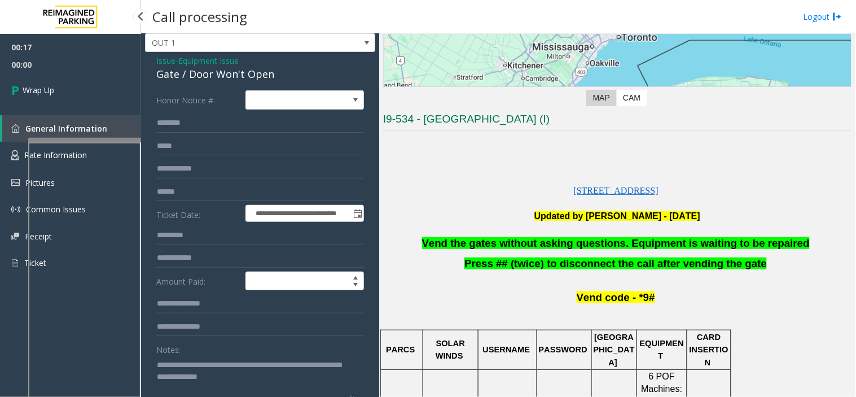
click at [91, 87] on link "Wrap Up" at bounding box center [70, 89] width 141 height 33
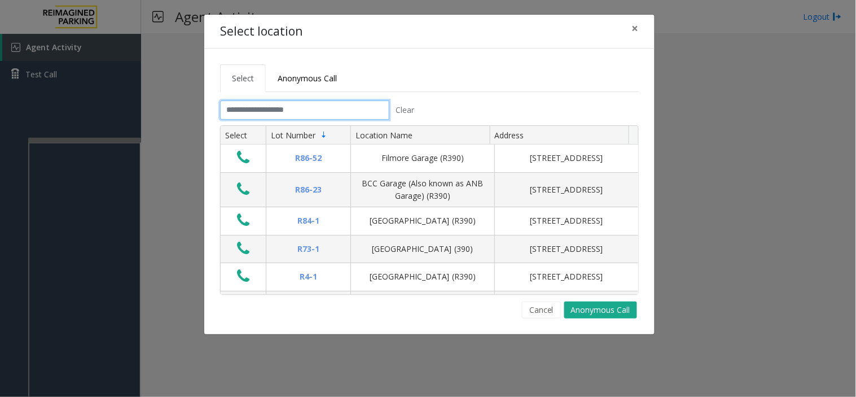
click at [239, 108] on input "text" at bounding box center [304, 109] width 169 height 19
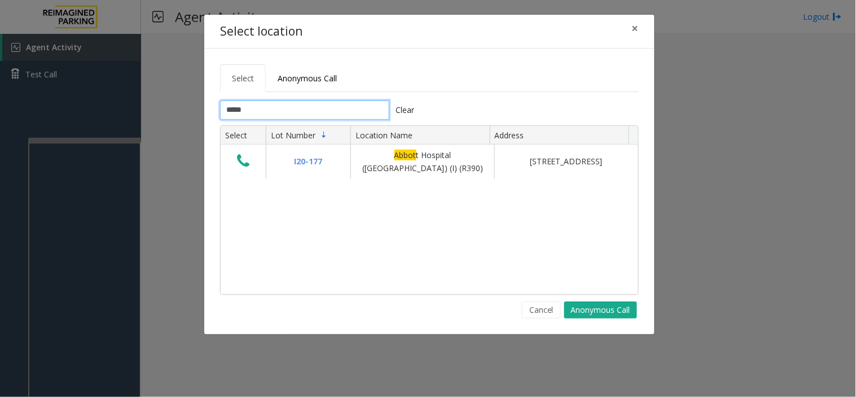
click at [255, 117] on input "*****" at bounding box center [304, 109] width 169 height 19
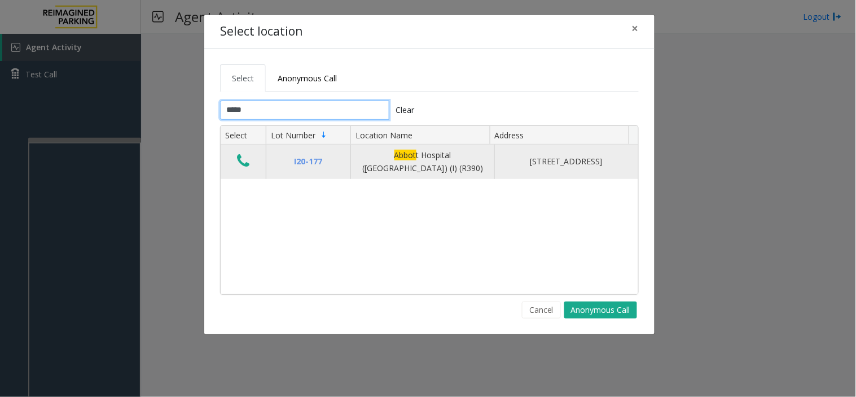
type input "*****"
click at [239, 165] on icon "Data table" at bounding box center [243, 161] width 12 height 16
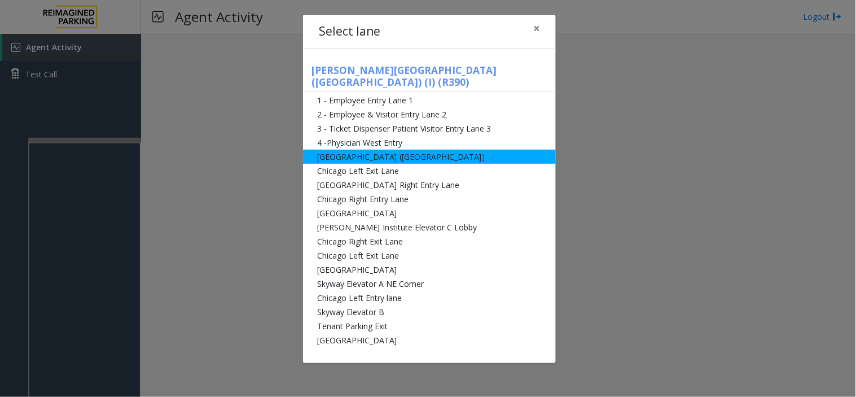
click at [365, 150] on li "[GEOGRAPHIC_DATA] ([GEOGRAPHIC_DATA])" at bounding box center [429, 157] width 253 height 14
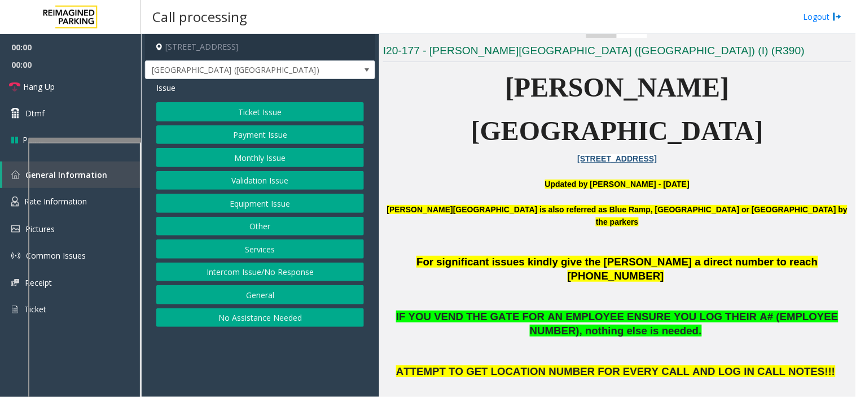
scroll to position [313, 0]
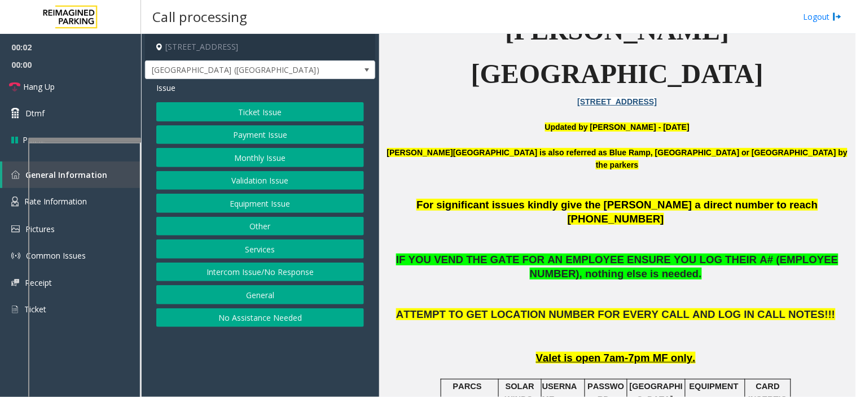
click at [295, 113] on button "Ticket Issue" at bounding box center [260, 111] width 208 height 19
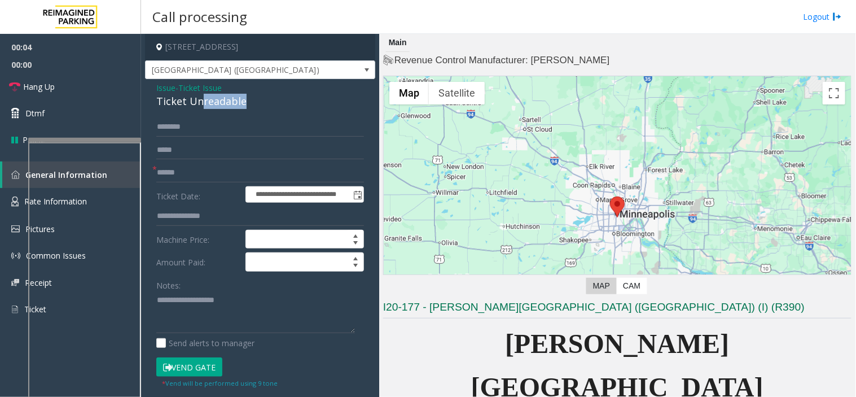
scroll to position [313, 0]
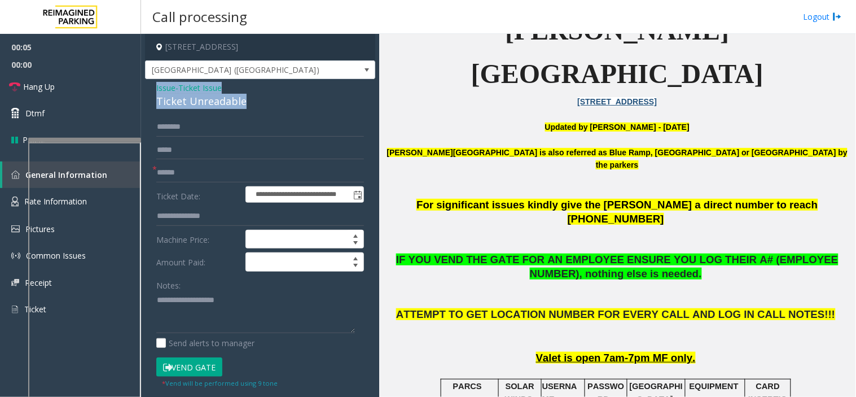
click at [148, 92] on div "**********" at bounding box center [260, 354] width 230 height 551
click at [185, 291] on textarea at bounding box center [255, 312] width 199 height 42
paste textarea "**********"
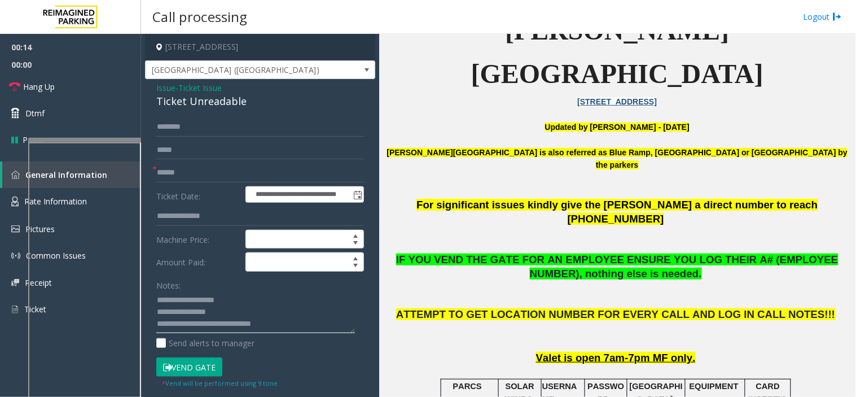
type textarea "**********"
click at [183, 165] on input "text" at bounding box center [260, 172] width 208 height 19
type input "*********"
click at [208, 370] on button "Vend Gate" at bounding box center [189, 366] width 66 height 19
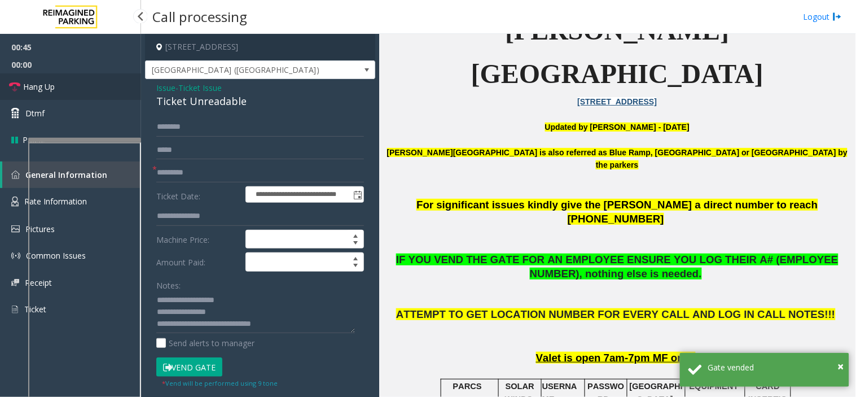
click at [47, 85] on span "Hang Up" at bounding box center [39, 87] width 32 height 12
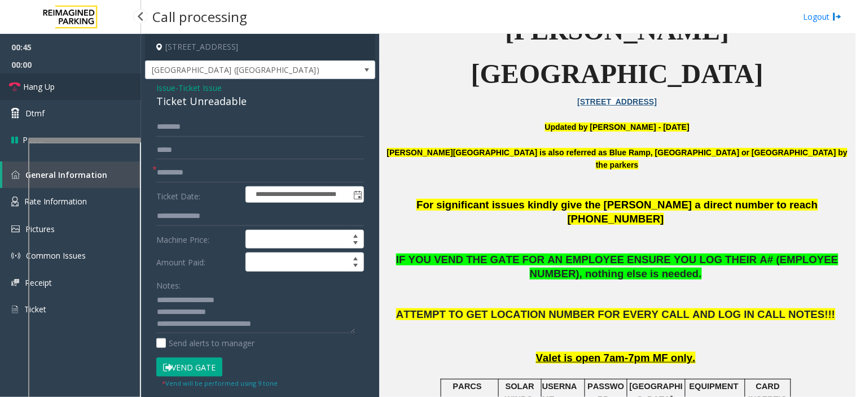
click at [47, 85] on span "Hang Up" at bounding box center [39, 87] width 32 height 12
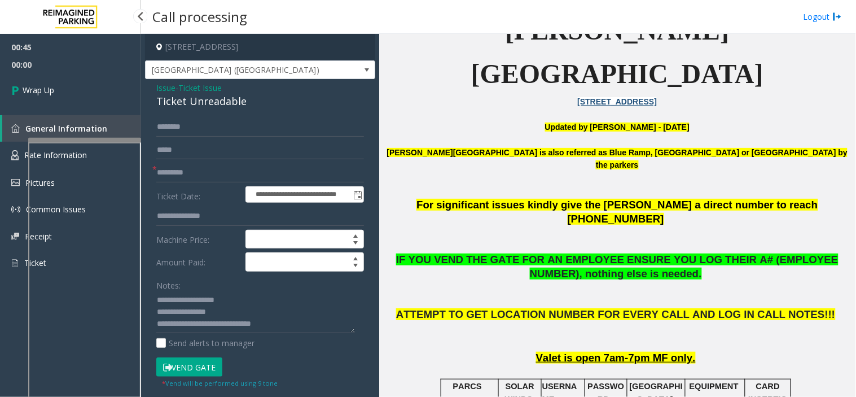
click at [47, 85] on span "Wrap Up" at bounding box center [39, 90] width 32 height 12
drag, startPoint x: 47, startPoint y: 85, endPoint x: -10, endPoint y: 108, distance: 61.5
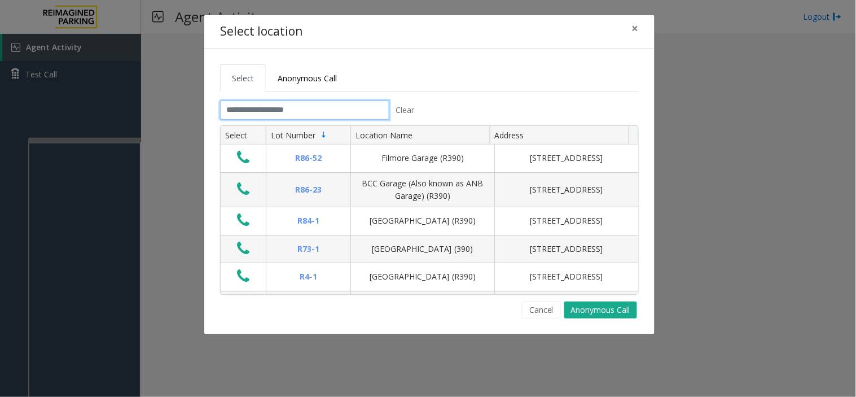
click at [263, 114] on input "text" at bounding box center [304, 109] width 169 height 19
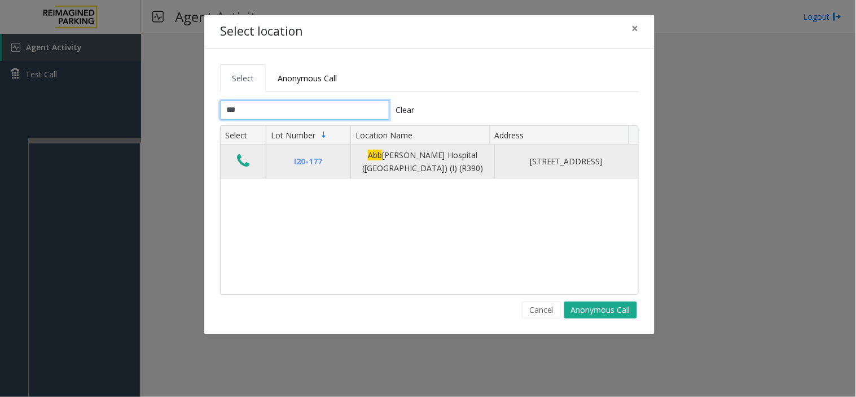
type input "***"
click at [250, 160] on icon "Data table" at bounding box center [243, 161] width 12 height 16
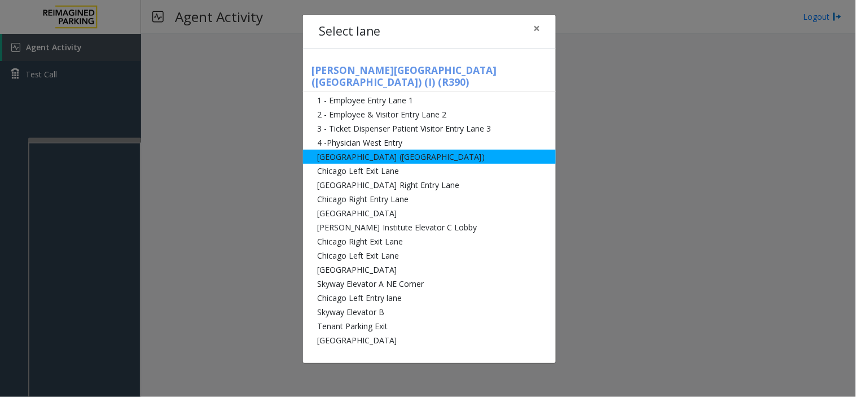
click at [365, 150] on li "[GEOGRAPHIC_DATA] ([GEOGRAPHIC_DATA])" at bounding box center [429, 157] width 253 height 14
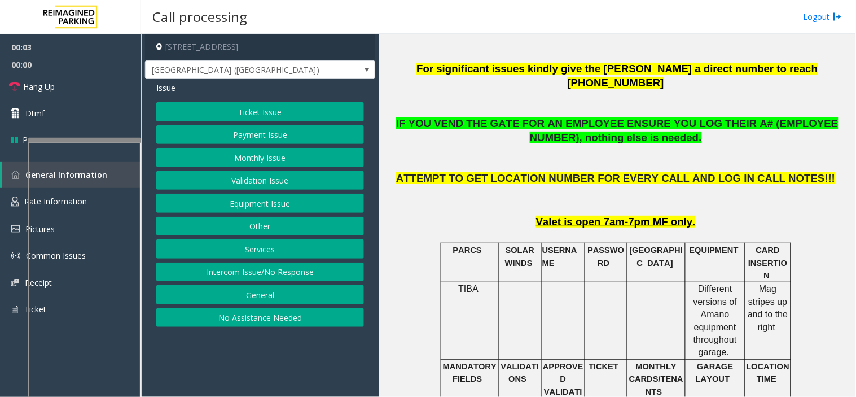
scroll to position [501, 0]
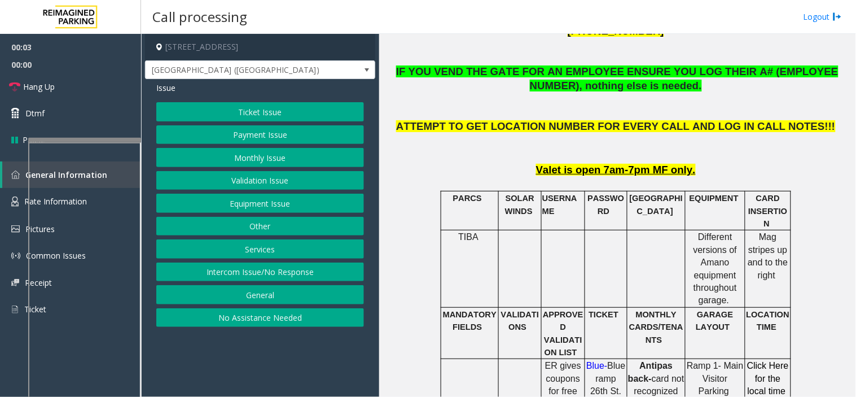
click at [238, 106] on button "Ticket Issue" at bounding box center [260, 111] width 208 height 19
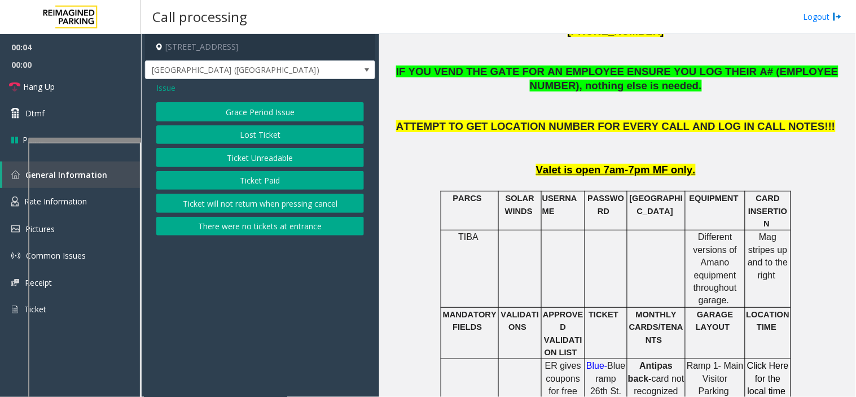
click at [236, 177] on button "Ticket Paid" at bounding box center [260, 180] width 208 height 19
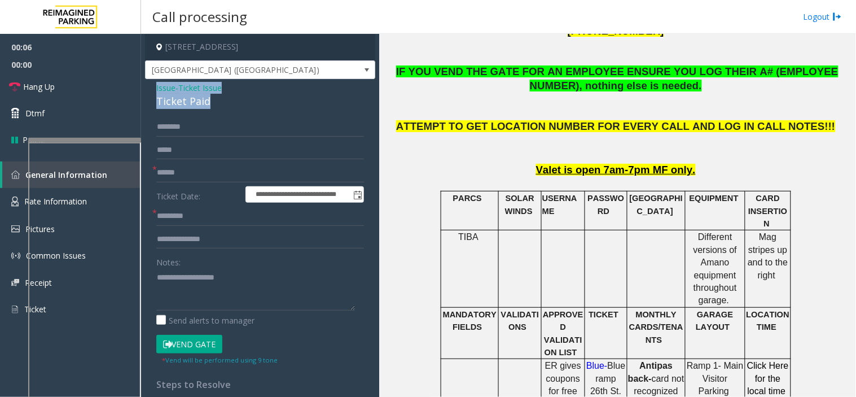
drag, startPoint x: 224, startPoint y: 107, endPoint x: 154, endPoint y: 92, distance: 72.2
click at [154, 92] on div "**********" at bounding box center [260, 343] width 230 height 528
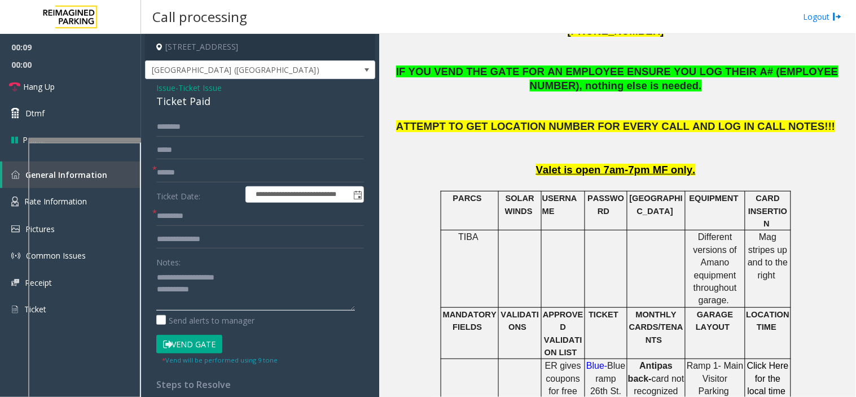
click at [236, 296] on textarea at bounding box center [255, 289] width 199 height 42
click at [204, 278] on textarea at bounding box center [255, 289] width 199 height 42
type textarea "**********"
click at [181, 213] on input "text" at bounding box center [260, 216] width 208 height 19
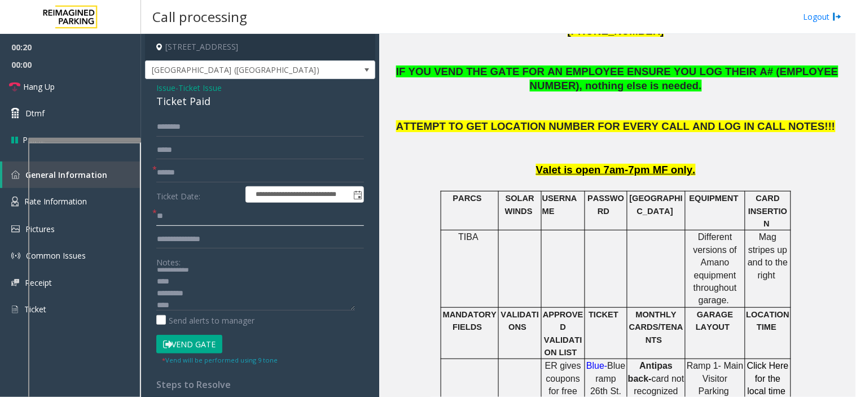
type input "**"
click at [172, 172] on input "text" at bounding box center [260, 172] width 208 height 19
type input "********"
click at [177, 308] on textarea at bounding box center [255, 289] width 199 height 42
click at [173, 278] on textarea at bounding box center [255, 289] width 199 height 42
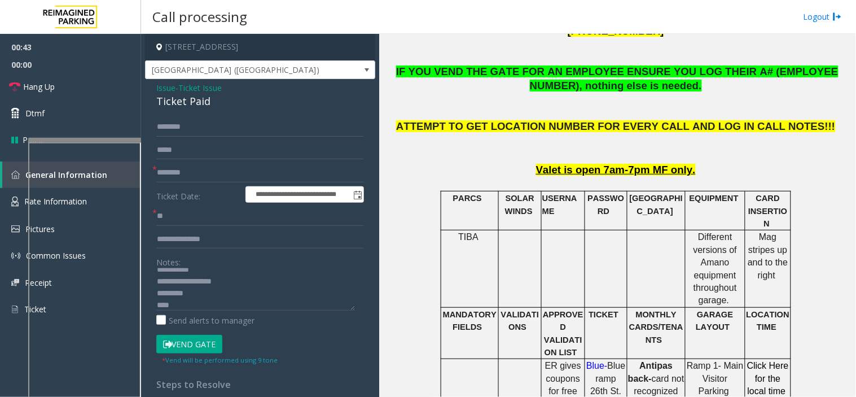
click at [171, 311] on div "Notes: Send alerts to manager" at bounding box center [260, 289] width 208 height 74
click at [176, 307] on textarea at bounding box center [255, 289] width 199 height 42
click at [179, 348] on button "Vend Gate" at bounding box center [189, 344] width 66 height 19
click at [244, 278] on textarea at bounding box center [255, 289] width 199 height 42
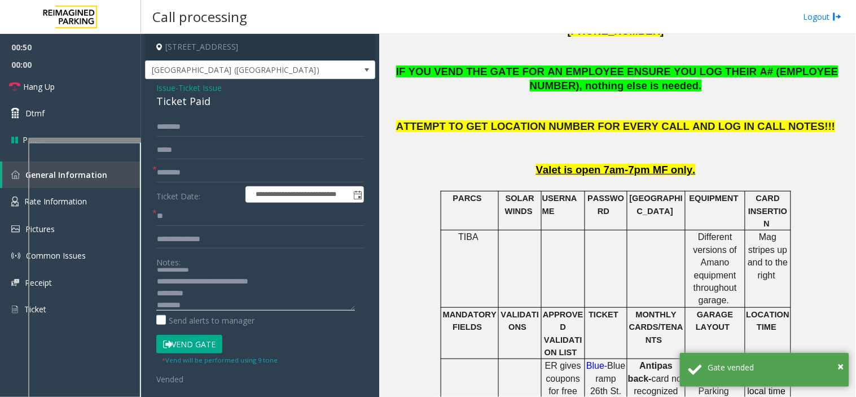
click at [170, 278] on textarea at bounding box center [255, 289] width 199 height 42
type textarea "**********"
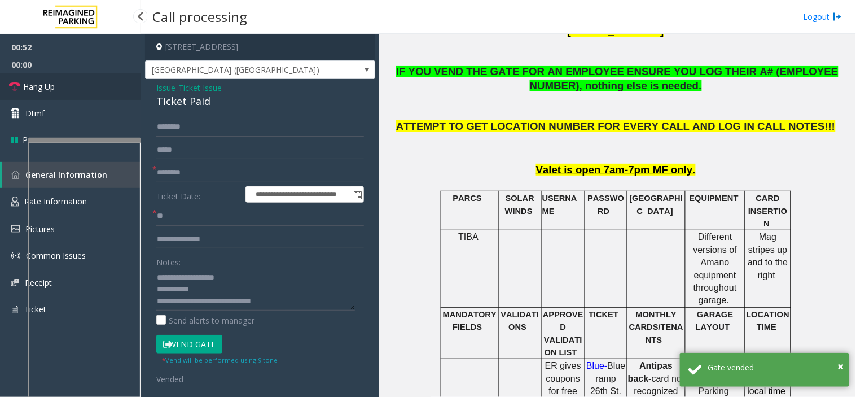
click at [87, 81] on link "Hang Up" at bounding box center [70, 86] width 141 height 27
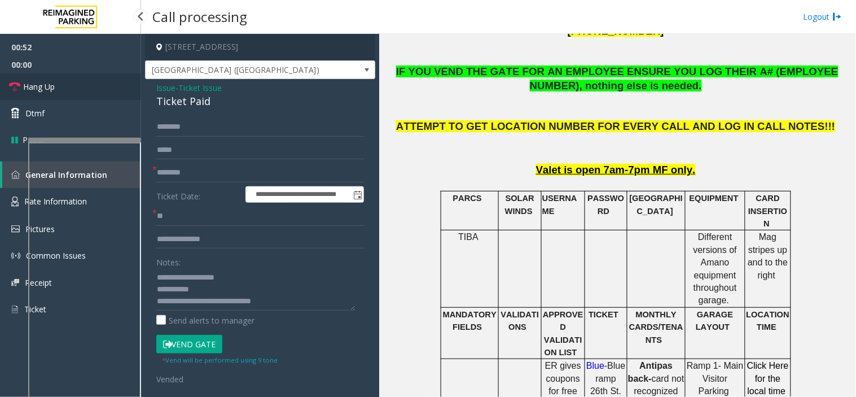
click at [87, 81] on link "Hang Up" at bounding box center [70, 86] width 141 height 27
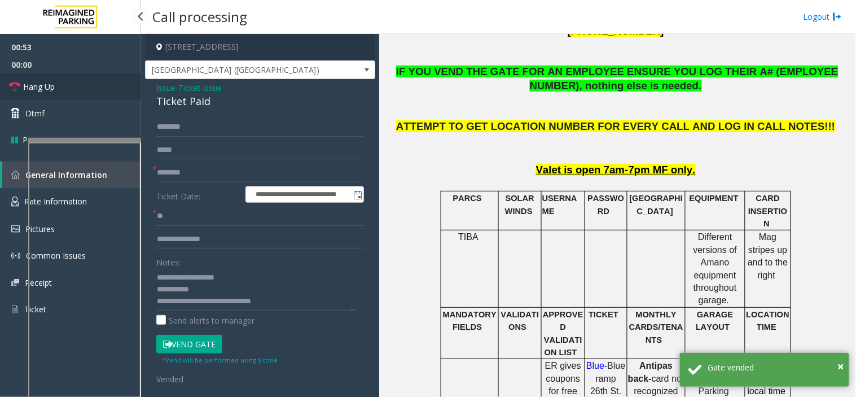
click at [87, 81] on link "Hang Up" at bounding box center [70, 86] width 141 height 27
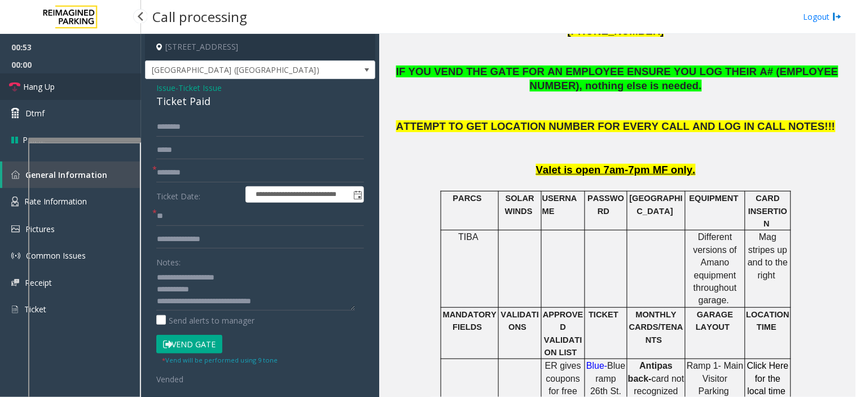
click at [87, 81] on link "Hang Up" at bounding box center [70, 86] width 141 height 27
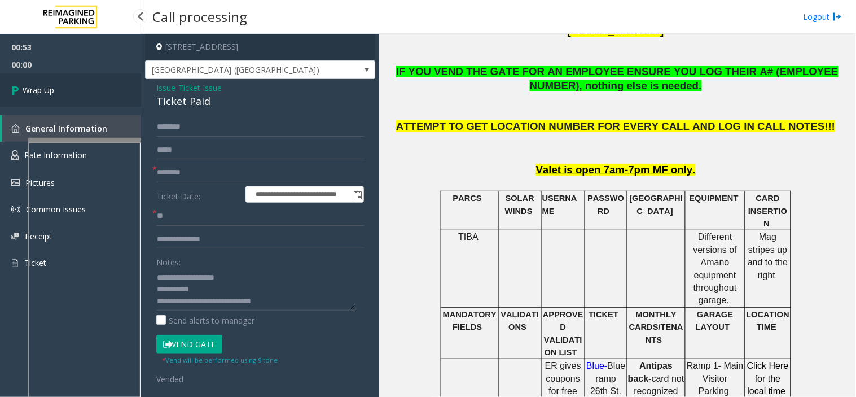
click at [87, 81] on link "Wrap Up" at bounding box center [70, 89] width 141 height 33
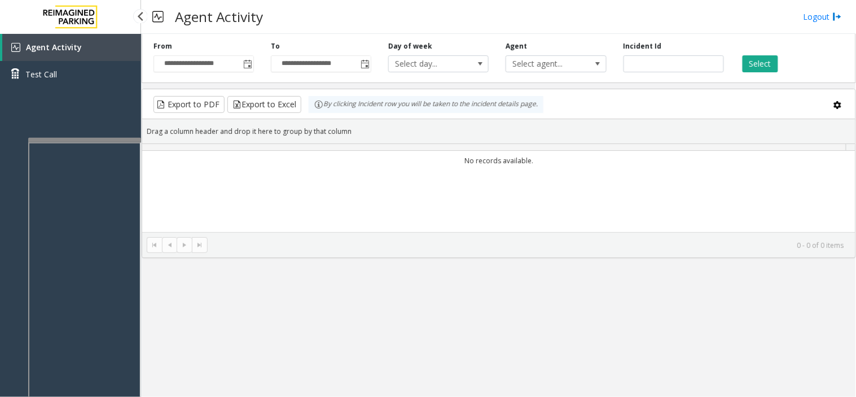
click at [87, 81] on link "Test Call" at bounding box center [70, 74] width 141 height 27
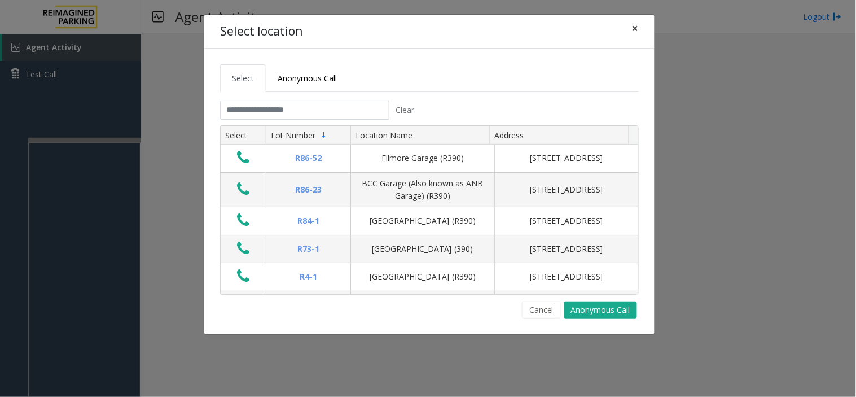
click at [637, 29] on span "×" at bounding box center [635, 28] width 7 height 16
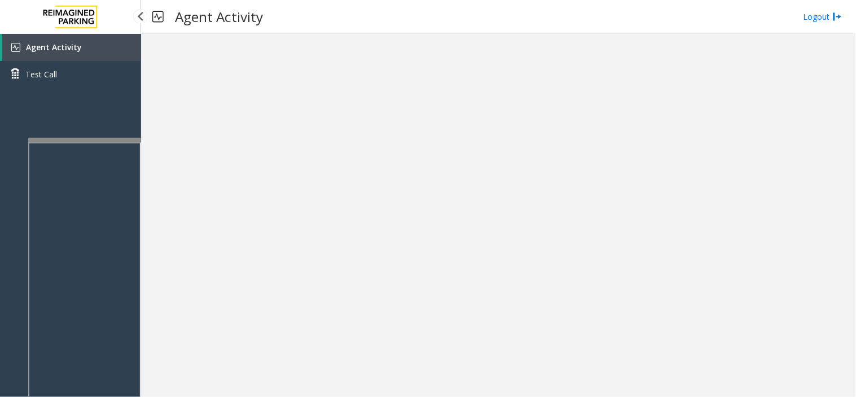
click at [24, 54] on link "Agent Activity" at bounding box center [71, 47] width 139 height 27
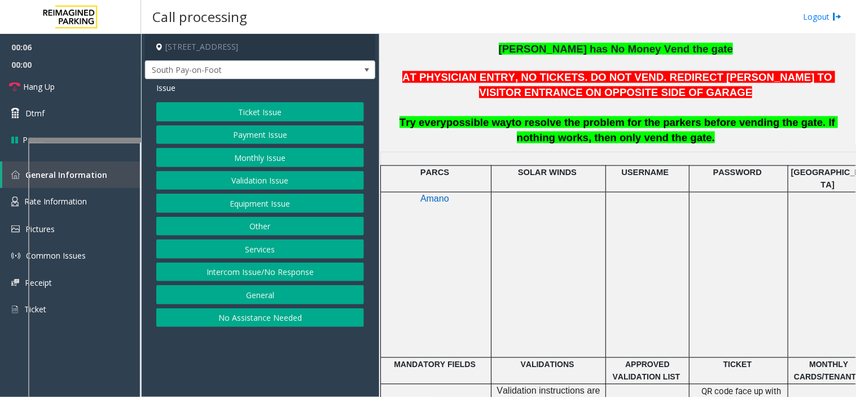
scroll to position [501, 0]
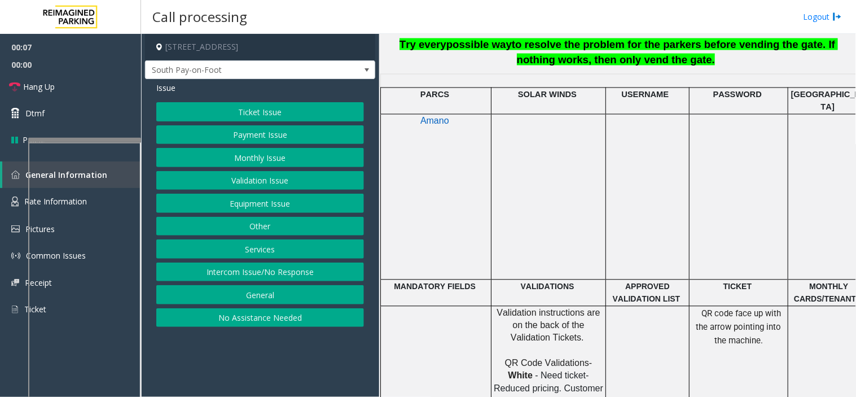
click at [260, 112] on button "Ticket Issue" at bounding box center [260, 111] width 208 height 19
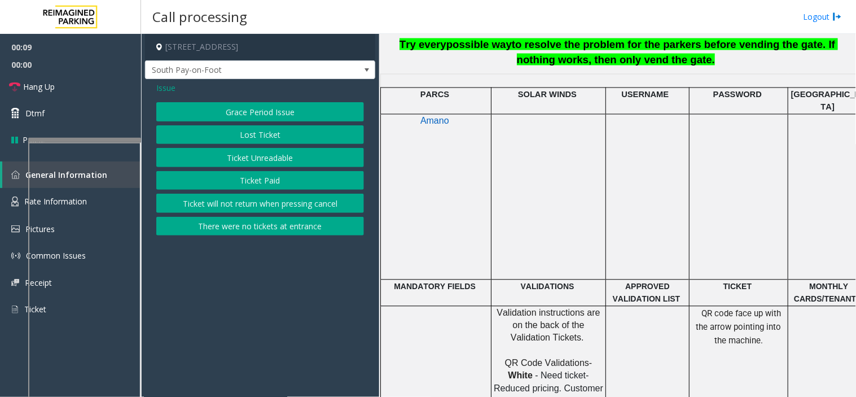
click at [169, 91] on span "Issue" at bounding box center [165, 88] width 19 height 12
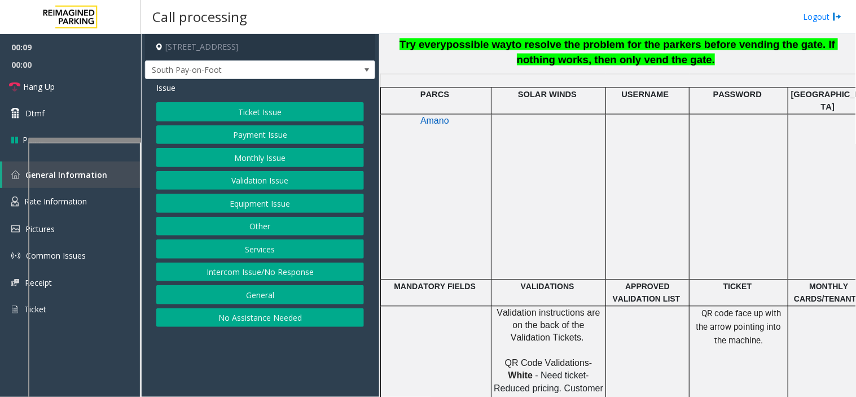
click at [226, 133] on button "Payment Issue" at bounding box center [260, 134] width 208 height 19
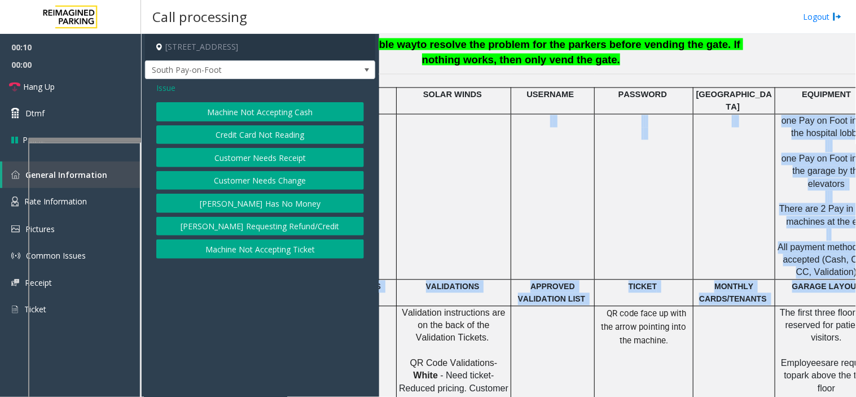
scroll to position [501, 222]
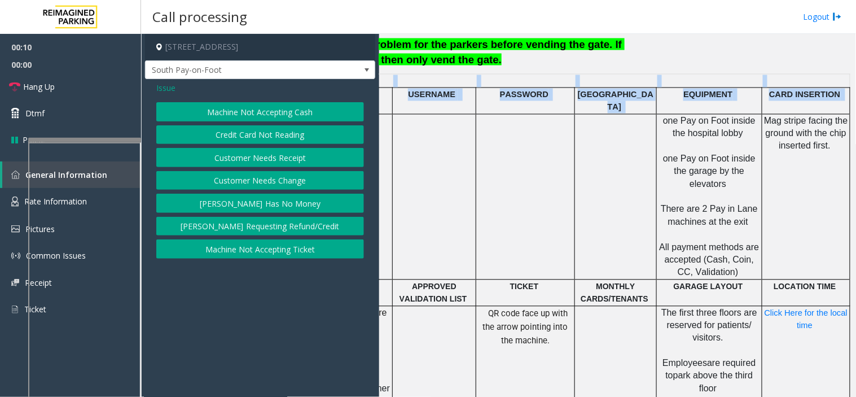
drag, startPoint x: 614, startPoint y: 221, endPoint x: 856, endPoint y: 262, distance: 245.6
click at [856, 262] on div "Main ← Move left → Move right ↑ Move up ↓ Move down + Zoom in - Zoom out Home J…" at bounding box center [617, 215] width 476 height 363
click at [549, 217] on td at bounding box center [525, 196] width 99 height 165
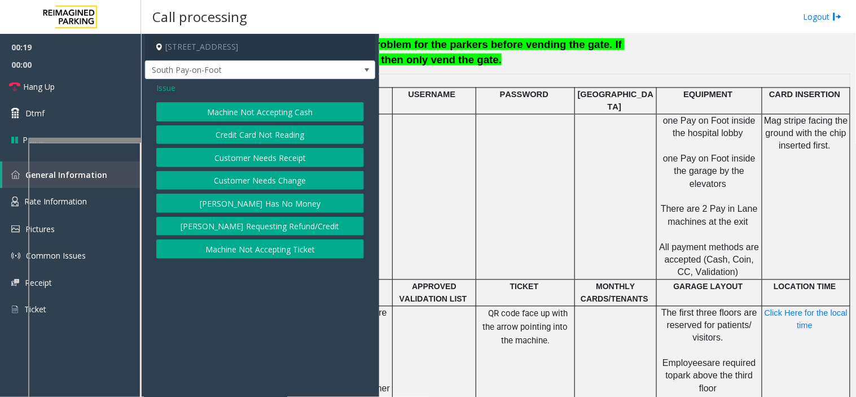
click at [207, 131] on button "Credit Card Not Reading" at bounding box center [260, 134] width 208 height 19
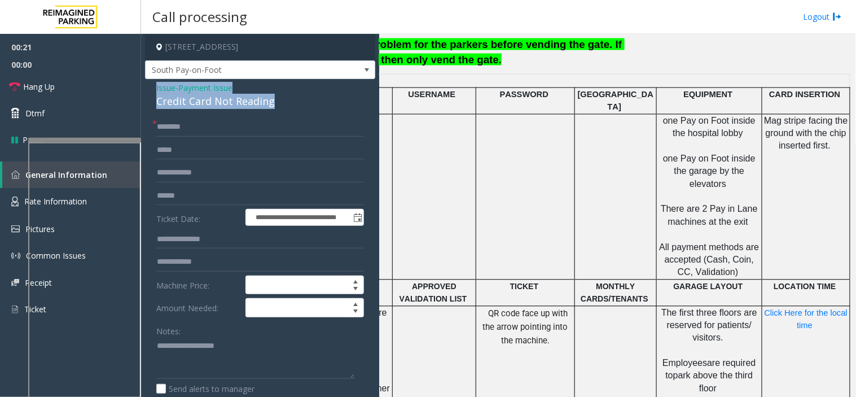
drag, startPoint x: 278, startPoint y: 99, endPoint x: 147, endPoint y: 88, distance: 131.4
click at [147, 88] on div "**********" at bounding box center [260, 395] width 230 height 632
copy div "Issue - Payment Issue Credit Card Not Reading"
click at [179, 343] on textarea at bounding box center [255, 358] width 199 height 42
paste textarea "**********"
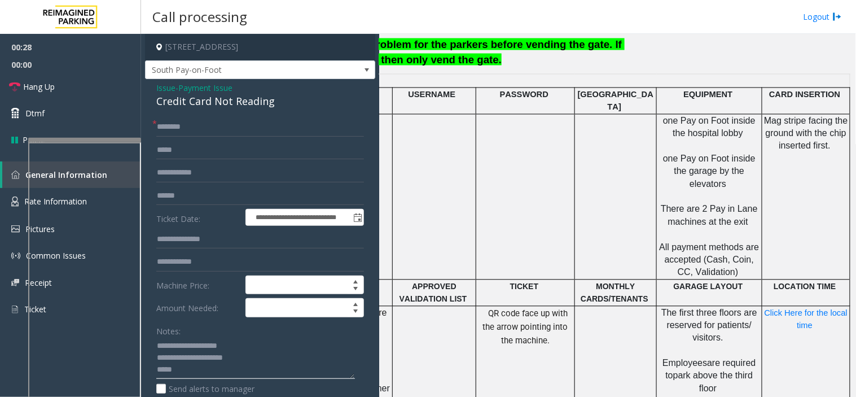
type textarea "**********"
click at [196, 137] on form "**********" at bounding box center [260, 281] width 208 height 329
click at [194, 133] on input "text" at bounding box center [260, 126] width 208 height 19
type input "**"
click at [182, 370] on textarea at bounding box center [255, 358] width 199 height 42
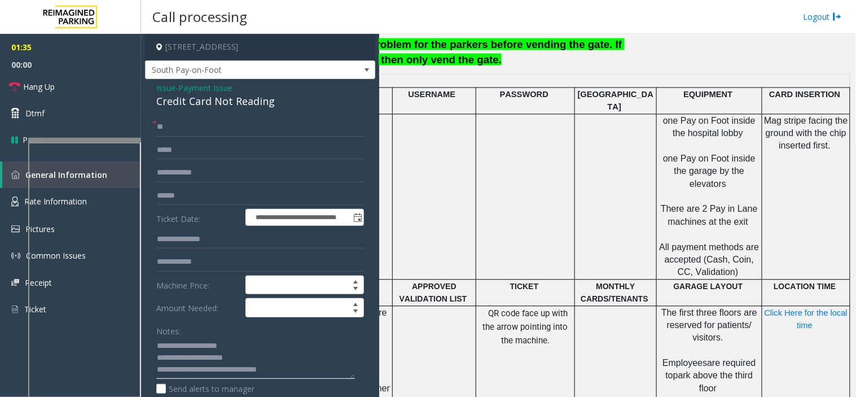
type textarea "**********"
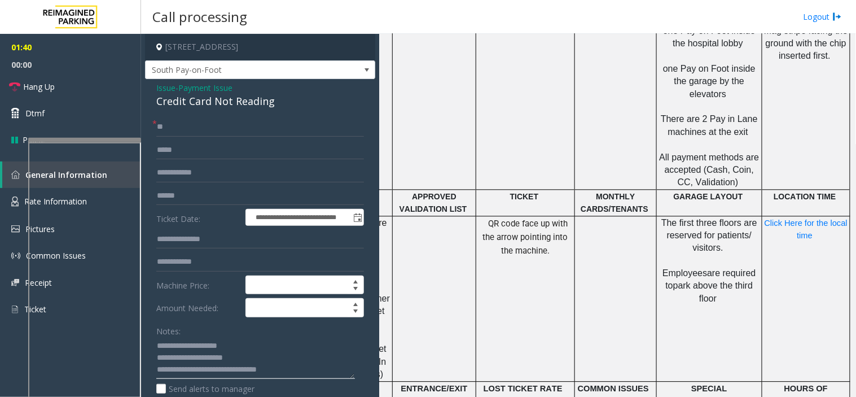
scroll to position [627, 222]
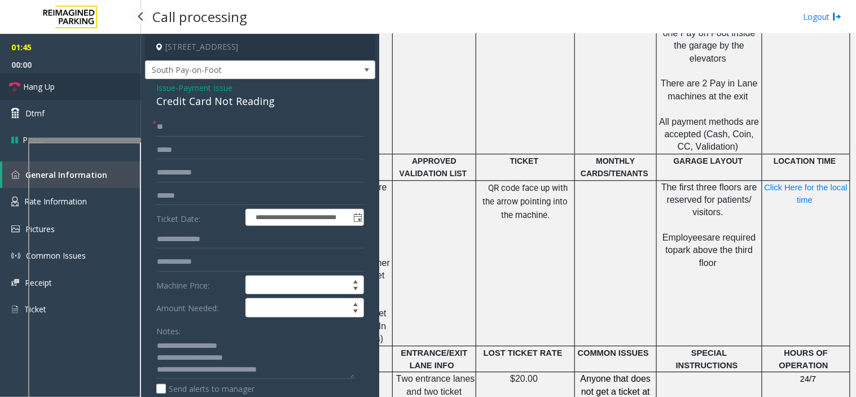
click at [65, 92] on link "Hang Up" at bounding box center [70, 86] width 141 height 27
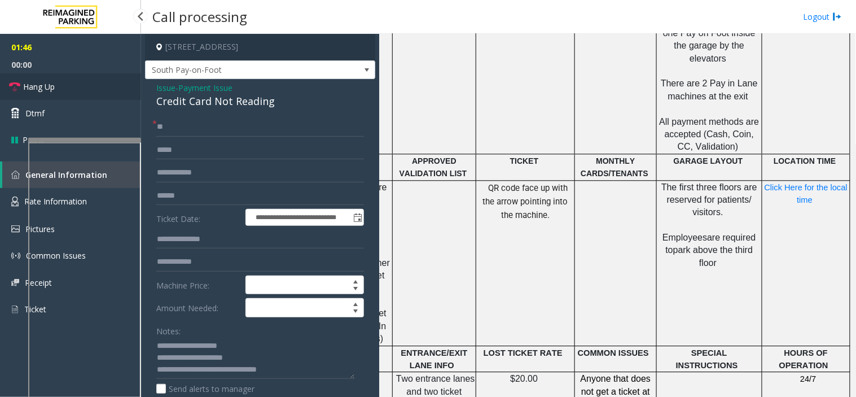
click at [65, 92] on link "Hang Up" at bounding box center [70, 86] width 141 height 27
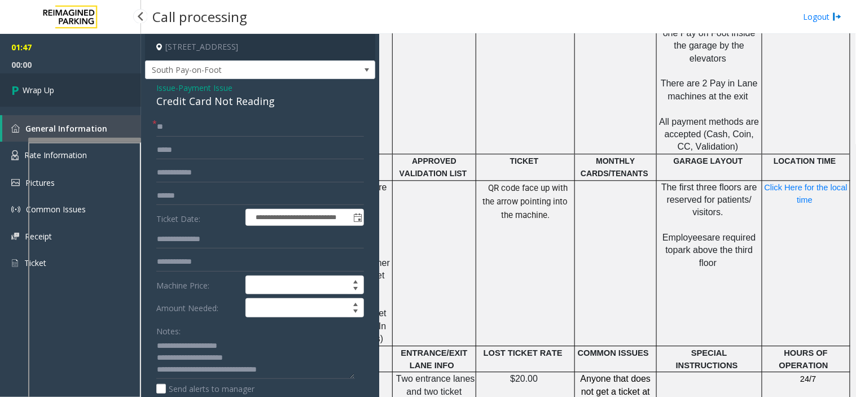
click at [65, 92] on link "Wrap Up" at bounding box center [70, 89] width 141 height 33
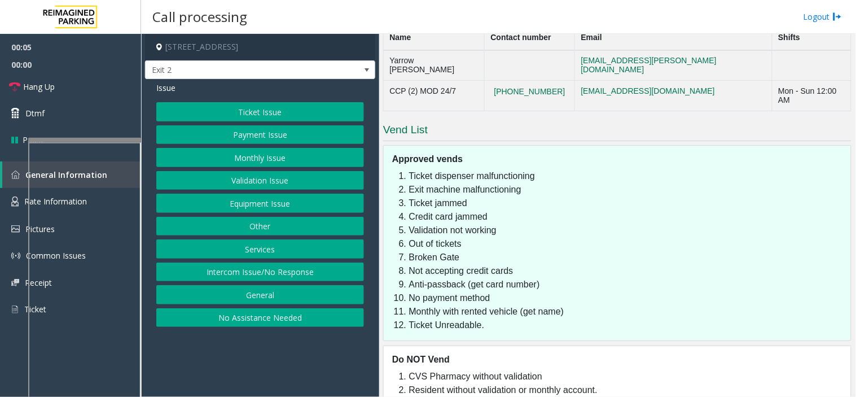
scroll to position [1000, 0]
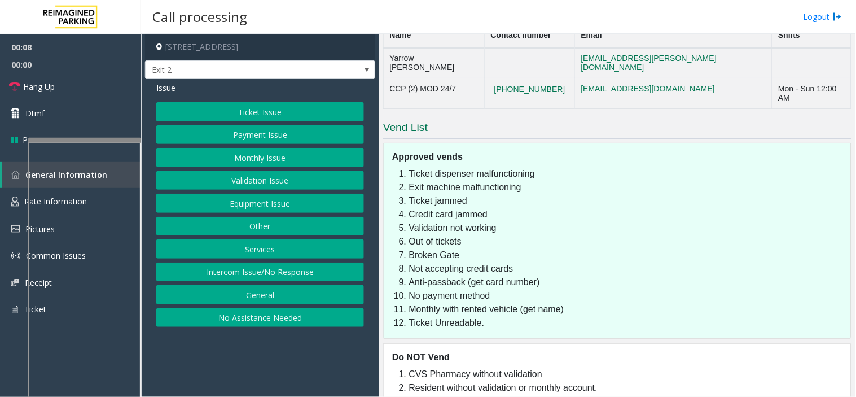
drag, startPoint x: 290, startPoint y: 266, endPoint x: 267, endPoint y: 222, distance: 49.2
click at [290, 266] on button "Intercom Issue/No Response" at bounding box center [260, 271] width 208 height 19
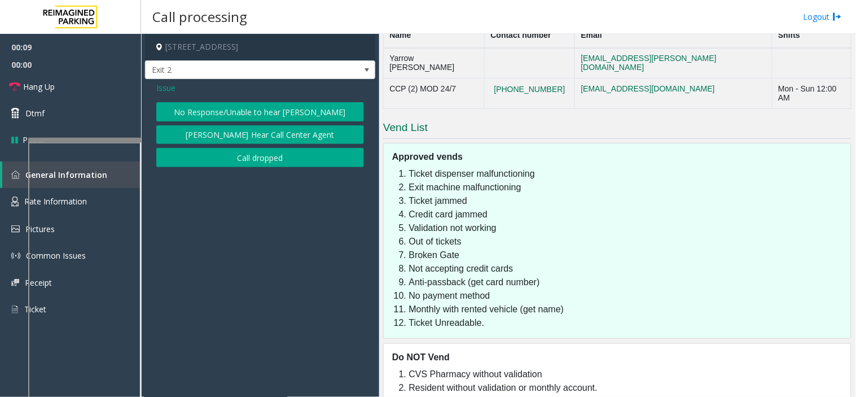
click at [209, 104] on button "No Response/Unable to hear [PERSON_NAME]" at bounding box center [260, 111] width 208 height 19
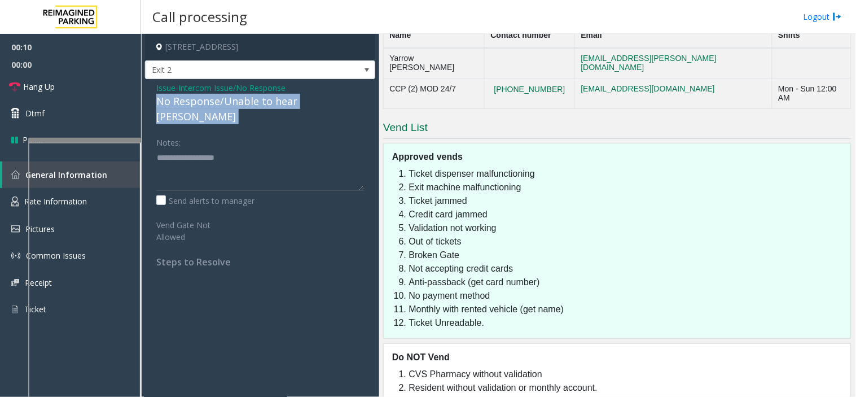
click at [209, 104] on div "No Response/Unable to hear [PERSON_NAME]" at bounding box center [260, 109] width 208 height 30
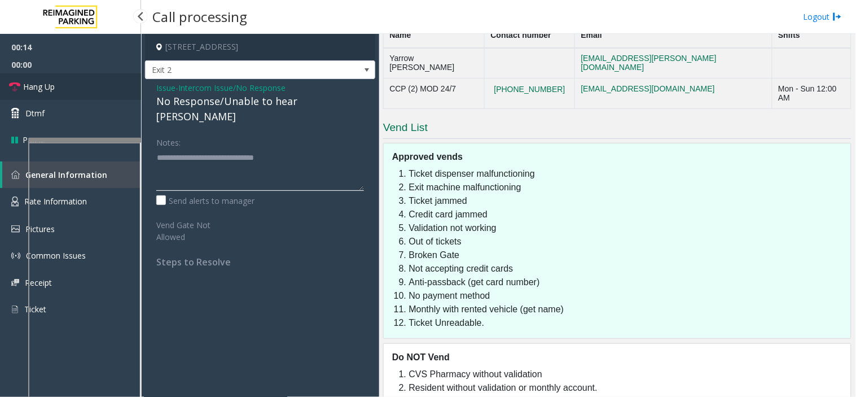
type textarea "**********"
click at [94, 88] on link "Hang Up" at bounding box center [70, 86] width 141 height 27
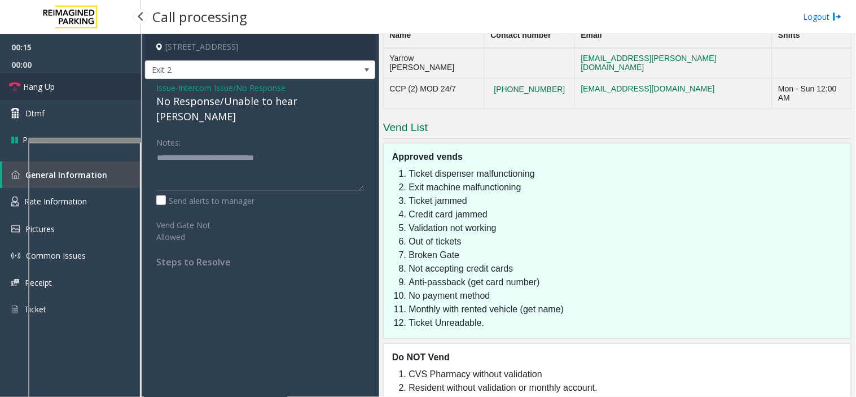
click at [94, 88] on link "Hang Up" at bounding box center [70, 86] width 141 height 27
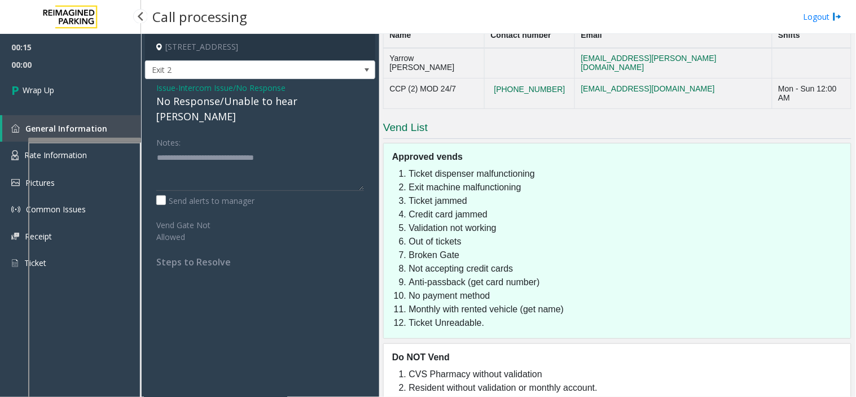
click at [94, 88] on link "Wrap Up" at bounding box center [70, 89] width 141 height 33
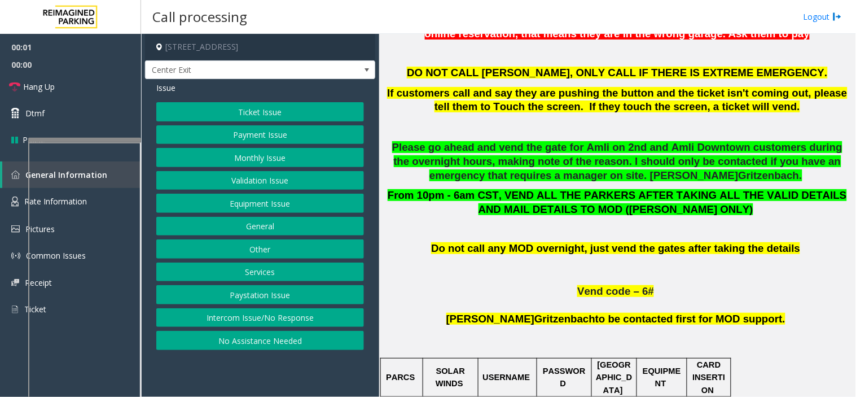
scroll to position [690, 0]
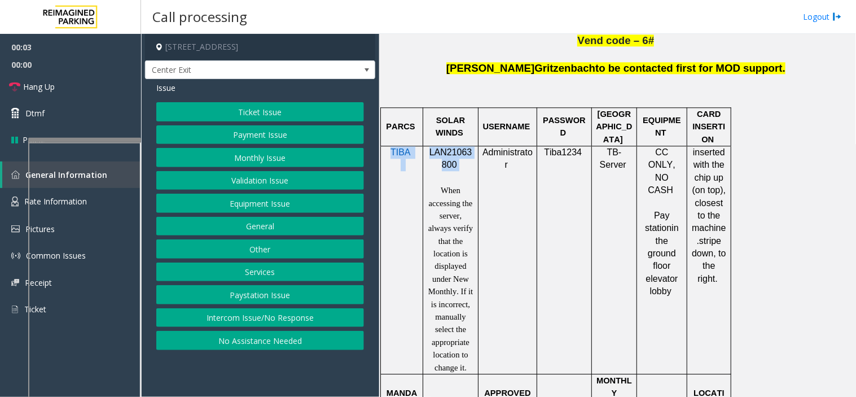
drag, startPoint x: 458, startPoint y: 171, endPoint x: 424, endPoint y: 155, distance: 37.6
click at [424, 155] on tr "TIBA LAN21063800 When accessing the server, always verify that the location is …" at bounding box center [556, 260] width 351 height 228
click at [431, 166] on p "LAN21063800" at bounding box center [450, 158] width 47 height 25
drag, startPoint x: 465, startPoint y: 163, endPoint x: 431, endPoint y: 149, distance: 36.5
click at [431, 149] on p "LAN21063800" at bounding box center [450, 158] width 47 height 25
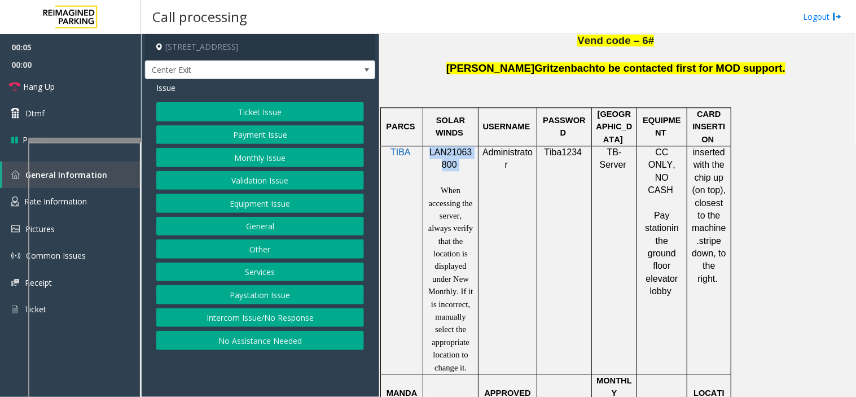
copy p "LAN21063800"
click at [251, 134] on button "Payment Issue" at bounding box center [260, 134] width 208 height 19
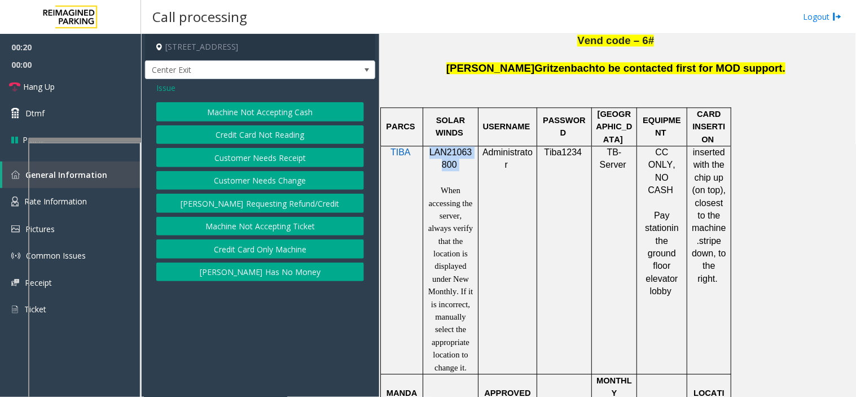
click at [245, 128] on button "Credit Card Not Reading" at bounding box center [260, 134] width 208 height 19
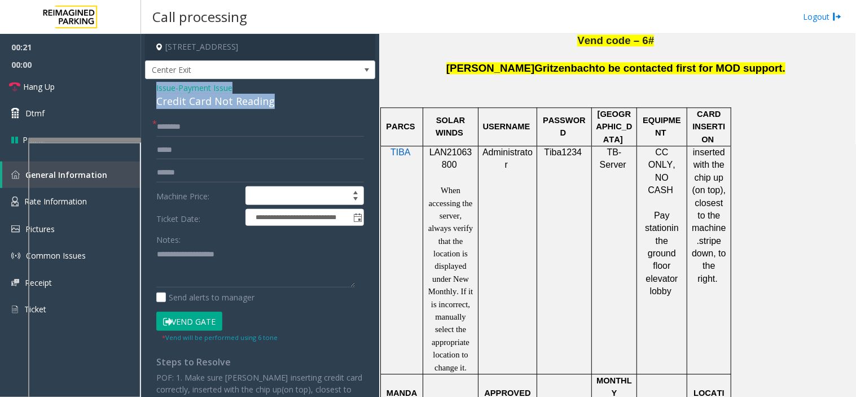
drag, startPoint x: 298, startPoint y: 99, endPoint x: 149, endPoint y: 92, distance: 149.2
click at [149, 92] on div "**********" at bounding box center [260, 284] width 230 height 410
copy div "Issue - Payment Issue Credit Card Not Reading"
click at [171, 250] on textarea at bounding box center [255, 267] width 199 height 42
paste textarea "**********"
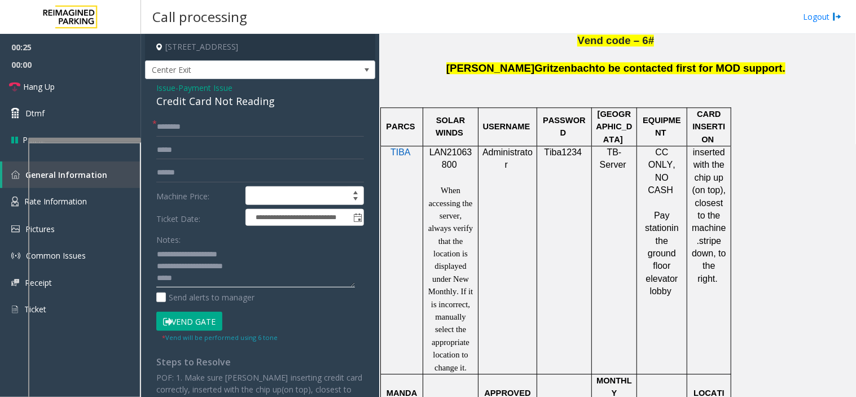
type textarea "**********"
click at [172, 173] on input "text" at bounding box center [260, 172] width 208 height 19
click at [220, 165] on input "text" at bounding box center [260, 172] width 208 height 19
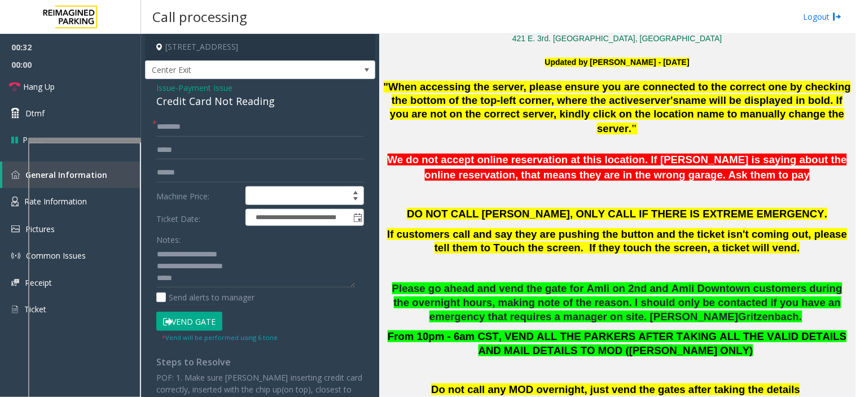
scroll to position [188, 0]
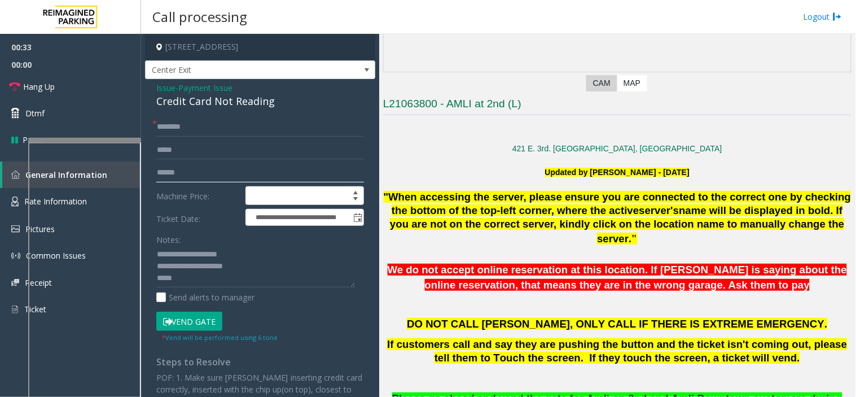
click at [186, 176] on input "text" at bounding box center [260, 172] width 208 height 19
type input "*******"
click at [202, 126] on input "text" at bounding box center [260, 126] width 208 height 19
type input "*"
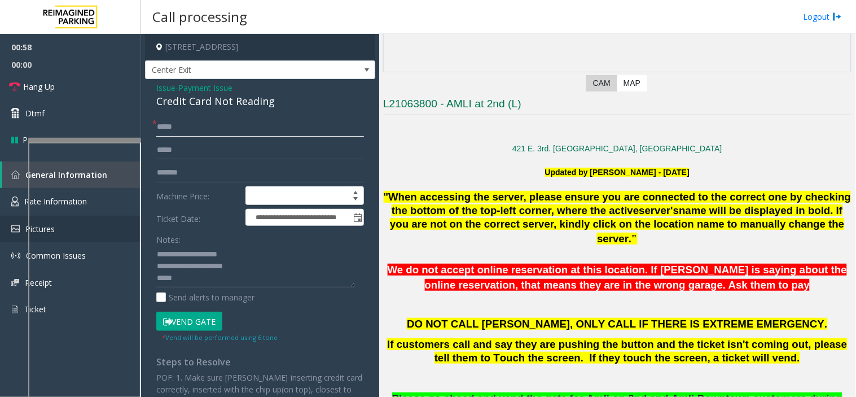
type input "****"
click at [64, 82] on link "Hang Up" at bounding box center [70, 86] width 141 height 27
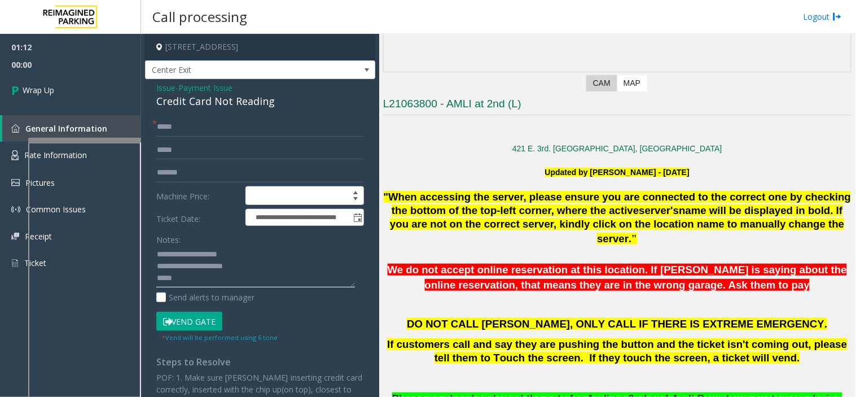
click at [192, 284] on textarea at bounding box center [255, 267] width 199 height 42
type textarea "**********"
click at [76, 85] on link "Wrap Up" at bounding box center [70, 89] width 141 height 33
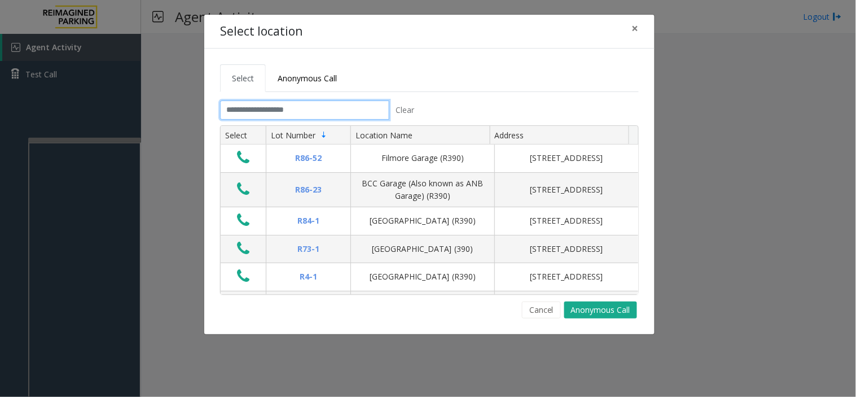
click at [295, 111] on input "text" at bounding box center [304, 109] width 169 height 19
click at [305, 82] on span "Anonymous Call" at bounding box center [307, 78] width 59 height 11
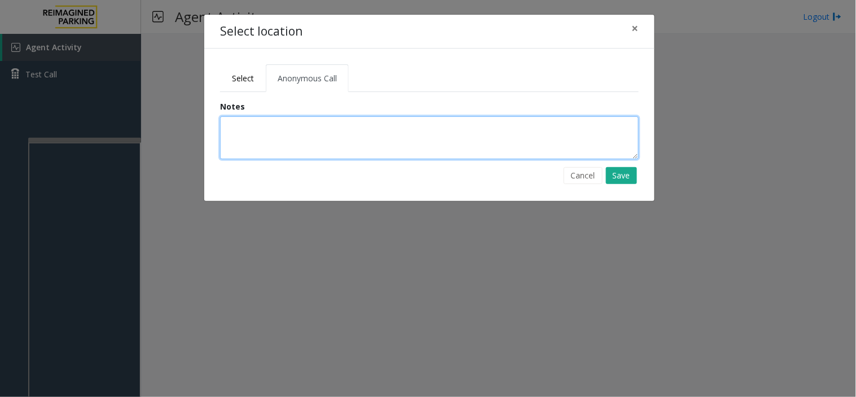
click at [312, 125] on textarea at bounding box center [429, 137] width 419 height 43
click at [485, 143] on textarea "**********" at bounding box center [429, 137] width 419 height 43
type textarea "**********"
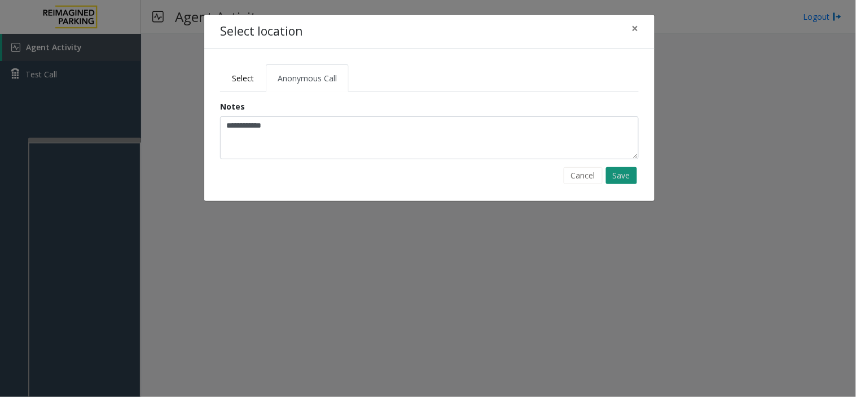
click at [620, 178] on button "Save" at bounding box center [621, 175] width 31 height 17
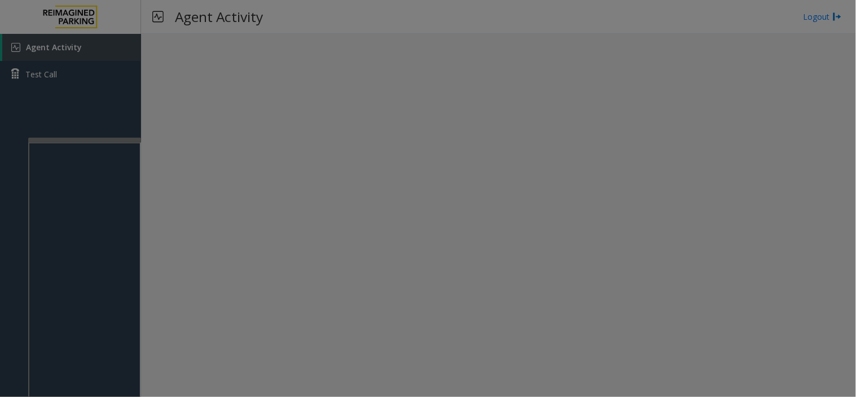
click at [111, 44] on link "Agent Activity" at bounding box center [71, 47] width 139 height 27
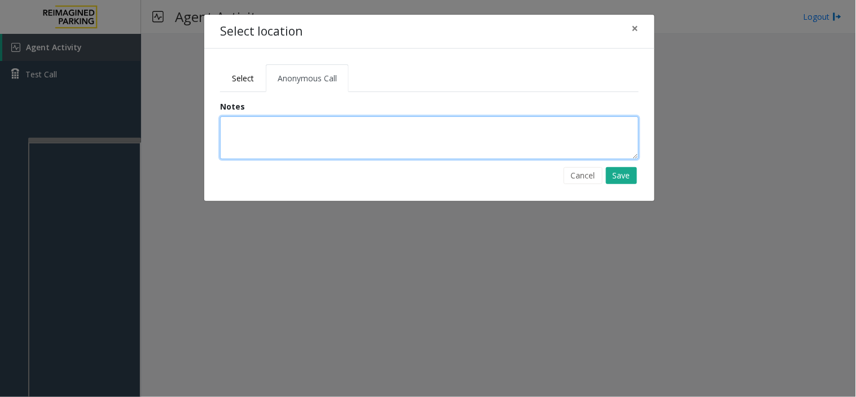
click at [291, 150] on textarea at bounding box center [429, 137] width 419 height 43
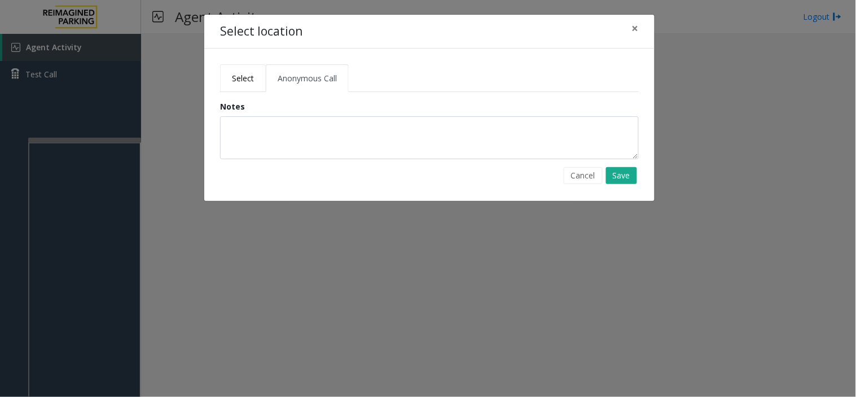
click at [237, 77] on span "Select" at bounding box center [243, 78] width 22 height 11
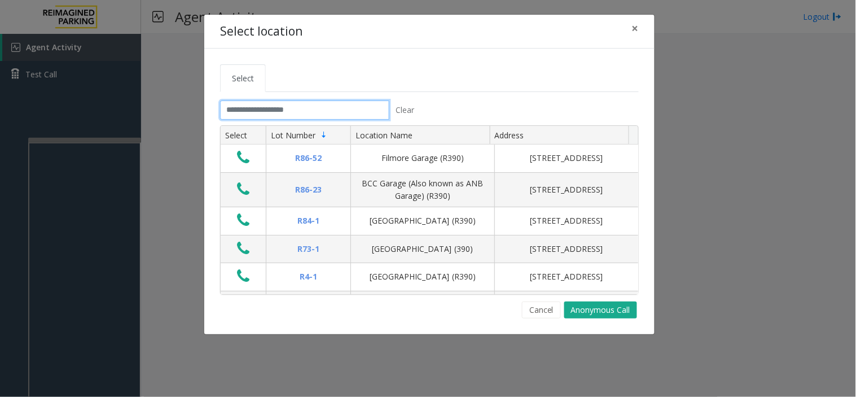
click at [254, 110] on input "text" at bounding box center [304, 109] width 169 height 19
click at [641, 32] on button "×" at bounding box center [635, 29] width 23 height 28
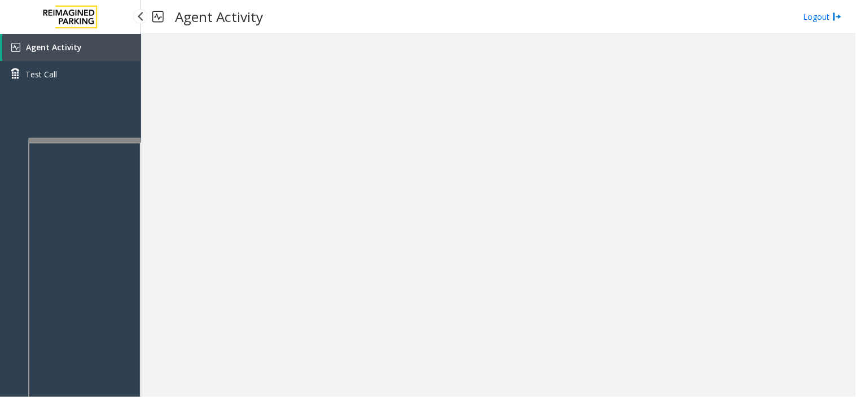
click at [103, 52] on link "Agent Activity" at bounding box center [71, 47] width 139 height 27
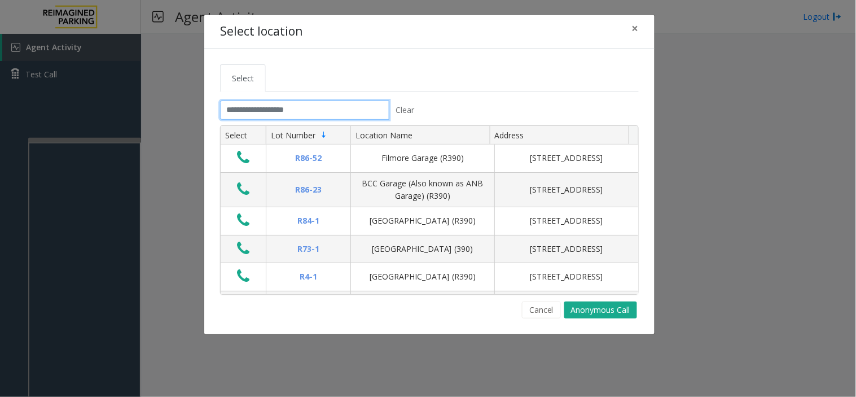
click at [335, 112] on input "text" at bounding box center [304, 109] width 169 height 19
click at [640, 29] on button "×" at bounding box center [635, 29] width 23 height 28
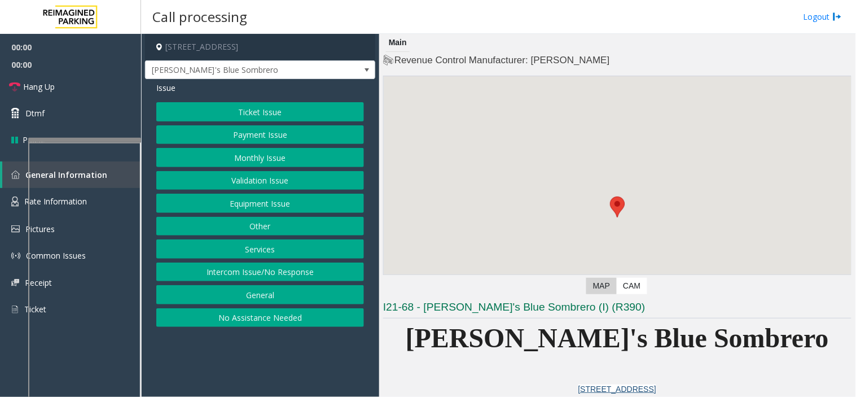
click at [292, 196] on button "Equipment Issue" at bounding box center [260, 203] width 208 height 19
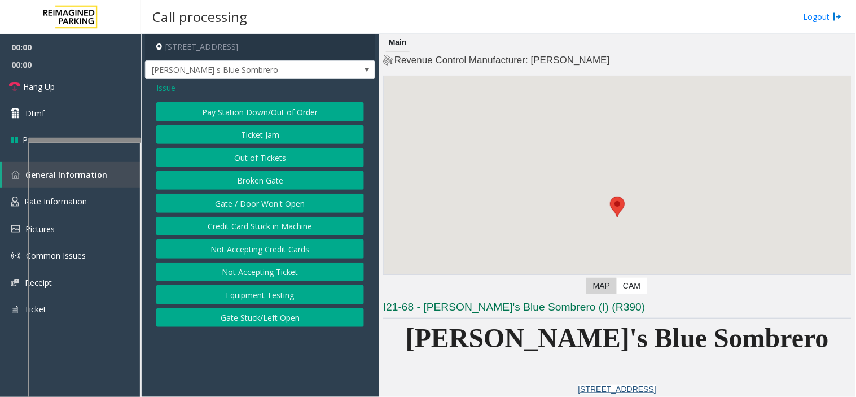
click at [292, 196] on button "Gate / Door Won't Open" at bounding box center [260, 203] width 208 height 19
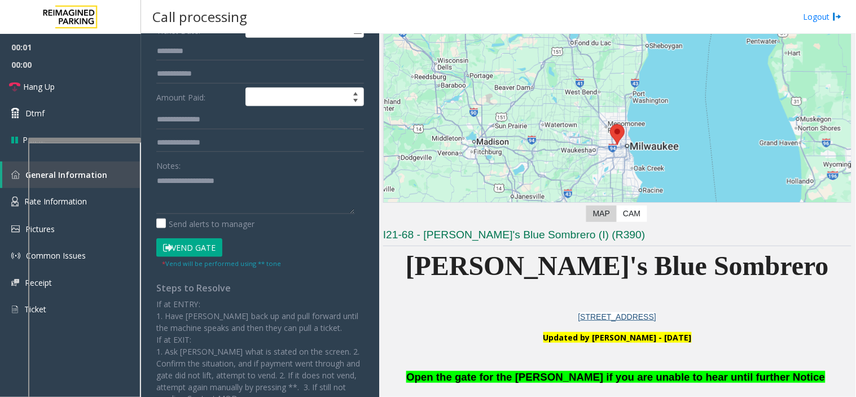
scroll to position [188, 0]
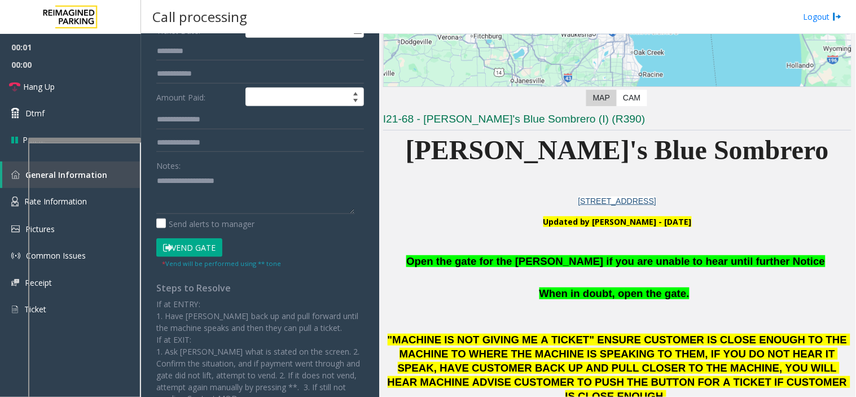
click at [543, 255] on span "Open the gate for the [PERSON_NAME] if you are unable to hear until further Not…" at bounding box center [615, 261] width 419 height 12
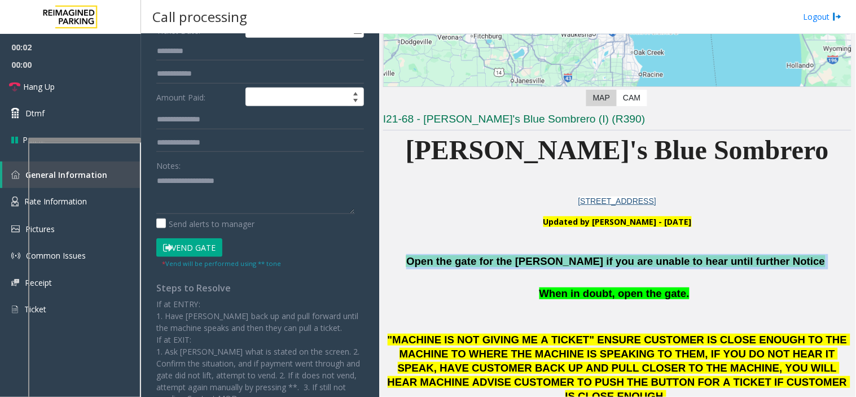
click at [543, 255] on span "Open the gate for the [PERSON_NAME] if you are unable to hear until further Not…" at bounding box center [615, 261] width 419 height 12
copy p "Open the gate for the [PERSON_NAME] if you are unable to hear until further Not…"
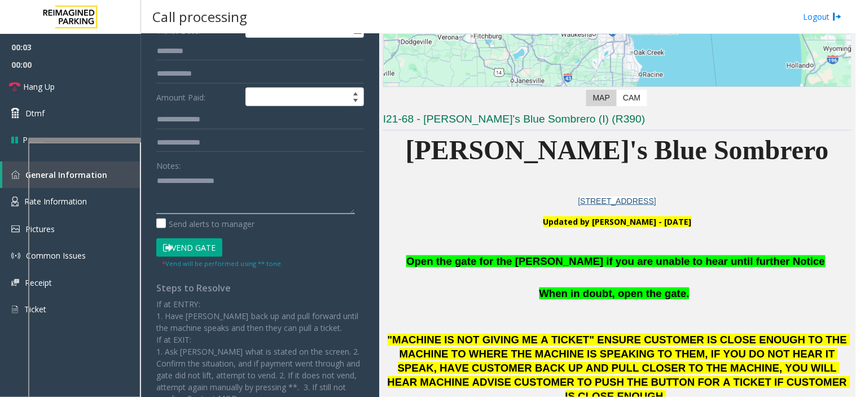
click at [222, 198] on textarea at bounding box center [255, 193] width 199 height 42
paste textarea "**********"
type textarea "**********"
click at [203, 246] on button "Vend Gate" at bounding box center [189, 247] width 66 height 19
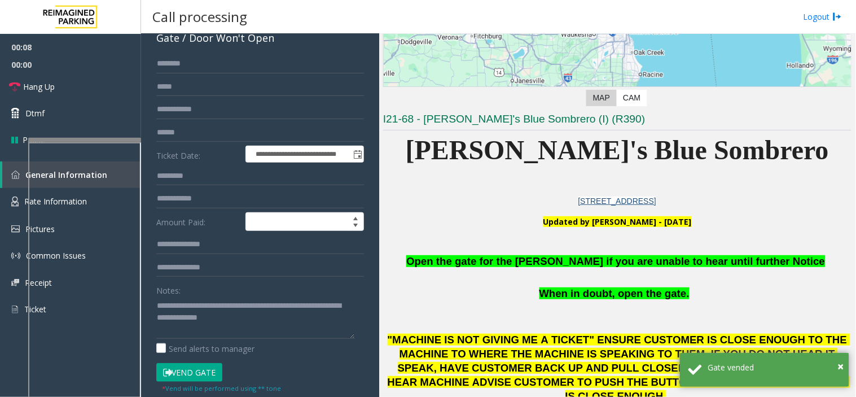
scroll to position [63, 0]
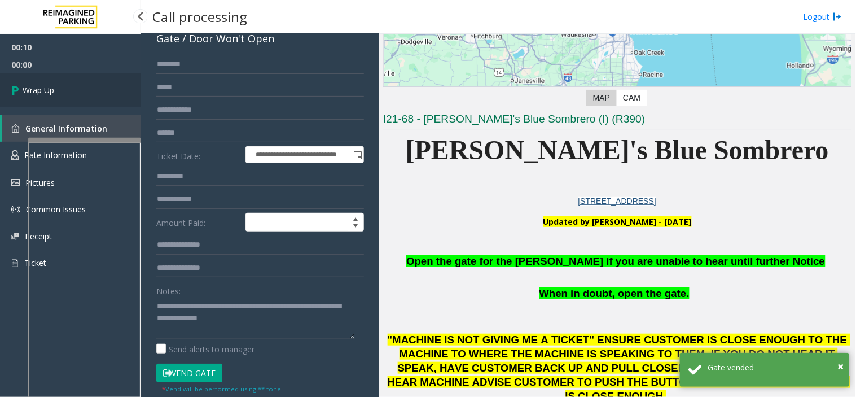
click at [104, 99] on link "Wrap Up" at bounding box center [70, 89] width 141 height 33
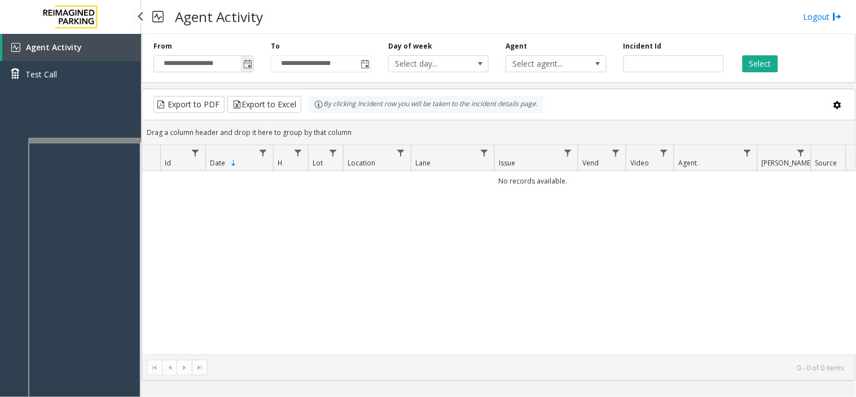
click at [246, 69] on span "Toggle popup" at bounding box center [247, 64] width 12 height 18
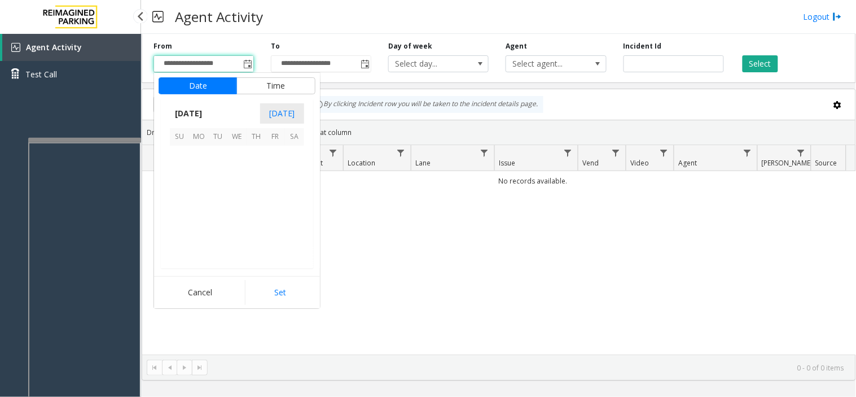
scroll to position [202423, 0]
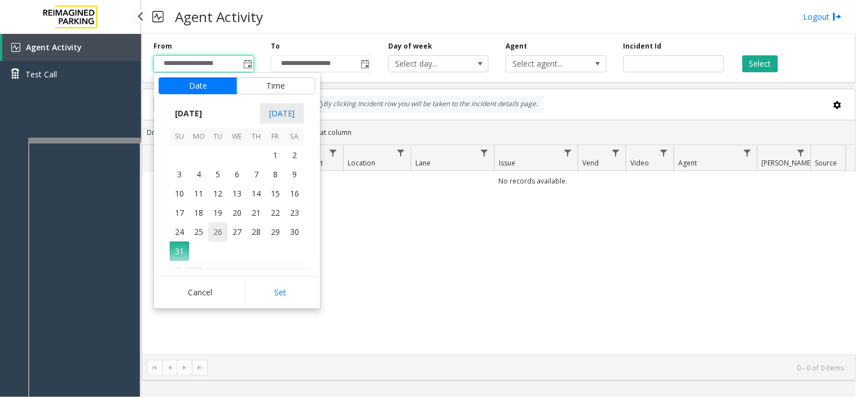
click at [215, 233] on span "26" at bounding box center [217, 231] width 19 height 19
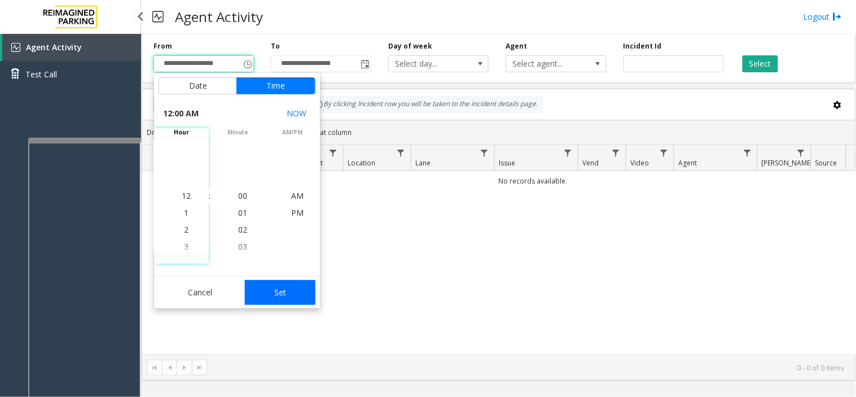
click at [287, 297] on button "Set" at bounding box center [280, 292] width 71 height 25
type input "**********"
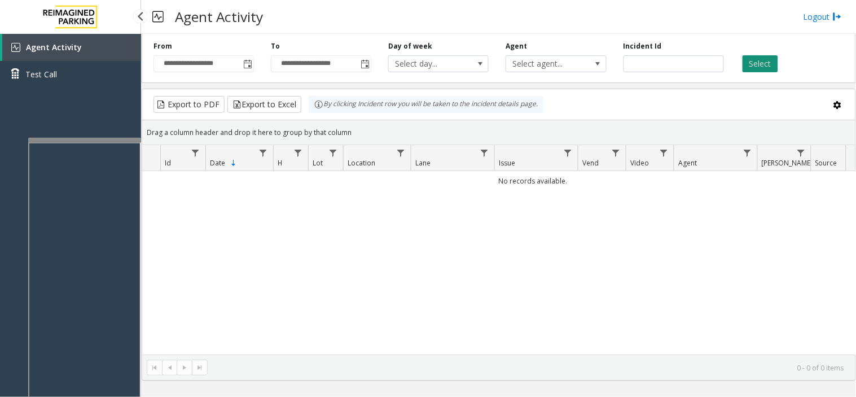
click at [768, 68] on button "Select" at bounding box center [761, 63] width 36 height 17
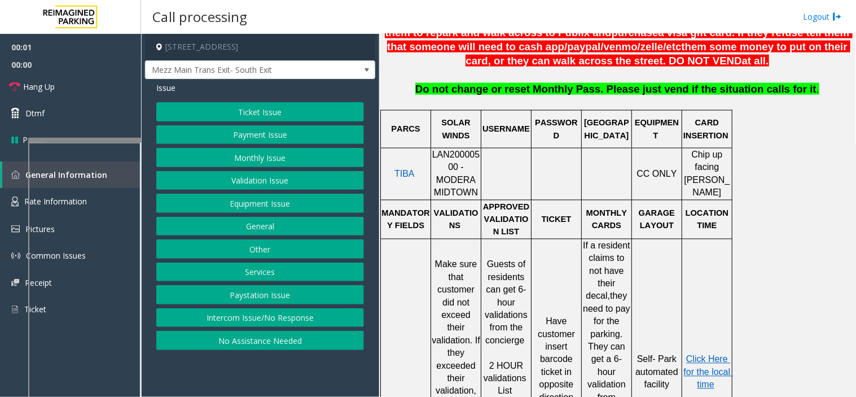
scroll to position [501, 0]
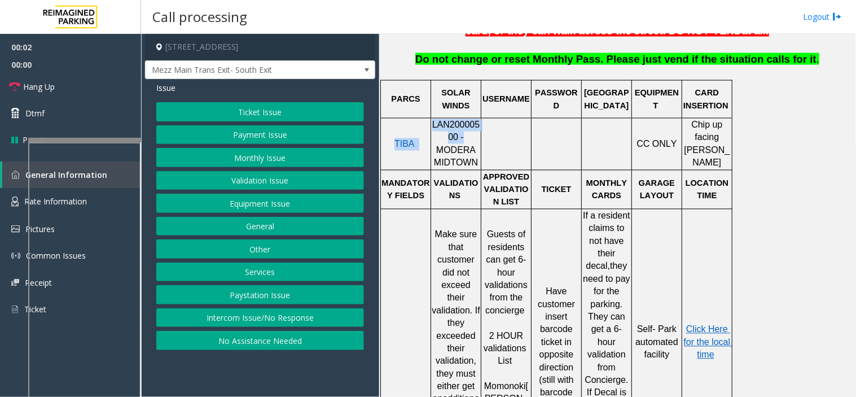
drag, startPoint x: 443, startPoint y: 126, endPoint x: 431, endPoint y: 111, distance: 18.9
click at [431, 119] on tr "TIBA LAN20000500 - MODERA MIDTOWN CC ONLY Chip up facing [PERSON_NAME]" at bounding box center [557, 145] width 352 height 52
click at [431, 119] on div at bounding box center [431, 145] width 4 height 52
drag, startPoint x: 436, startPoint y: 125, endPoint x: 430, endPoint y: 111, distance: 15.4
click at [430, 119] on tr "TIBA LAN20000500 - MODERA MIDTOWN CC ONLY Chip up facing [PERSON_NAME]" at bounding box center [557, 145] width 352 height 52
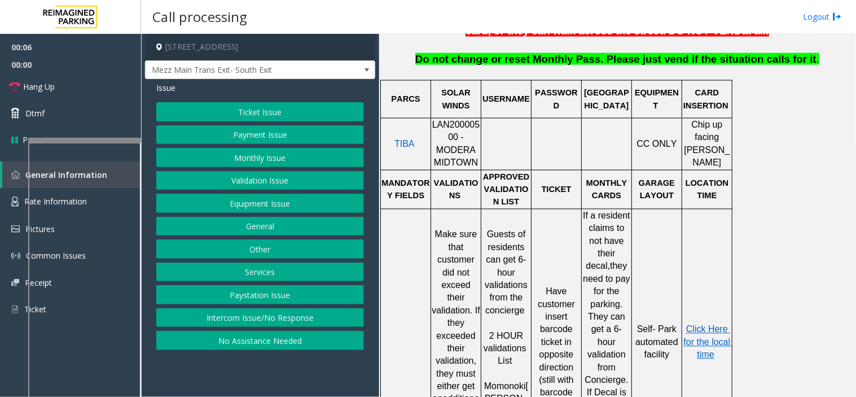
click at [435, 141] on p "LAN20000500 - MODERA MIDTOWN" at bounding box center [456, 144] width 49 height 51
drag, startPoint x: 437, startPoint y: 130, endPoint x: 433, endPoint y: 116, distance: 14.7
click at [433, 120] on span "LAN20000500 - MODERA MIDTOWN" at bounding box center [456, 143] width 48 height 47
copy span "LAN20000500"
click at [291, 154] on button "Monthly Issue" at bounding box center [260, 157] width 208 height 19
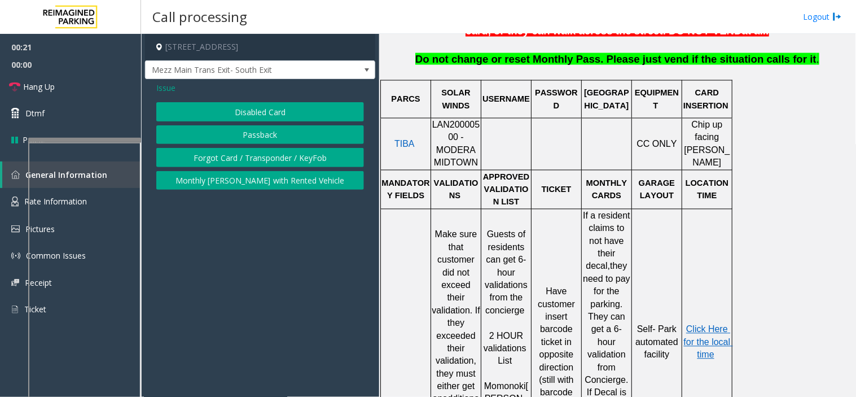
click at [178, 80] on div "Issue Disabled Card Passback Forgot Card / Transponder / KeyFob Monthly [PERSON…" at bounding box center [260, 137] width 230 height 116
click at [171, 84] on span "Issue" at bounding box center [165, 88] width 19 height 12
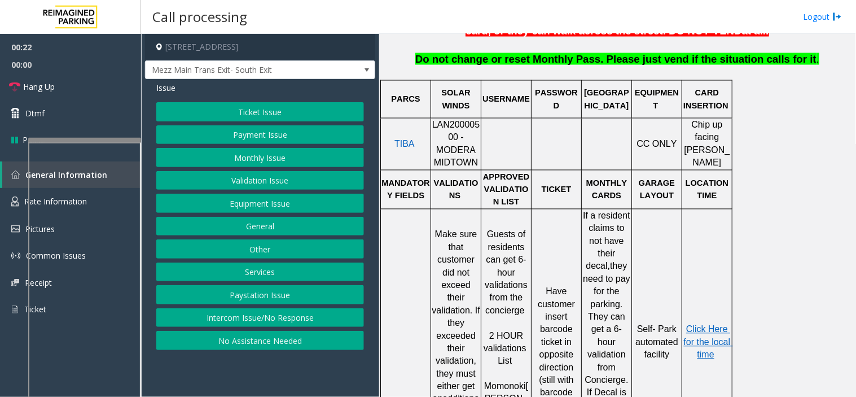
click at [243, 173] on button "Validation Issue" at bounding box center [260, 180] width 208 height 19
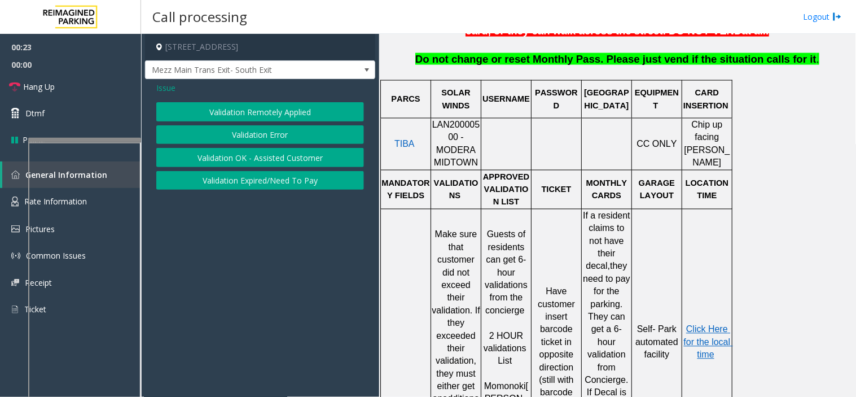
click at [243, 131] on button "Validation Error" at bounding box center [260, 134] width 208 height 19
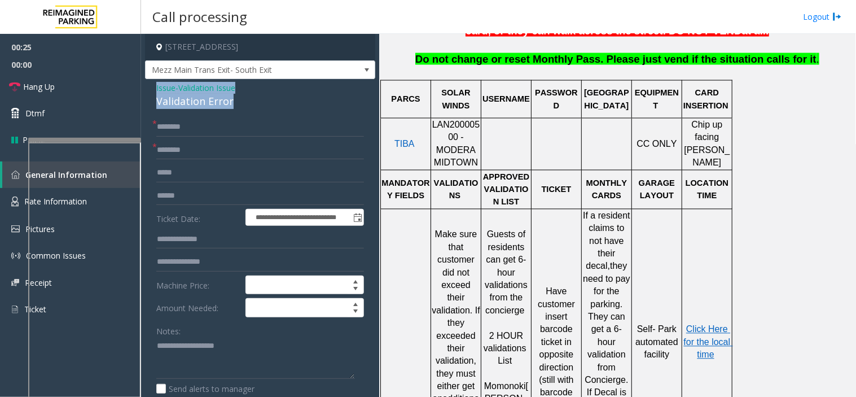
drag, startPoint x: 245, startPoint y: 100, endPoint x: 147, endPoint y: 85, distance: 98.9
click at [147, 85] on div "**********" at bounding box center [260, 389] width 230 height 620
copy div "Issue - Validation Issue Validation Error"
click at [187, 339] on textarea at bounding box center [255, 358] width 199 height 42
paste textarea "**********"
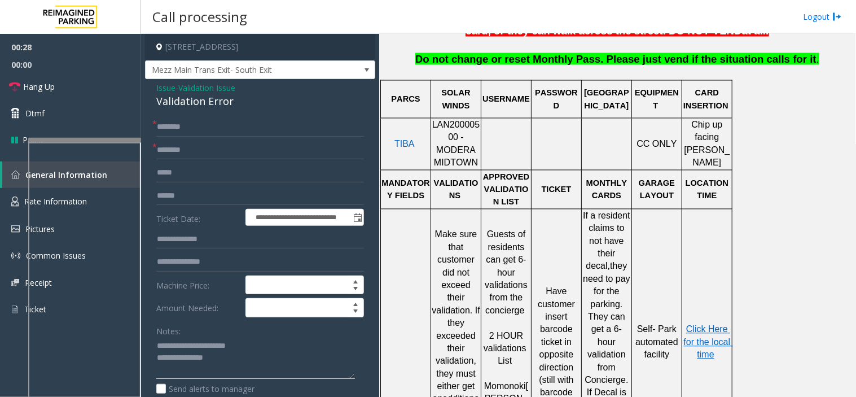
type textarea "**********"
click at [204, 155] on input "text" at bounding box center [260, 150] width 208 height 19
click at [215, 154] on input "******" at bounding box center [260, 150] width 208 height 19
type input "**********"
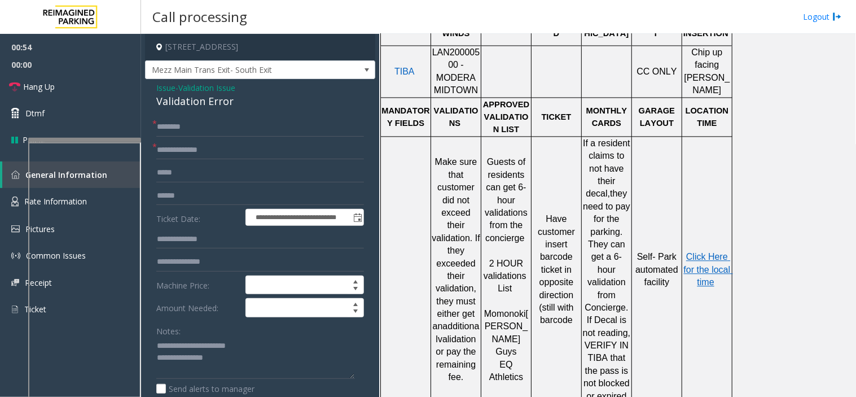
scroll to position [627, 0]
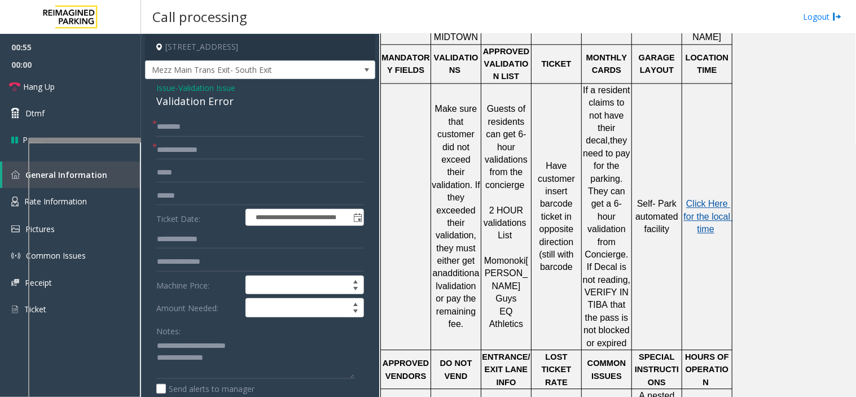
click at [706, 199] on span "Click Here for the local time" at bounding box center [708, 216] width 49 height 35
click at [179, 198] on input "text" at bounding box center [260, 195] width 208 height 19
paste input "*******"
type input "*******"
click at [219, 363] on textarea at bounding box center [255, 358] width 199 height 42
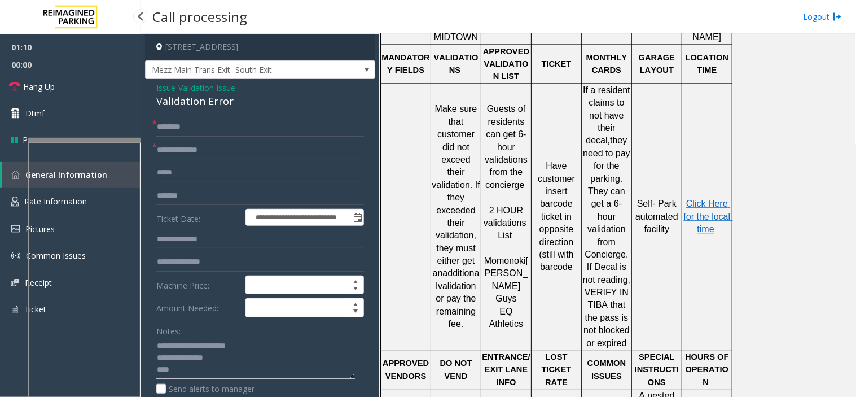
scroll to position [8, 0]
type textarea "**********"
click at [199, 132] on input "text" at bounding box center [260, 126] width 208 height 19
click at [160, 130] on input "****" at bounding box center [260, 126] width 208 height 19
click at [176, 129] on input "****" at bounding box center [260, 126] width 208 height 19
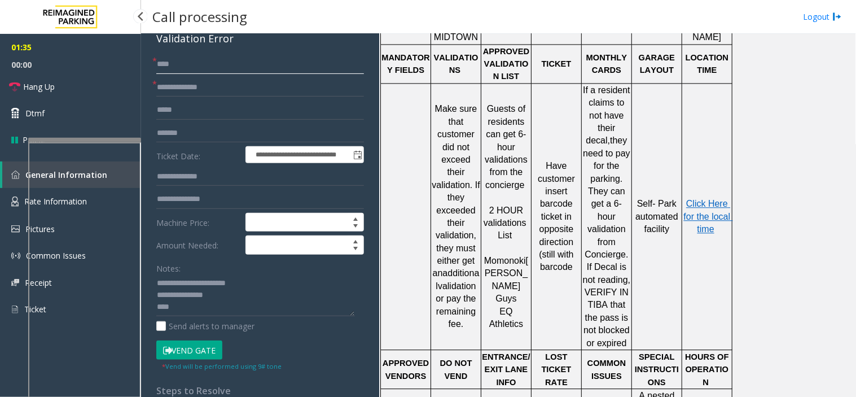
scroll to position [0, 0]
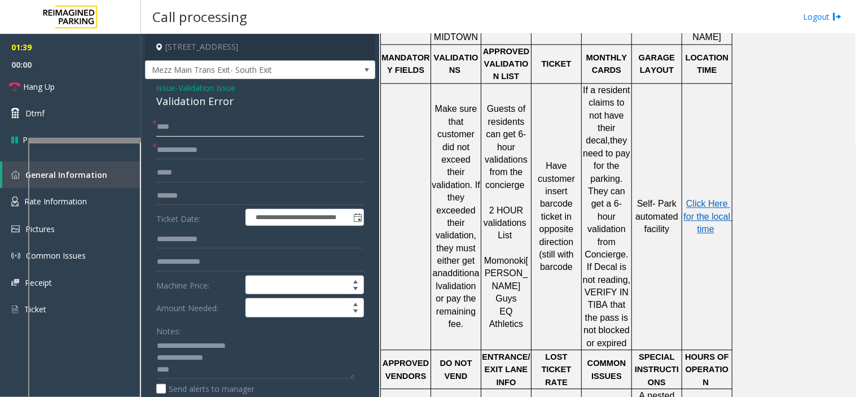
type input "****"
click at [209, 369] on textarea at bounding box center [255, 358] width 199 height 42
type textarea "**********"
click at [203, 235] on input "text" at bounding box center [260, 239] width 208 height 19
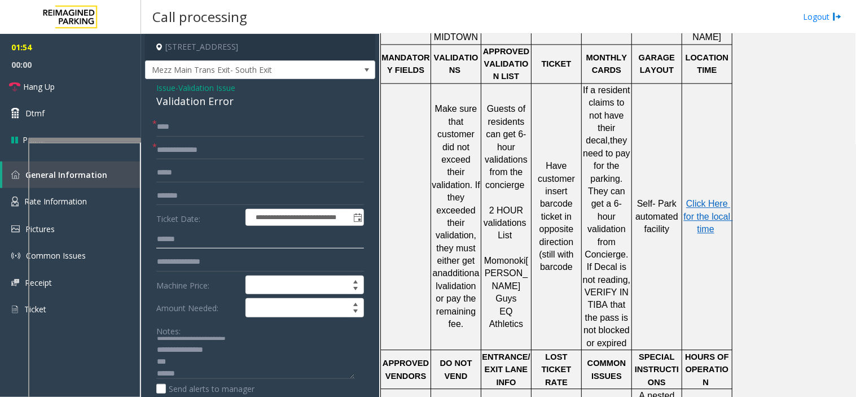
type input "******"
click at [180, 376] on textarea at bounding box center [255, 358] width 199 height 42
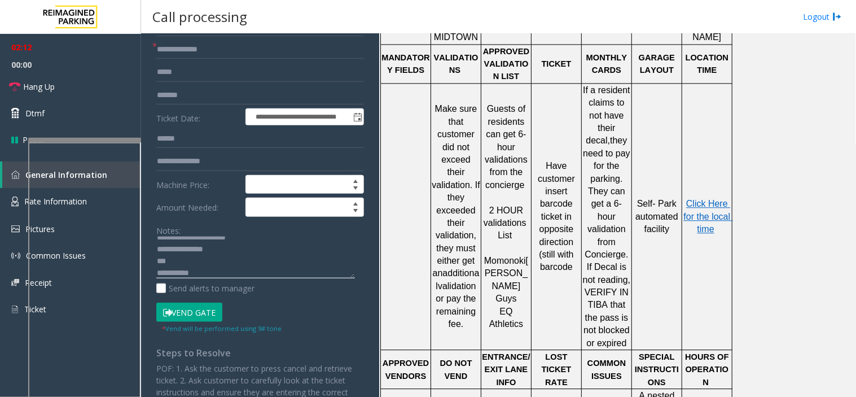
scroll to position [125, 0]
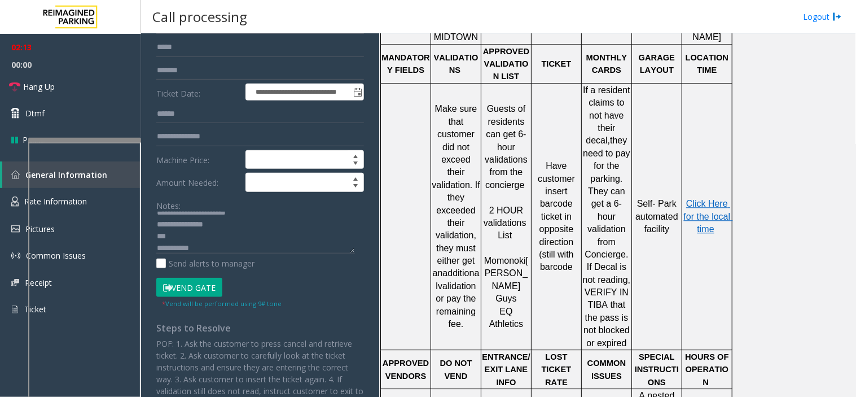
click at [192, 275] on form "**********" at bounding box center [260, 150] width 208 height 317
click at [189, 284] on button "Vend Gate" at bounding box center [189, 287] width 66 height 19
click at [178, 238] on textarea at bounding box center [255, 233] width 199 height 42
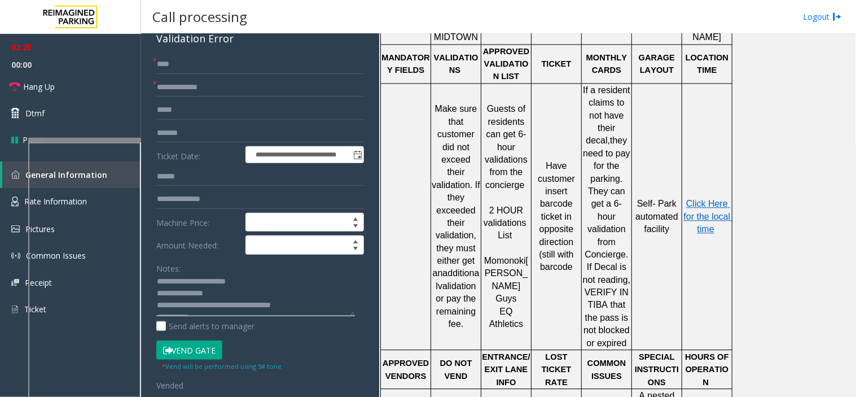
scroll to position [0, 0]
type textarea "**********"
click at [69, 97] on link "Hang Up" at bounding box center [70, 86] width 141 height 27
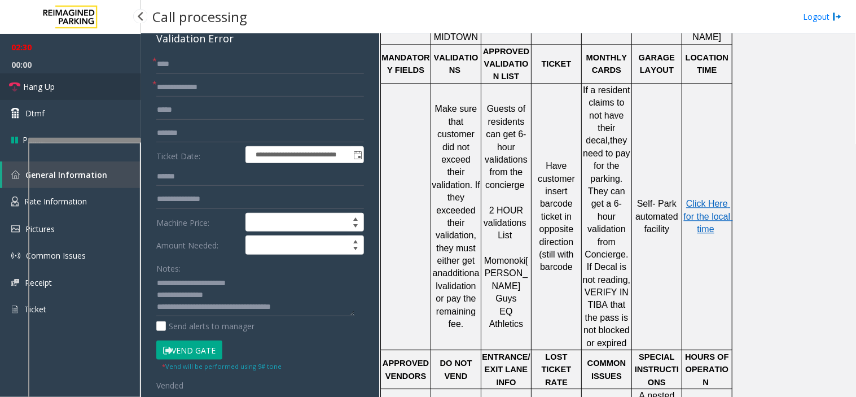
click at [69, 97] on link "Hang Up" at bounding box center [70, 86] width 141 height 27
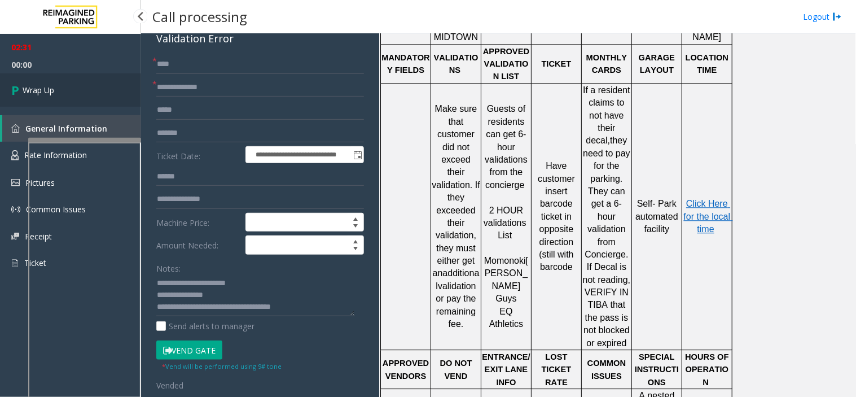
click at [127, 80] on link "Wrap Up" at bounding box center [70, 89] width 141 height 33
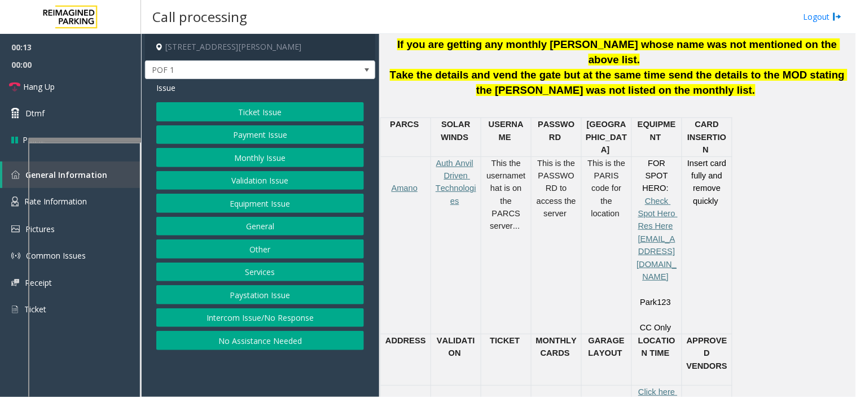
scroll to position [501, 0]
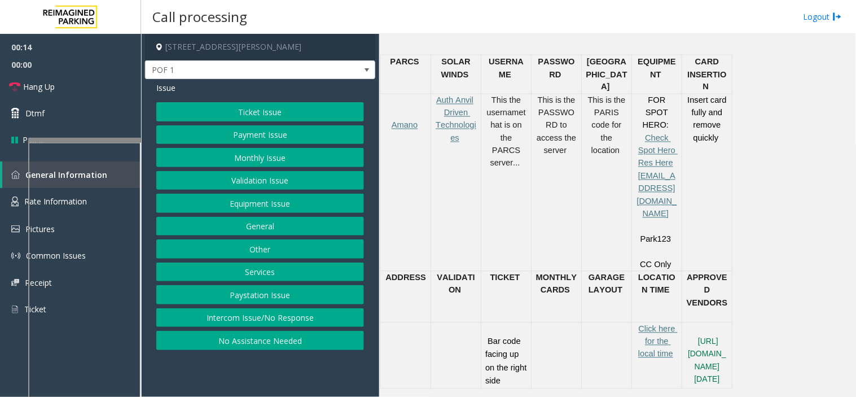
click at [313, 116] on button "Ticket Issue" at bounding box center [260, 111] width 208 height 19
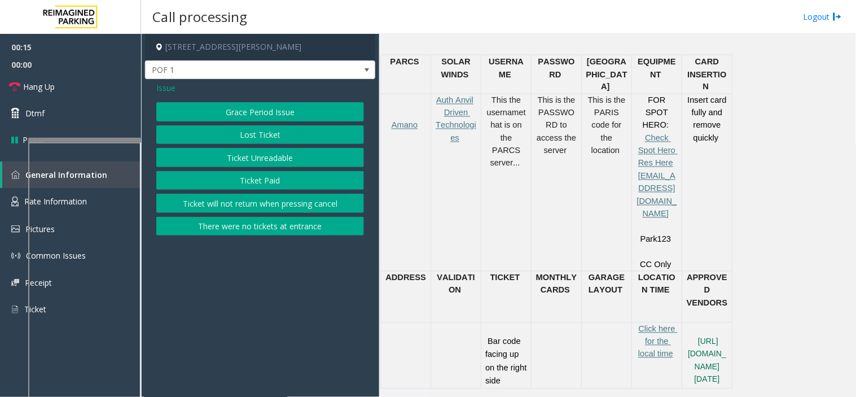
click at [281, 156] on button "Ticket Unreadable" at bounding box center [260, 157] width 208 height 19
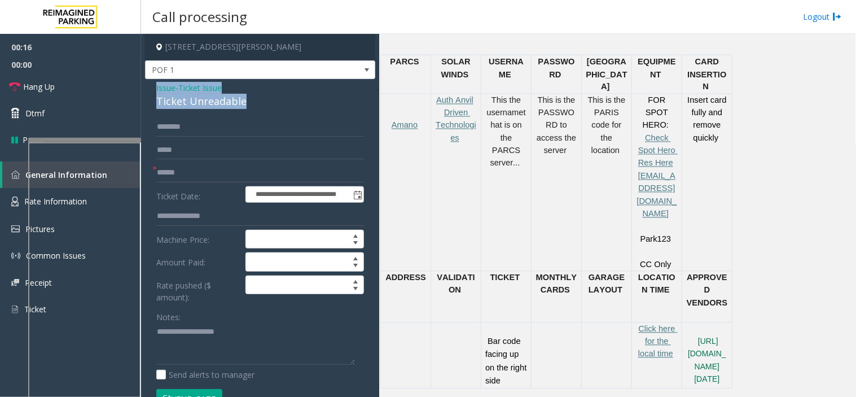
drag, startPoint x: 252, startPoint y: 109, endPoint x: 150, endPoint y: 90, distance: 103.9
click at [150, 90] on div "**********" at bounding box center [260, 382] width 230 height 606
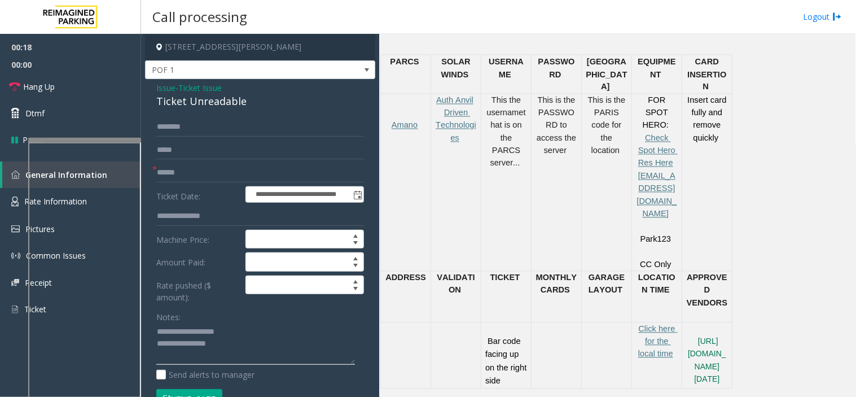
click at [233, 353] on textarea at bounding box center [255, 344] width 199 height 42
type textarea "**********"
click at [238, 175] on input "text" at bounding box center [260, 172] width 208 height 19
type input "**"
click at [234, 347] on textarea at bounding box center [255, 344] width 199 height 42
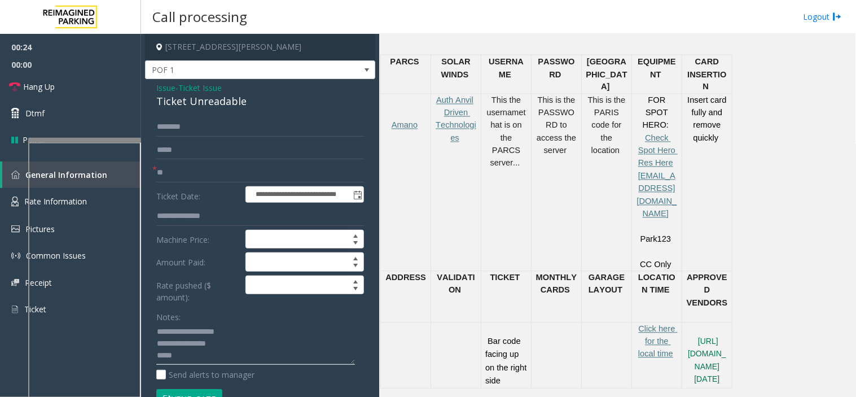
click at [233, 351] on textarea at bounding box center [255, 344] width 199 height 42
type textarea "**********"
click at [61, 87] on link "Hang Up" at bounding box center [70, 86] width 141 height 27
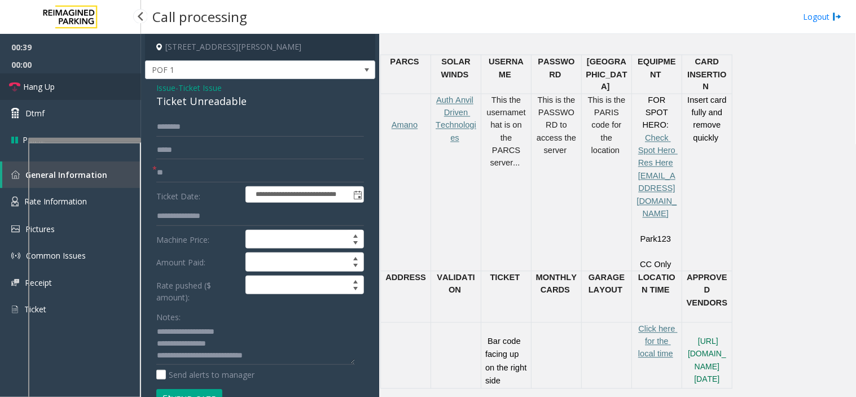
click at [61, 87] on link "Hang Up" at bounding box center [70, 86] width 141 height 27
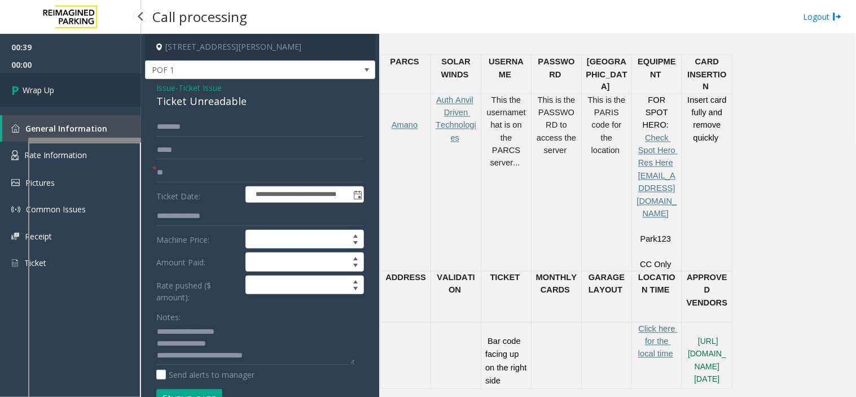
click at [61, 87] on link "Wrap Up" at bounding box center [70, 89] width 141 height 33
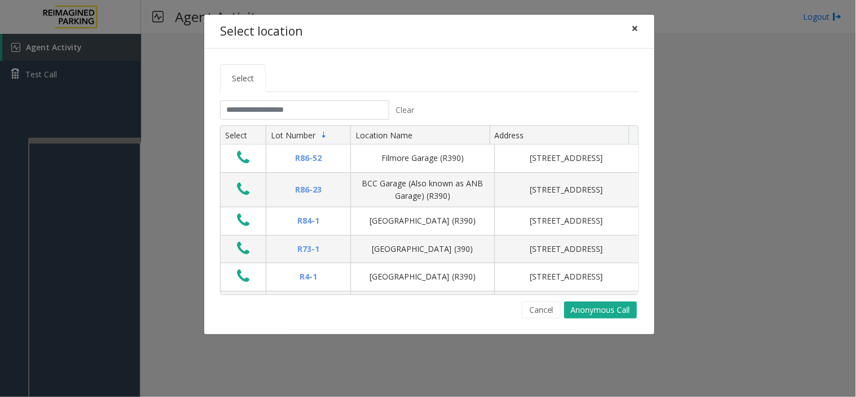
click at [639, 28] on span "×" at bounding box center [635, 28] width 7 height 16
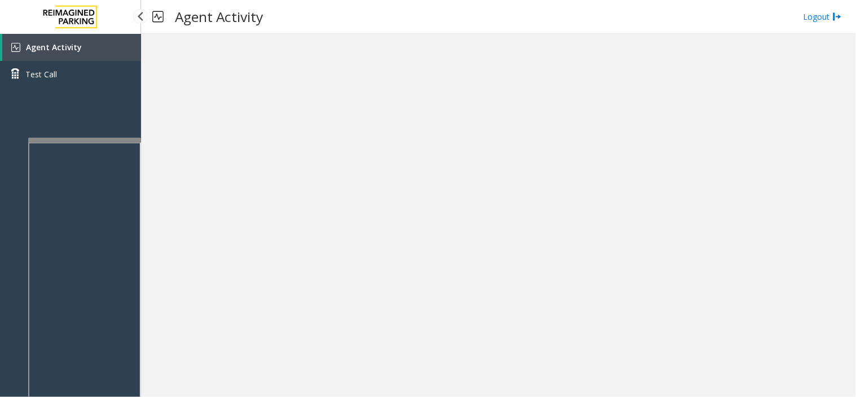
click at [80, 54] on link "Agent Activity" at bounding box center [71, 47] width 139 height 27
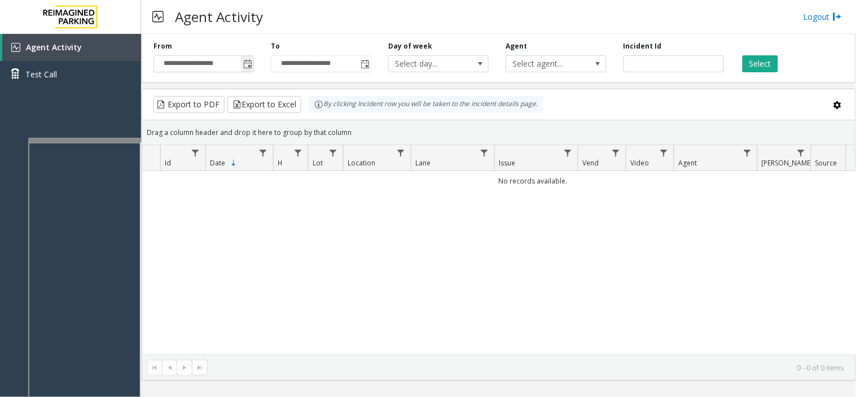
click at [250, 68] on span "Toggle popup" at bounding box center [247, 64] width 9 height 9
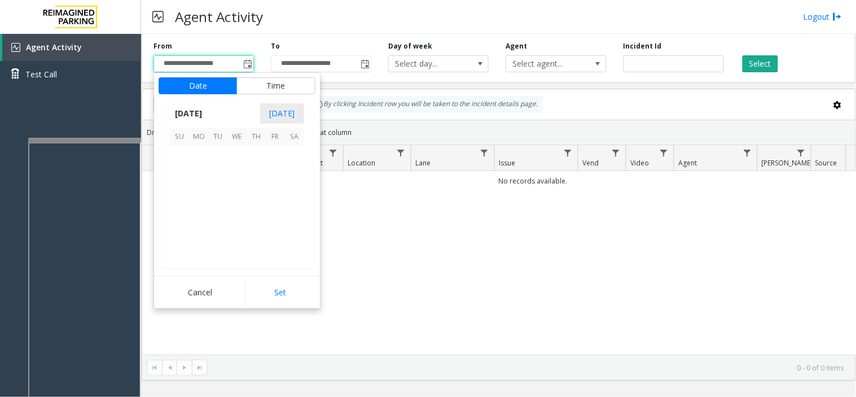
scroll to position [202423, 0]
click at [247, 237] on span "28" at bounding box center [256, 231] width 19 height 19
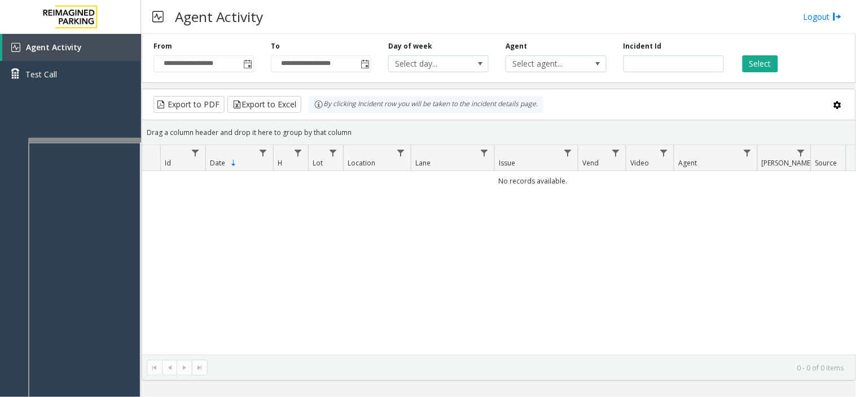
click at [365, 396] on html "**********" at bounding box center [428, 198] width 856 height 397
click at [243, 69] on span "Toggle popup" at bounding box center [247, 64] width 12 height 18
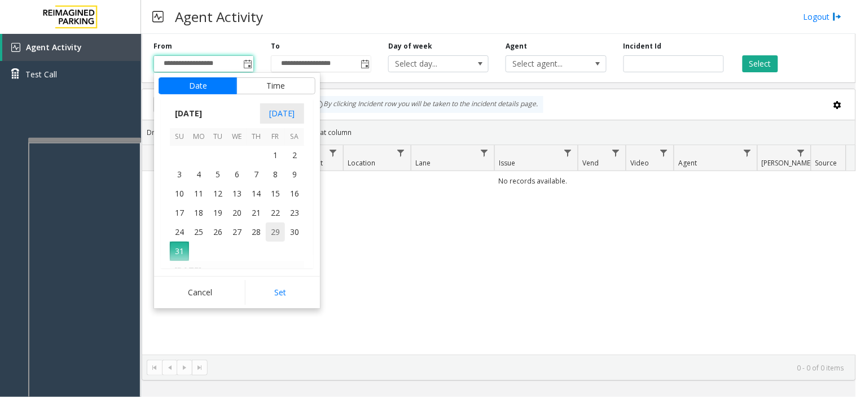
click at [267, 234] on span "29" at bounding box center [275, 231] width 19 height 19
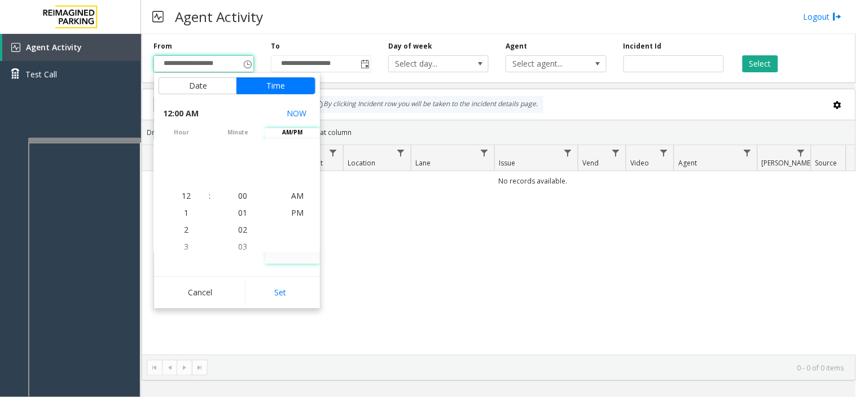
drag, startPoint x: 275, startPoint y: 286, endPoint x: 423, endPoint y: 81, distance: 252.3
click at [288, 187] on div "Date Time [DATE] [DATE] Su Mo Tu We Th Fr Sa [DATE] 1 2 3 4 5 6 7 8 9 10 11 12 …" at bounding box center [237, 190] width 166 height 235
click at [755, 72] on button "Select" at bounding box center [761, 63] width 36 height 17
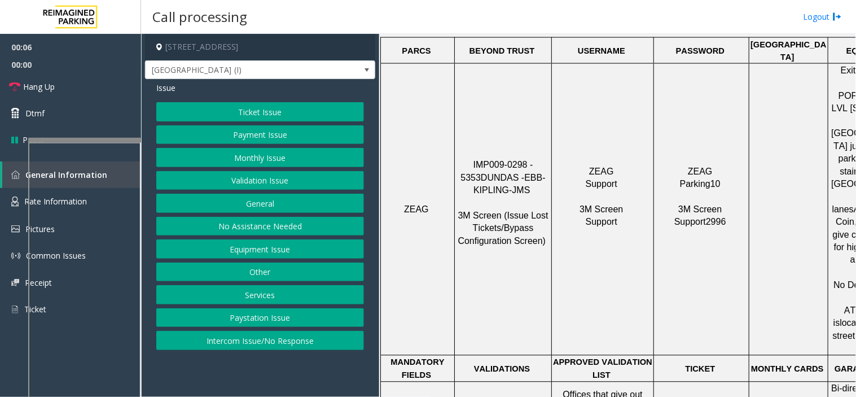
scroll to position [501, 0]
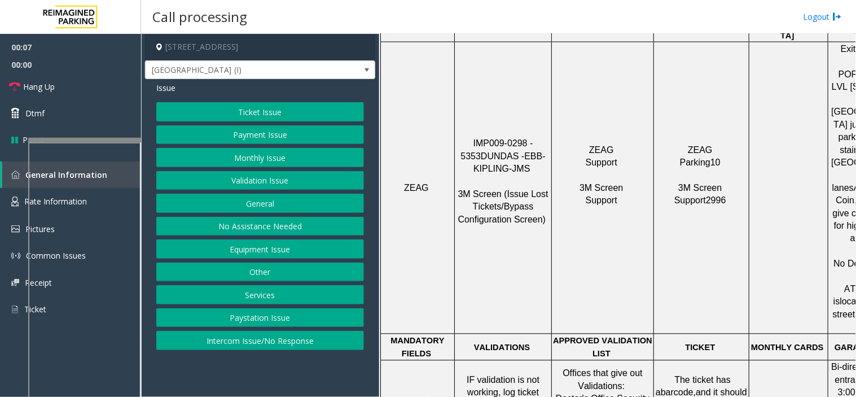
click at [230, 151] on button "Monthly Issue" at bounding box center [260, 157] width 208 height 19
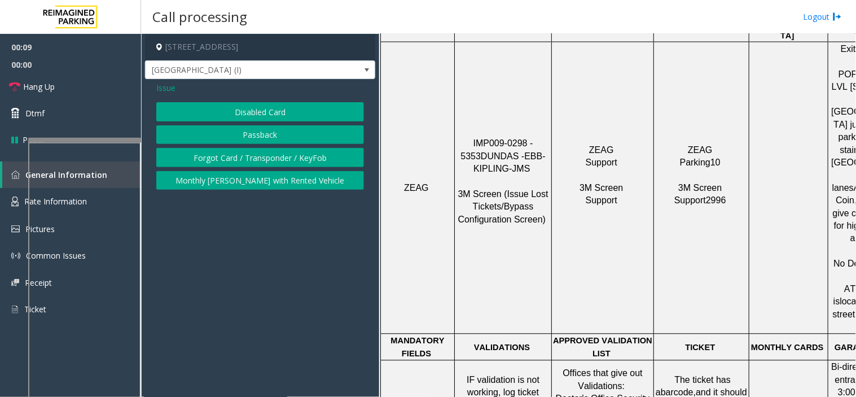
click at [244, 110] on button "Disabled Card" at bounding box center [260, 111] width 208 height 19
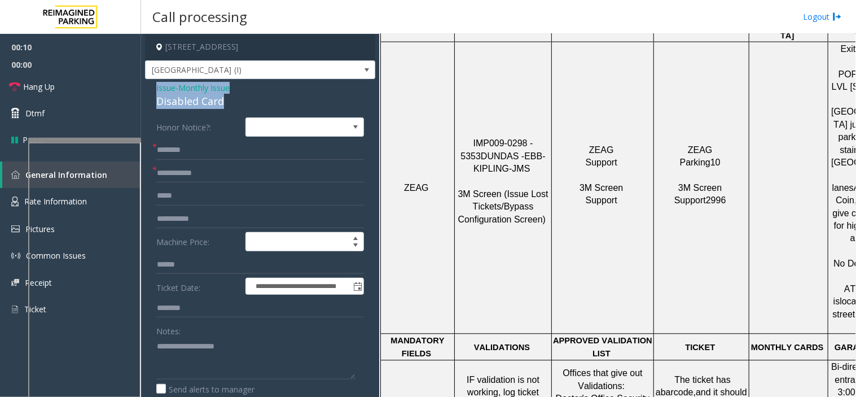
drag, startPoint x: 256, startPoint y: 99, endPoint x: 150, endPoint y: 85, distance: 107.1
click at [150, 85] on div "**********" at bounding box center [260, 312] width 230 height 466
copy div "Issue - Monthly Issue Disabled Card"
click at [180, 343] on textarea at bounding box center [255, 358] width 199 height 42
paste textarea "**********"
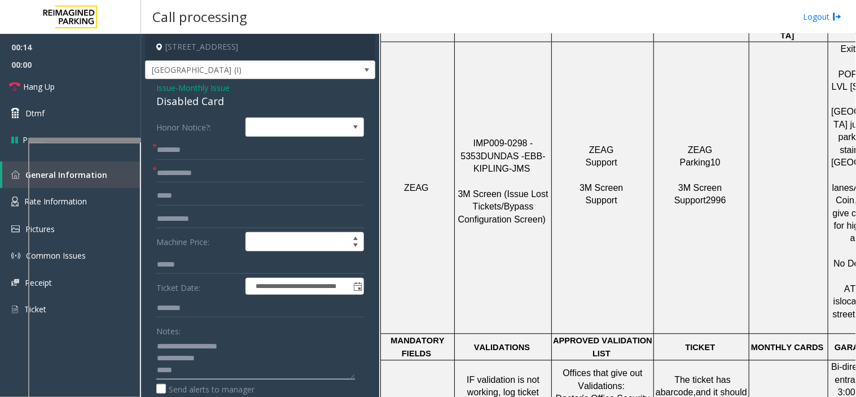
type textarea "**********"
click at [240, 172] on input "text" at bounding box center [260, 173] width 208 height 19
type input "*******"
click at [192, 384] on label "Send alerts to manager" at bounding box center [205, 389] width 98 height 12
click at [192, 374] on textarea at bounding box center [255, 358] width 199 height 42
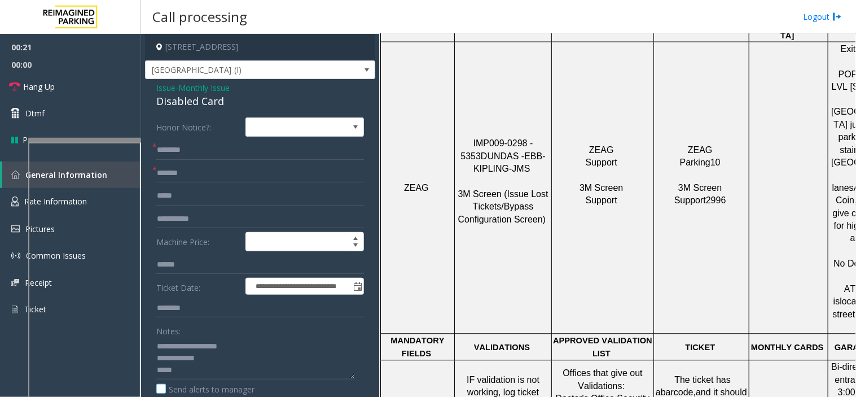
click at [165, 385] on label "Send alerts to manager" at bounding box center [205, 389] width 98 height 12
click at [173, 377] on textarea at bounding box center [255, 358] width 199 height 42
type textarea "**********"
click at [184, 155] on input "text" at bounding box center [260, 150] width 208 height 19
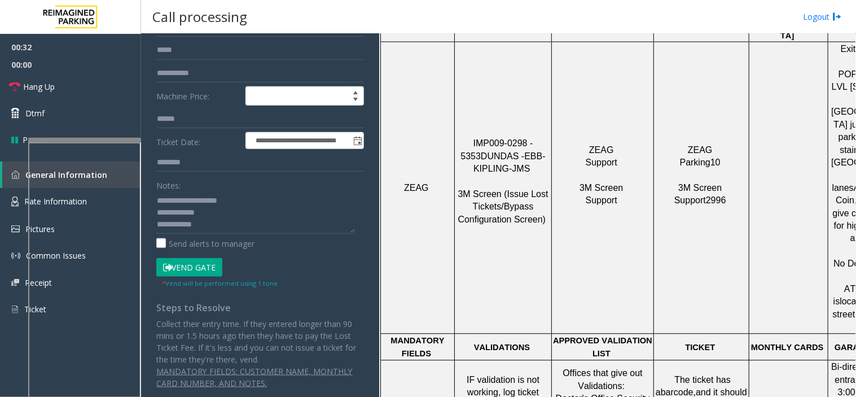
scroll to position [149, 0]
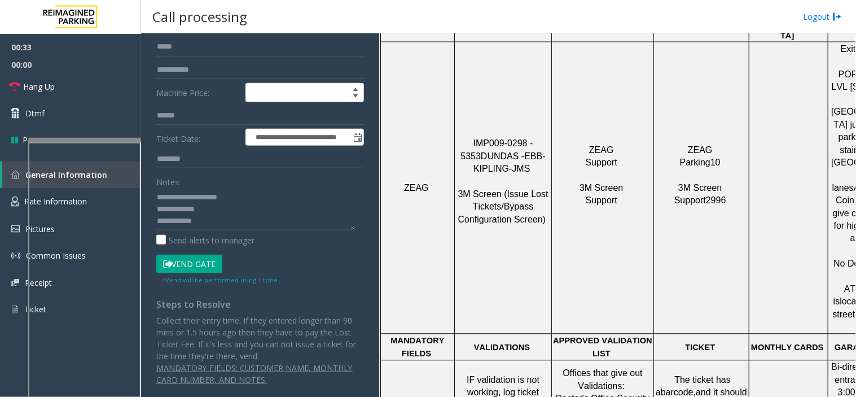
type input "********"
click at [204, 277] on small "* Vend will be performed using 1 tone" at bounding box center [220, 279] width 116 height 8
click at [200, 272] on button "Vend Gate" at bounding box center [189, 264] width 66 height 19
click at [218, 224] on textarea at bounding box center [255, 209] width 199 height 42
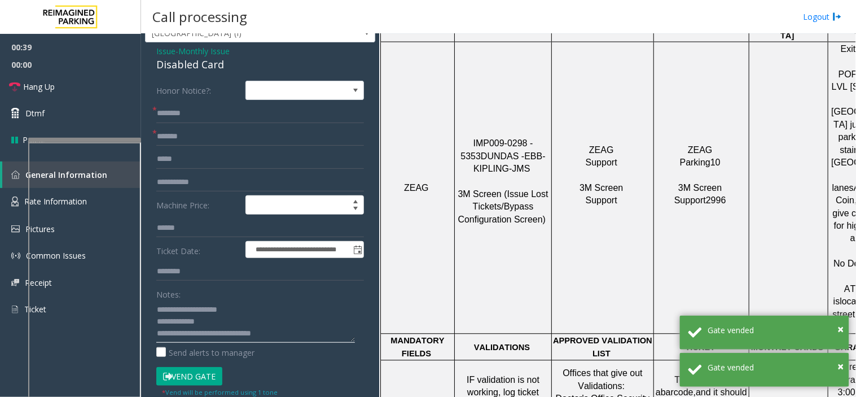
scroll to position [0, 0]
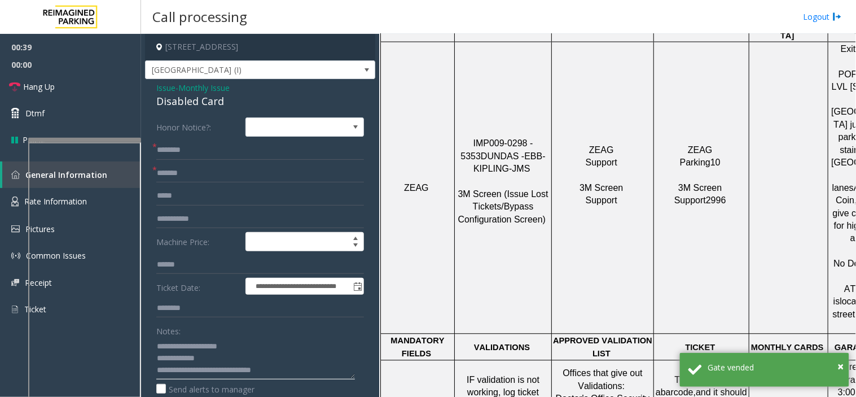
type textarea "**********"
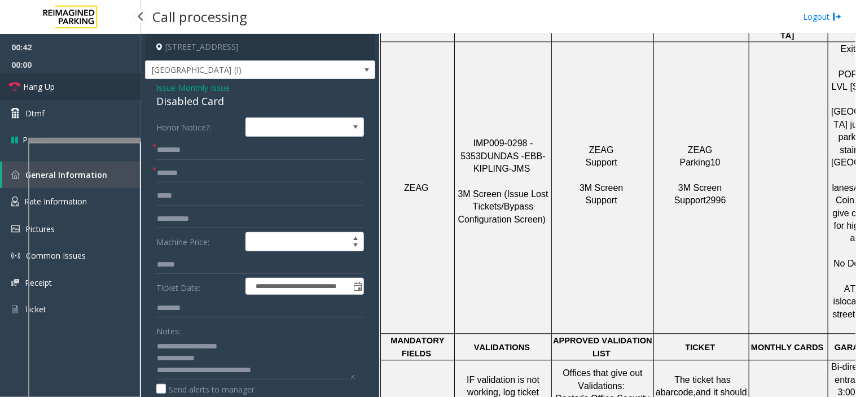
click at [29, 83] on span "Hang Up" at bounding box center [39, 87] width 32 height 12
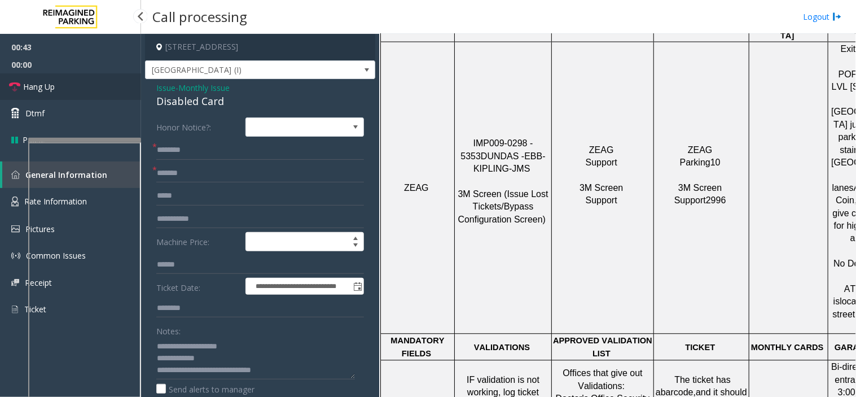
click at [29, 83] on span "Hang Up" at bounding box center [39, 87] width 32 height 12
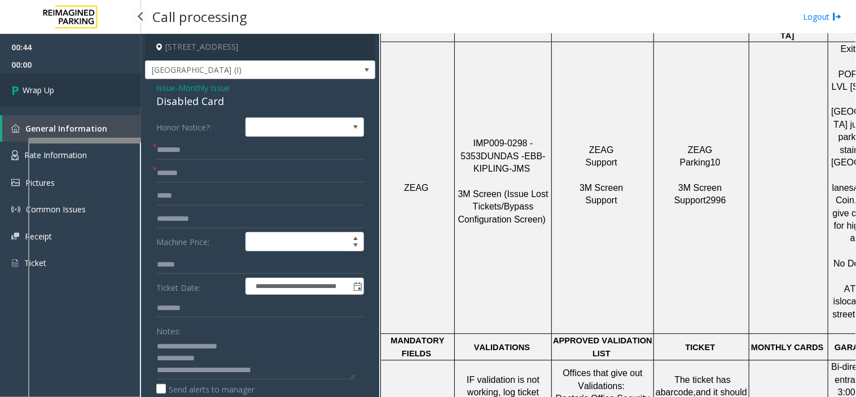
click at [87, 90] on link "Wrap Up" at bounding box center [70, 89] width 141 height 33
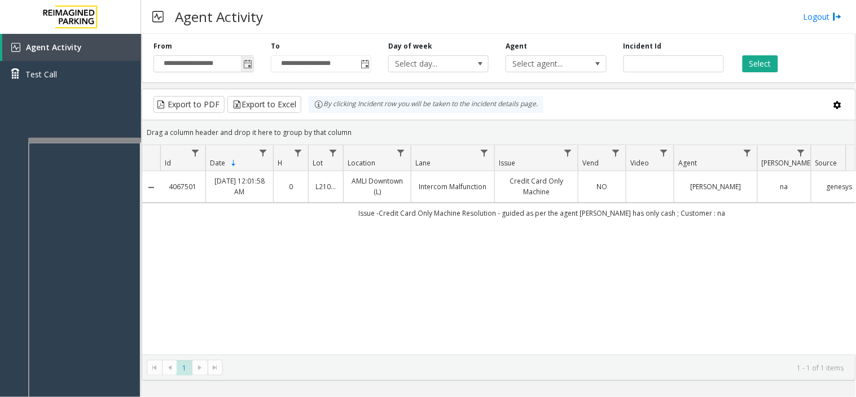
click at [252, 68] on span "Toggle popup" at bounding box center [247, 64] width 12 height 18
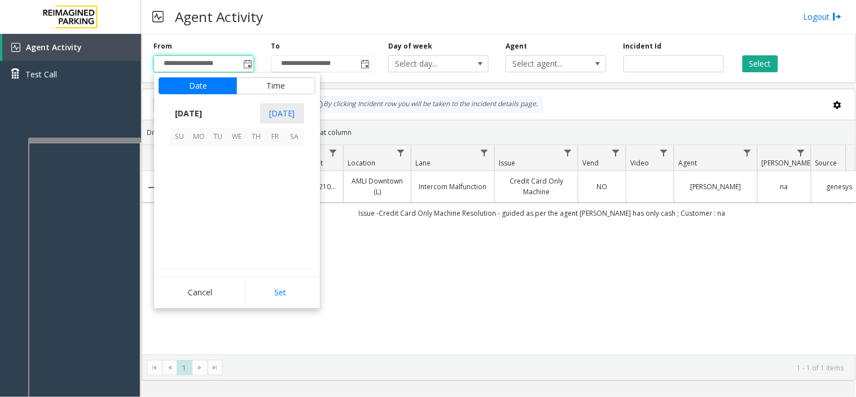
scroll to position [202423, 0]
click at [242, 233] on span "27" at bounding box center [236, 231] width 19 height 19
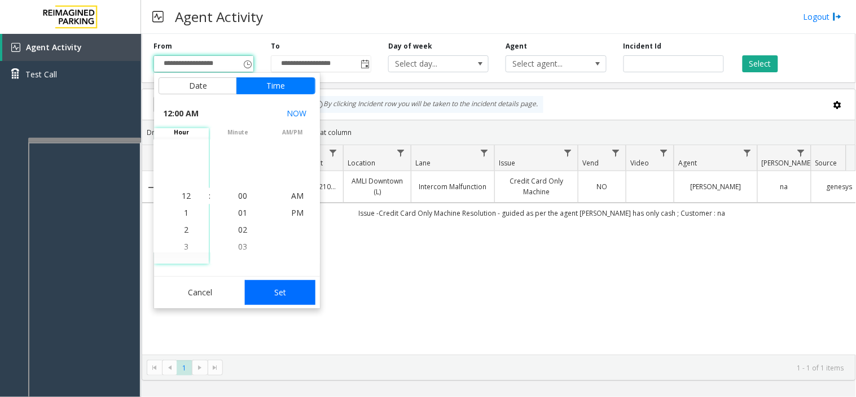
click at [281, 290] on button "Set" at bounding box center [280, 292] width 71 height 25
type input "**********"
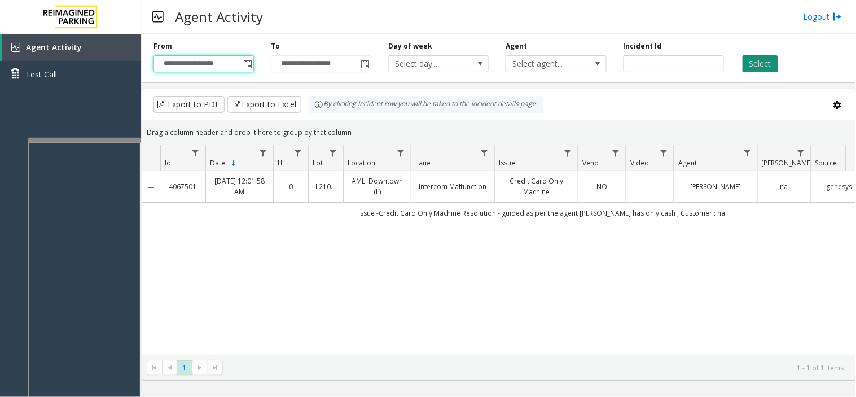
click at [761, 64] on button "Select" at bounding box center [761, 63] width 36 height 17
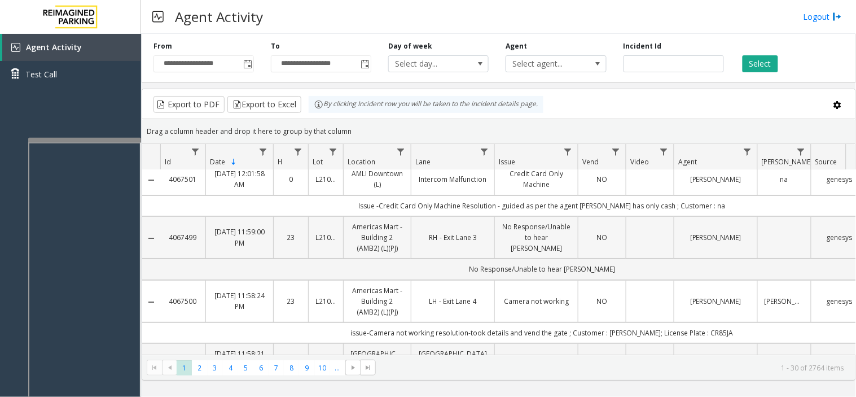
scroll to position [0, 0]
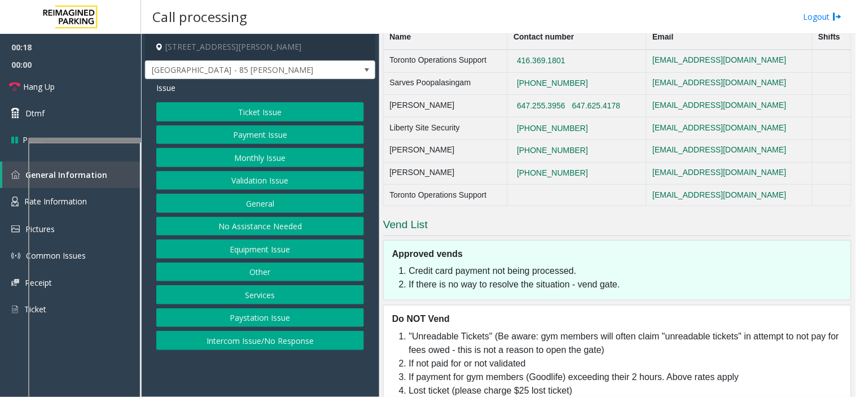
scroll to position [712, 0]
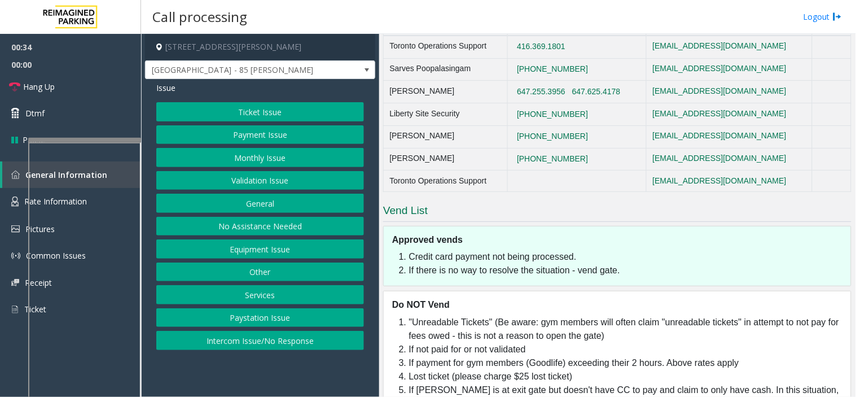
click at [254, 125] on button "Payment Issue" at bounding box center [260, 134] width 208 height 19
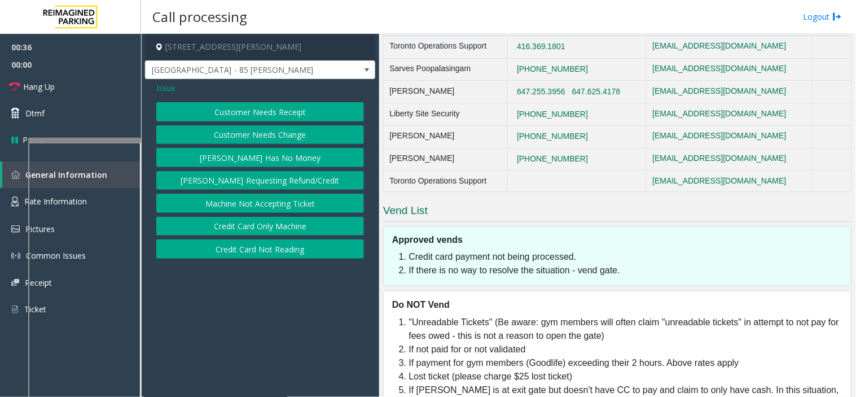
click at [250, 248] on button "Credit Card Not Reading" at bounding box center [260, 248] width 208 height 19
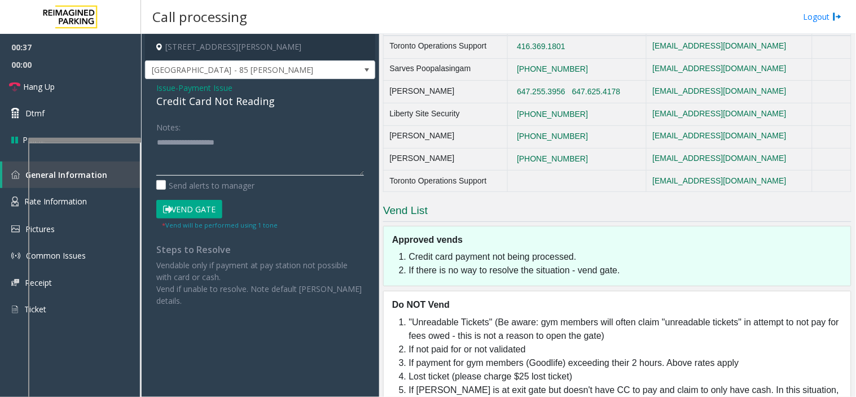
click at [198, 150] on textarea at bounding box center [260, 154] width 208 height 42
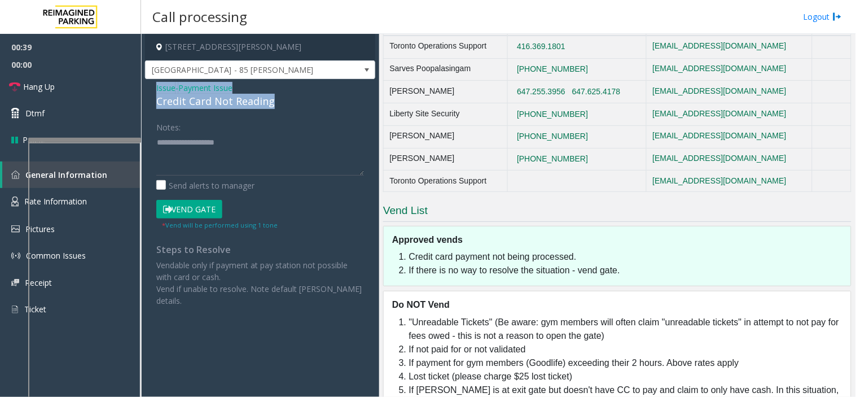
drag, startPoint x: 288, startPoint y: 104, endPoint x: 154, endPoint y: 85, distance: 135.8
click at [154, 85] on div "Issue - Payment Issue Credit Card Not Reading Notes: Send alerts to manager Ven…" at bounding box center [260, 198] width 230 height 239
copy div "Issue - Payment Issue Credit Card Not Reading"
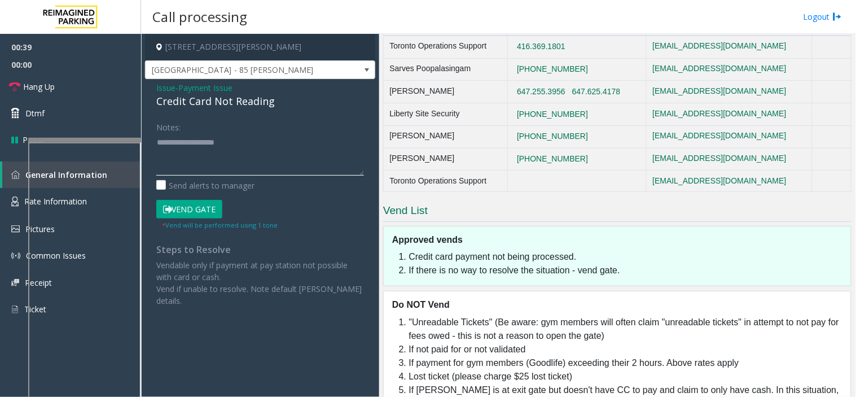
click at [173, 156] on textarea at bounding box center [260, 154] width 208 height 42
paste textarea "**********"
click at [185, 203] on button "Vend Gate" at bounding box center [189, 209] width 66 height 19
click at [225, 168] on textarea at bounding box center [260, 154] width 208 height 42
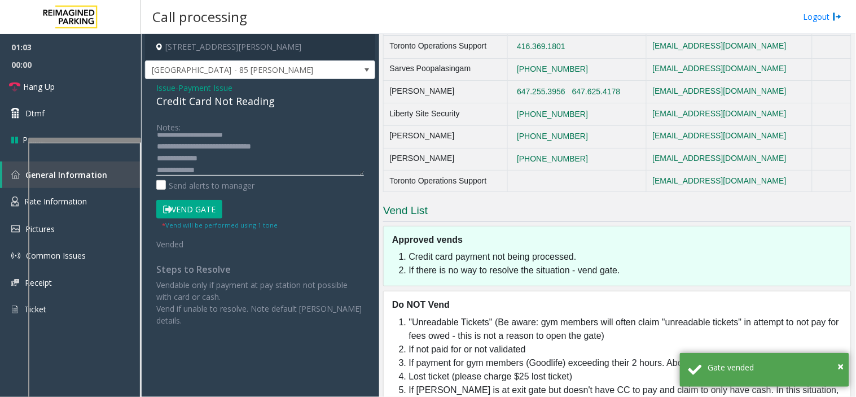
scroll to position [36, 0]
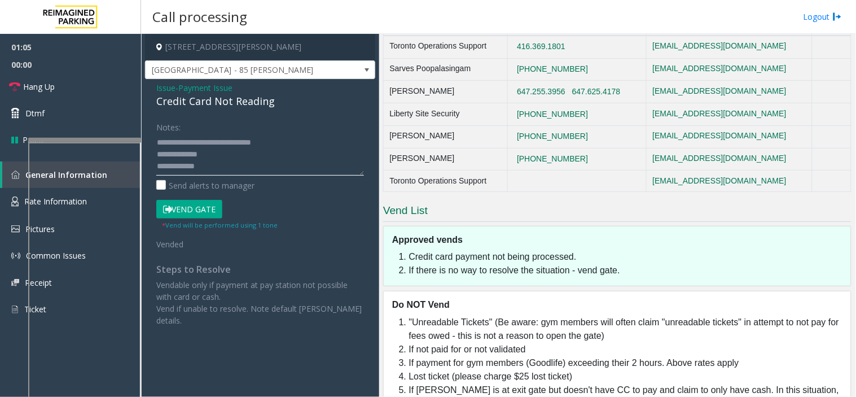
drag, startPoint x: 190, startPoint y: 161, endPoint x: 183, endPoint y: 153, distance: 10.5
click at [183, 153] on textarea at bounding box center [260, 154] width 208 height 42
type textarea "**********"
click at [79, 86] on link "Hang Up" at bounding box center [70, 86] width 141 height 27
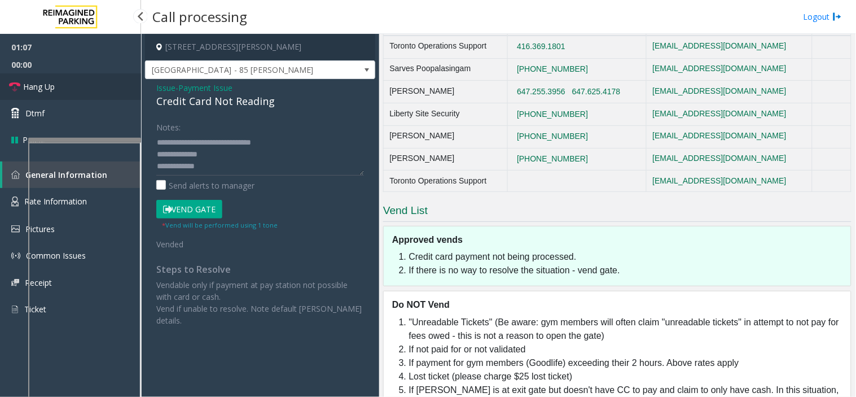
click at [79, 86] on link "Hang Up" at bounding box center [70, 86] width 141 height 27
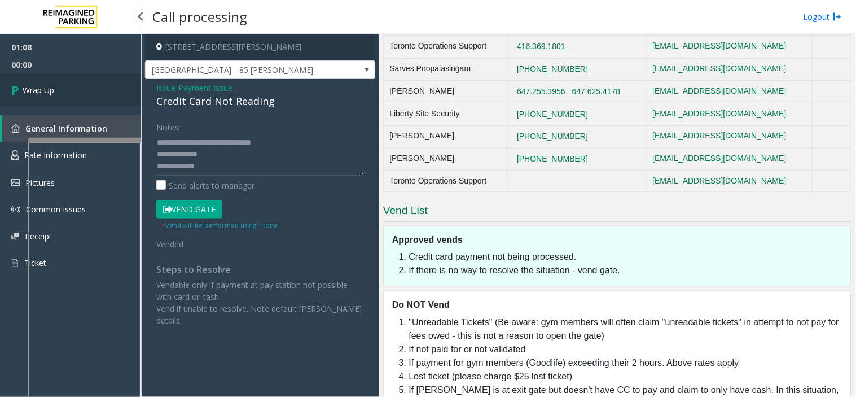
click at [79, 86] on link "Wrap Up" at bounding box center [70, 89] width 141 height 33
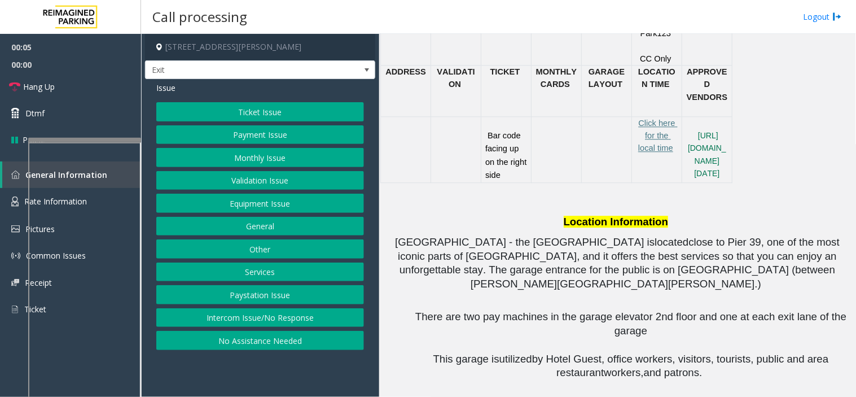
scroll to position [593, 0]
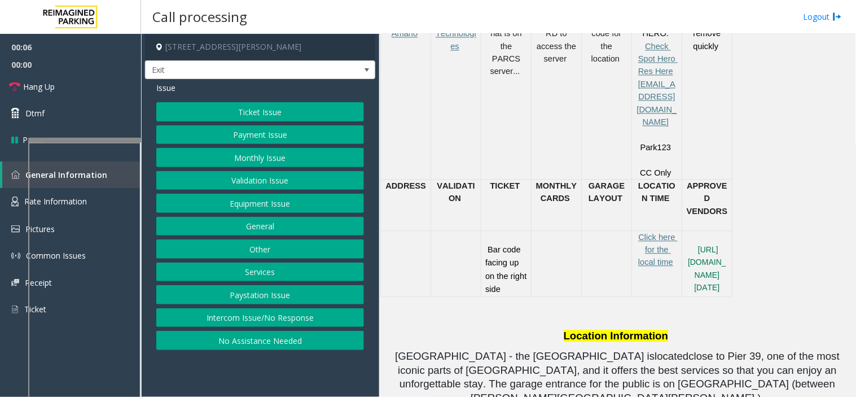
click at [296, 106] on button "Ticket Issue" at bounding box center [260, 111] width 208 height 19
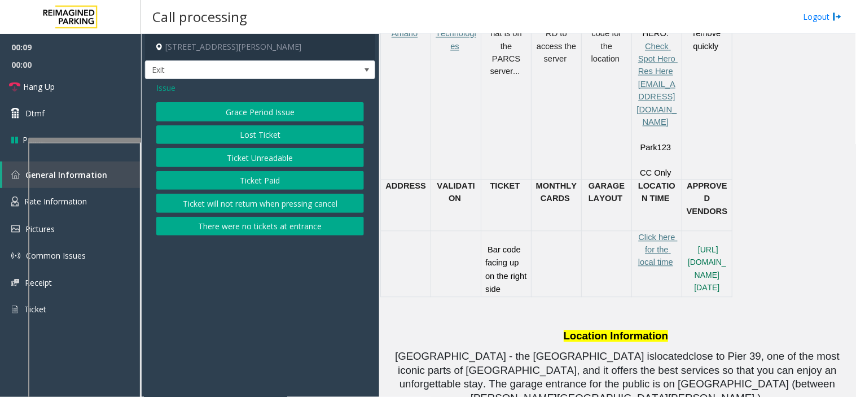
click at [262, 151] on button "Ticket Unreadable" at bounding box center [260, 157] width 208 height 19
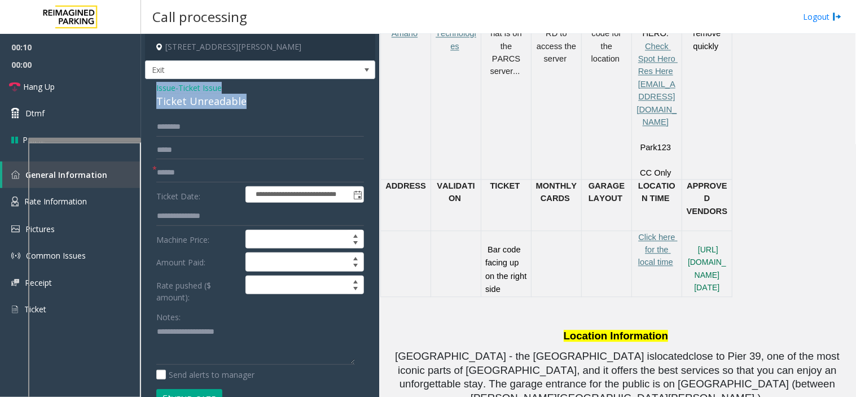
drag, startPoint x: 252, startPoint y: 102, endPoint x: 152, endPoint y: 82, distance: 101.9
click at [152, 82] on div "**********" at bounding box center [260, 382] width 230 height 606
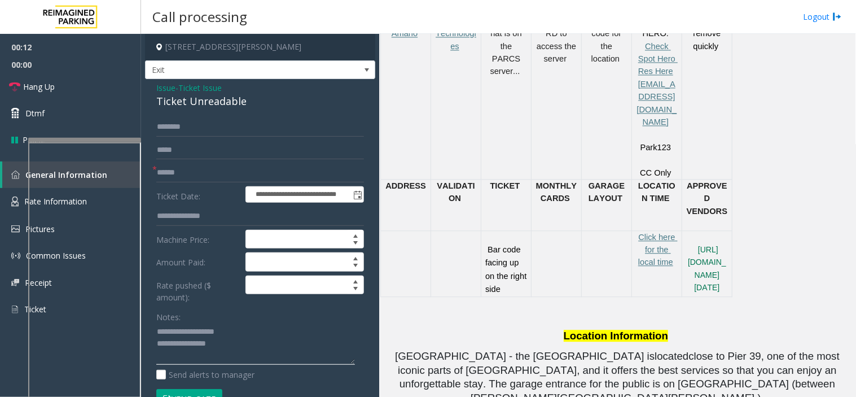
click at [233, 347] on textarea at bounding box center [255, 344] width 199 height 42
type textarea "**********"
click at [261, 175] on input "text" at bounding box center [260, 172] width 208 height 19
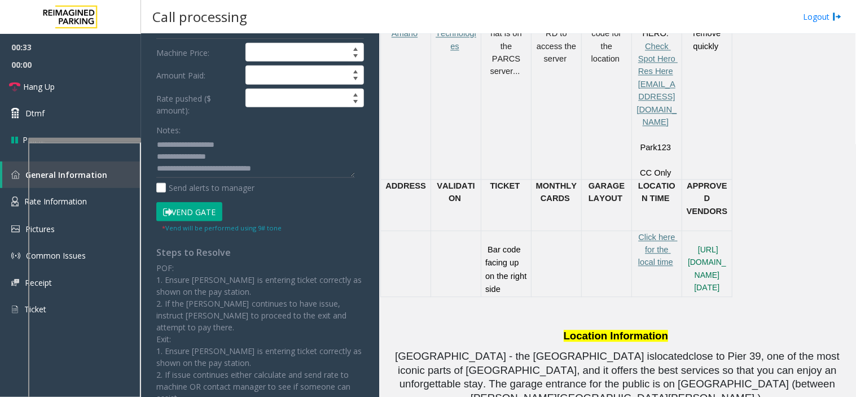
scroll to position [188, 0]
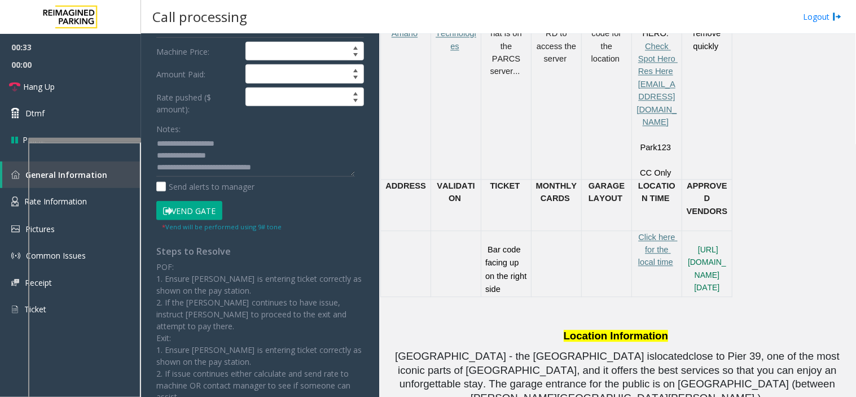
type input "******"
click at [178, 209] on button "Vend Gate" at bounding box center [189, 210] width 66 height 19
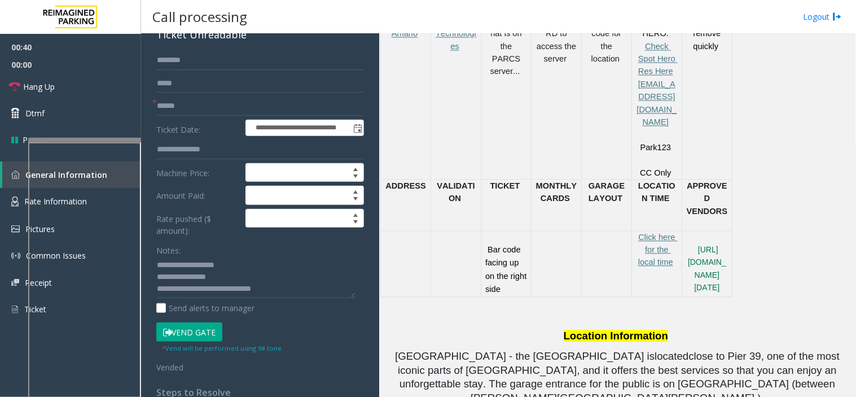
scroll to position [63, 0]
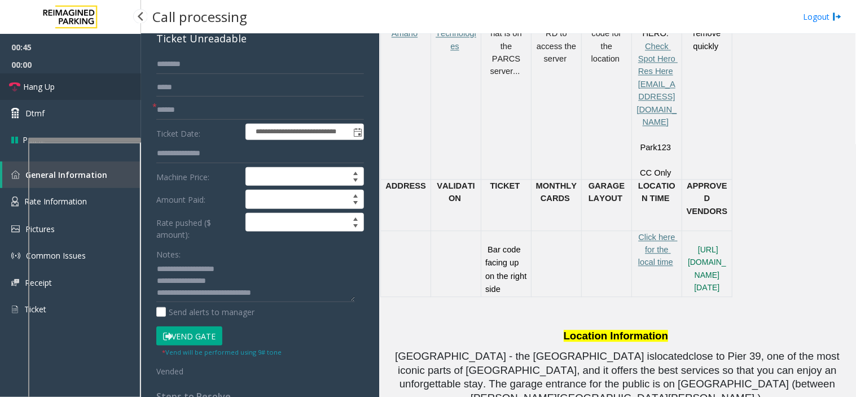
click at [76, 81] on link "Hang Up" at bounding box center [70, 86] width 141 height 27
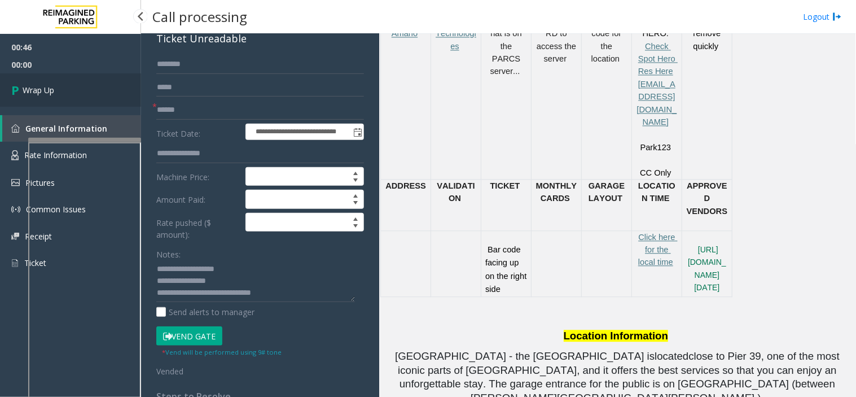
click at [76, 81] on link "Wrap Up" at bounding box center [70, 89] width 141 height 33
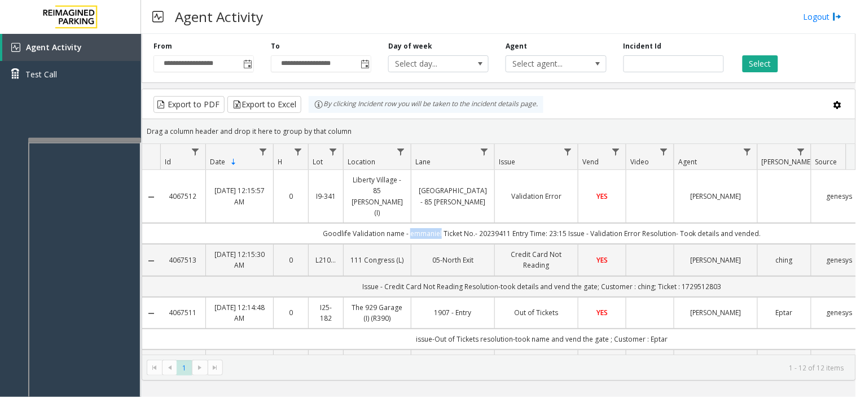
drag, startPoint x: 441, startPoint y: 212, endPoint x: 410, endPoint y: 213, distance: 31.1
click at [410, 223] on td "Goodlife Validation name - emmaniel Ticket No.- 20239411 Entry Time: 23:15 Issu…" at bounding box center [542, 233] width 764 height 21
copy td "emmanie"
click at [366, 25] on div "Agent Activity Logout" at bounding box center [498, 17] width 715 height 34
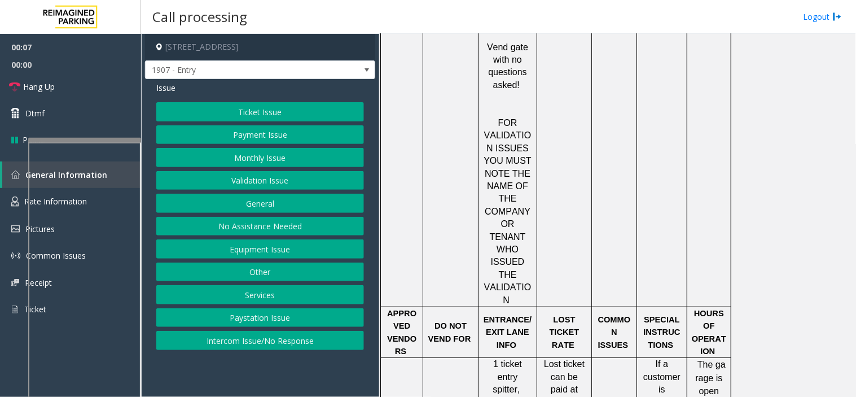
scroll to position [1129, 0]
click at [269, 292] on button "Services" at bounding box center [260, 294] width 208 height 19
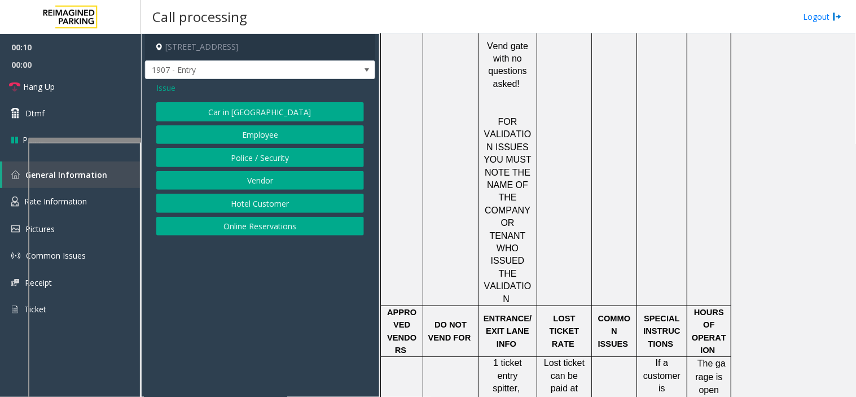
click at [250, 155] on button "Police / Security" at bounding box center [260, 157] width 208 height 19
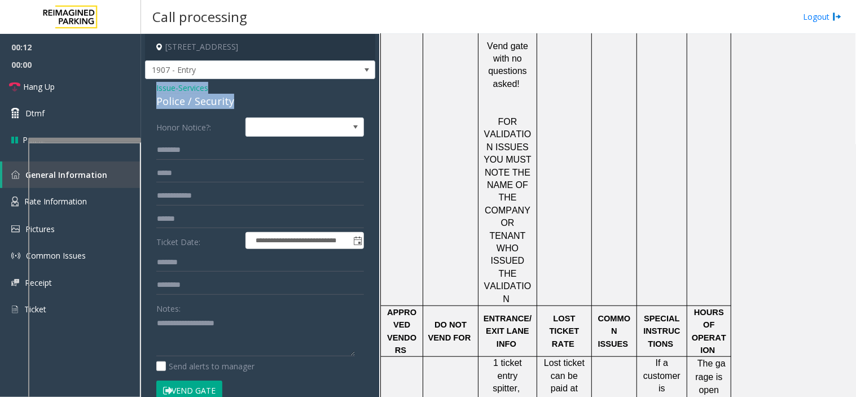
drag, startPoint x: 243, startPoint y: 99, endPoint x: 155, endPoint y: 82, distance: 90.2
click at [155, 82] on div "**********" at bounding box center [260, 301] width 230 height 444
copy div "Issue - Services Police / Security"
click at [205, 336] on textarea at bounding box center [255, 335] width 199 height 42
paste textarea "**********"
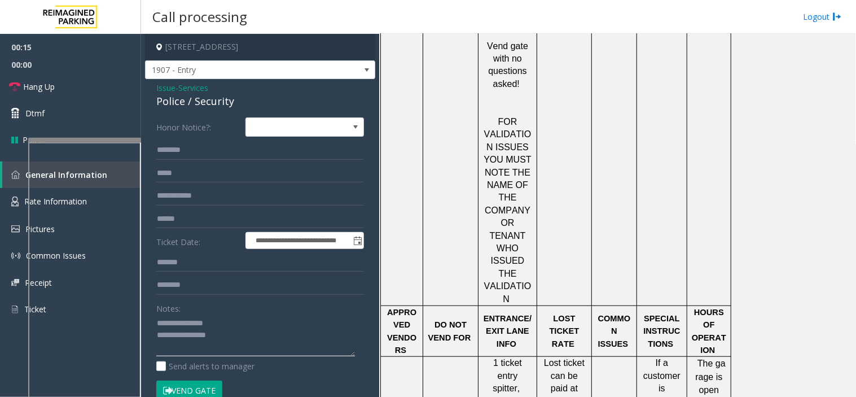
click at [183, 338] on textarea at bounding box center [255, 335] width 199 height 42
click at [200, 196] on input "text" at bounding box center [260, 195] width 208 height 19
click at [211, 340] on textarea at bounding box center [255, 335] width 199 height 42
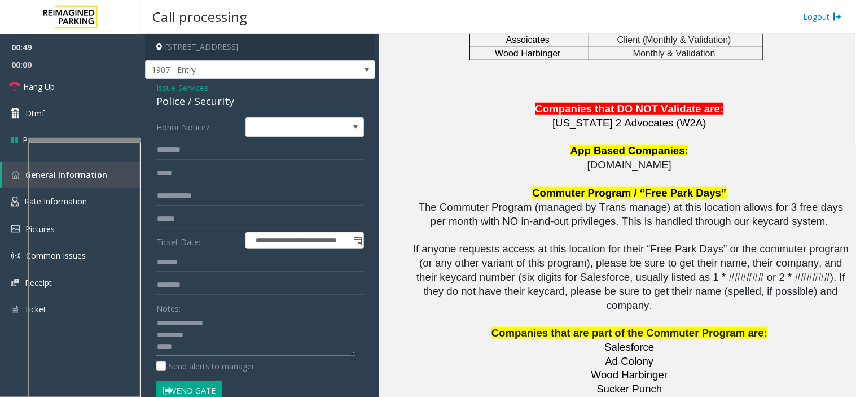
scroll to position [2482, 0]
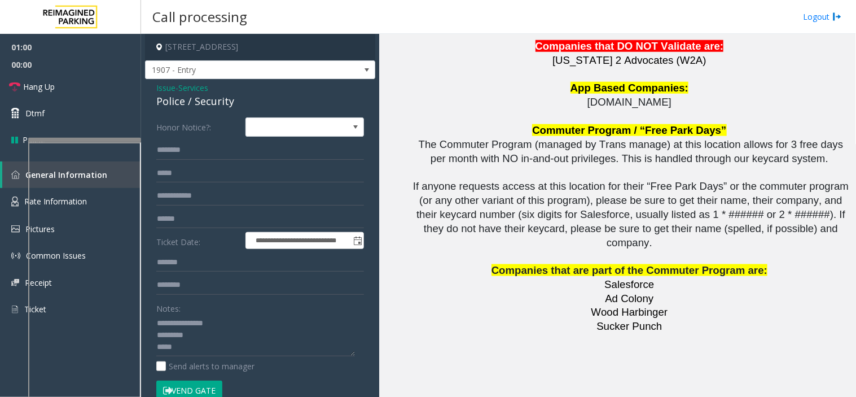
drag, startPoint x: 554, startPoint y: 243, endPoint x: 488, endPoint y: 235, distance: 67.1
click at [206, 333] on textarea at bounding box center [255, 335] width 199 height 42
click at [206, 342] on textarea at bounding box center [255, 335] width 199 height 42
click at [240, 340] on textarea at bounding box center [255, 335] width 199 height 42
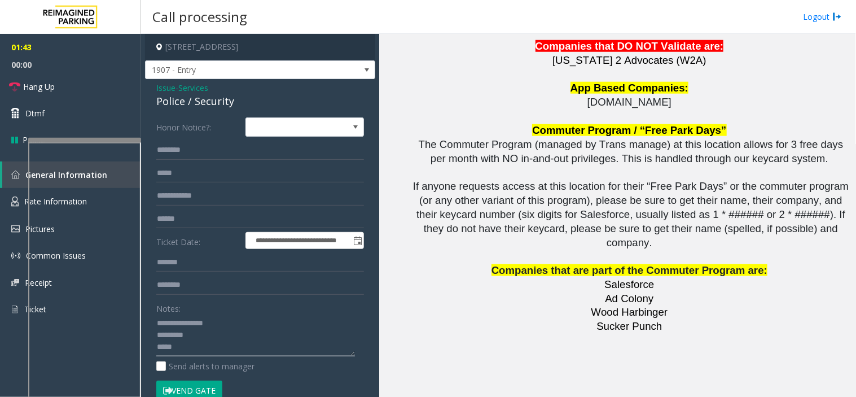
click at [238, 347] on textarea at bounding box center [255, 335] width 199 height 42
click at [191, 347] on textarea at bounding box center [255, 335] width 199 height 42
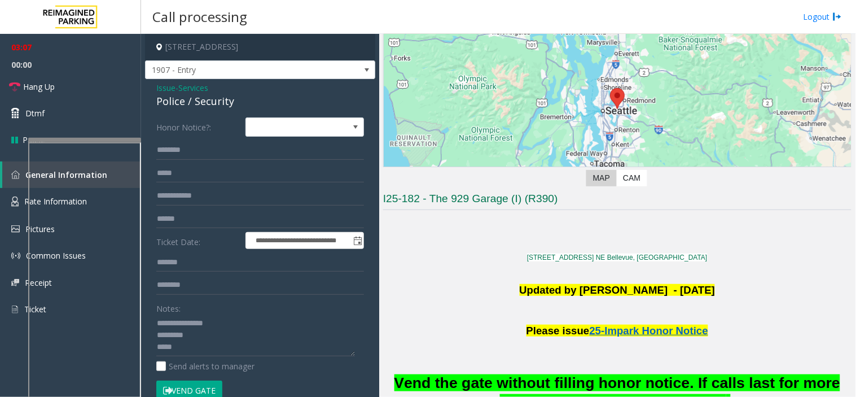
scroll to position [63, 0]
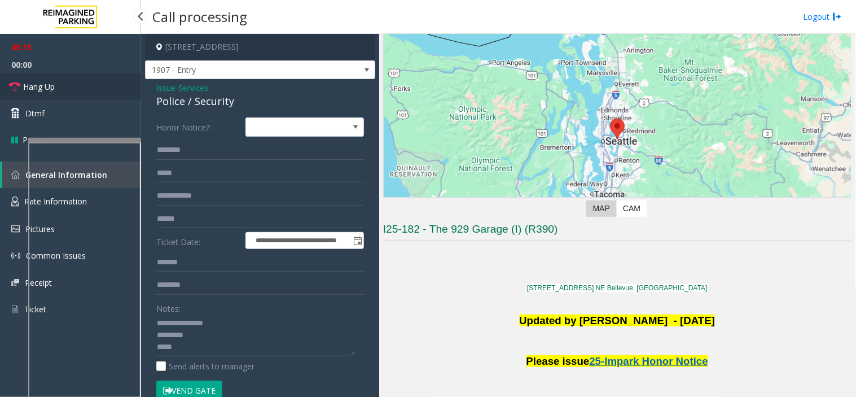
click at [88, 94] on link "Hang Up" at bounding box center [70, 86] width 141 height 27
click at [183, 345] on textarea at bounding box center [255, 335] width 199 height 42
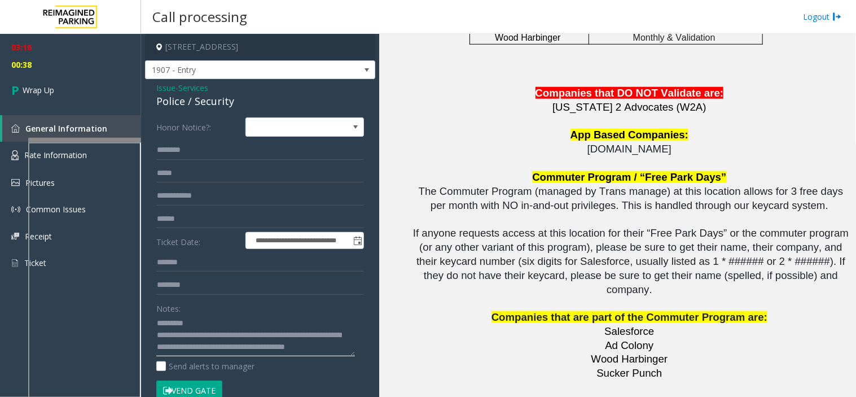
scroll to position [2482, 0]
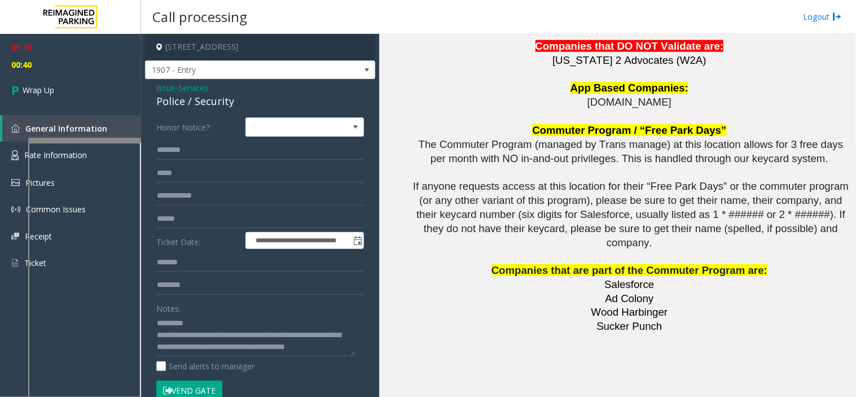
drag, startPoint x: 412, startPoint y: 240, endPoint x: 392, endPoint y: 240, distance: 20.3
drag, startPoint x: 189, startPoint y: 352, endPoint x: 208, endPoint y: 353, distance: 18.7
click at [208, 353] on textarea at bounding box center [255, 335] width 199 height 42
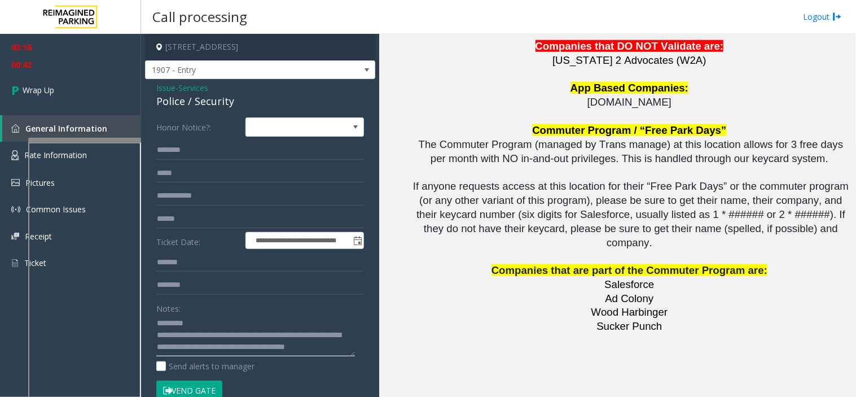
paste textarea "**********"
click at [272, 349] on textarea at bounding box center [255, 335] width 199 height 42
click at [268, 336] on textarea at bounding box center [255, 335] width 199 height 42
click at [266, 337] on textarea at bounding box center [255, 335] width 199 height 42
click at [255, 353] on textarea at bounding box center [255, 335] width 199 height 42
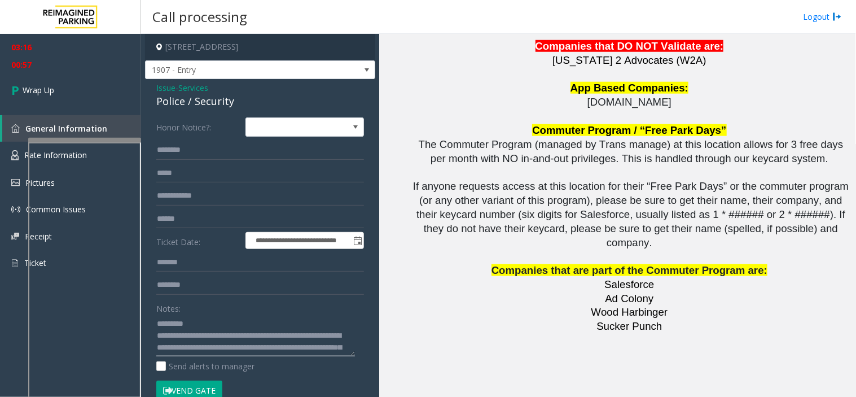
scroll to position [0, 0]
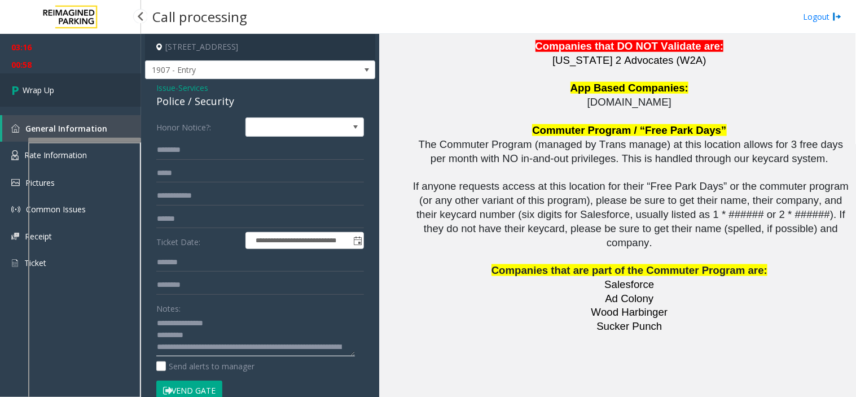
type textarea "**********"
click at [98, 99] on link "Wrap Up" at bounding box center [70, 89] width 141 height 33
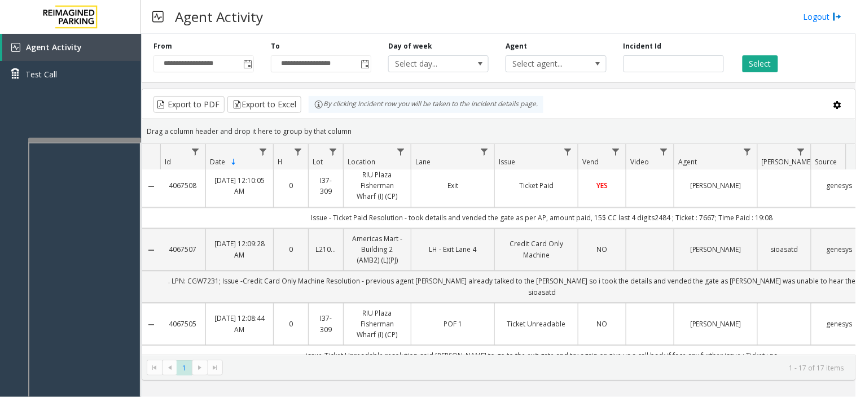
scroll to position [501, 0]
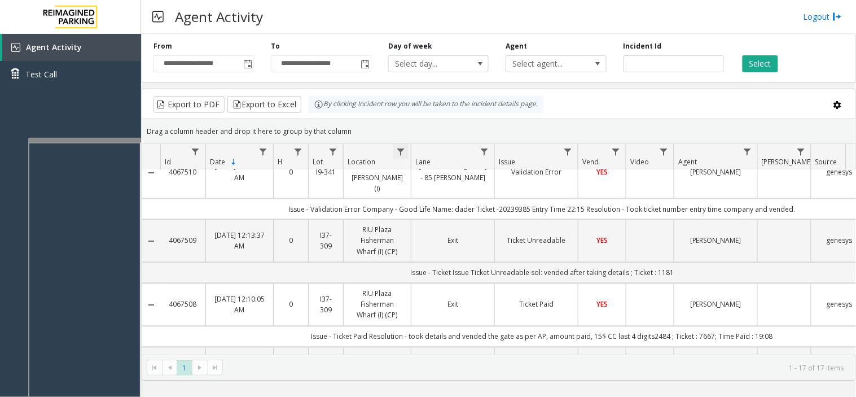
click at [402, 154] on span "Data table" at bounding box center [400, 151] width 9 height 9
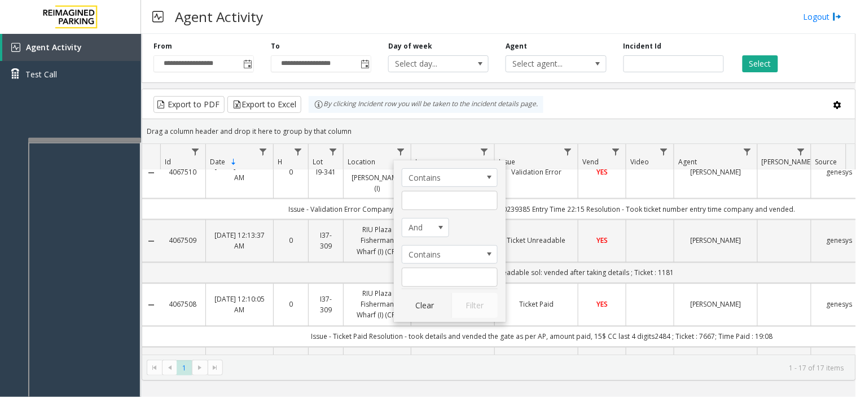
click at [439, 187] on kendo-grid-filter-menu-input-wrapper "Contains" at bounding box center [450, 189] width 96 height 42
click at [445, 195] on input "Location Filter" at bounding box center [450, 200] width 96 height 19
type input "***"
click button "Filter" at bounding box center [475, 305] width 46 height 25
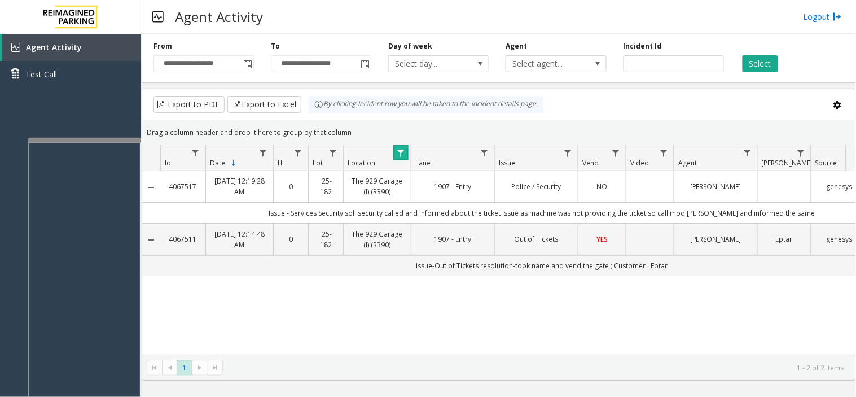
scroll to position [0, 0]
click at [405, 155] on span "Data table" at bounding box center [400, 152] width 9 height 9
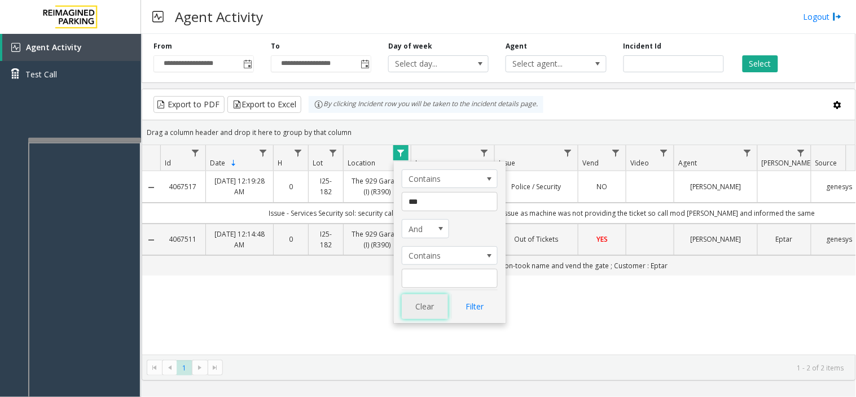
click at [408, 312] on button "Clear" at bounding box center [425, 306] width 46 height 25
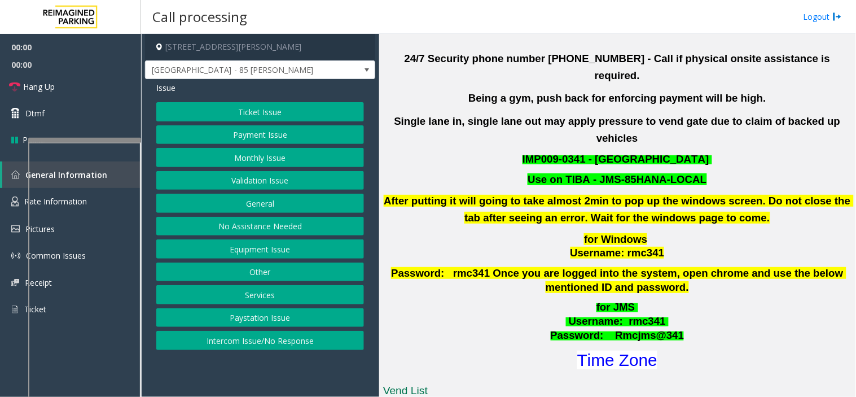
scroll to position [439, 0]
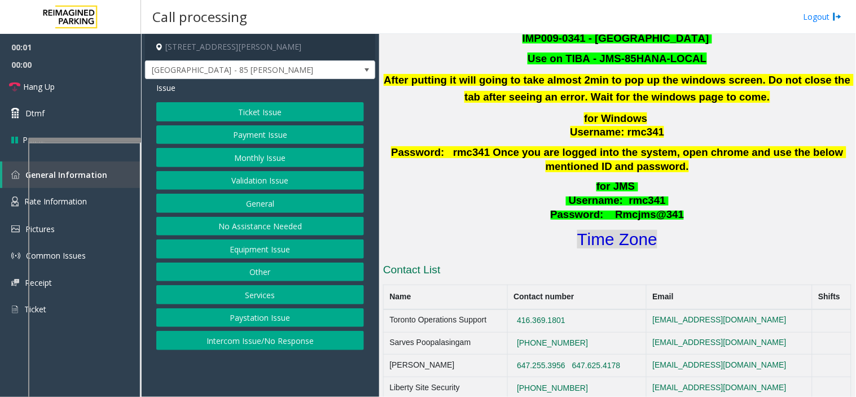
click at [580, 230] on font "Time Zone" at bounding box center [617, 239] width 80 height 19
click at [283, 177] on button "Validation Issue" at bounding box center [260, 180] width 208 height 19
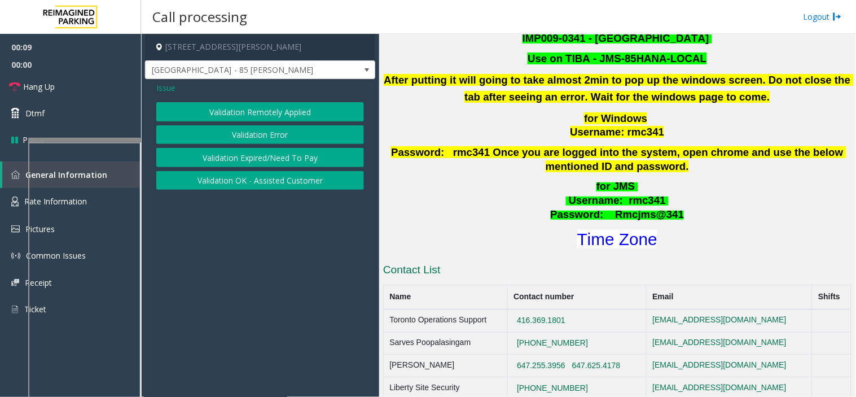
click at [167, 91] on span "Issue" at bounding box center [165, 88] width 19 height 12
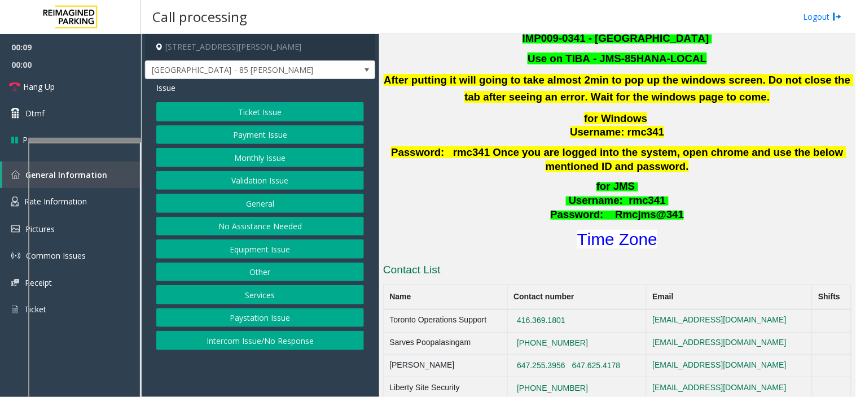
click at [228, 110] on button "Ticket Issue" at bounding box center [260, 111] width 208 height 19
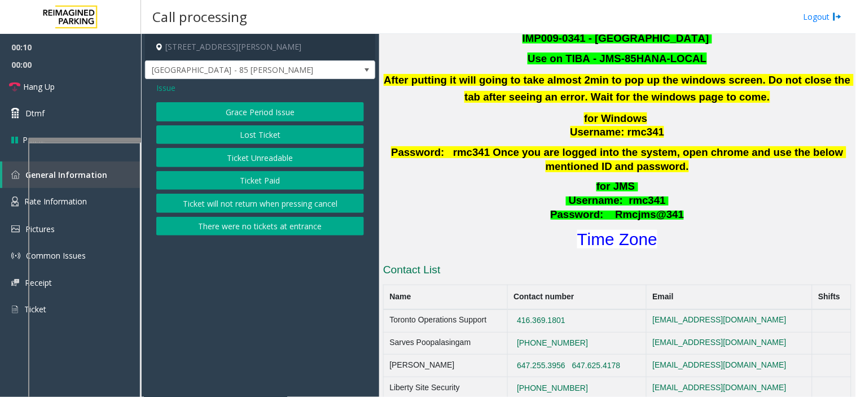
click at [243, 161] on button "Ticket Unreadable" at bounding box center [260, 157] width 208 height 19
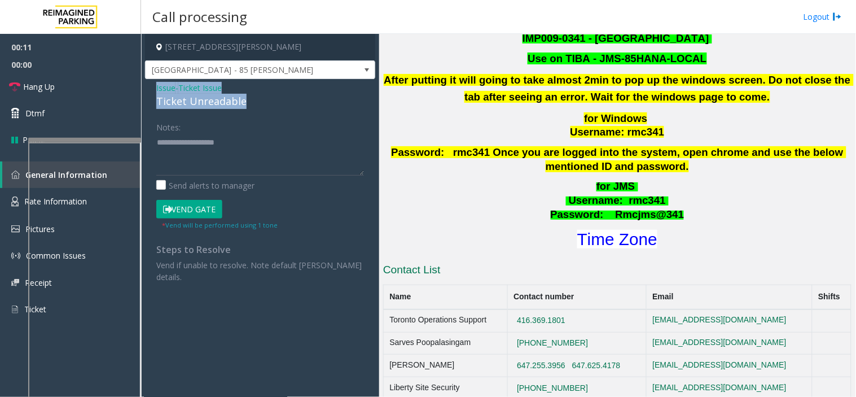
drag, startPoint x: 256, startPoint y: 100, endPoint x: 150, endPoint y: 89, distance: 106.7
click at [150, 89] on div "Issue - Ticket Issue Ticket Unreadable Notes: Send alerts to manager Vend Gate …" at bounding box center [260, 186] width 230 height 215
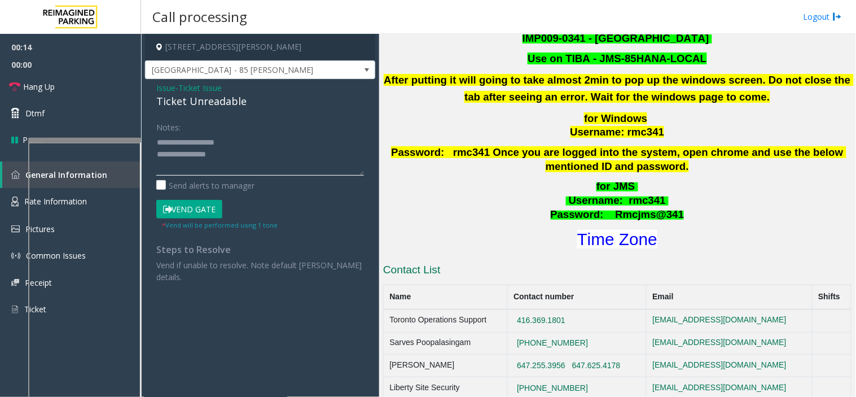
click at [248, 156] on textarea at bounding box center [260, 154] width 208 height 42
click at [255, 160] on textarea at bounding box center [260, 154] width 208 height 42
click at [248, 166] on textarea at bounding box center [260, 154] width 208 height 42
click at [196, 154] on textarea at bounding box center [260, 154] width 208 height 42
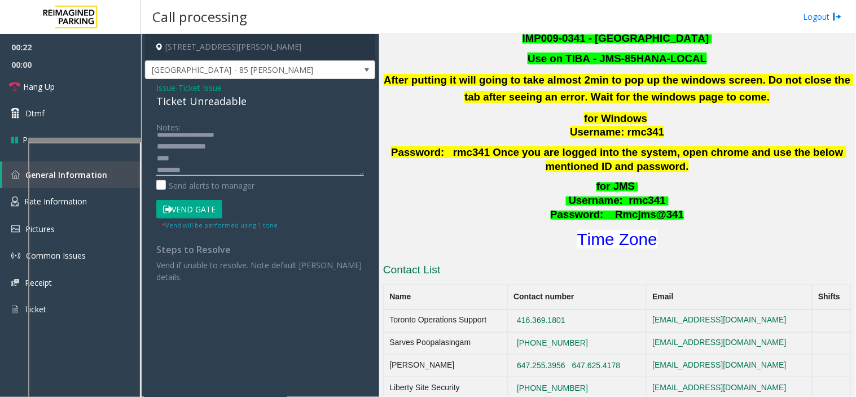
click at [199, 162] on textarea at bounding box center [260, 154] width 208 height 42
click at [200, 173] on textarea at bounding box center [260, 154] width 208 height 42
click at [192, 205] on button "Vend Gate" at bounding box center [189, 209] width 66 height 19
click at [185, 161] on textarea at bounding box center [260, 154] width 208 height 42
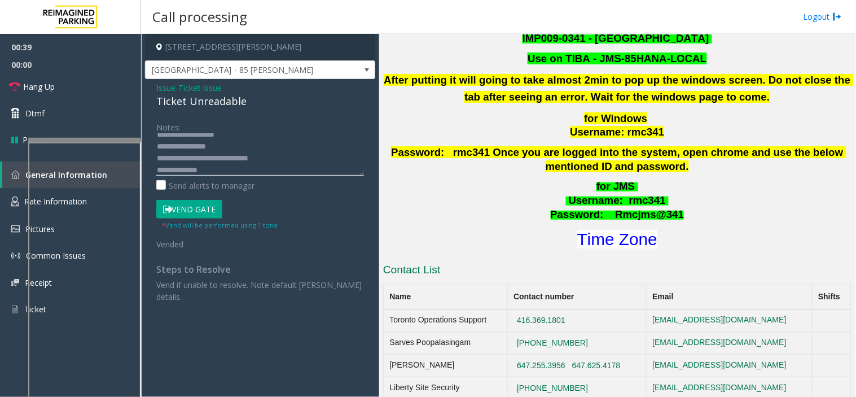
click at [187, 173] on textarea at bounding box center [260, 154] width 208 height 42
click at [186, 208] on button "Vend Gate" at bounding box center [189, 209] width 66 height 19
click at [164, 157] on textarea at bounding box center [260, 154] width 208 height 42
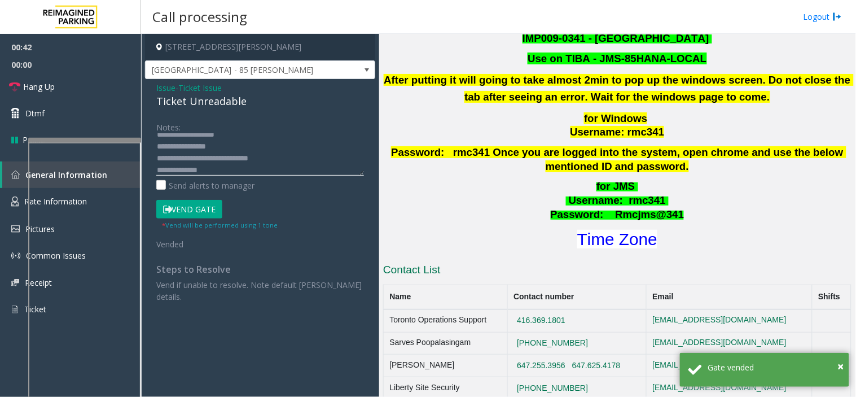
click at [168, 160] on textarea at bounding box center [260, 154] width 208 height 42
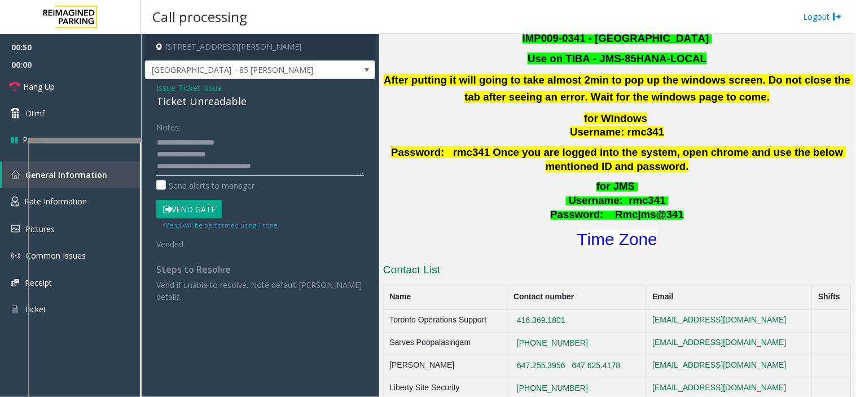
scroll to position [12, 0]
click at [188, 172] on textarea at bounding box center [260, 154] width 208 height 42
click at [184, 172] on textarea at bounding box center [260, 154] width 208 height 42
click at [202, 200] on button "Vend Gate" at bounding box center [189, 209] width 66 height 19
click at [269, 153] on textarea at bounding box center [260, 154] width 208 height 42
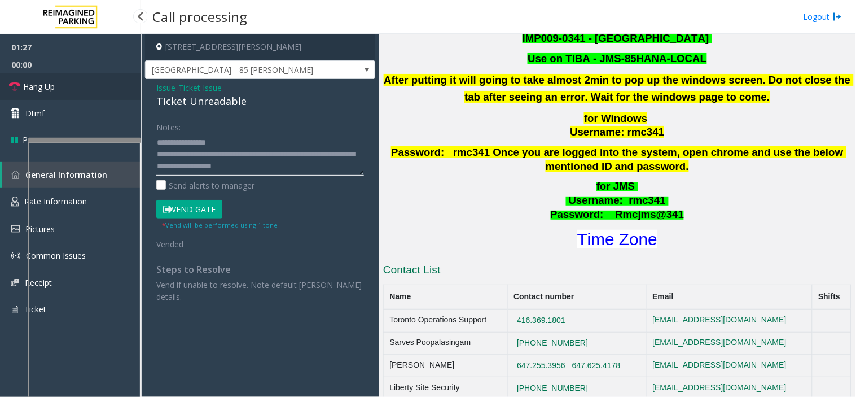
type textarea "**********"
click at [103, 82] on link "Hang Up" at bounding box center [70, 86] width 141 height 27
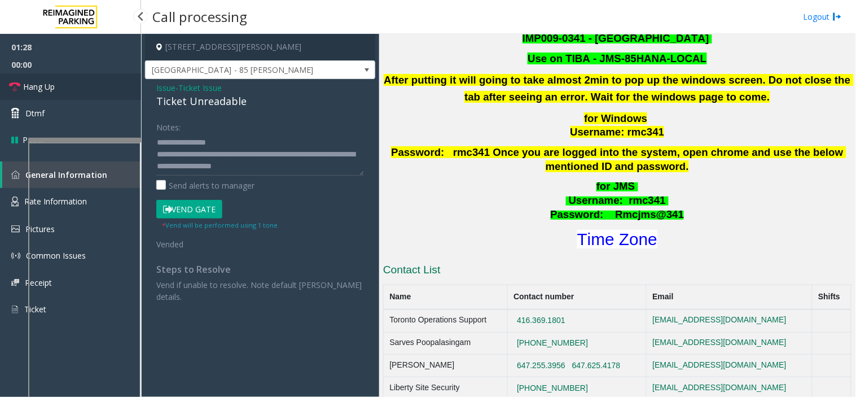
click at [103, 82] on link "Hang Up" at bounding box center [70, 86] width 141 height 27
click at [103, 83] on link "Hang Up" at bounding box center [70, 86] width 141 height 27
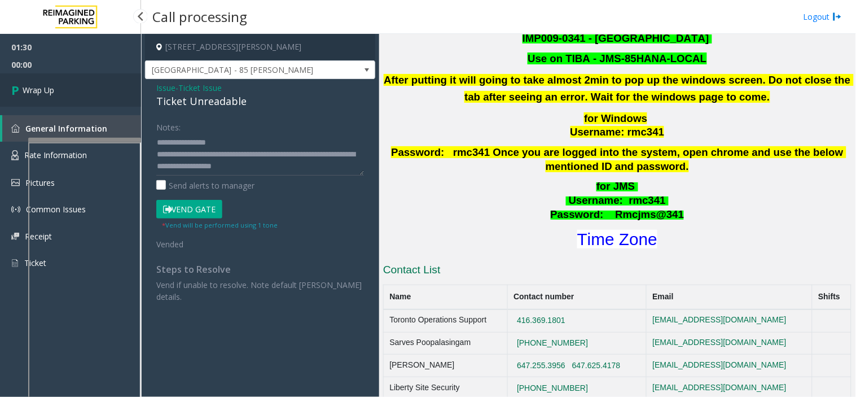
click at [103, 83] on link "Wrap Up" at bounding box center [70, 89] width 141 height 33
click at [103, 84] on link "Wrap Up" at bounding box center [70, 89] width 141 height 33
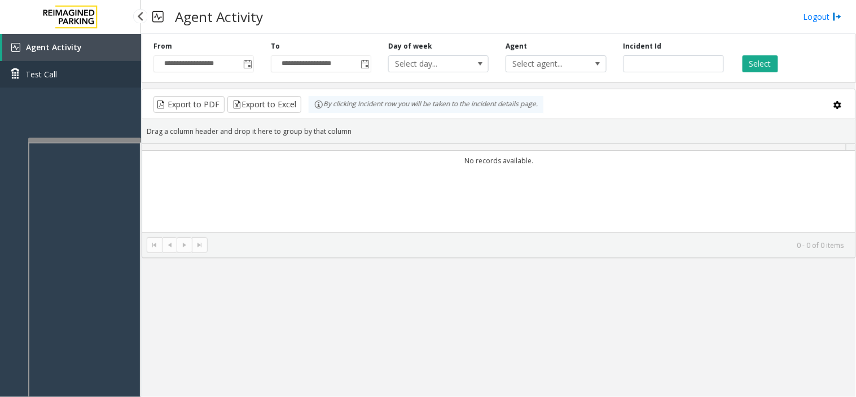
click at [103, 84] on link "Test Call" at bounding box center [70, 74] width 141 height 27
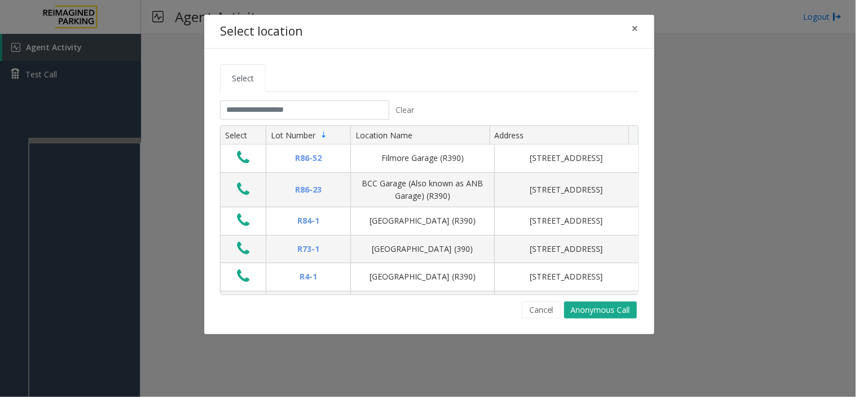
click at [103, 84] on div "Select location × Select Clear Select Lot Number Location Name Address R86-52 F…" at bounding box center [428, 198] width 856 height 397
click at [633, 30] on span "×" at bounding box center [635, 28] width 7 height 16
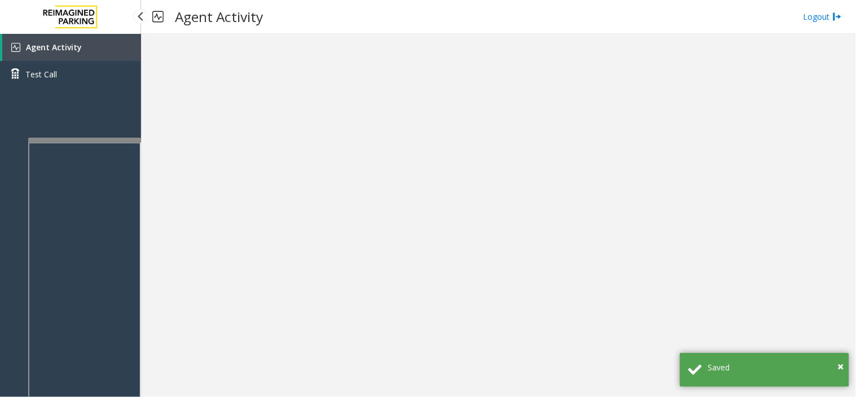
click at [112, 46] on link "Agent Activity" at bounding box center [71, 47] width 139 height 27
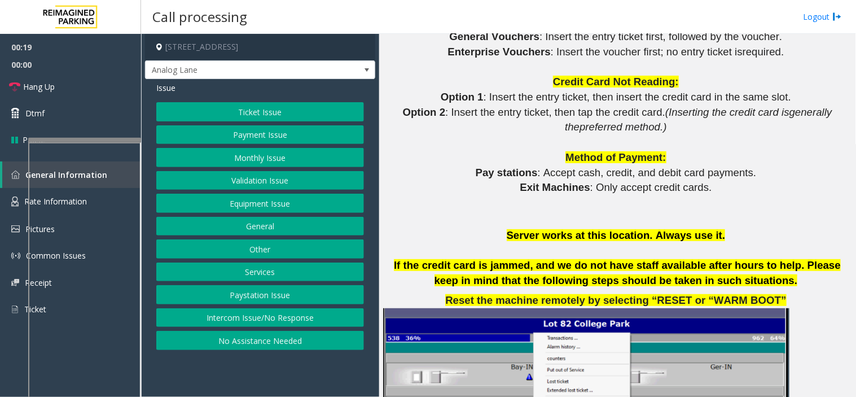
scroll to position [1129, 0]
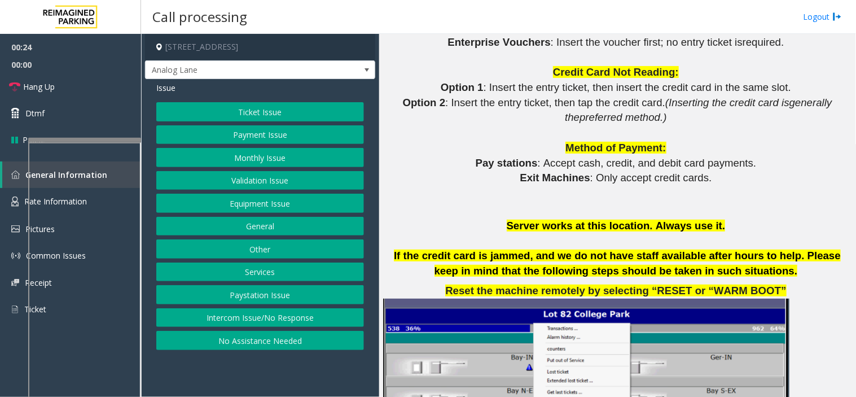
click at [270, 196] on button "Equipment Issue" at bounding box center [260, 203] width 208 height 19
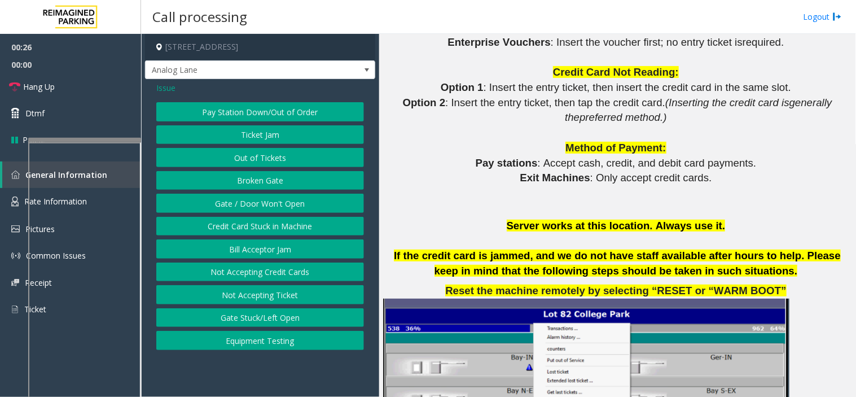
click at [268, 221] on button "Credit Card Stuck in Machine" at bounding box center [260, 226] width 208 height 19
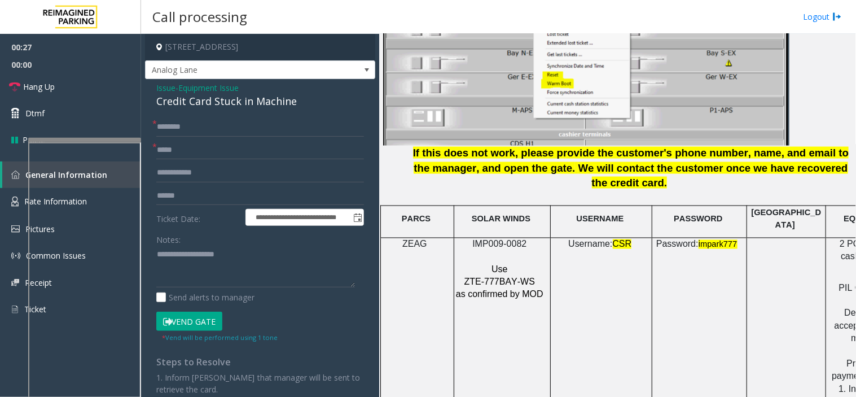
scroll to position [1505, 0]
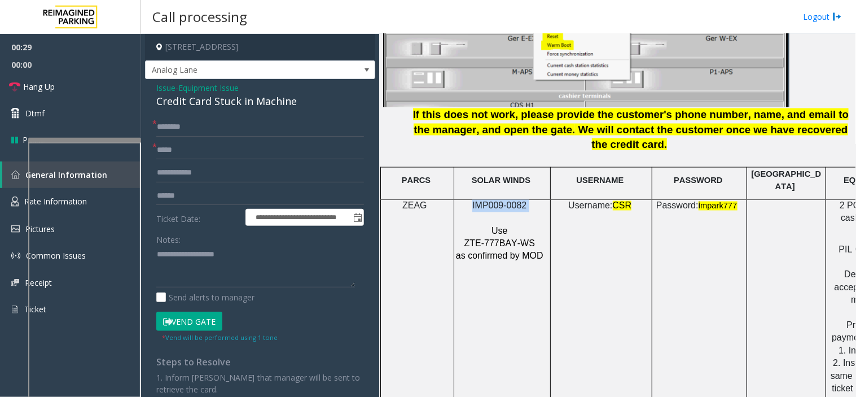
drag, startPoint x: 533, startPoint y: 162, endPoint x: 435, endPoint y: 170, distance: 98.6
click at [435, 199] on tr "ZEAG IMP009-0082 Use ZTE-777BAY-WS as confirmed by MOD Username: CSR Password: …" at bounding box center [685, 357] width 609 height 316
click at [159, 86] on span "Issue" at bounding box center [165, 88] width 19 height 12
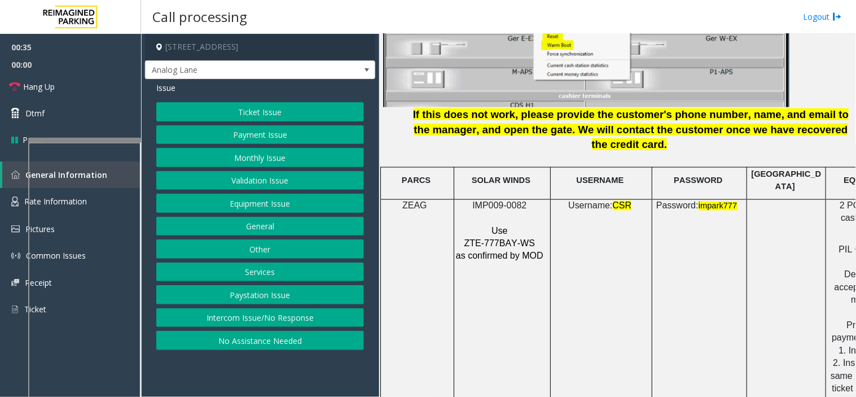
click at [221, 158] on button "Monthly Issue" at bounding box center [260, 157] width 208 height 19
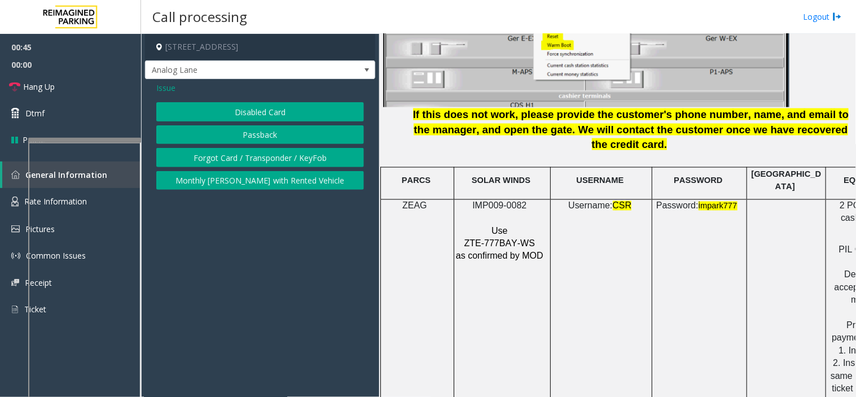
click at [247, 111] on button "Disabled Card" at bounding box center [260, 111] width 208 height 19
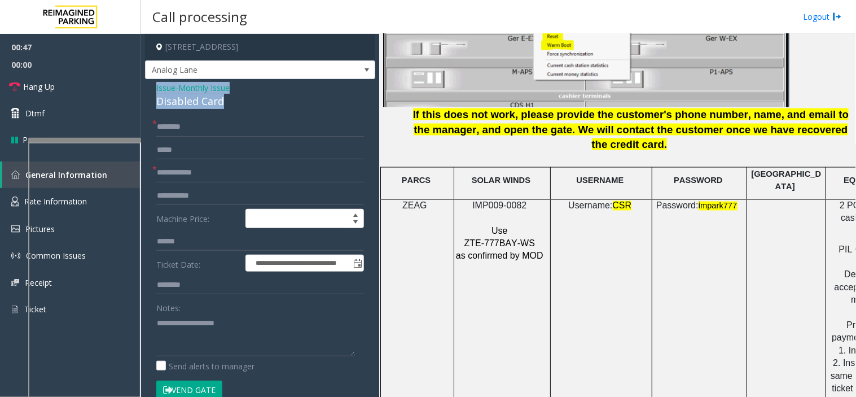
drag, startPoint x: 233, startPoint y: 108, endPoint x: 145, endPoint y: 84, distance: 91.9
click at [145, 84] on div "**********" at bounding box center [260, 401] width 230 height 645
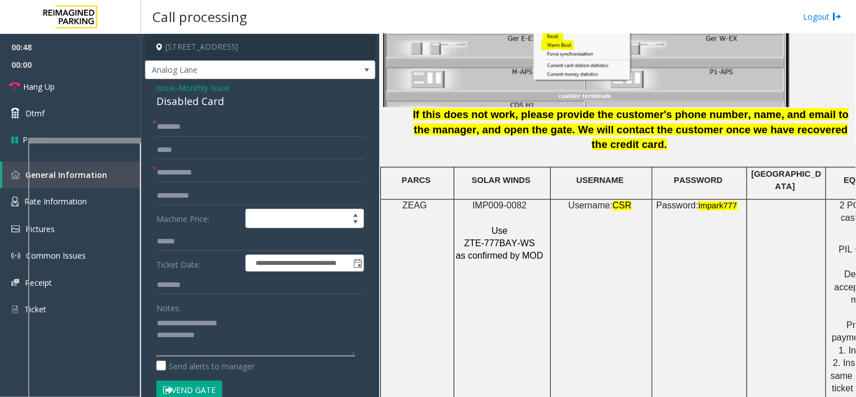
click at [192, 322] on textarea at bounding box center [255, 335] width 199 height 42
click at [217, 335] on textarea at bounding box center [255, 335] width 199 height 42
type textarea "**********"
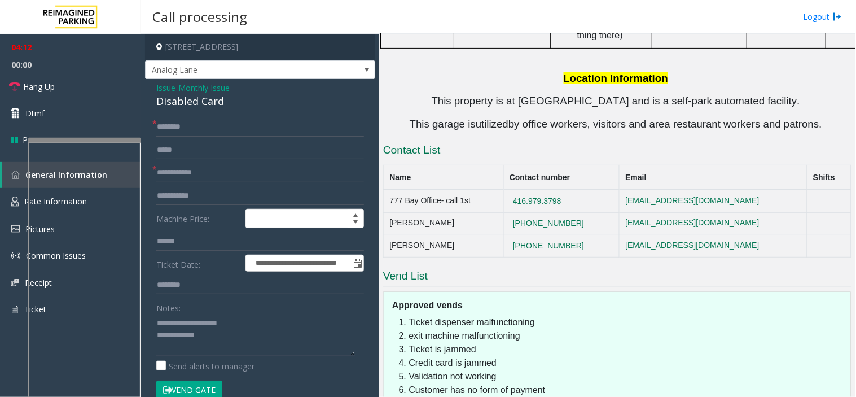
scroll to position [2243, 0]
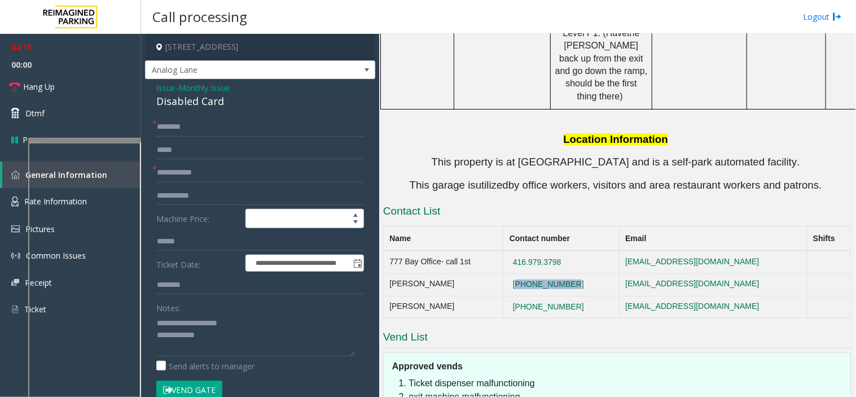
drag, startPoint x: 597, startPoint y: 171, endPoint x: 532, endPoint y: 171, distance: 65.5
click at [532, 273] on td "[PHONE_NUMBER]" at bounding box center [562, 284] width 116 height 23
click at [597, 251] on td "416.979.3798" at bounding box center [562, 262] width 116 height 23
drag, startPoint x: 597, startPoint y: 148, endPoint x: 527, endPoint y: 138, distance: 71.3
click at [527, 251] on td "416.979.3798" at bounding box center [562, 262] width 116 height 23
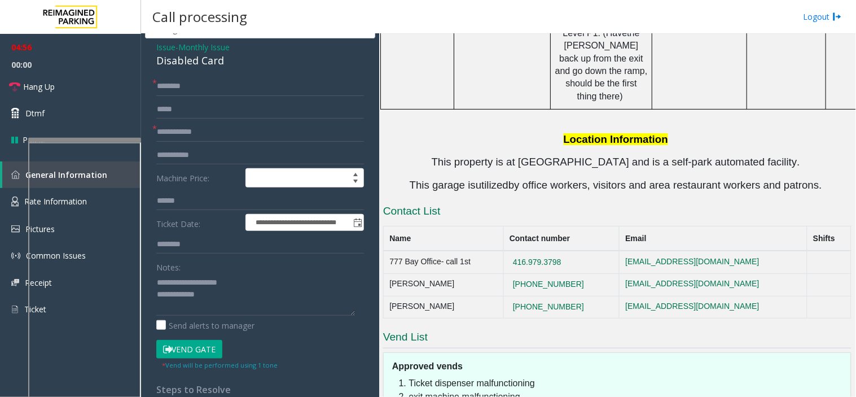
scroll to position [63, 0]
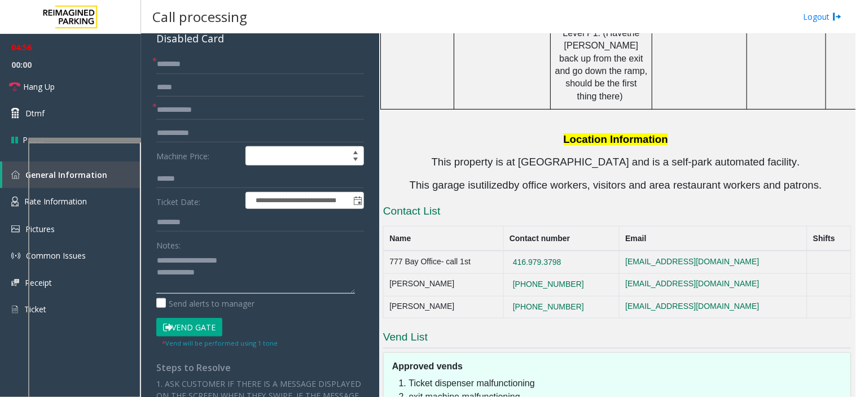
click at [258, 275] on textarea at bounding box center [255, 272] width 199 height 42
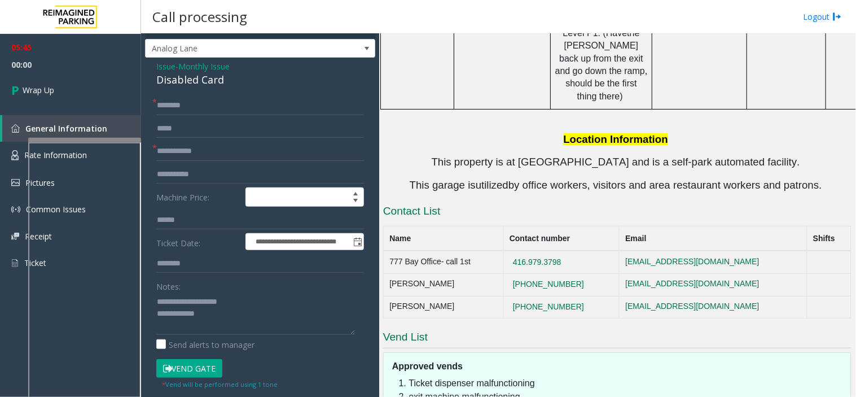
scroll to position [0, 0]
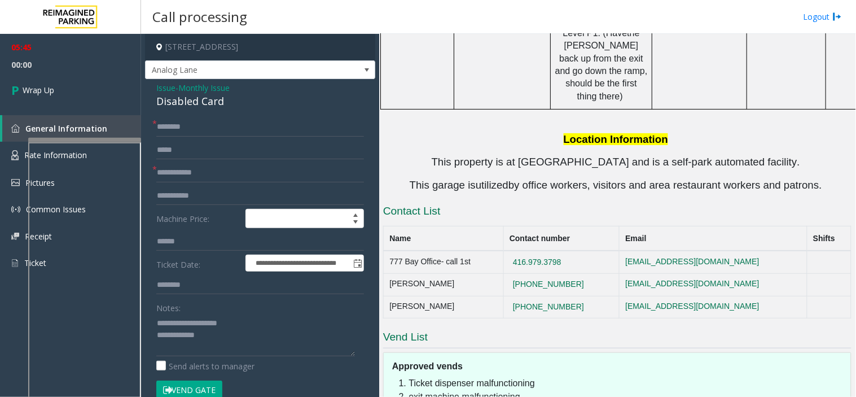
click at [167, 91] on span "Issue" at bounding box center [165, 88] width 19 height 12
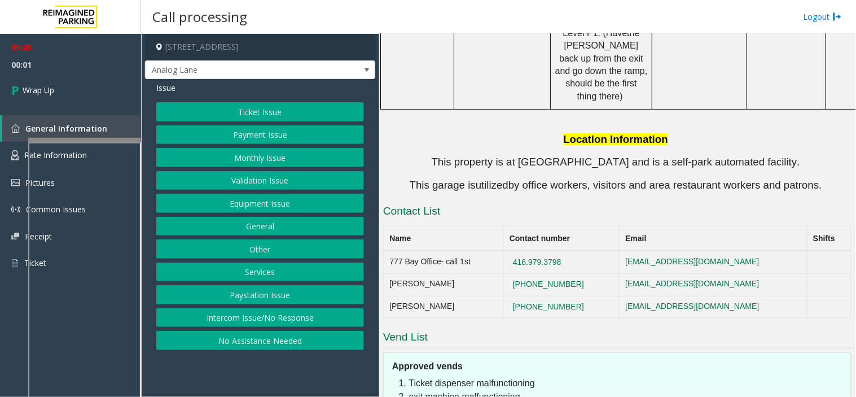
click at [246, 204] on button "Equipment Issue" at bounding box center [260, 203] width 208 height 19
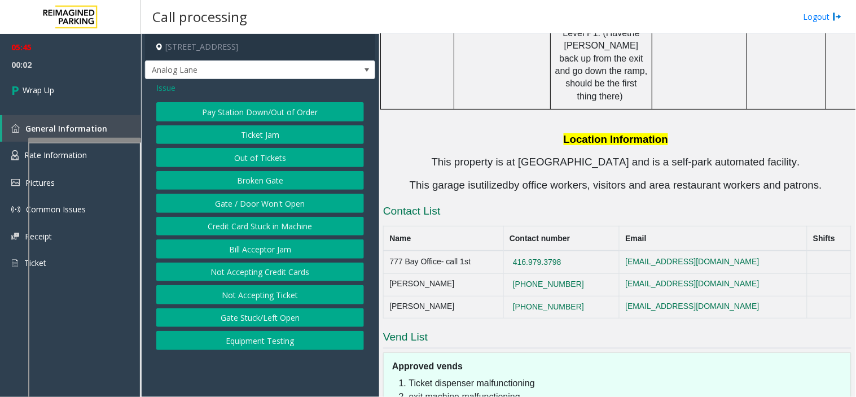
click at [246, 206] on button "Gate / Door Won't Open" at bounding box center [260, 203] width 208 height 19
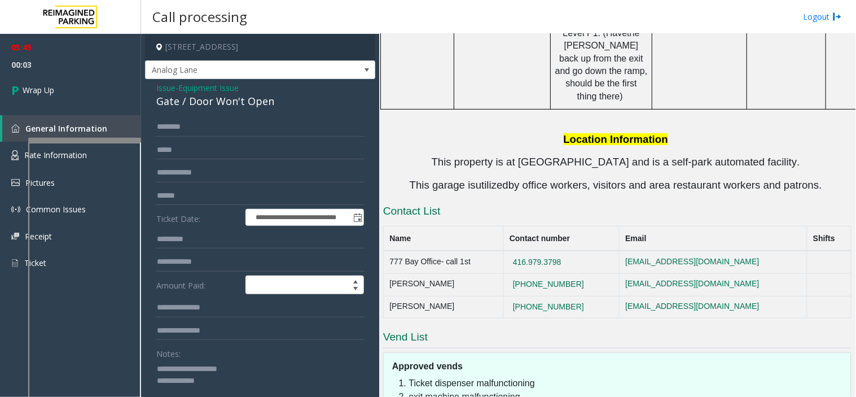
scroll to position [63, 0]
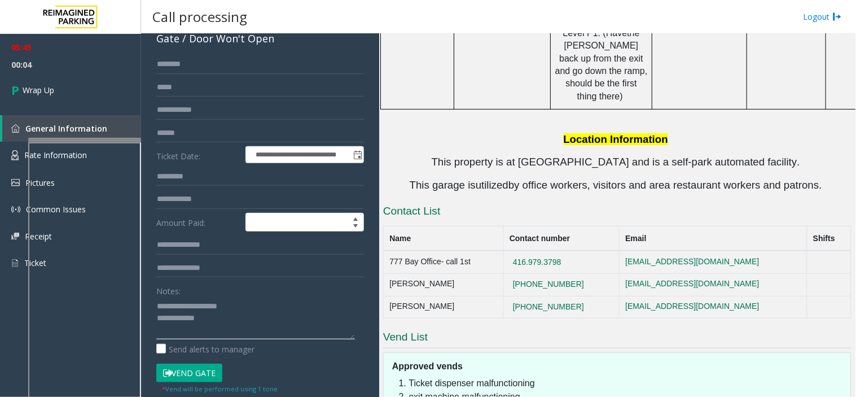
drag, startPoint x: 183, startPoint y: 300, endPoint x: 212, endPoint y: 321, distance: 35.2
click at [212, 321] on textarea at bounding box center [255, 318] width 199 height 42
drag, startPoint x: 268, startPoint y: 306, endPoint x: 303, endPoint y: 325, distance: 40.4
click at [285, 334] on textarea at bounding box center [255, 318] width 199 height 42
click at [351, 312] on textarea at bounding box center [255, 318] width 199 height 42
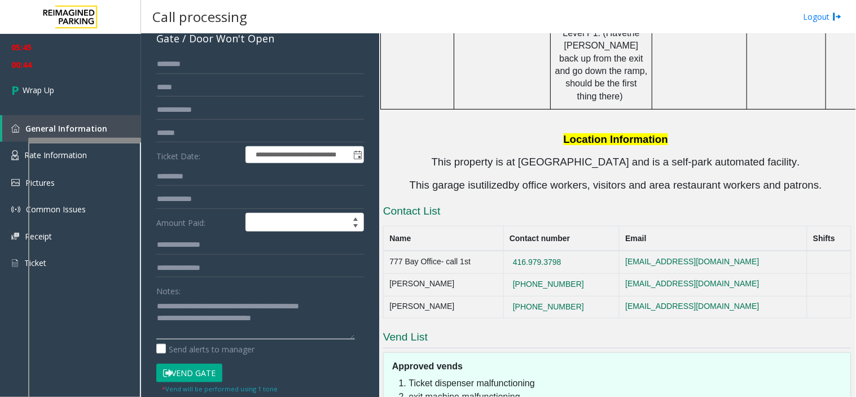
click at [252, 325] on textarea at bounding box center [255, 318] width 199 height 42
type textarea "**********"
click at [68, 102] on link "Wrap Up" at bounding box center [70, 89] width 141 height 33
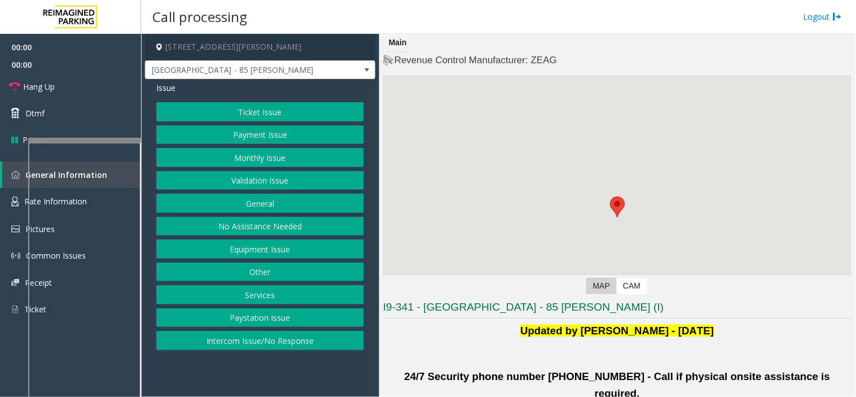
scroll to position [376, 0]
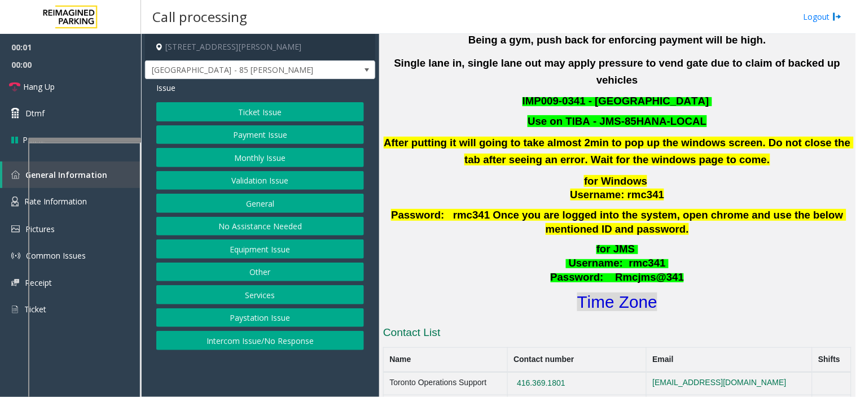
click at [619, 292] on font "Time Zone" at bounding box center [617, 301] width 80 height 19
click at [226, 178] on button "Validation Issue" at bounding box center [260, 180] width 208 height 19
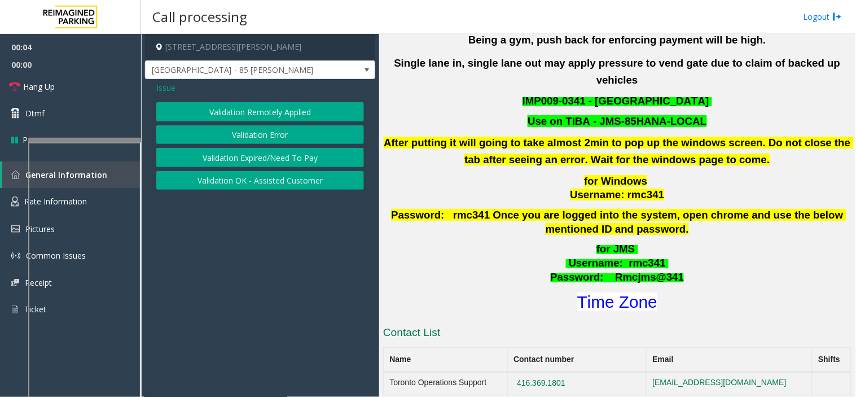
click at [224, 136] on button "Validation Error" at bounding box center [260, 134] width 208 height 19
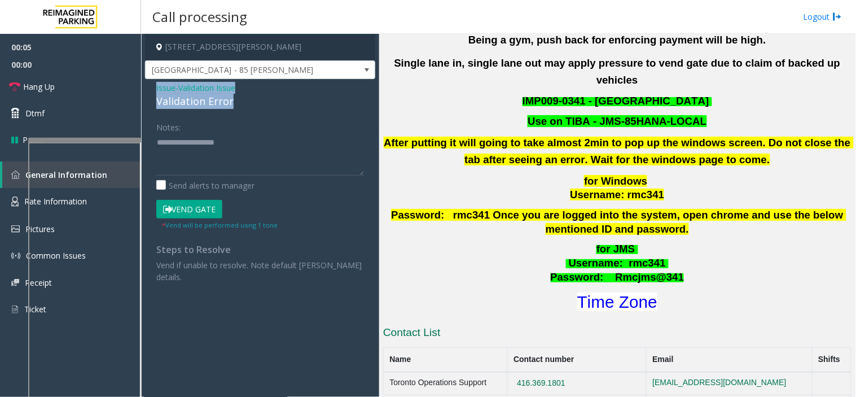
drag, startPoint x: 232, startPoint y: 106, endPoint x: 145, endPoint y: 93, distance: 87.9
click at [145, 93] on div "Issue - Validation Issue Validation Error Notes: Send alerts to manager Vend Ga…" at bounding box center [260, 186] width 230 height 215
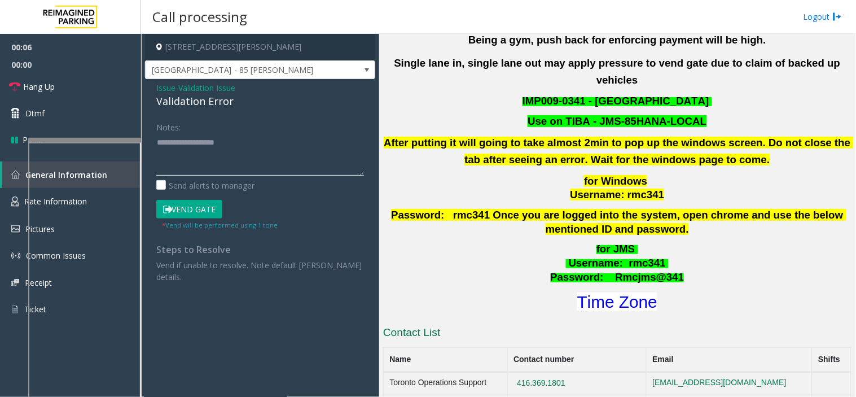
click at [177, 160] on textarea at bounding box center [260, 154] width 208 height 42
paste textarea "**********"
type textarea "*"
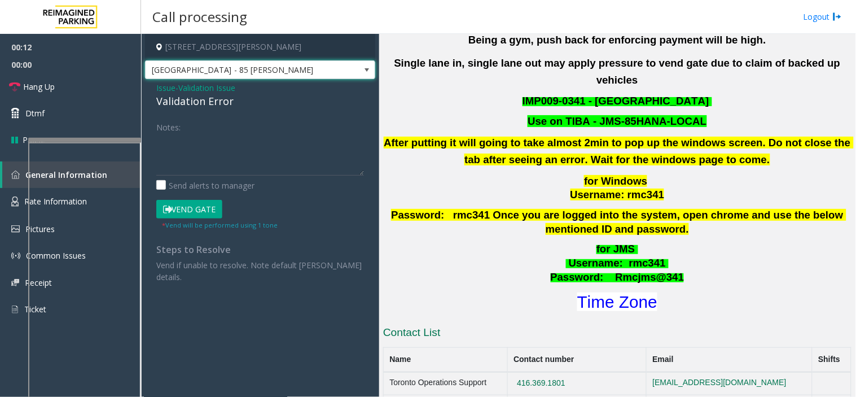
click at [158, 75] on span "[GEOGRAPHIC_DATA] - 85 [PERSON_NAME]" at bounding box center [237, 70] width 183 height 18
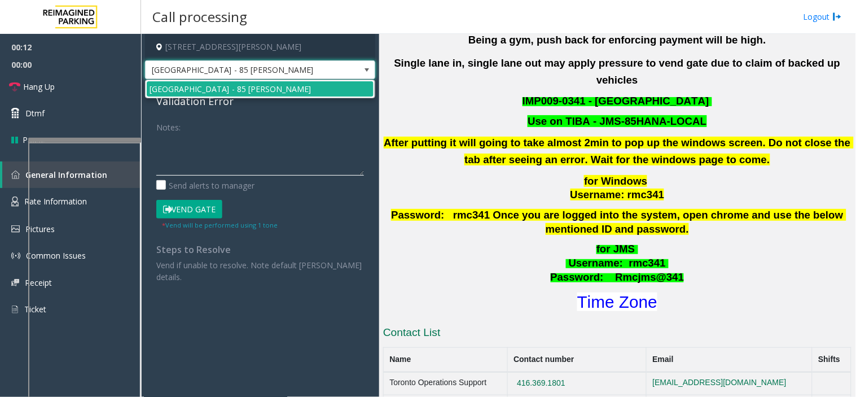
click at [168, 164] on textarea at bounding box center [260, 154] width 208 height 42
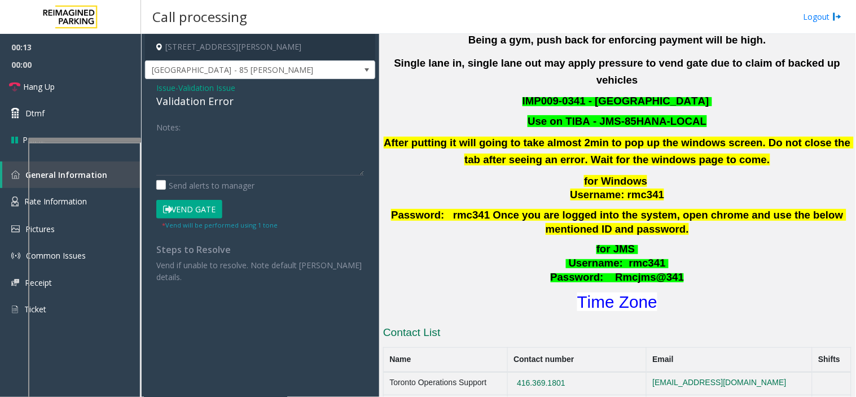
click at [170, 87] on span "Issue" at bounding box center [165, 88] width 19 height 12
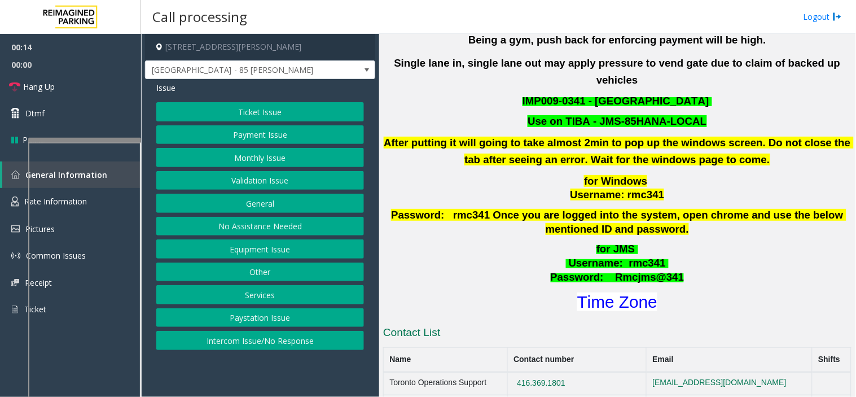
click at [189, 104] on button "Ticket Issue" at bounding box center [260, 111] width 208 height 19
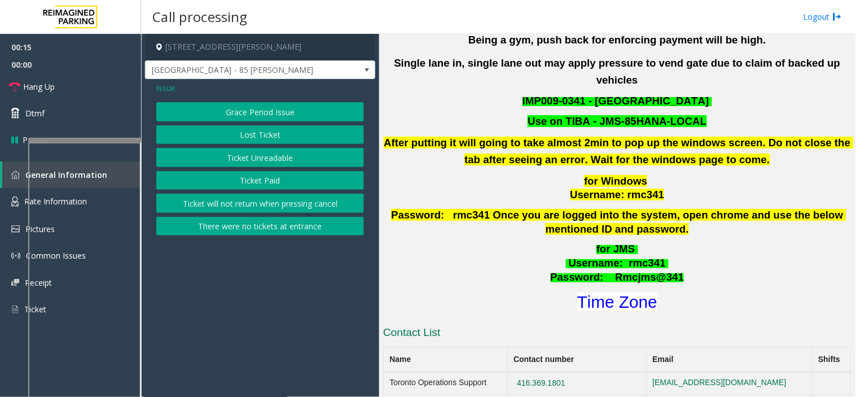
click at [227, 134] on button "Lost Ticket" at bounding box center [260, 134] width 208 height 19
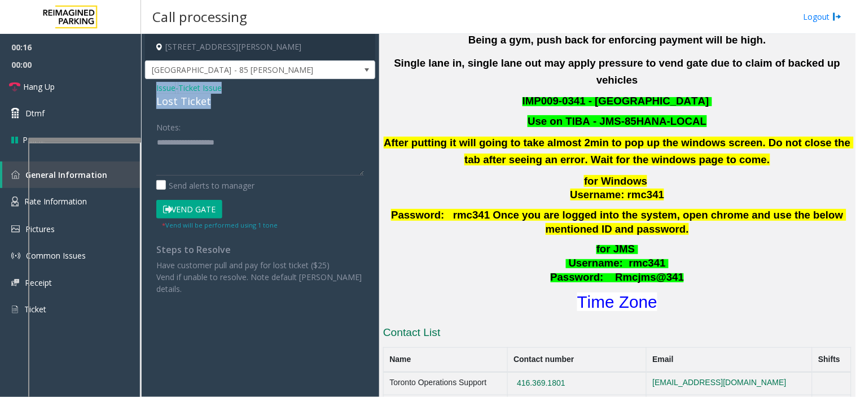
drag, startPoint x: 229, startPoint y: 97, endPoint x: 145, endPoint y: 93, distance: 83.7
click at [145, 93] on div "Issue - Ticket Issue Lost Ticket Notes: Send alerts to manager Vend Gate * Vend…" at bounding box center [260, 192] width 230 height 227
click at [159, 145] on textarea at bounding box center [260, 154] width 208 height 42
paste textarea "**********"
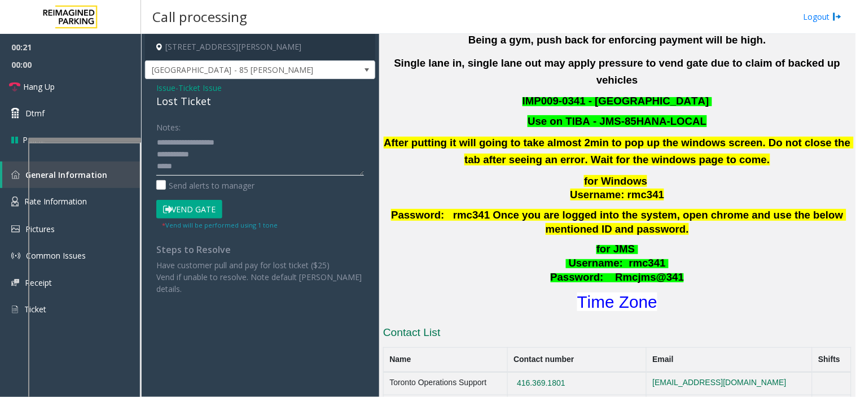
click at [233, 160] on textarea at bounding box center [260, 154] width 208 height 42
click at [270, 156] on textarea at bounding box center [260, 154] width 208 height 42
drag, startPoint x: 281, startPoint y: 161, endPoint x: 275, endPoint y: 159, distance: 6.3
click at [275, 159] on textarea at bounding box center [260, 154] width 208 height 42
click at [226, 173] on textarea at bounding box center [260, 154] width 208 height 42
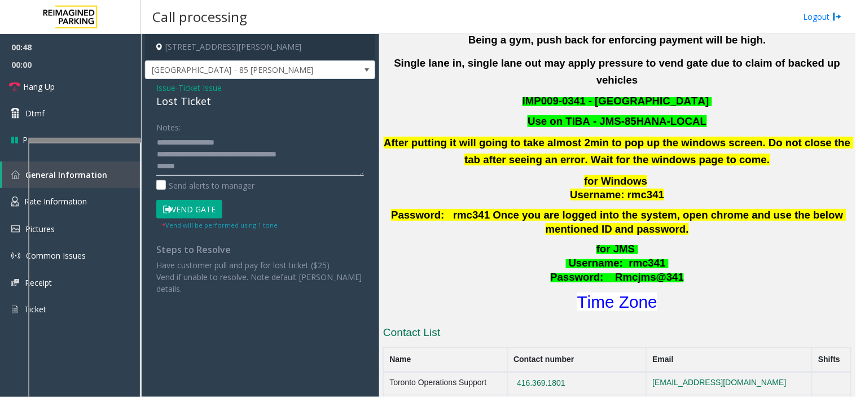
scroll to position [8, 0]
click at [218, 164] on textarea at bounding box center [260, 154] width 208 height 42
click at [196, 164] on textarea at bounding box center [260, 154] width 208 height 42
click at [193, 168] on textarea at bounding box center [260, 154] width 208 height 42
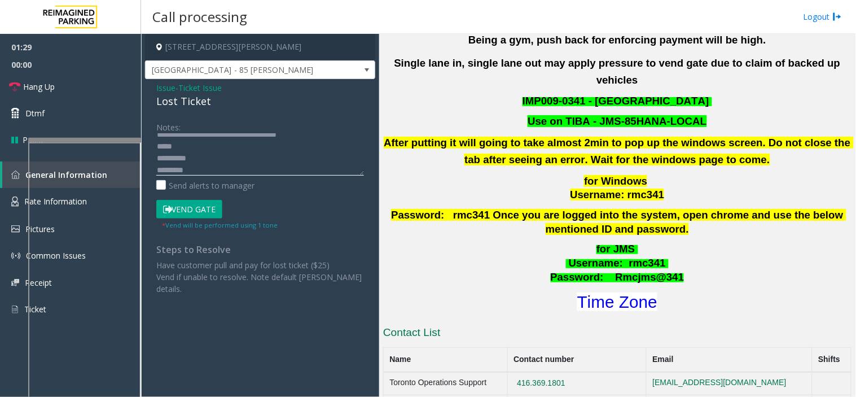
click at [183, 167] on textarea at bounding box center [260, 154] width 208 height 42
click at [192, 173] on textarea at bounding box center [260, 154] width 208 height 42
click at [196, 150] on textarea at bounding box center [260, 154] width 208 height 42
click at [187, 212] on button "Vend Gate" at bounding box center [189, 209] width 66 height 19
click at [253, 149] on textarea at bounding box center [260, 154] width 208 height 42
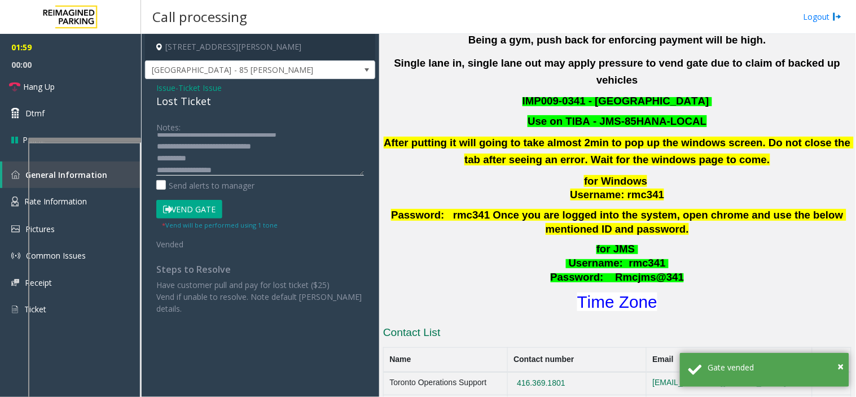
scroll to position [0, 0]
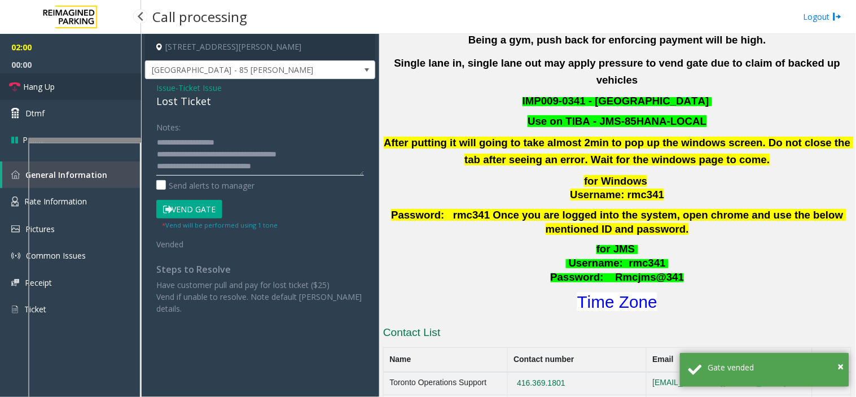
type textarea "**********"
click at [32, 84] on span "Hang Up" at bounding box center [39, 87] width 32 height 12
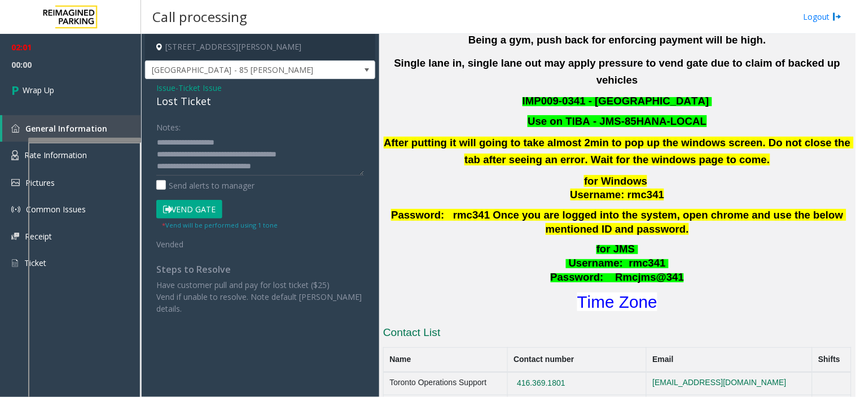
scroll to position [36, 0]
click at [56, 80] on link "Wrap Up" at bounding box center [70, 89] width 141 height 33
